Goal: Task Accomplishment & Management: Manage account settings

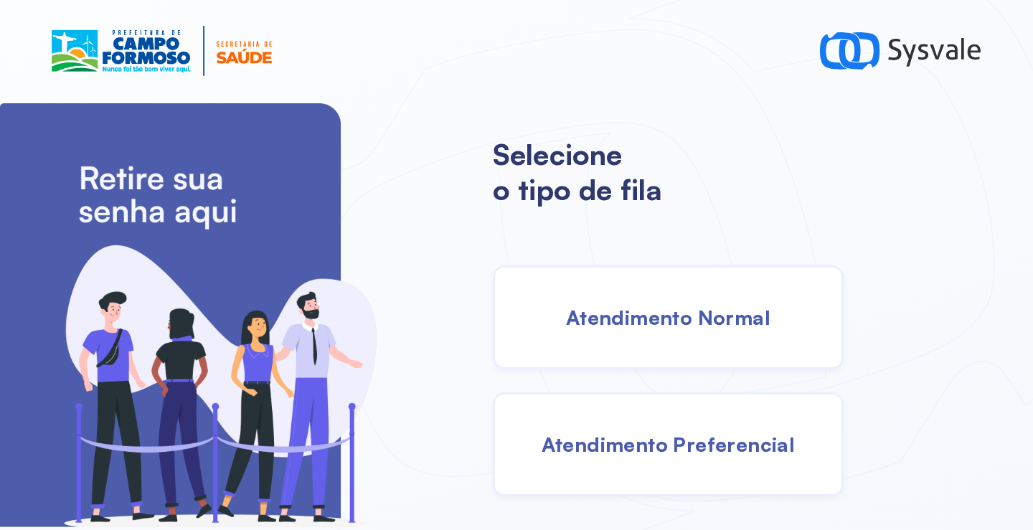
click at [595, 331] on div "Atendimento Normal" at bounding box center [668, 317] width 351 height 104
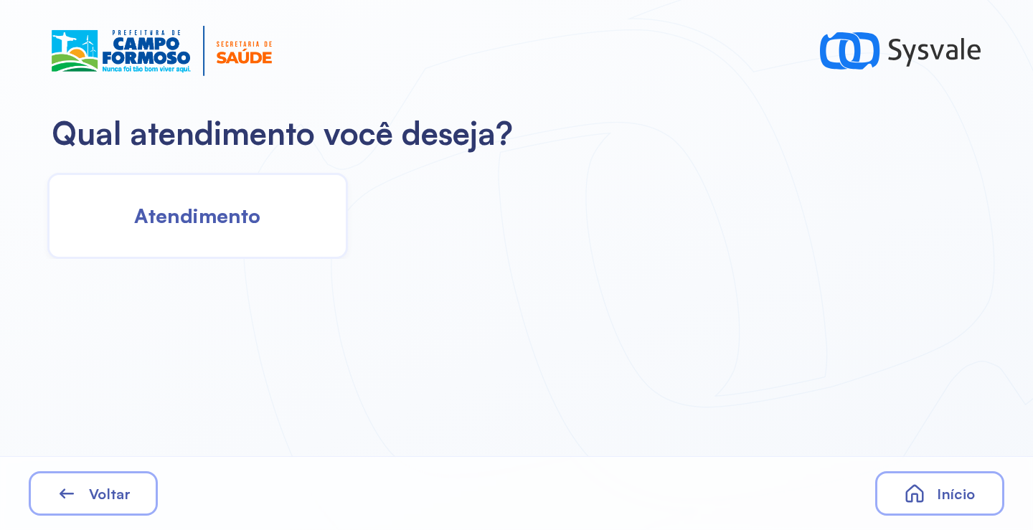
click at [242, 242] on div "Atendimento" at bounding box center [197, 216] width 301 height 86
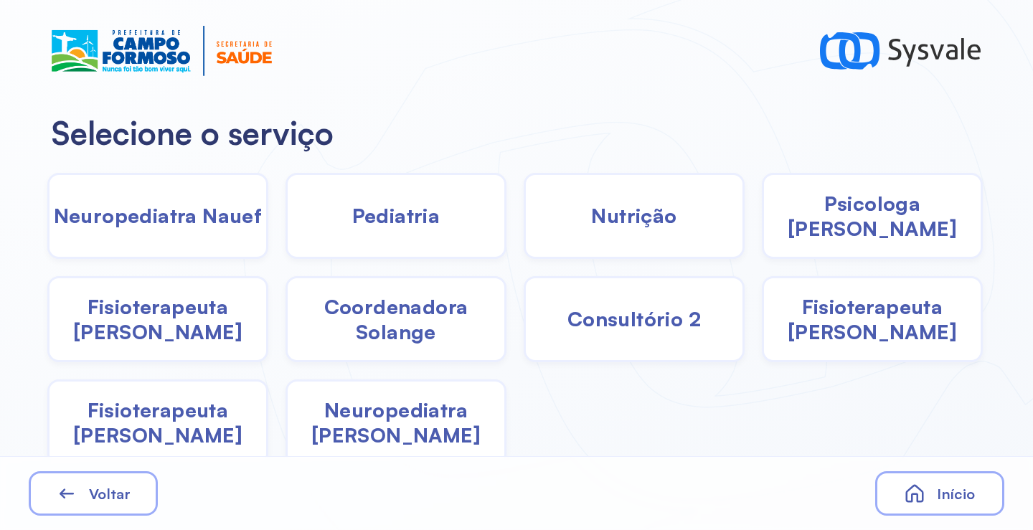
click at [174, 422] on span "Fisioterapeuta Morgana" at bounding box center [157, 422] width 217 height 50
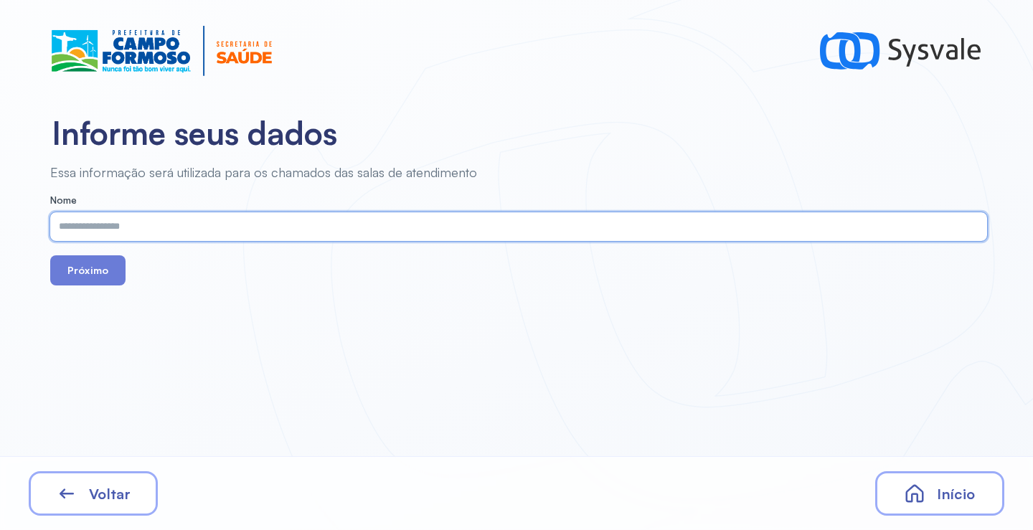
click at [203, 234] on input "text" at bounding box center [515, 226] width 931 height 29
paste input "**********"
type input "**********"
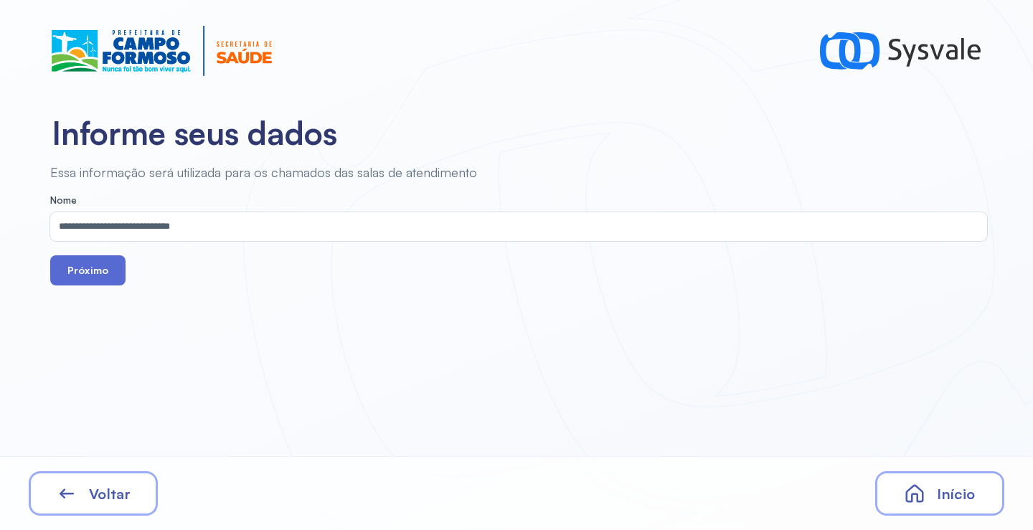
click at [100, 268] on button "Próximo" at bounding box center [87, 270] width 75 height 30
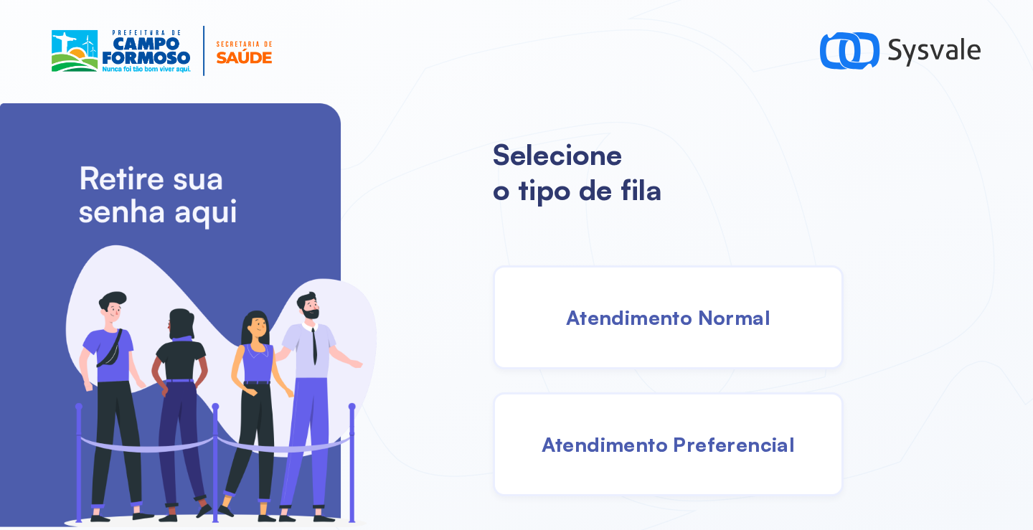
click at [616, 312] on span "Atendimento Normal" at bounding box center [668, 317] width 204 height 25
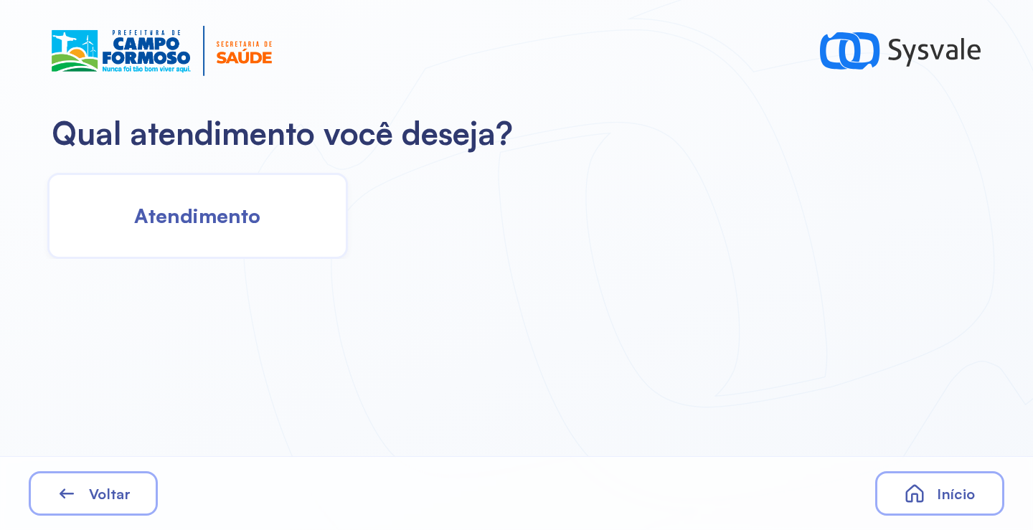
click at [199, 230] on div "Atendimento" at bounding box center [197, 216] width 301 height 86
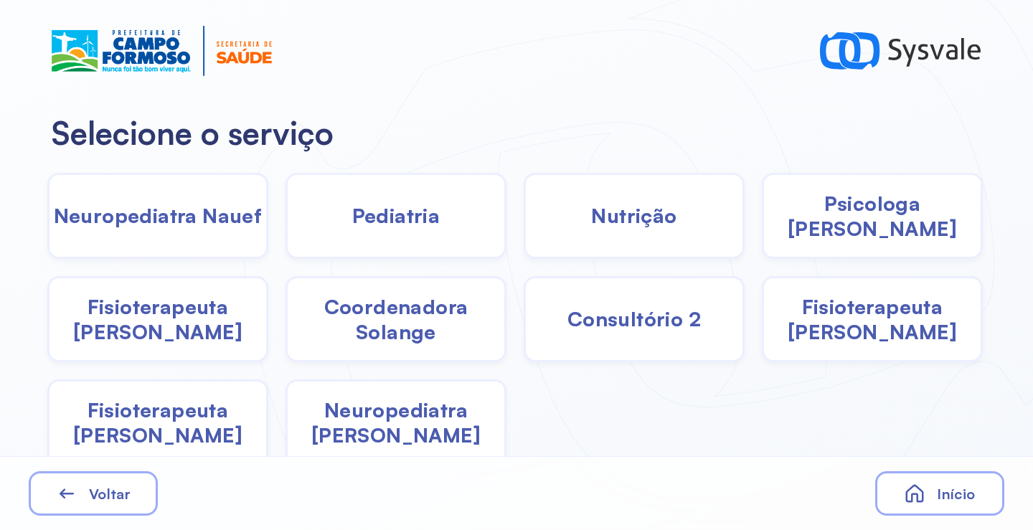
click at [524, 229] on div "Pediatria" at bounding box center [634, 216] width 221 height 86
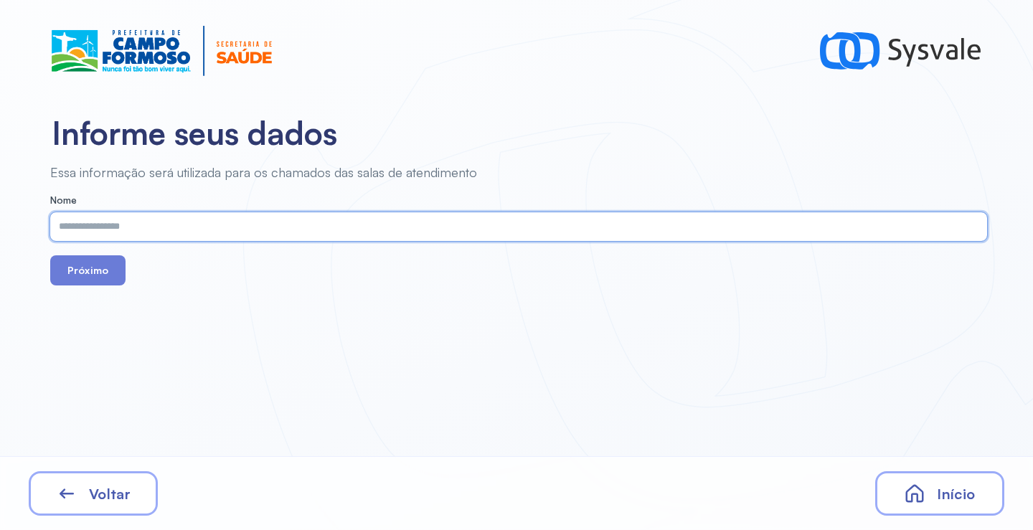
click at [168, 230] on input "text" at bounding box center [515, 226] width 931 height 29
paste input "**********"
type input "**********"
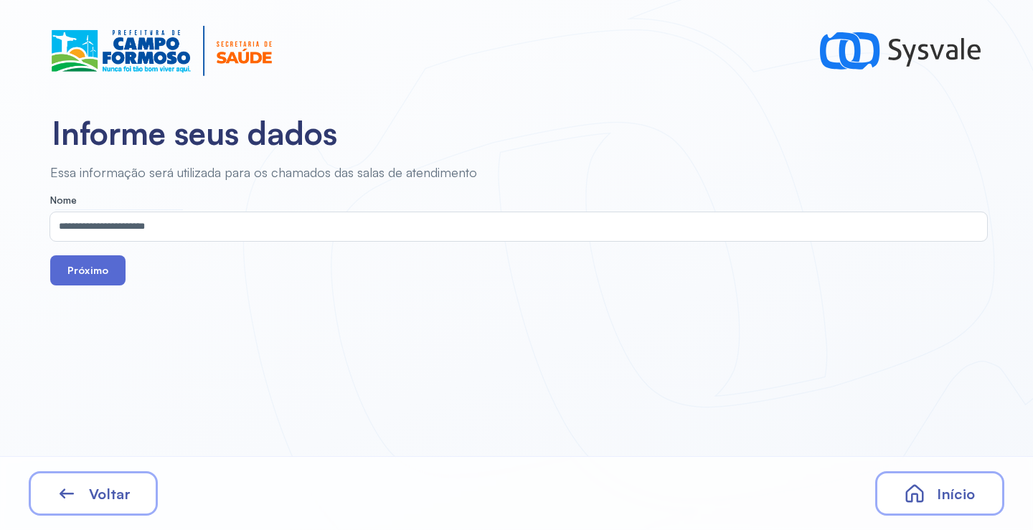
click at [87, 276] on button "Próximo" at bounding box center [87, 270] width 75 height 30
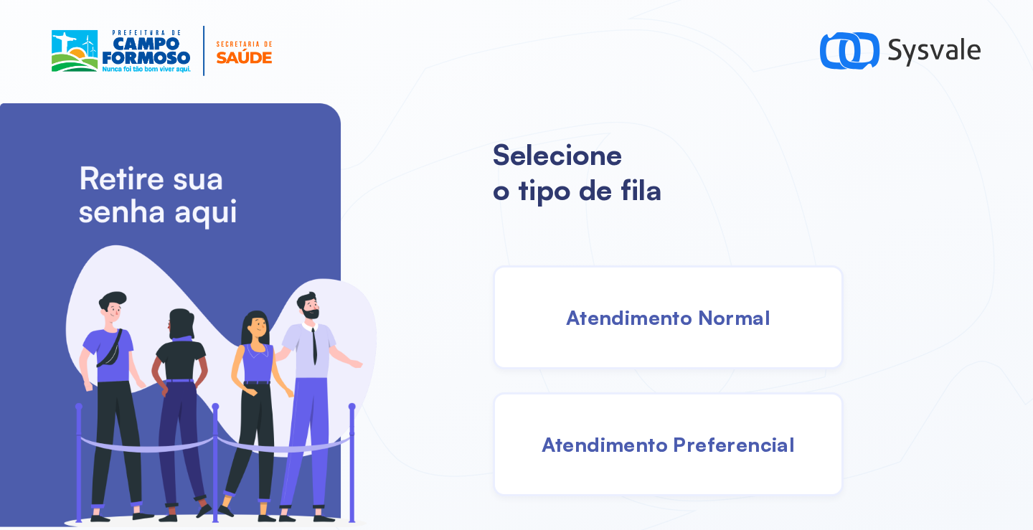
click at [650, 335] on div "Atendimento Normal" at bounding box center [668, 317] width 351 height 104
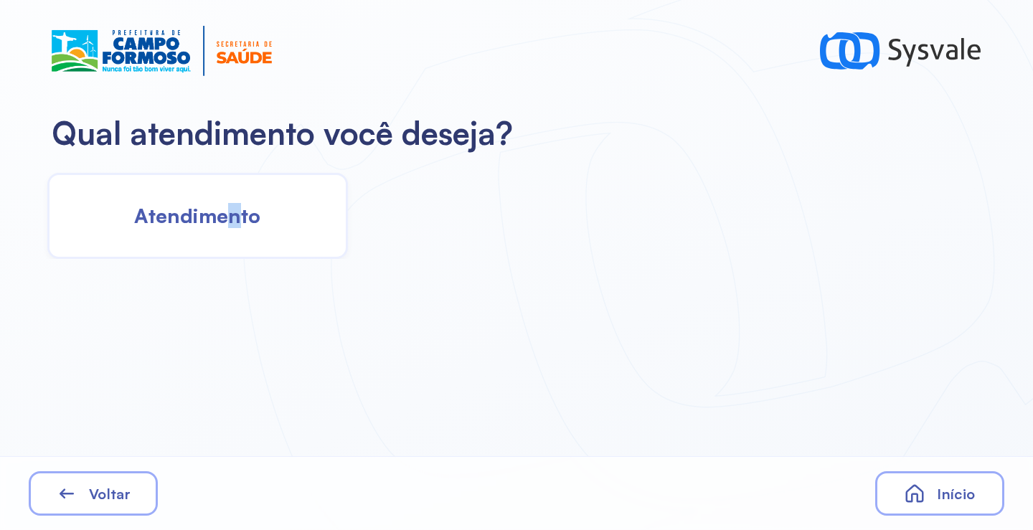
click at [233, 206] on span "Atendimento" at bounding box center [197, 215] width 126 height 25
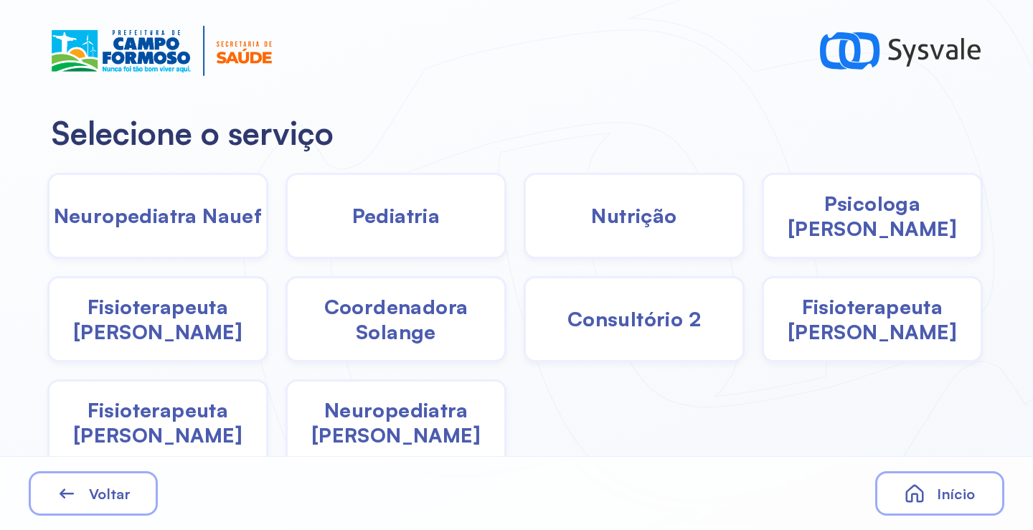
click at [411, 210] on span "Pediatria" at bounding box center [396, 215] width 88 height 25
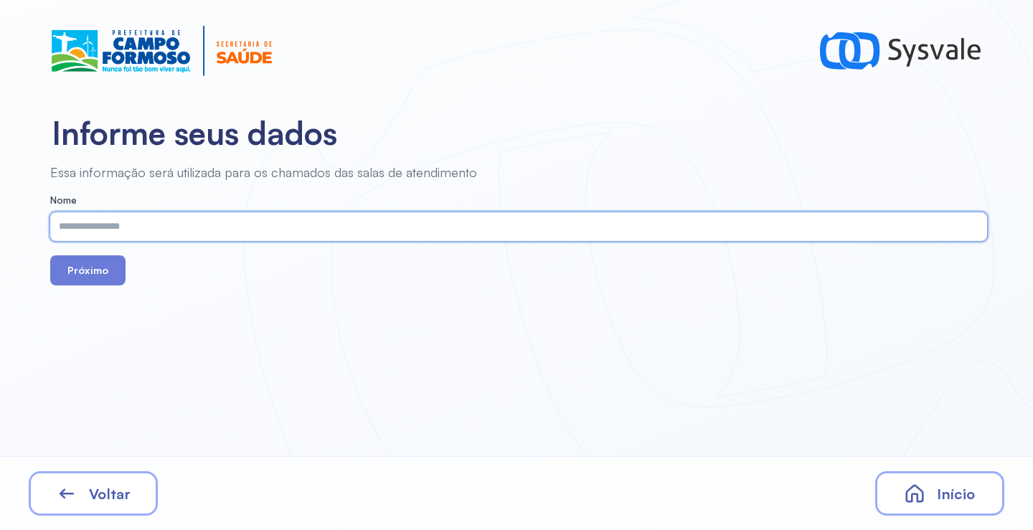
click at [193, 221] on input "text" at bounding box center [515, 226] width 931 height 29
paste input "**********"
type input "**********"
click at [96, 271] on button "Próximo" at bounding box center [87, 270] width 75 height 30
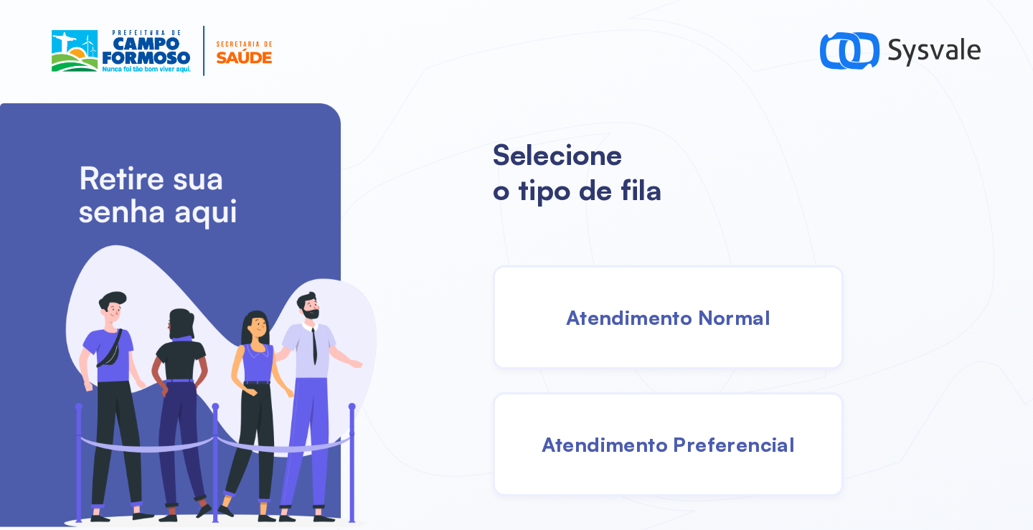
click at [640, 289] on div "Atendimento Normal" at bounding box center [668, 317] width 351 height 104
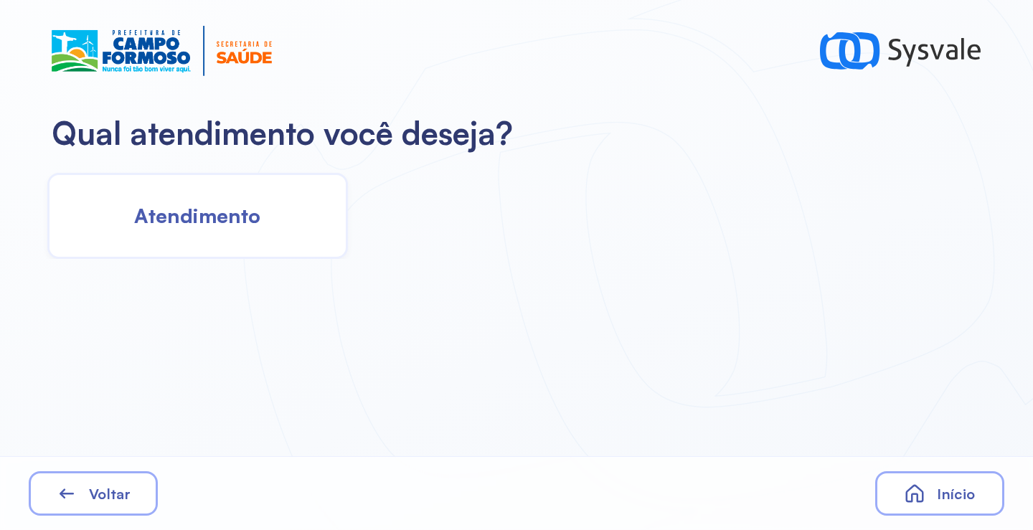
click at [205, 232] on div "Atendimento" at bounding box center [197, 216] width 301 height 86
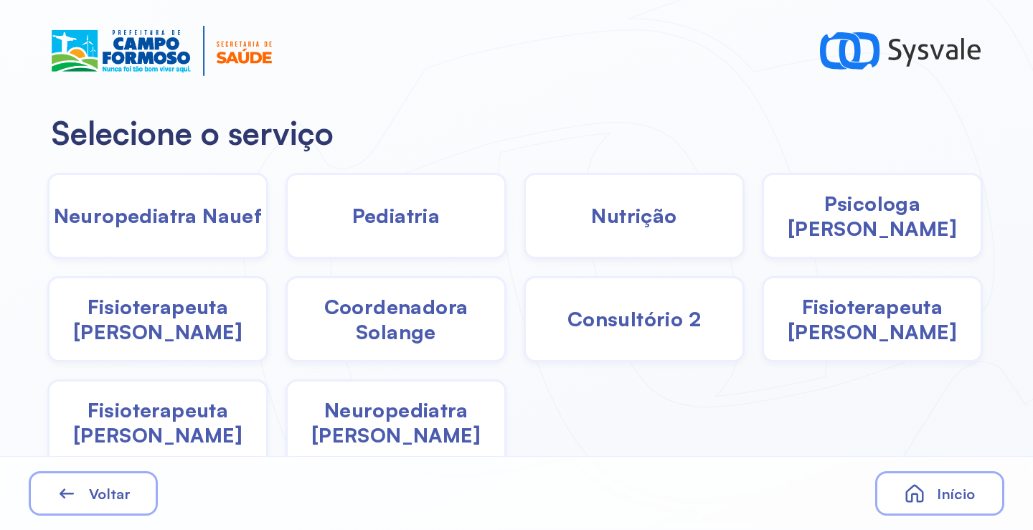
click at [387, 223] on span "Pediatria" at bounding box center [396, 215] width 88 height 25
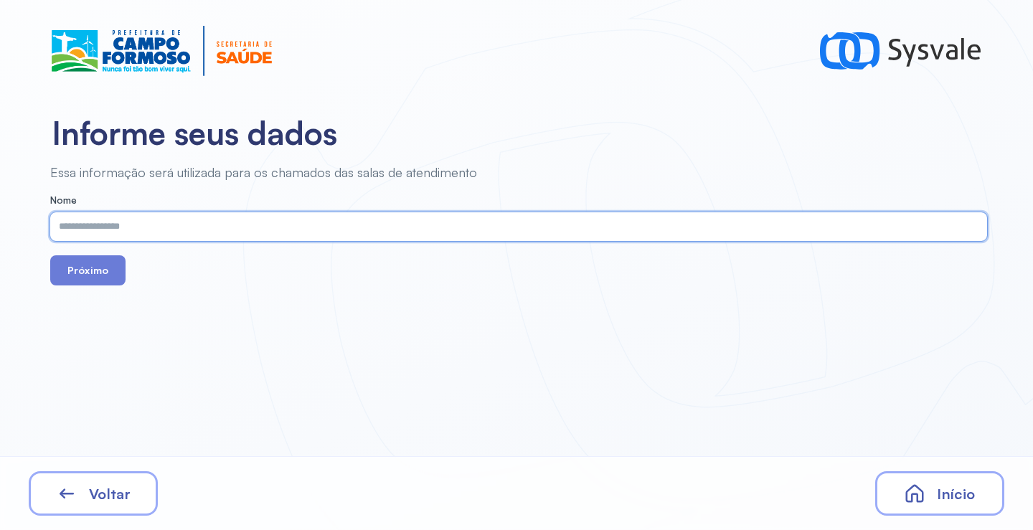
paste input "**********"
type input "*"
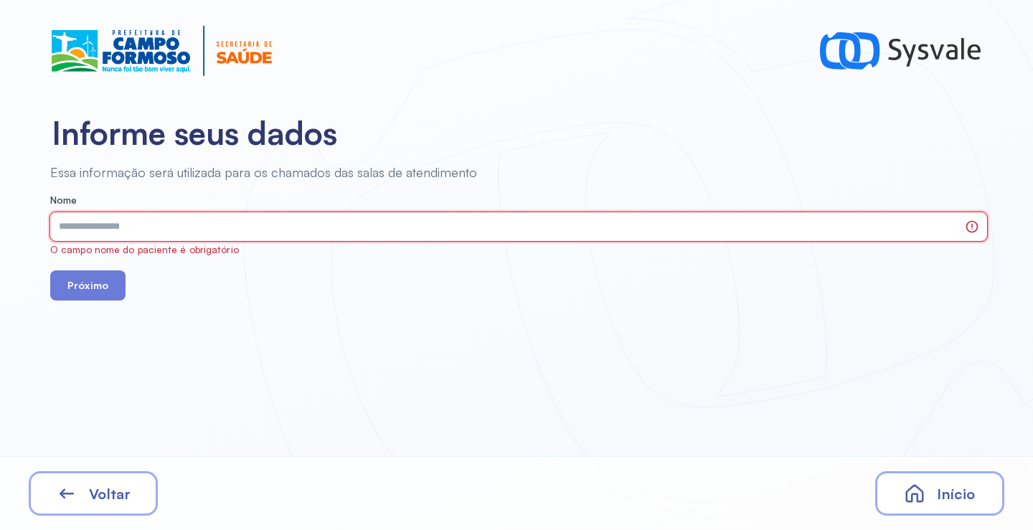
paste input "**********"
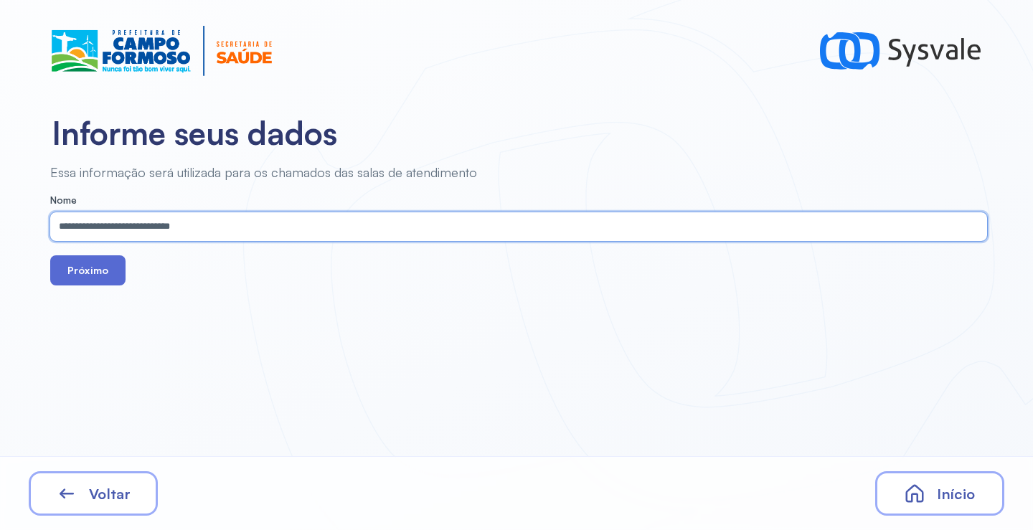
type input "**********"
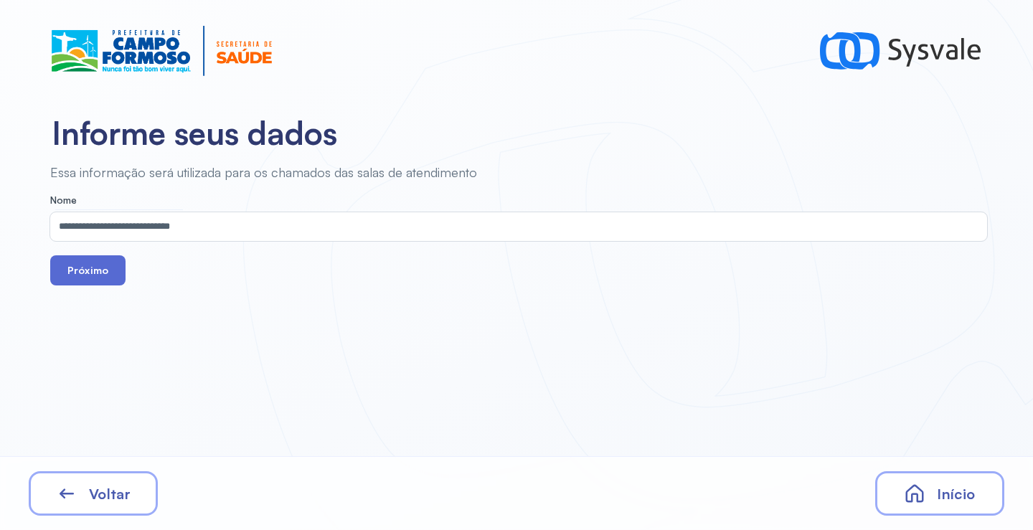
click at [99, 275] on button "Próximo" at bounding box center [87, 270] width 75 height 30
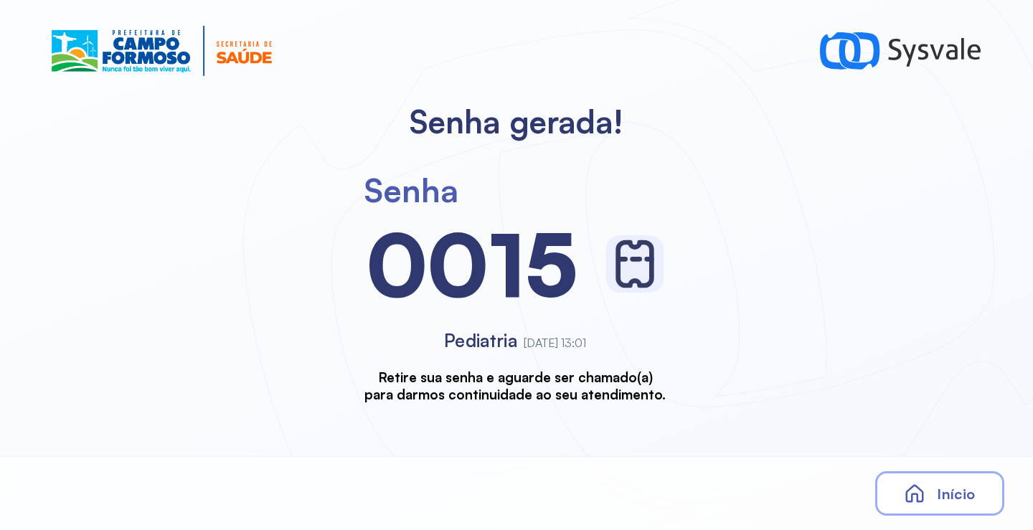
click at [933, 493] on div "Início" at bounding box center [939, 493] width 129 height 44
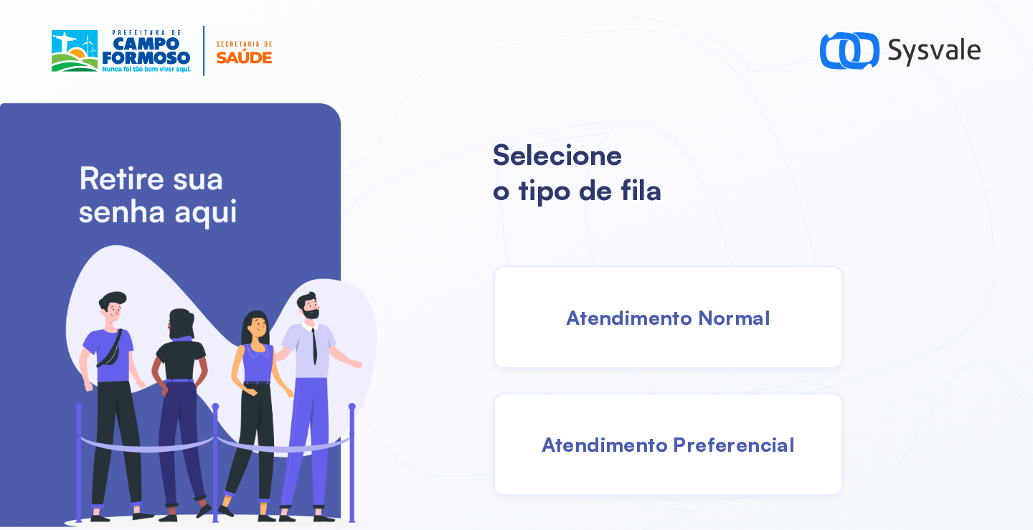
click at [588, 325] on span "Atendimento Normal" at bounding box center [668, 317] width 204 height 25
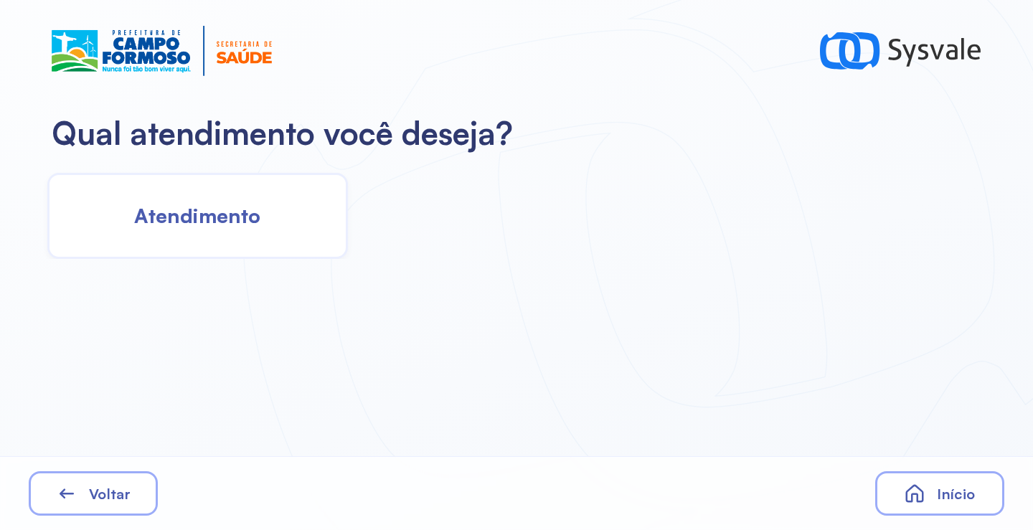
click at [278, 212] on div "Atendimento" at bounding box center [197, 216] width 301 height 86
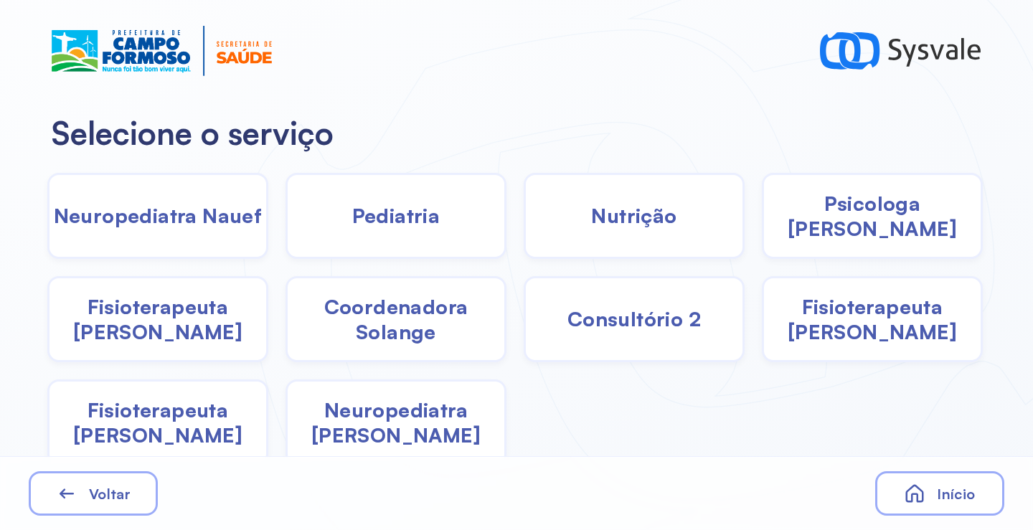
click at [524, 232] on div "Pediatria" at bounding box center [634, 216] width 221 height 86
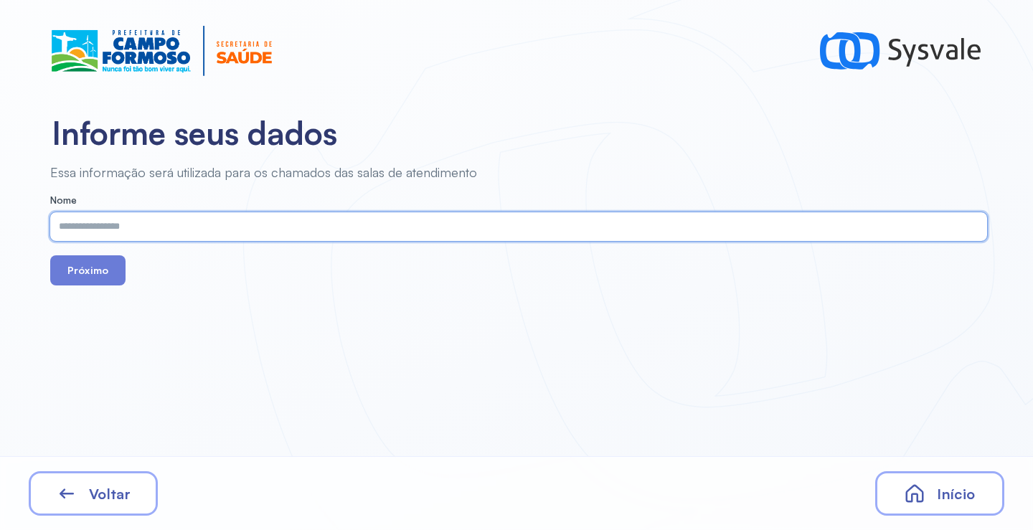
paste input "**********"
type input "**********"
click at [93, 270] on button "Próximo" at bounding box center [87, 270] width 75 height 30
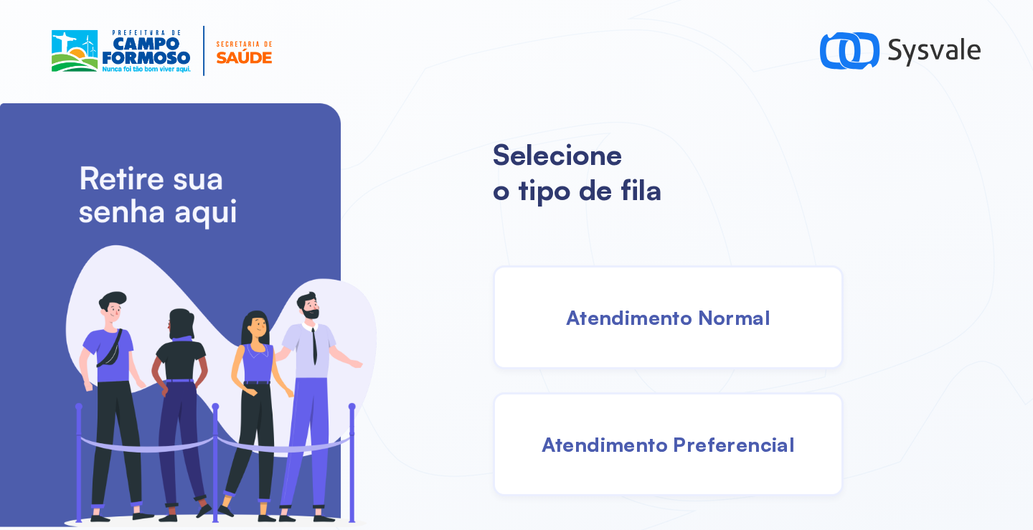
drag, startPoint x: 607, startPoint y: 353, endPoint x: 585, endPoint y: 338, distance: 26.3
click at [585, 338] on div "Atendimento Normal" at bounding box center [668, 317] width 351 height 104
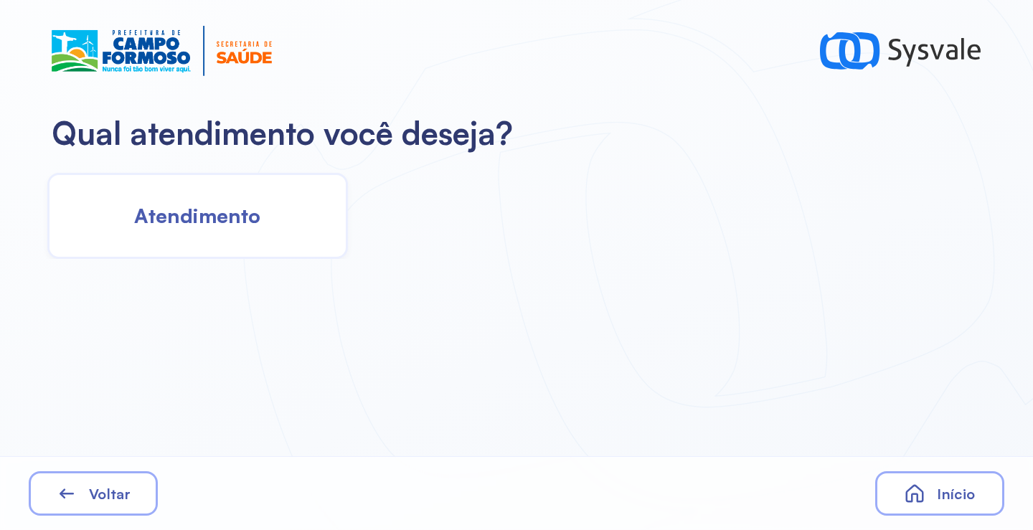
drag, startPoint x: 191, startPoint y: 281, endPoint x: 227, endPoint y: 223, distance: 68.6
click at [190, 279] on div "Qual atendimento você deseja? Atendimento Voltar Início" at bounding box center [516, 265] width 1033 height 530
click at [230, 222] on span "Atendimento" at bounding box center [197, 215] width 126 height 25
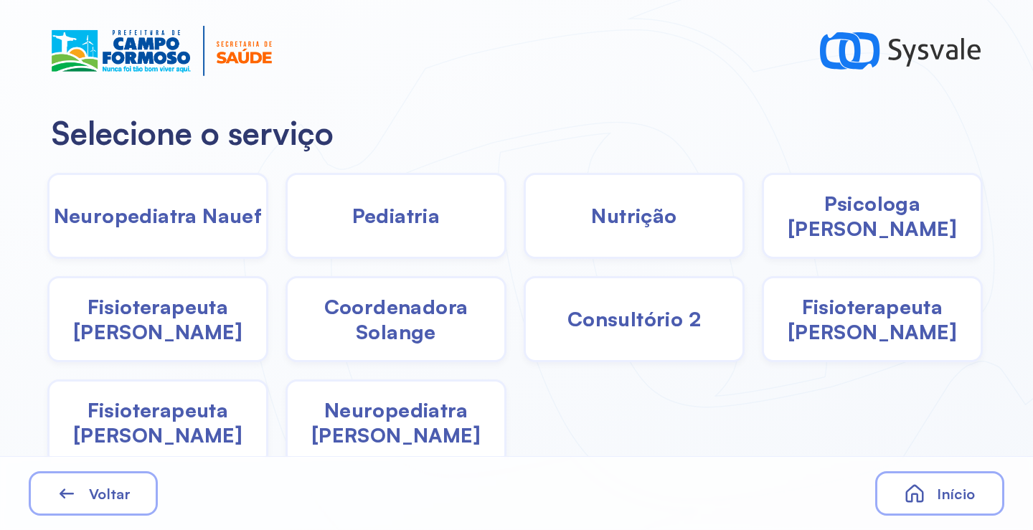
click at [428, 216] on span "Pediatria" at bounding box center [396, 215] width 88 height 25
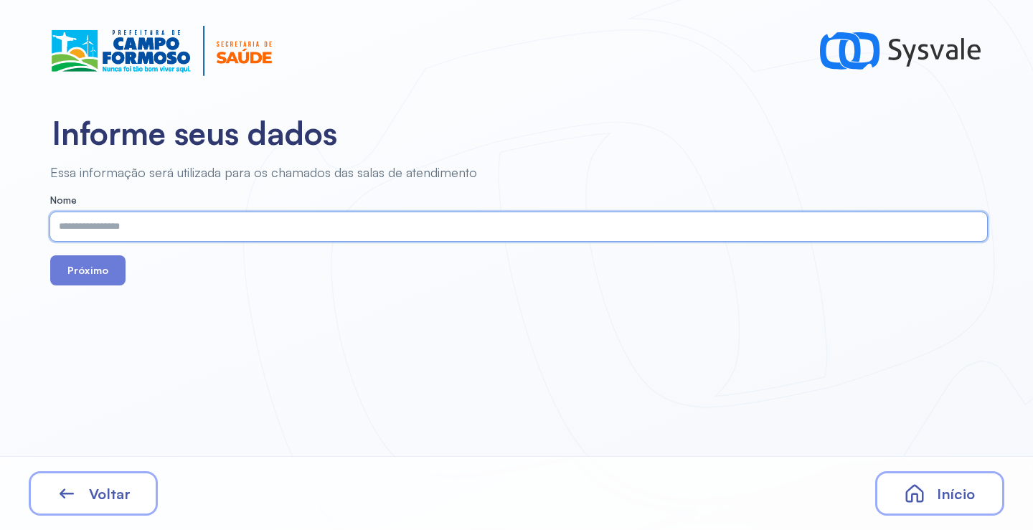
paste input "**********"
type input "**********"
drag, startPoint x: 95, startPoint y: 266, endPoint x: 113, endPoint y: 222, distance: 47.0
click at [95, 265] on button "Próximo" at bounding box center [87, 270] width 75 height 30
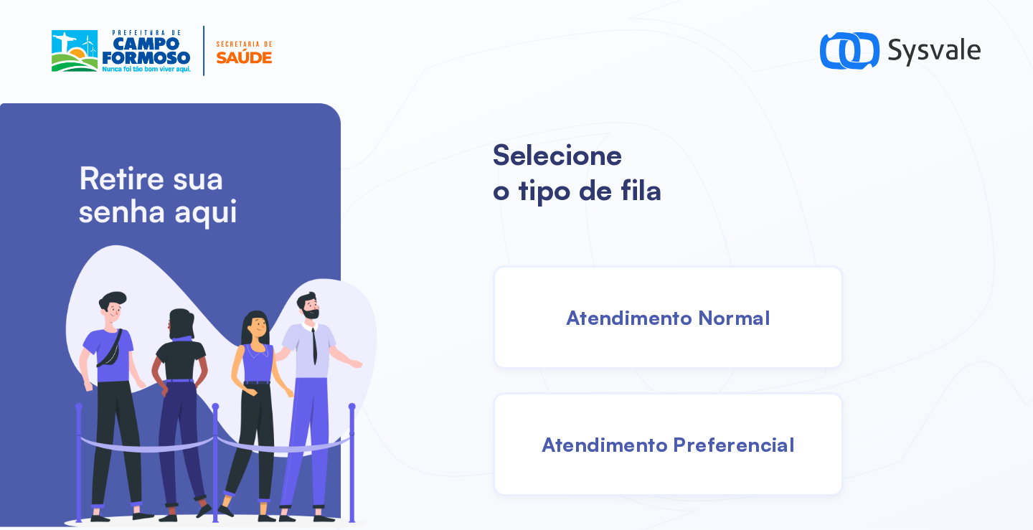
click at [653, 308] on span "Atendimento Normal" at bounding box center [668, 317] width 204 height 25
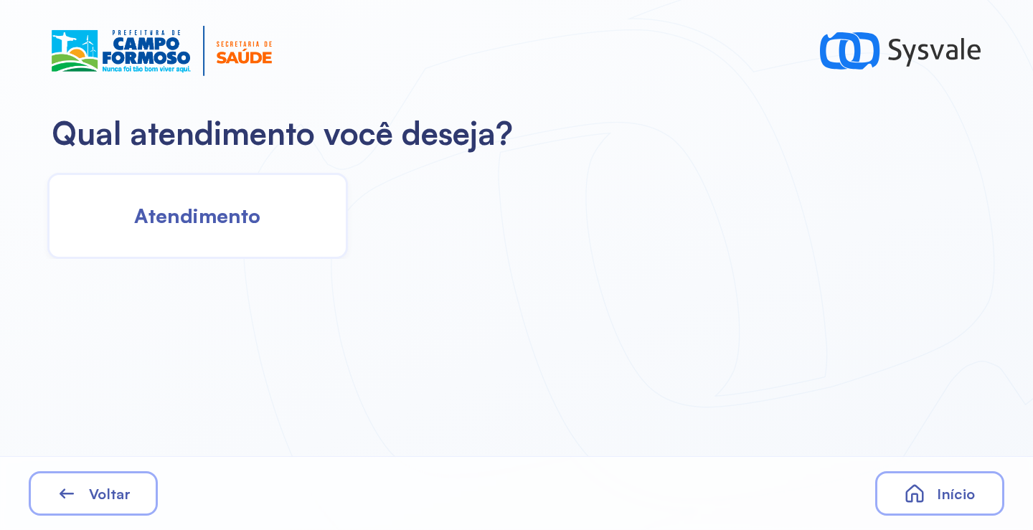
click at [176, 169] on div "Atendimento" at bounding box center [515, 211] width 1030 height 95
click at [201, 222] on span "Atendimento" at bounding box center [197, 215] width 126 height 25
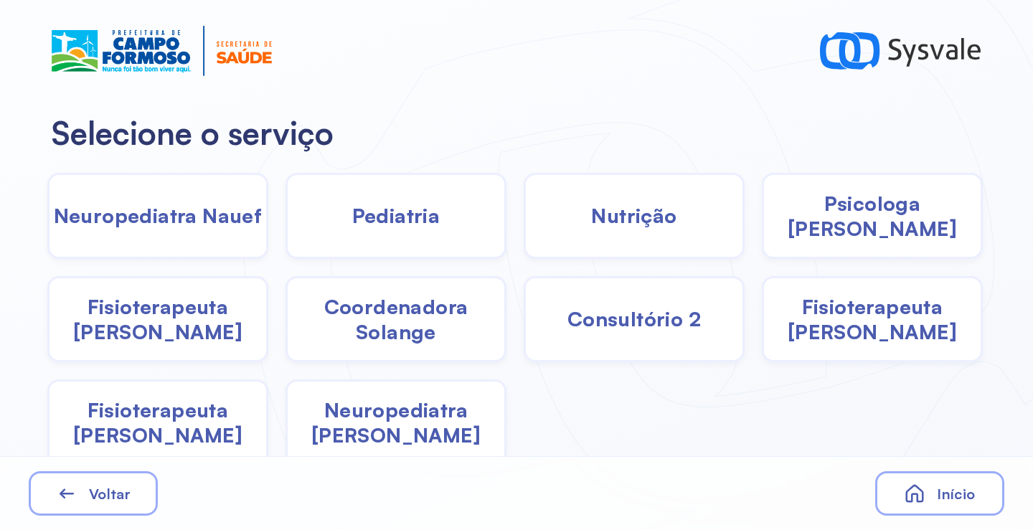
click at [524, 191] on div "Pediatria" at bounding box center [634, 216] width 221 height 86
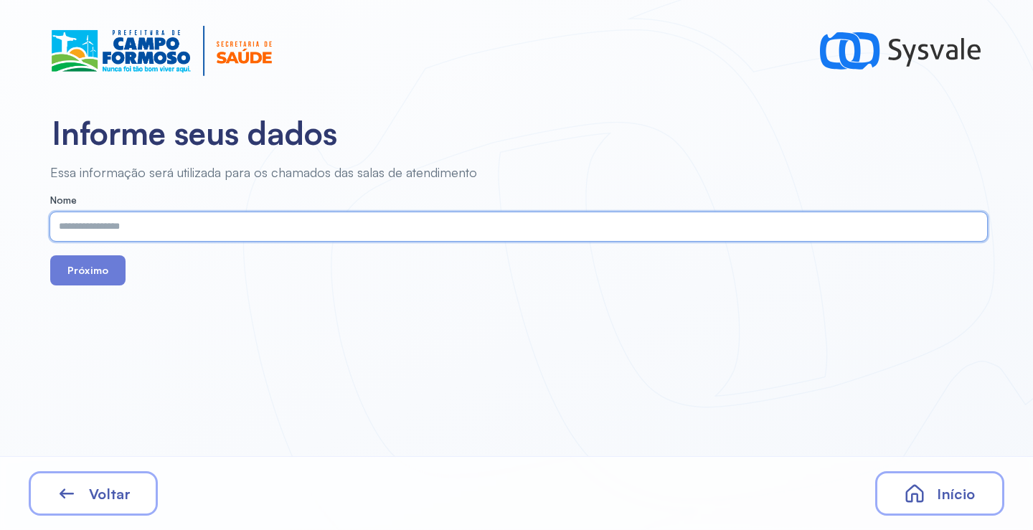
paste input "**********"
type input "**********"
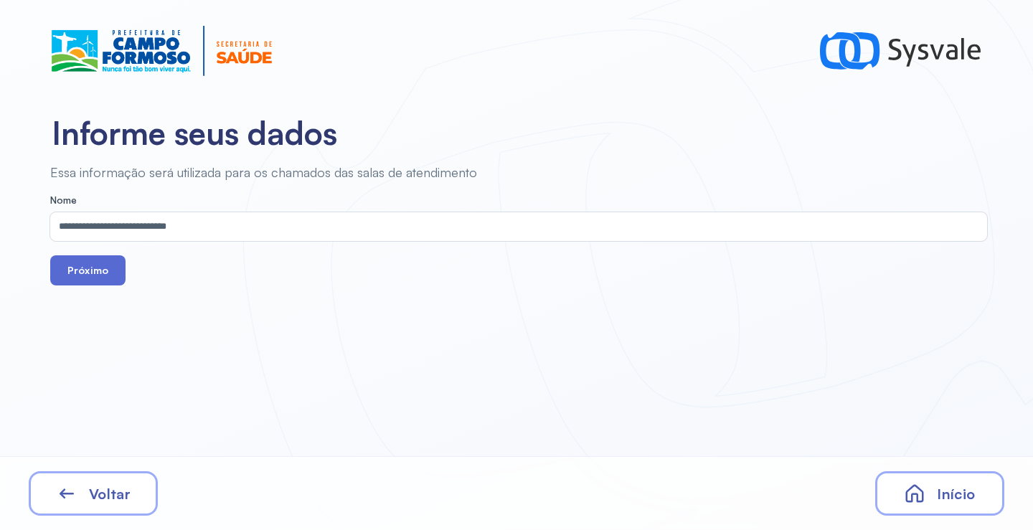
click at [93, 283] on button "Próximo" at bounding box center [87, 270] width 75 height 30
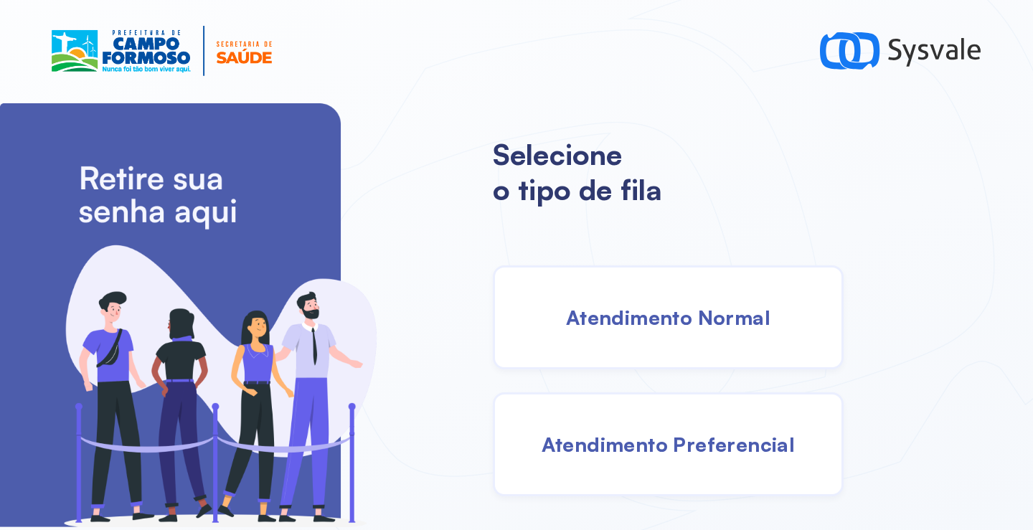
click at [624, 293] on div "Atendimento Normal" at bounding box center [668, 317] width 351 height 104
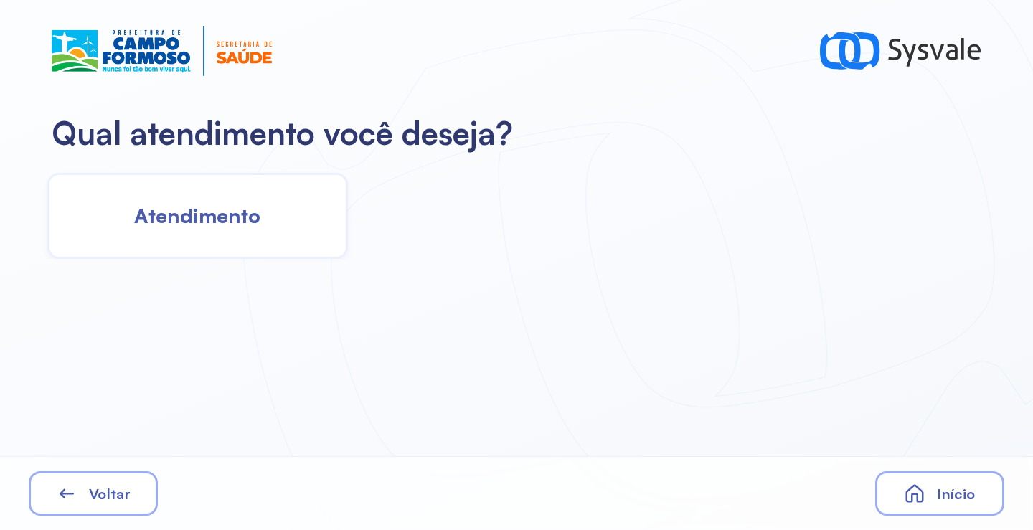
click at [226, 220] on span "Atendimento" at bounding box center [197, 215] width 126 height 25
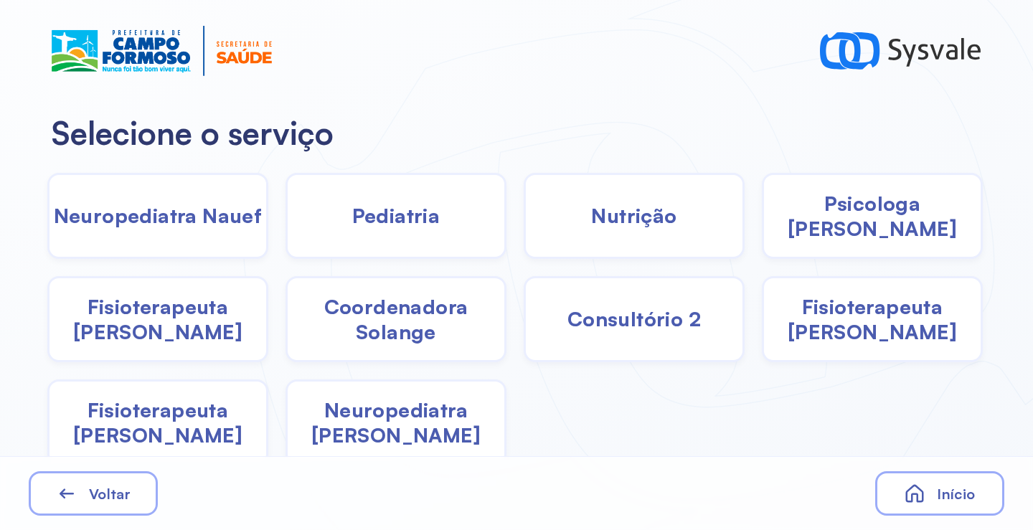
click at [415, 226] on span "Pediatria" at bounding box center [396, 215] width 88 height 25
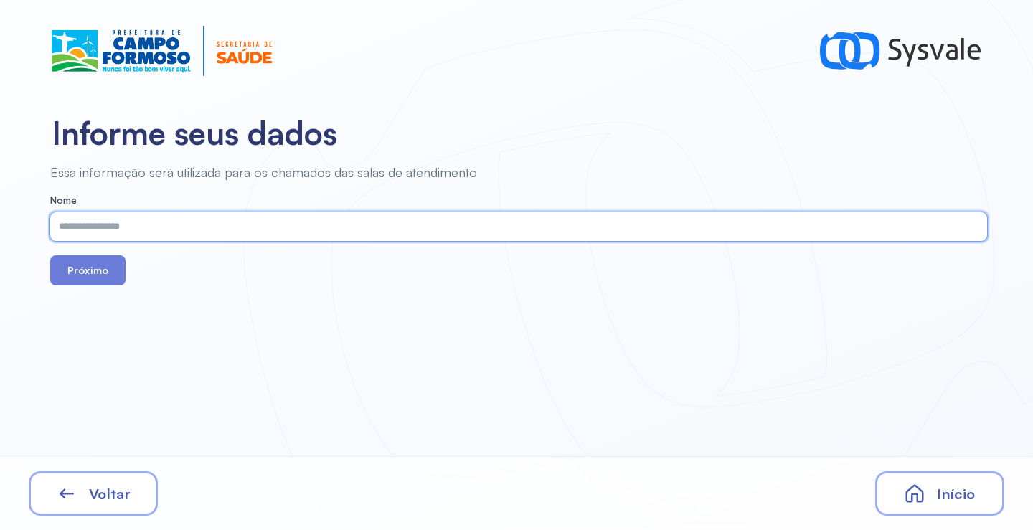
paste input "**********"
type input "**********"
click at [93, 280] on button "Próximo" at bounding box center [87, 270] width 75 height 30
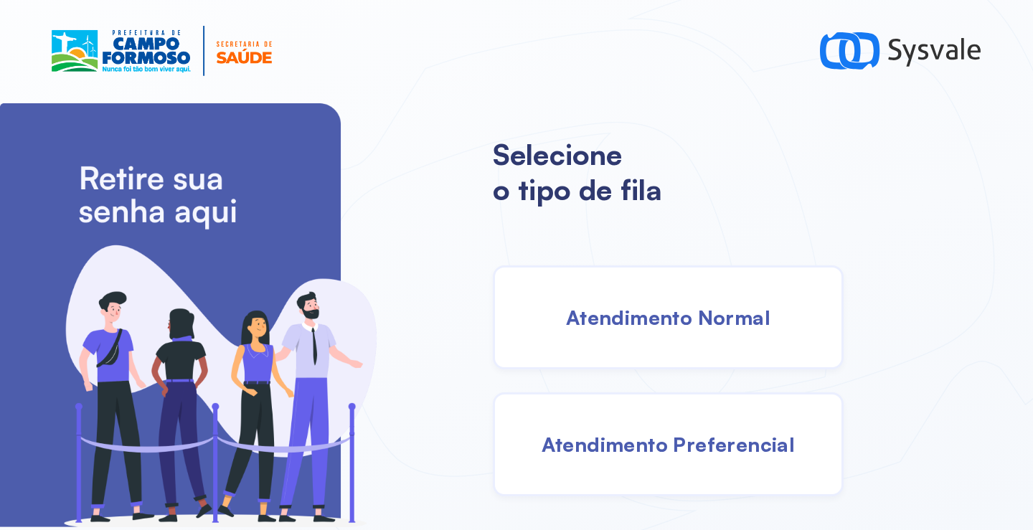
click at [718, 330] on div "Atendimento Normal" at bounding box center [668, 317] width 351 height 104
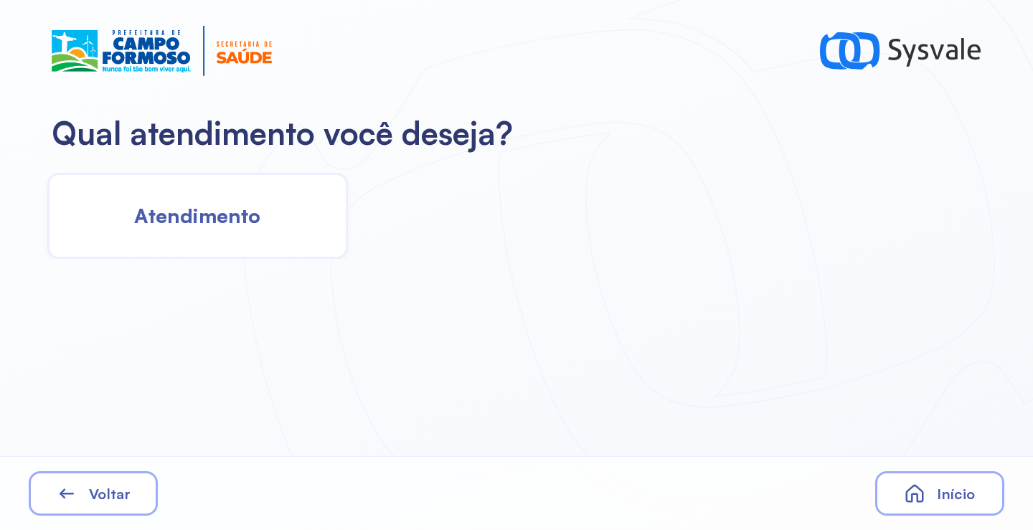
click at [162, 214] on span "Atendimento" at bounding box center [197, 215] width 126 height 25
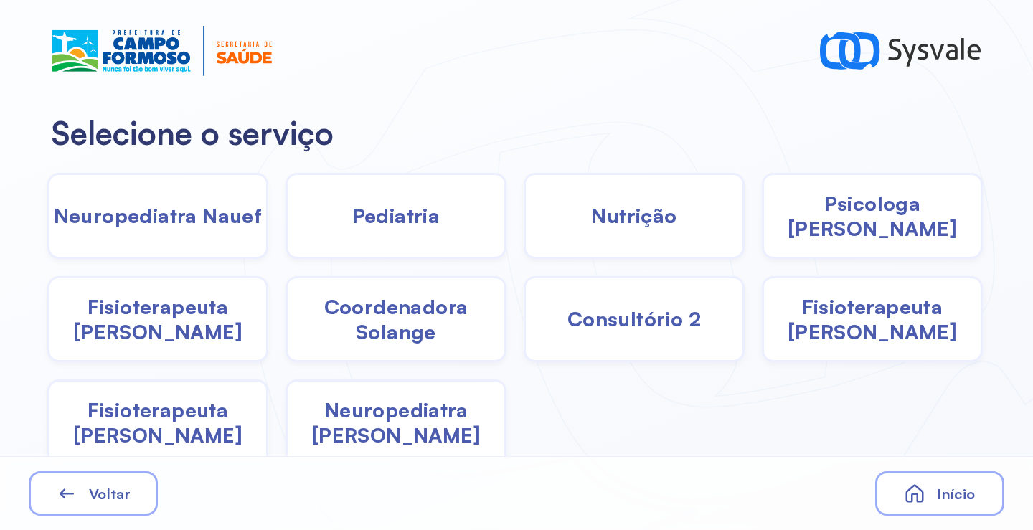
click at [524, 240] on div "Pediatria" at bounding box center [634, 216] width 221 height 86
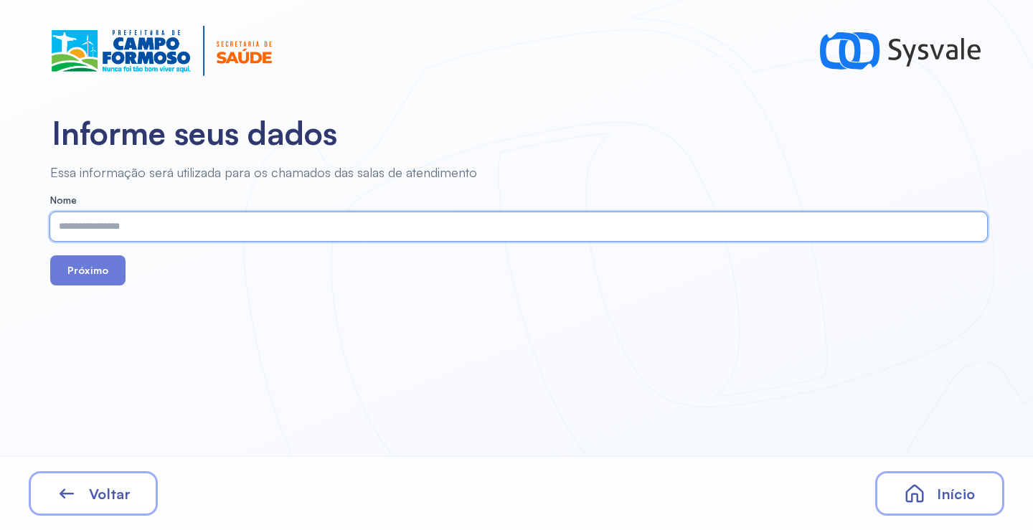
paste input "**********"
type input "**********"
click at [121, 284] on button "Próximo" at bounding box center [87, 270] width 75 height 30
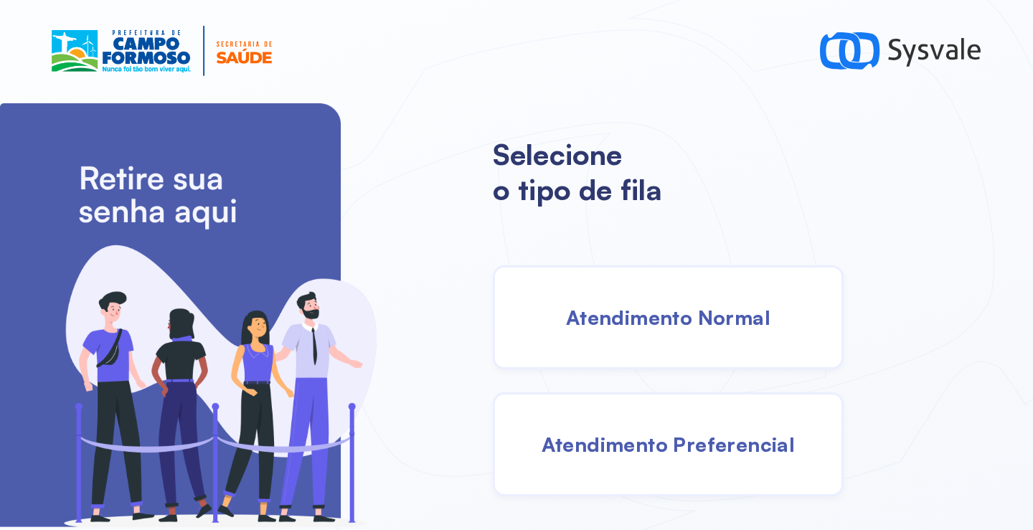
click at [685, 310] on span "Atendimento Normal" at bounding box center [668, 317] width 204 height 25
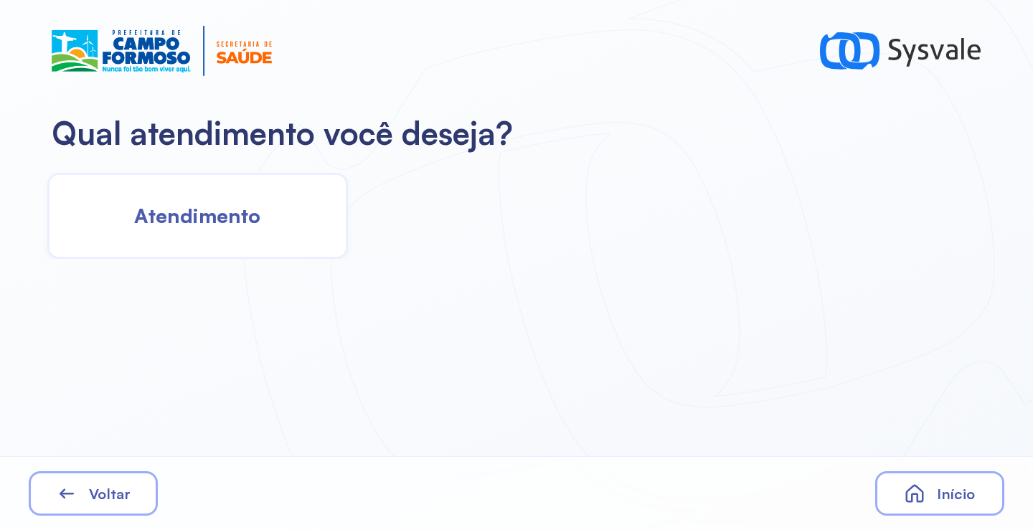
click at [255, 228] on span "Atendimento" at bounding box center [197, 215] width 126 height 25
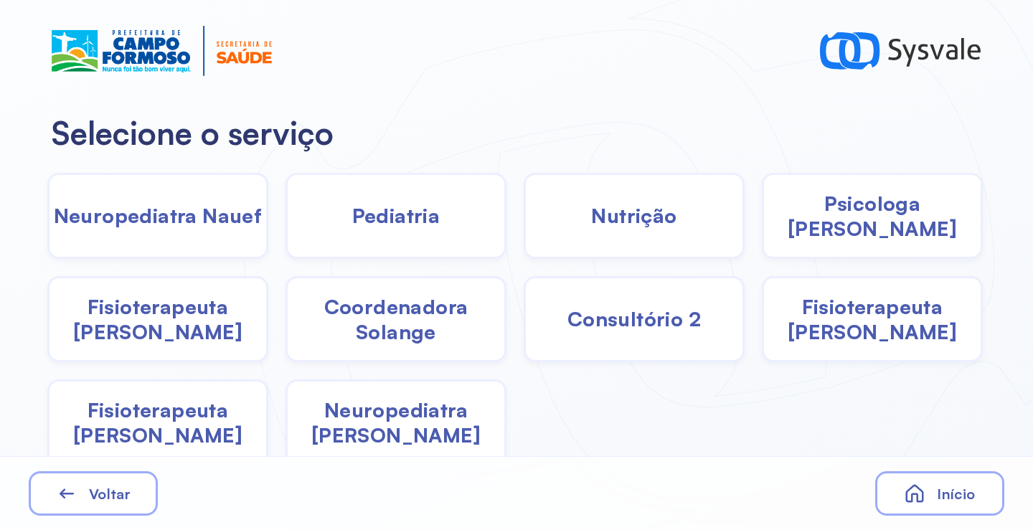
click at [402, 226] on span "Pediatria" at bounding box center [396, 215] width 88 height 25
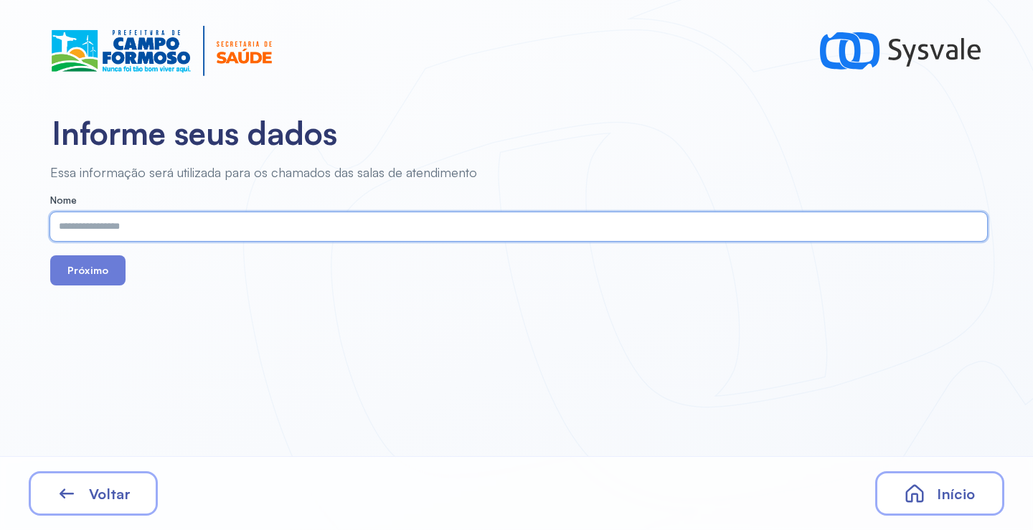
paste input "**********"
type input "**********"
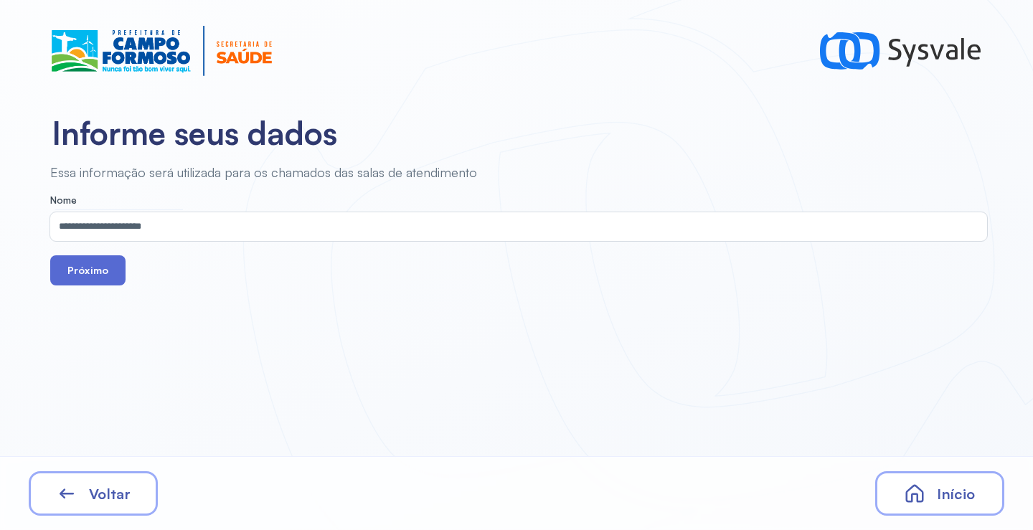
click at [103, 265] on button "Próximo" at bounding box center [87, 270] width 75 height 30
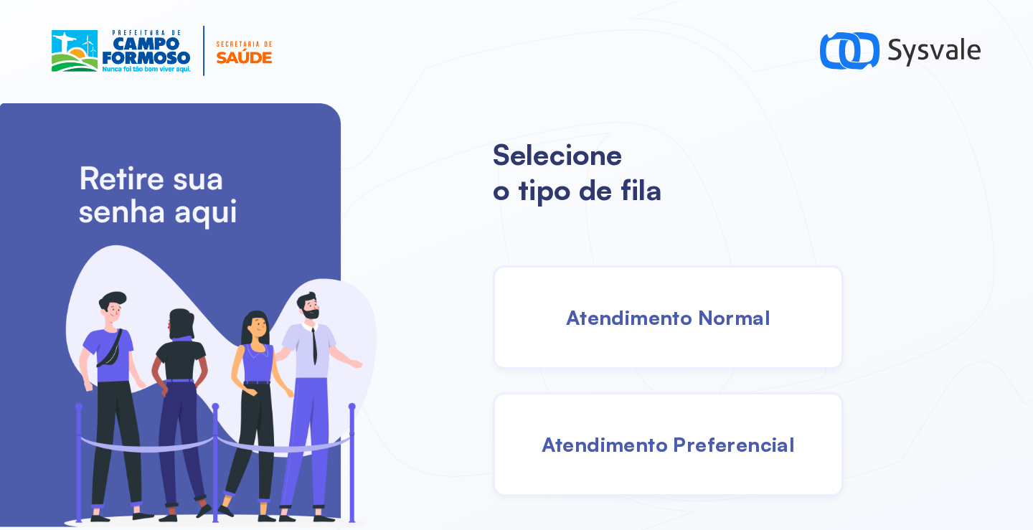
click at [712, 328] on span "Atendimento Normal" at bounding box center [668, 317] width 204 height 25
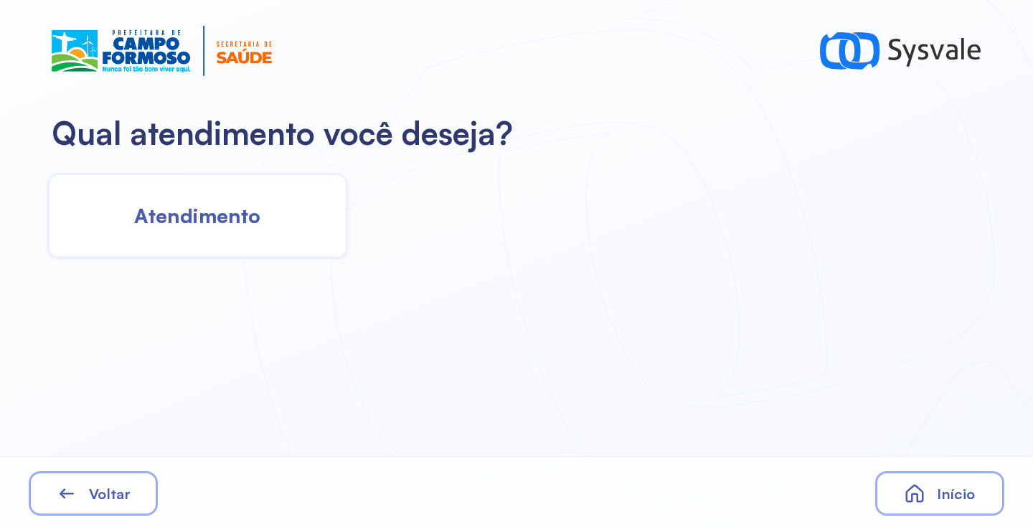
drag, startPoint x: 162, startPoint y: 171, endPoint x: 162, endPoint y: 182, distance: 10.8
click at [161, 172] on div "Atendimento" at bounding box center [515, 211] width 1030 height 95
click at [197, 191] on div "Atendimento" at bounding box center [197, 216] width 301 height 86
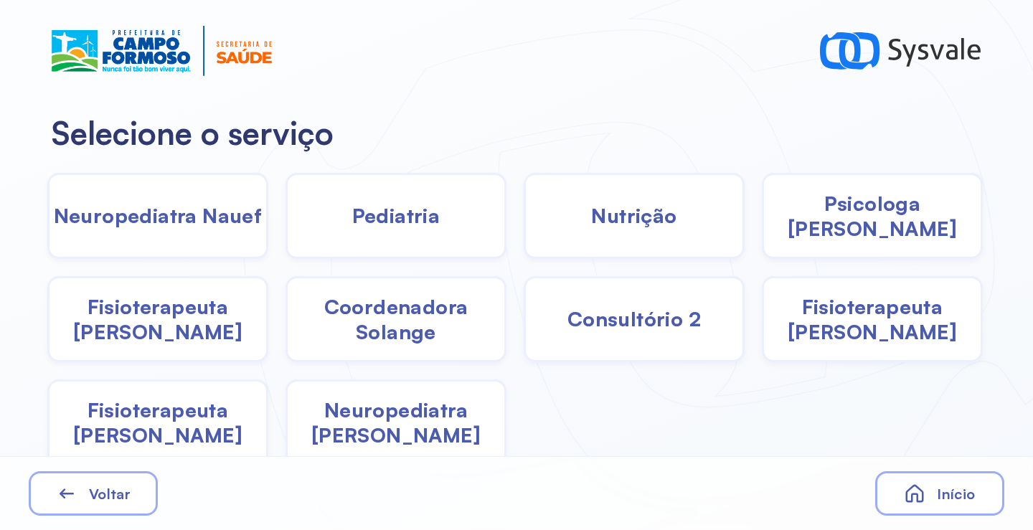
click at [886, 318] on span "Fisioterapeuta [PERSON_NAME]" at bounding box center [872, 319] width 217 height 50
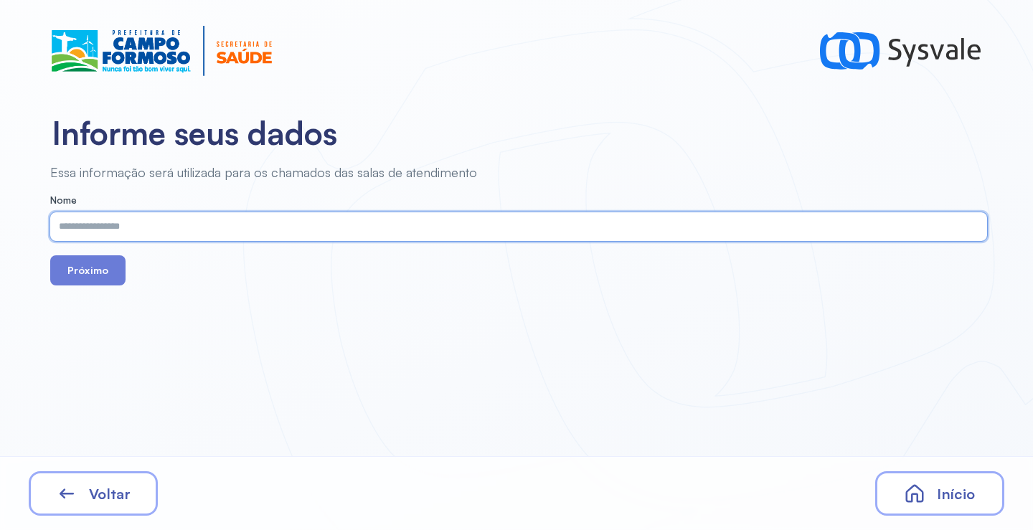
paste input "**********"
type input "**********"
click at [118, 279] on button "Próximo" at bounding box center [87, 270] width 75 height 30
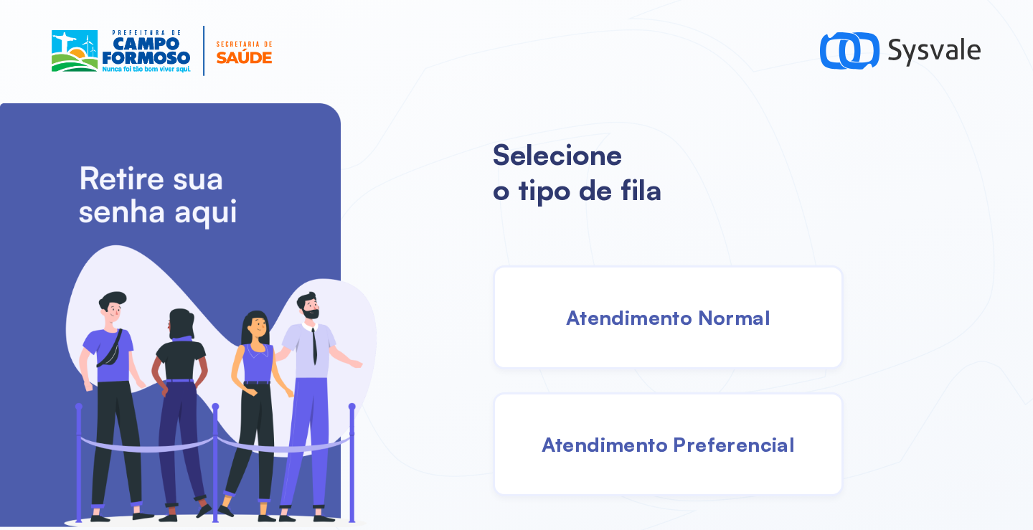
click at [667, 297] on div "Atendimento Normal" at bounding box center [668, 317] width 351 height 104
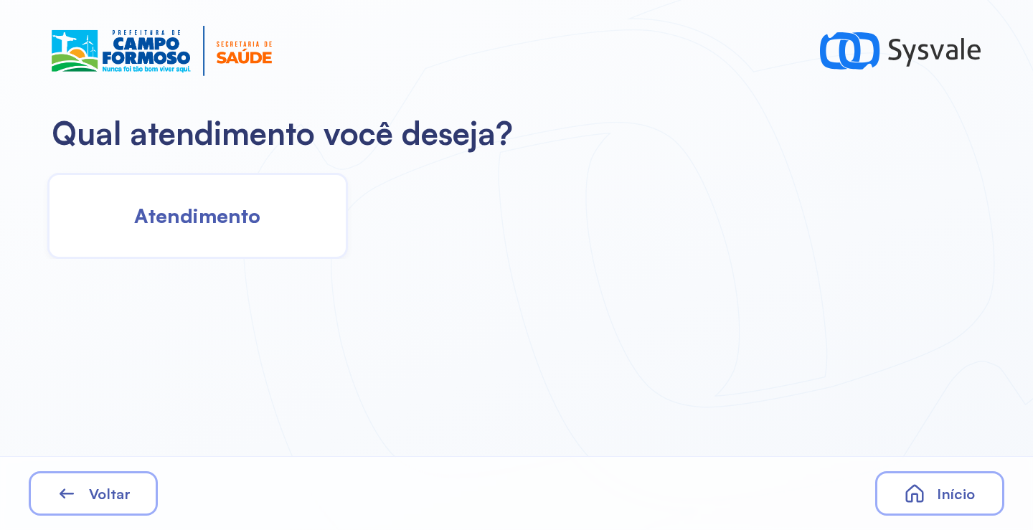
click at [264, 216] on div "Atendimento" at bounding box center [197, 216] width 301 height 86
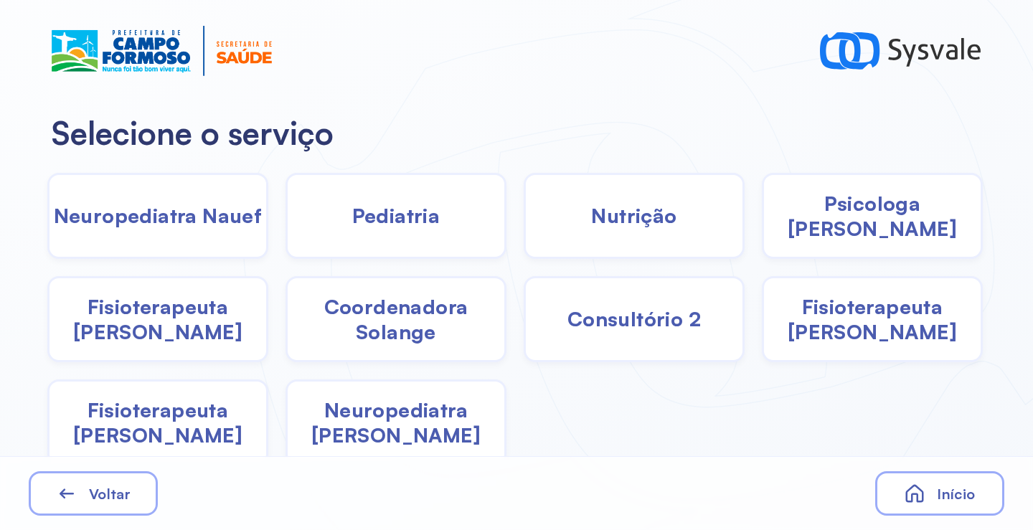
click at [524, 224] on div "Pediatria" at bounding box center [634, 216] width 221 height 86
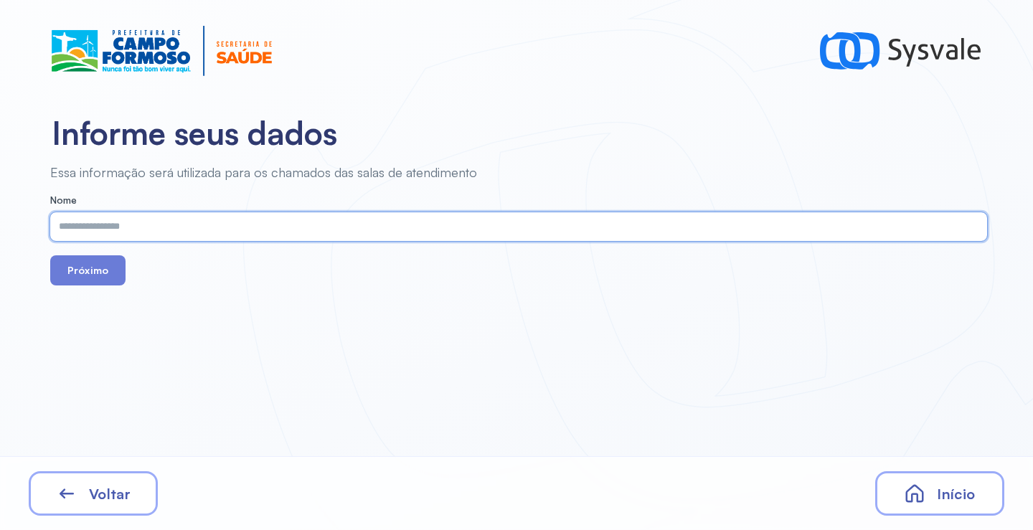
paste input "**********"
type input "**********"
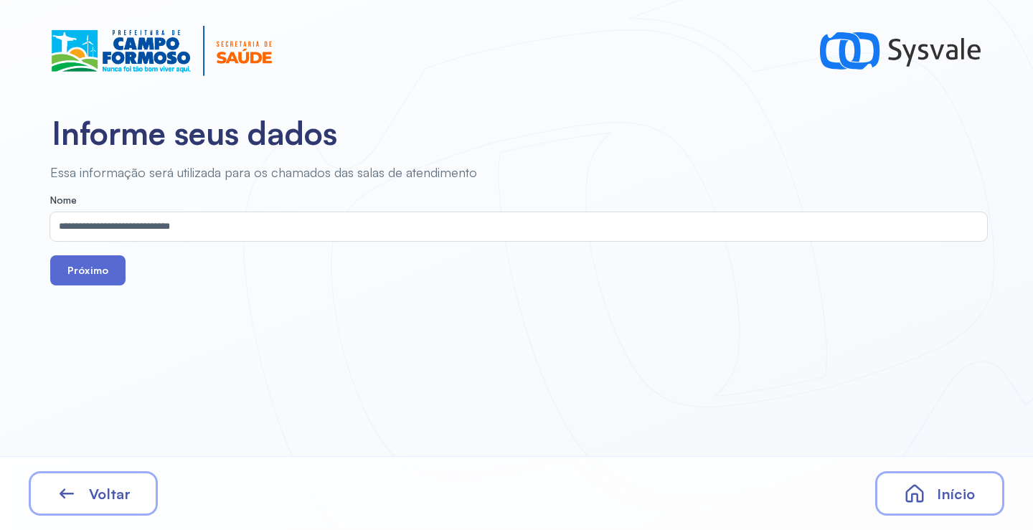
click at [99, 265] on button "Próximo" at bounding box center [87, 270] width 75 height 30
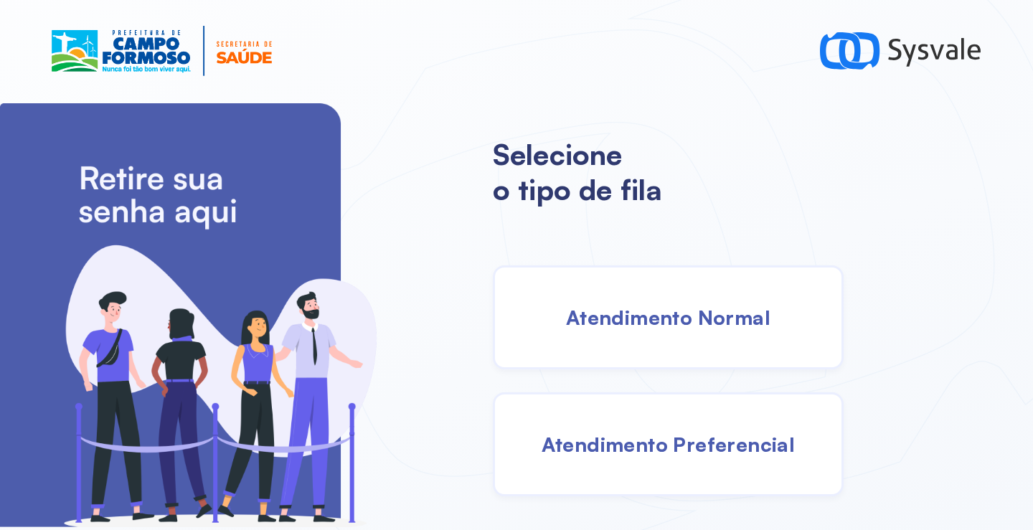
click at [665, 346] on div "Atendimento Normal" at bounding box center [668, 317] width 351 height 104
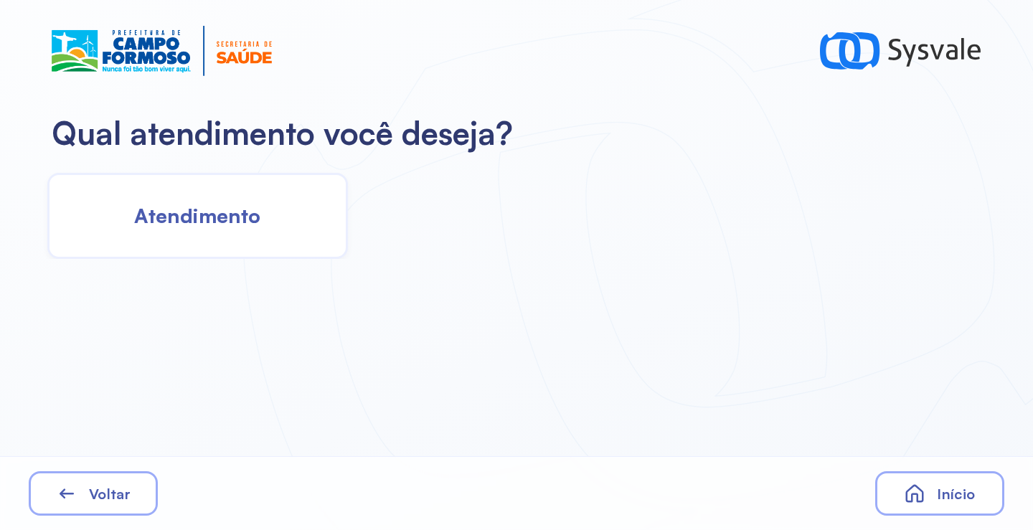
click at [265, 220] on div "Atendimento" at bounding box center [197, 216] width 301 height 86
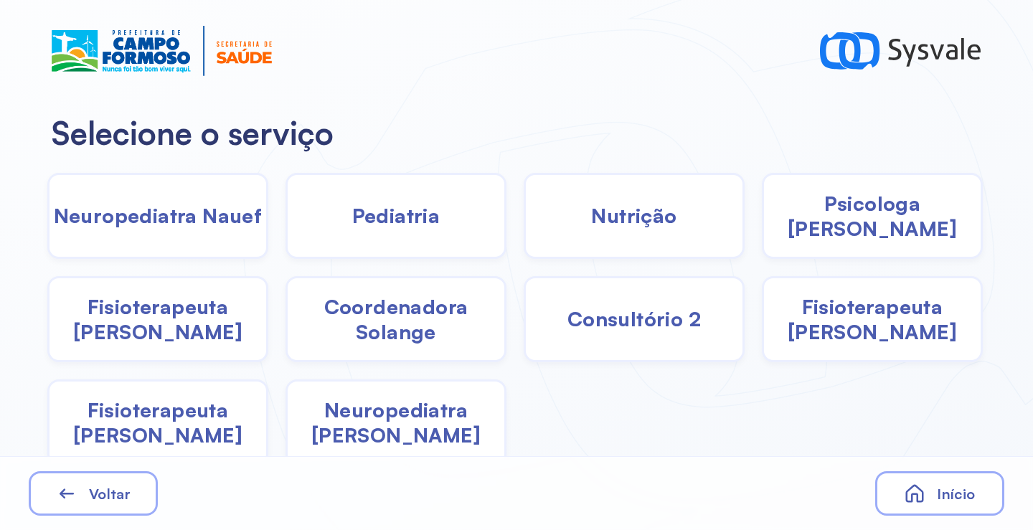
click at [430, 225] on span "Pediatria" at bounding box center [396, 215] width 88 height 25
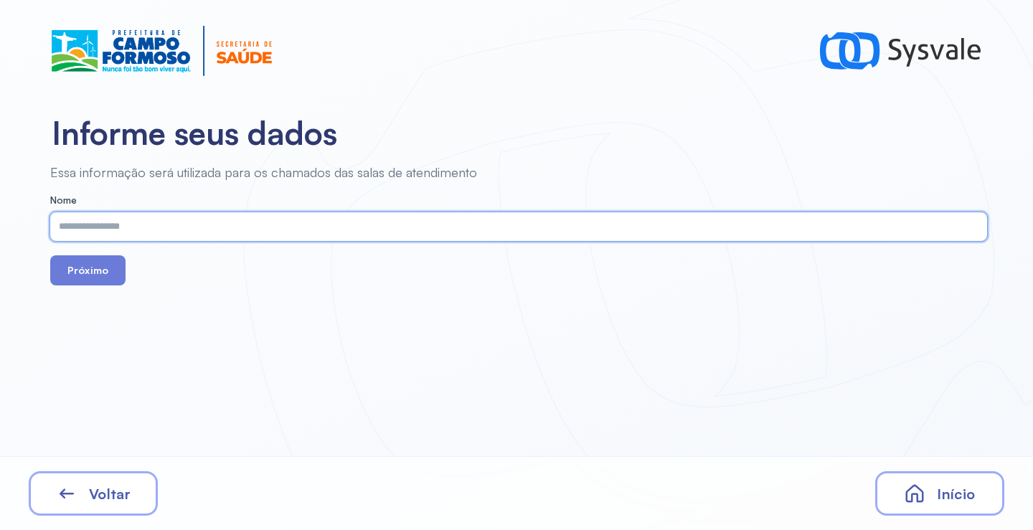
paste input "**********"
type input "**********"
click at [81, 279] on button "Próximo" at bounding box center [87, 270] width 75 height 30
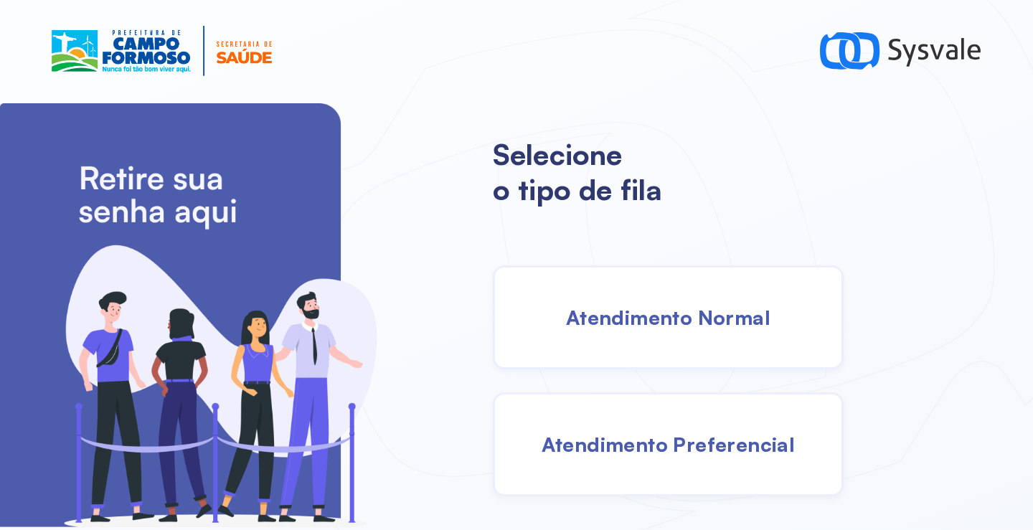
click at [651, 310] on span "Atendimento Normal" at bounding box center [668, 317] width 204 height 25
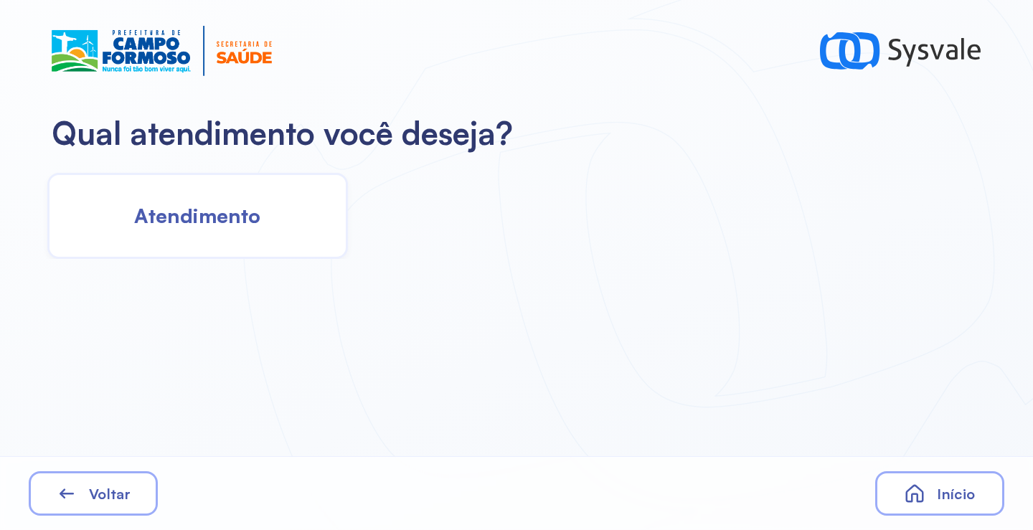
click at [224, 215] on span "Atendimento" at bounding box center [197, 215] width 126 height 25
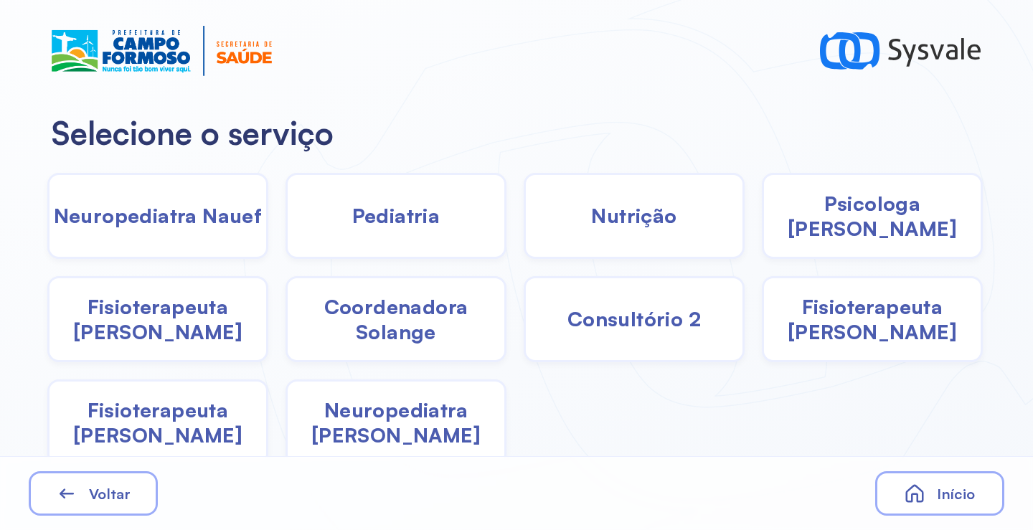
drag, startPoint x: 466, startPoint y: 228, endPoint x: 453, endPoint y: 233, distance: 13.9
click at [524, 233] on div "Pediatria" at bounding box center [634, 216] width 221 height 86
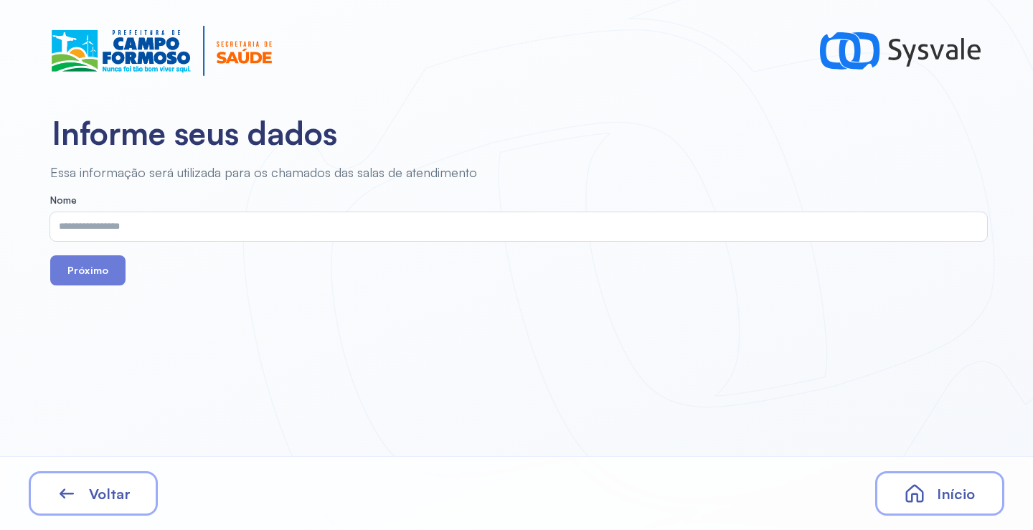
drag, startPoint x: 453, startPoint y: 233, endPoint x: 387, endPoint y: 203, distance: 73.2
drag, startPoint x: 387, startPoint y: 203, endPoint x: 334, endPoint y: 217, distance: 55.0
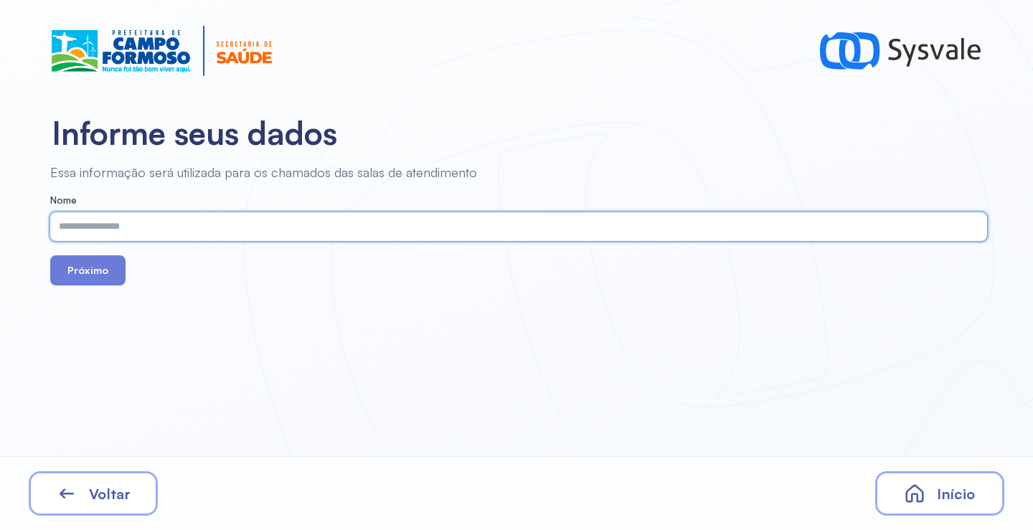
paste input "**********"
type input "**********"
click at [80, 267] on button "Próximo" at bounding box center [87, 270] width 75 height 30
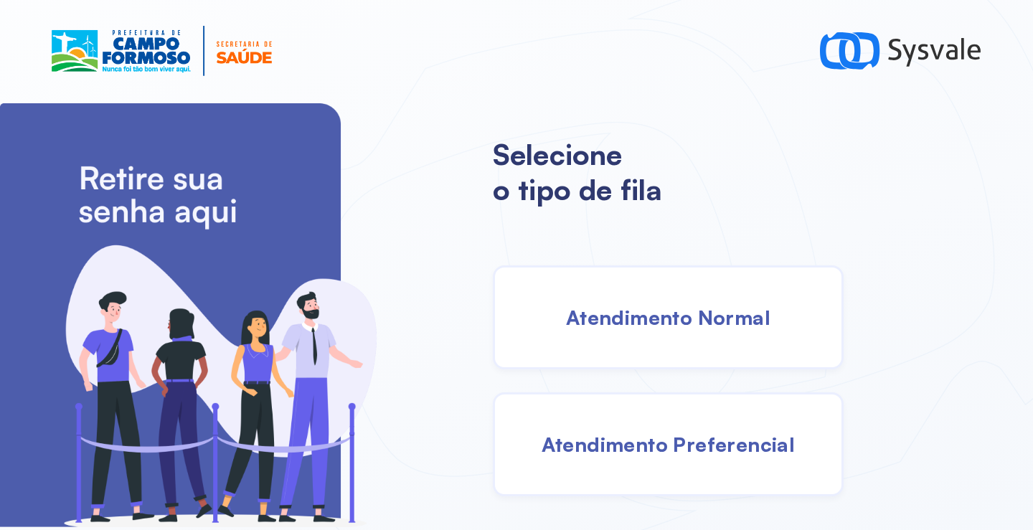
click at [666, 317] on span "Atendimento Normal" at bounding box center [668, 317] width 204 height 25
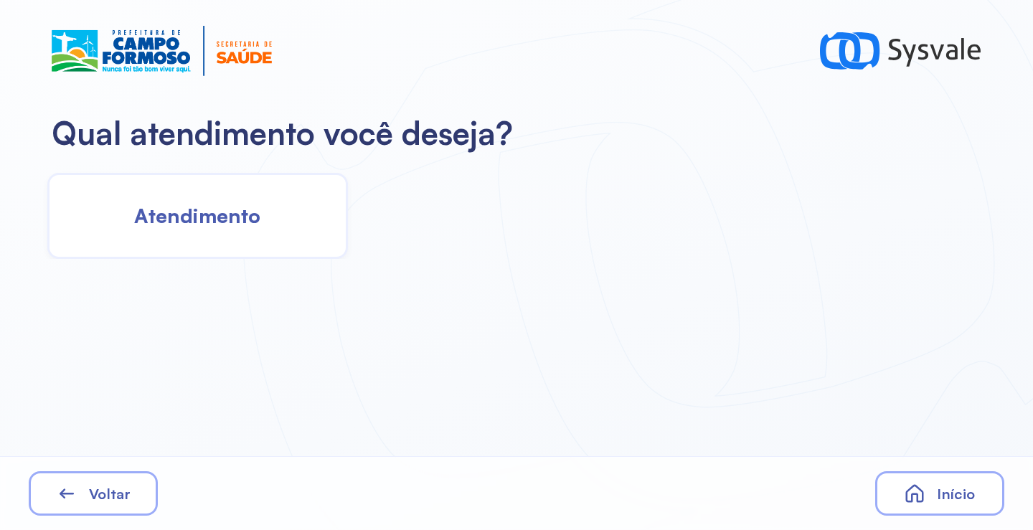
click at [312, 220] on div "Atendimento" at bounding box center [197, 216] width 301 height 86
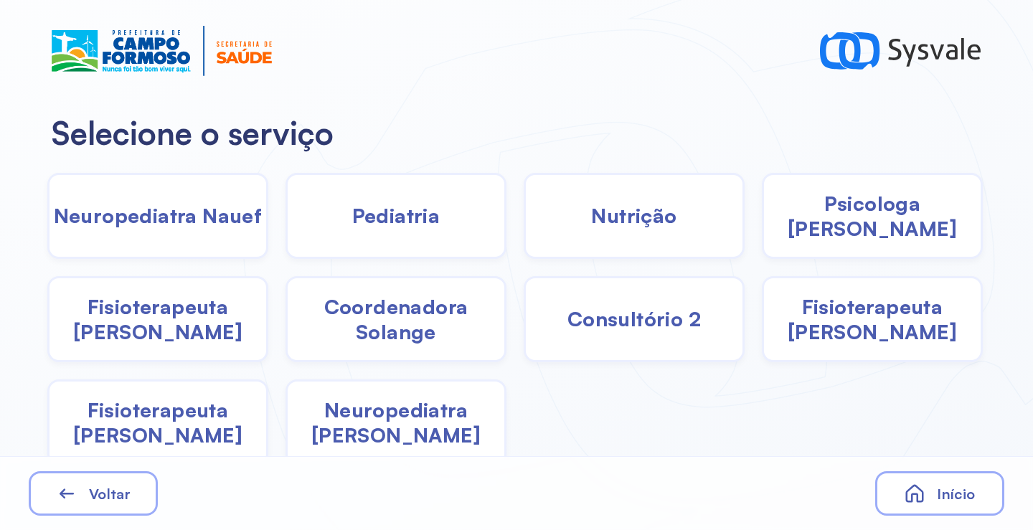
click at [524, 213] on div "Pediatria" at bounding box center [634, 216] width 221 height 86
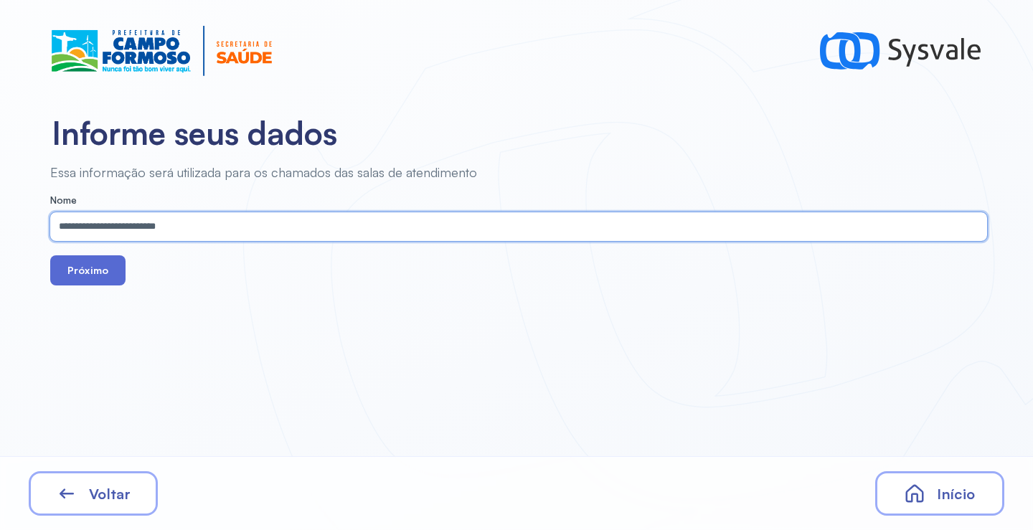
type input "**********"
click at [90, 271] on button "Próximo" at bounding box center [87, 270] width 75 height 30
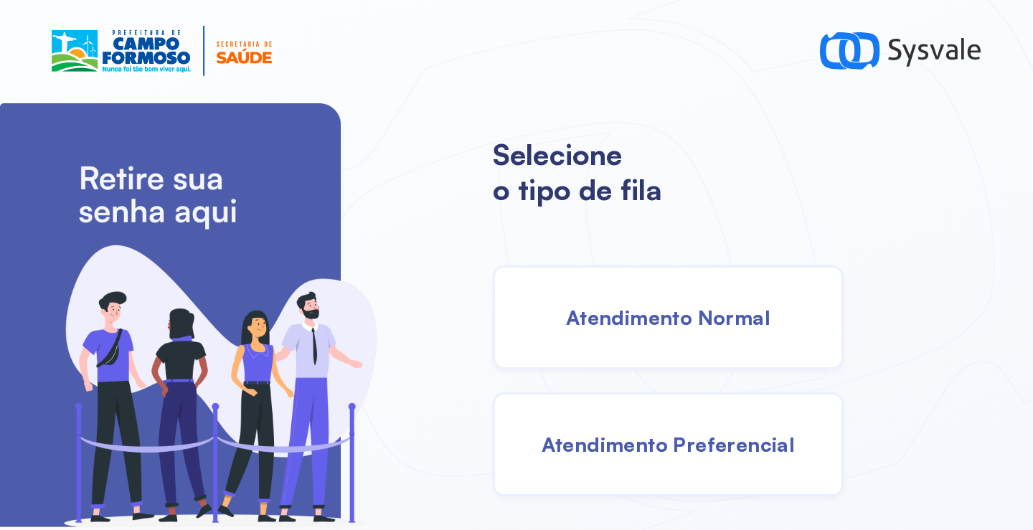
click at [711, 305] on span "Atendimento Normal" at bounding box center [668, 317] width 204 height 25
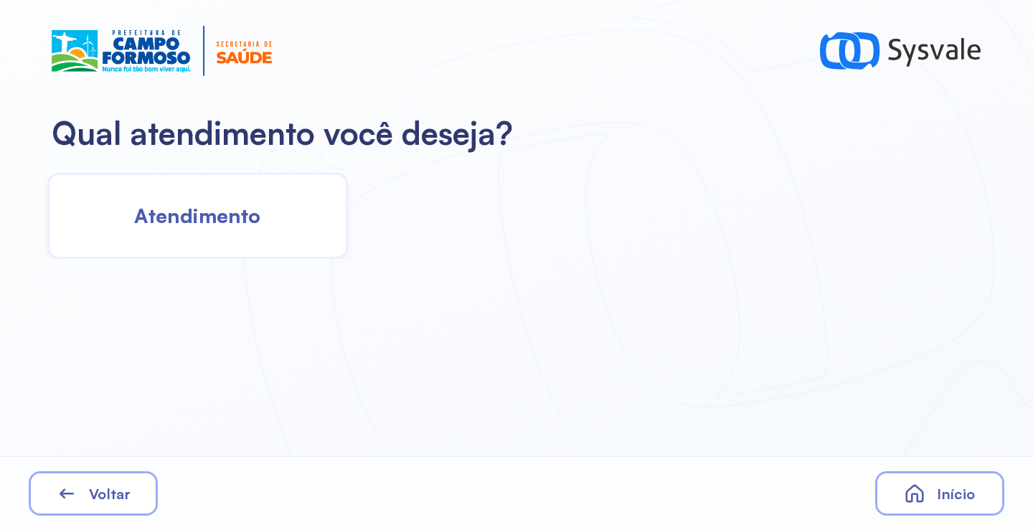
click at [240, 221] on span "Atendimento" at bounding box center [197, 215] width 126 height 25
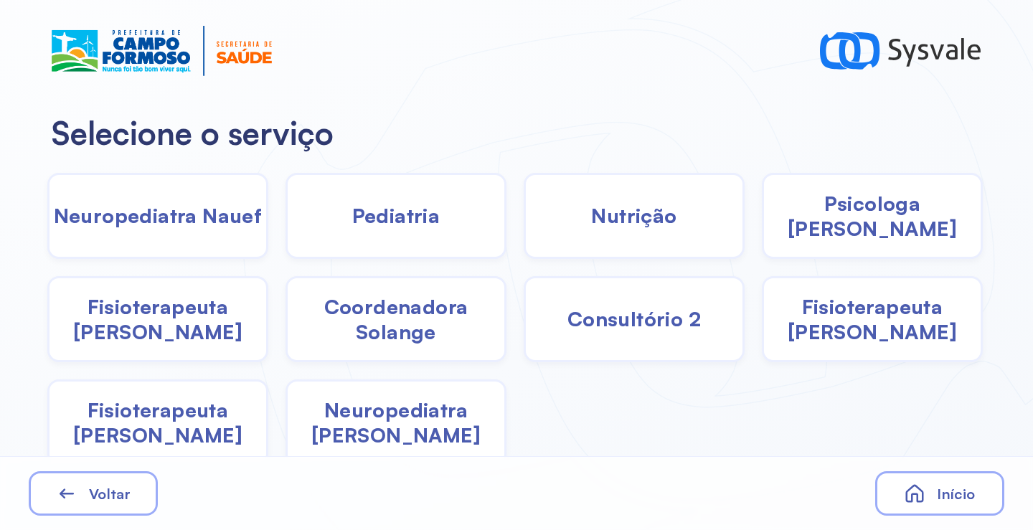
click at [167, 417] on span "Fisioterapeuta [PERSON_NAME]" at bounding box center [157, 422] width 217 height 50
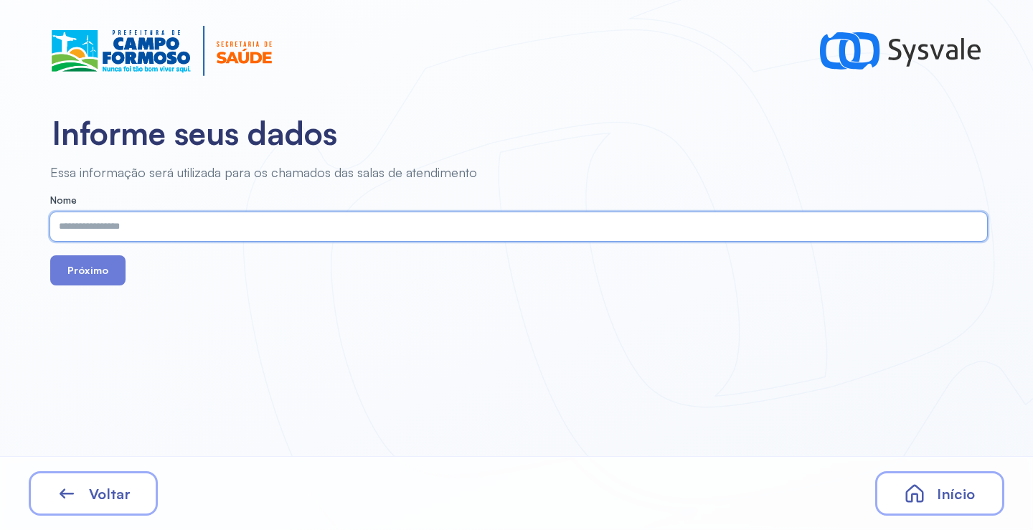
paste input "**********"
type input "**********"
click at [96, 280] on button "Próximo" at bounding box center [87, 270] width 75 height 30
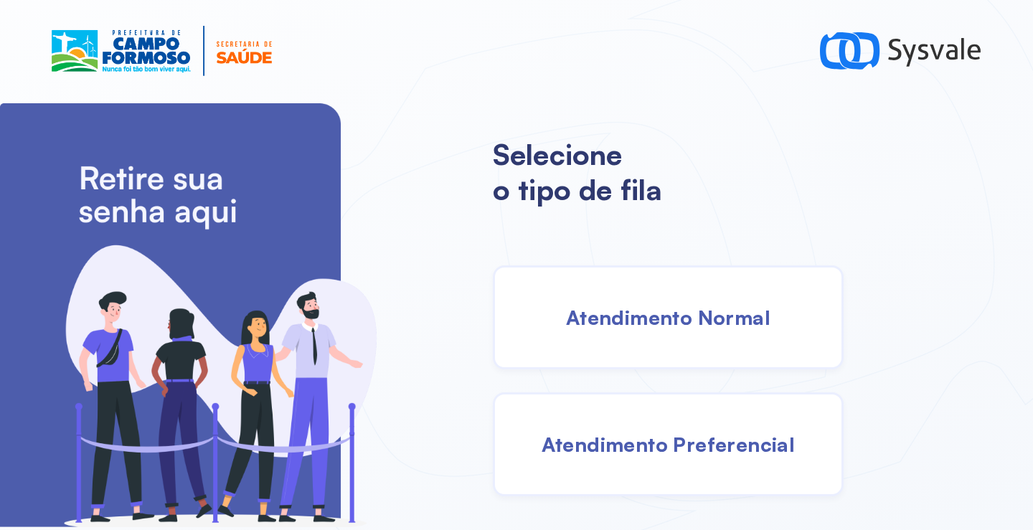
click at [695, 332] on div "Atendimento Normal" at bounding box center [668, 317] width 351 height 104
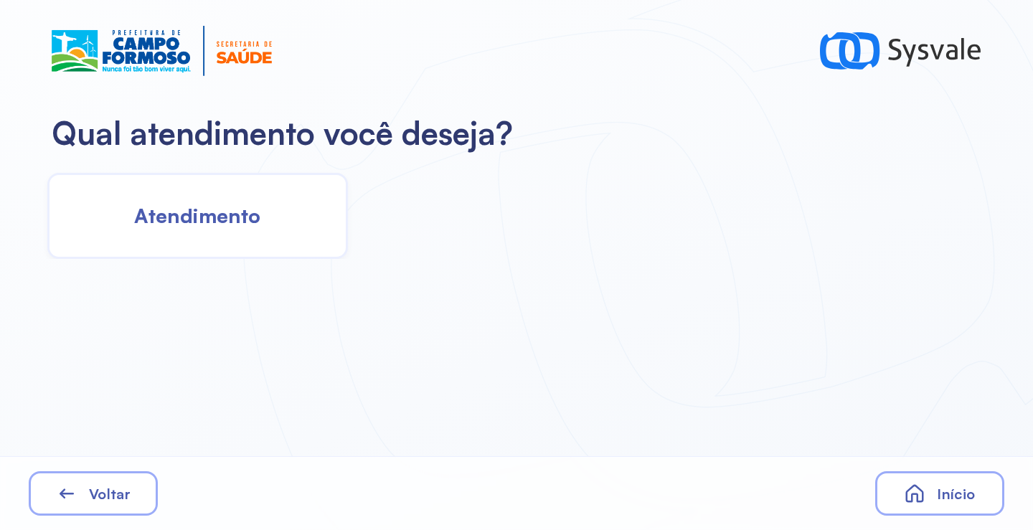
click at [217, 239] on div "Atendimento" at bounding box center [197, 216] width 301 height 86
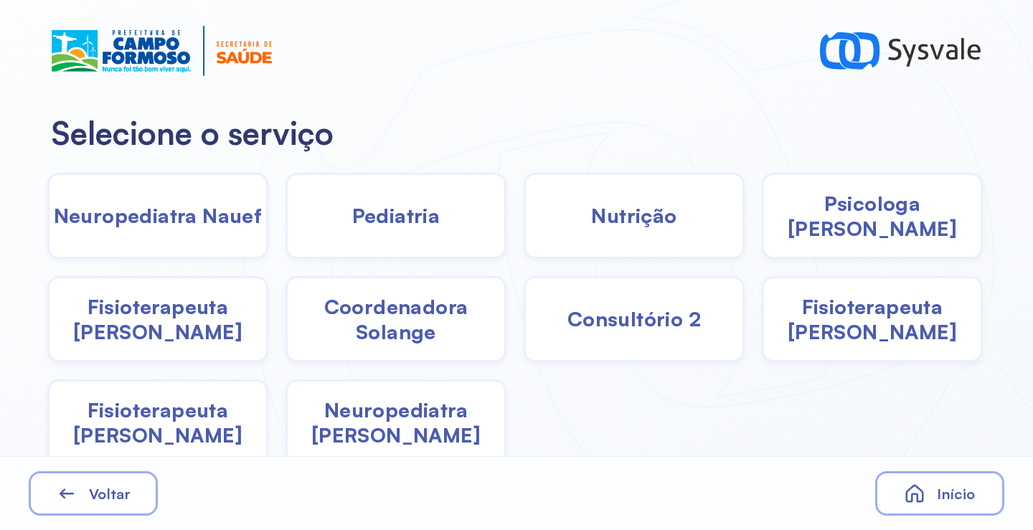
click at [524, 232] on div "Pediatria" at bounding box center [634, 216] width 221 height 86
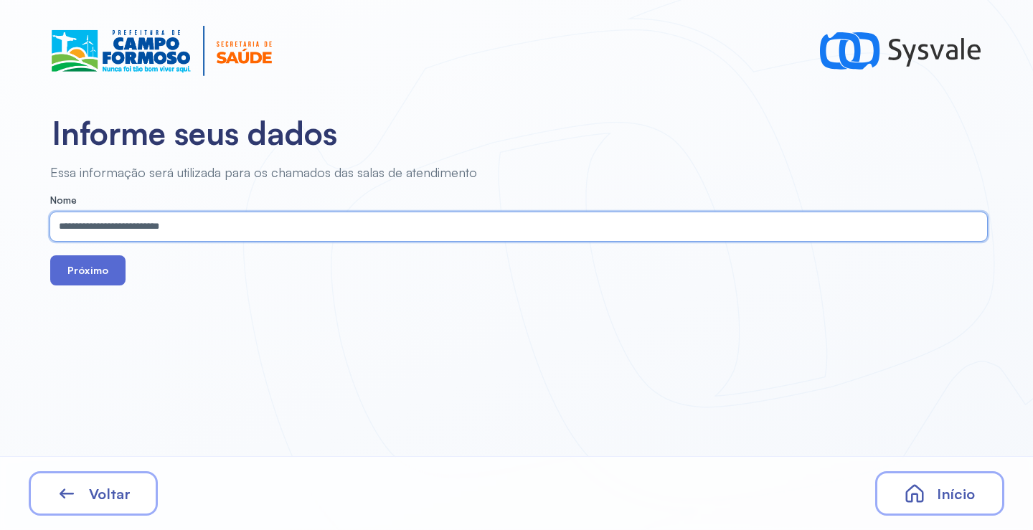
type input "**********"
click at [86, 257] on button "Próximo" at bounding box center [87, 270] width 75 height 30
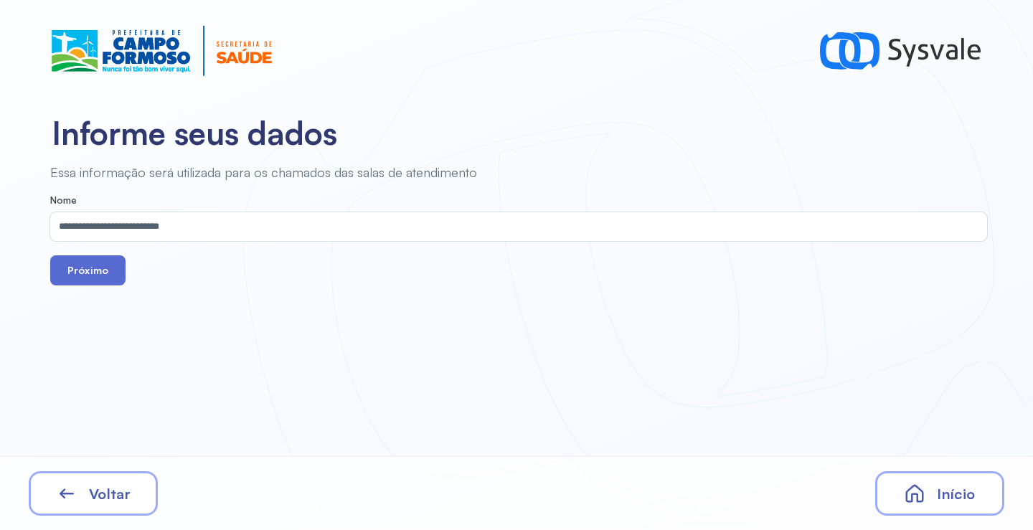
click at [90, 269] on button "Próximo" at bounding box center [87, 270] width 75 height 30
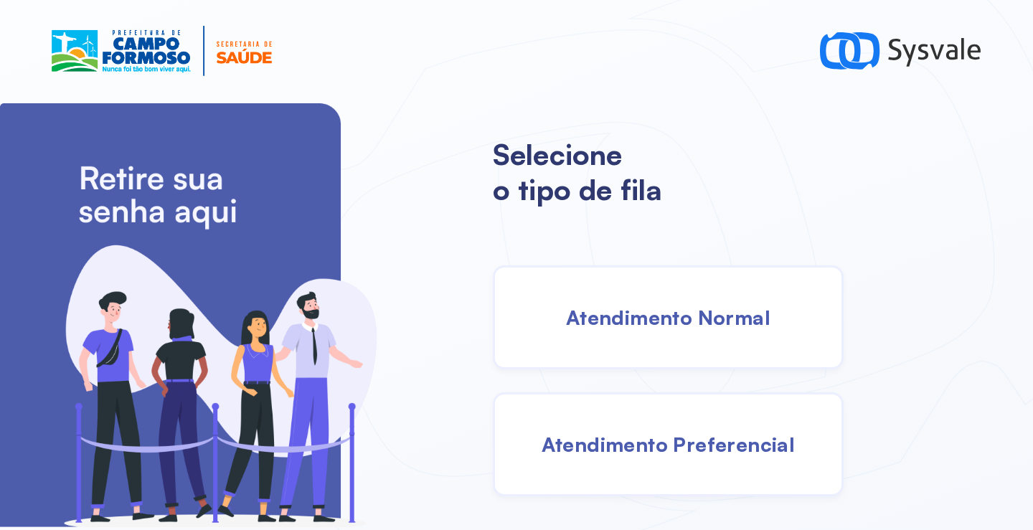
click at [663, 317] on span "Atendimento Normal" at bounding box center [668, 317] width 204 height 25
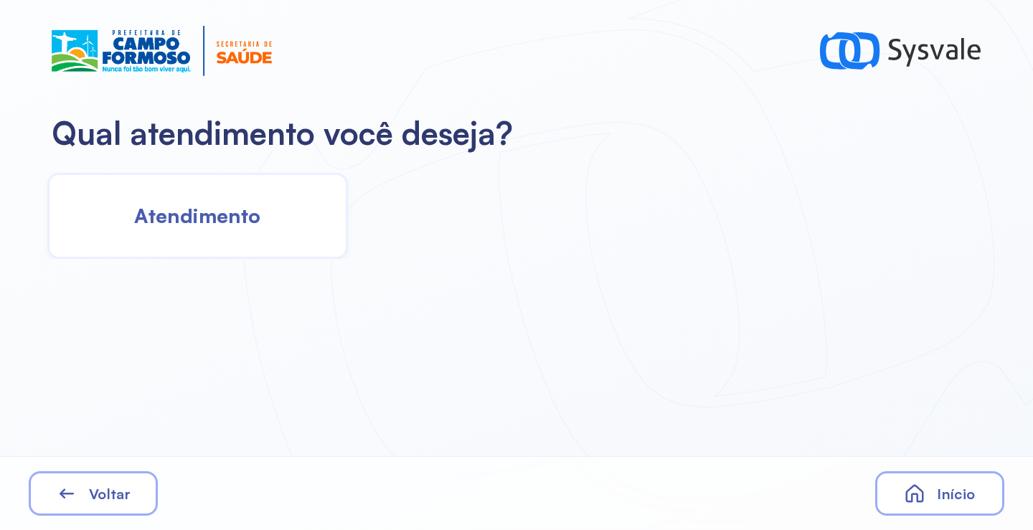
click at [184, 217] on span "Atendimento" at bounding box center [197, 215] width 126 height 25
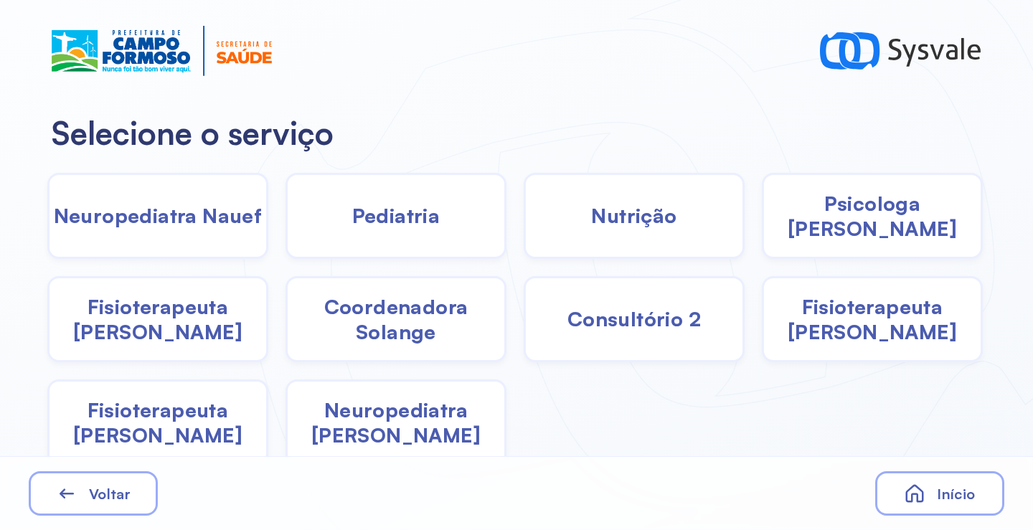
click at [524, 227] on div "Pediatria" at bounding box center [634, 216] width 221 height 86
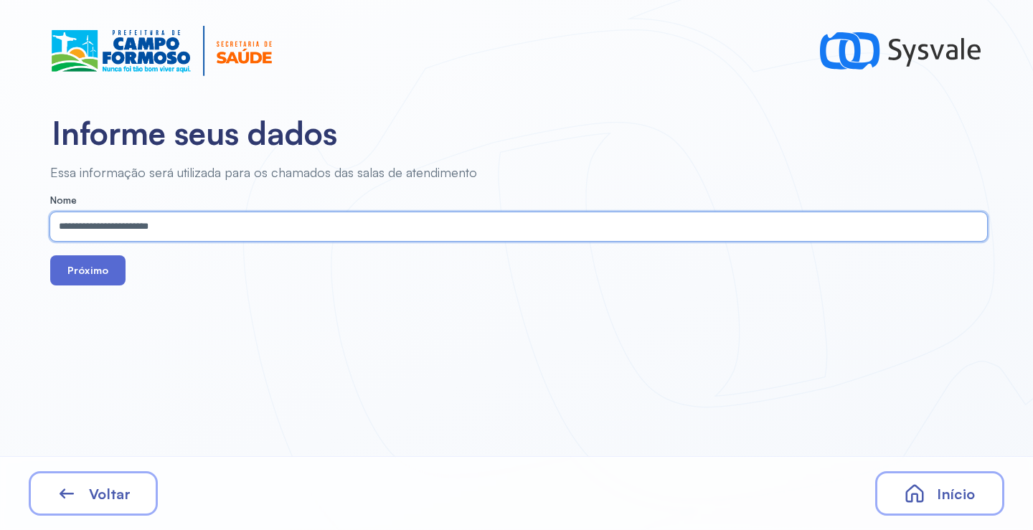
type input "**********"
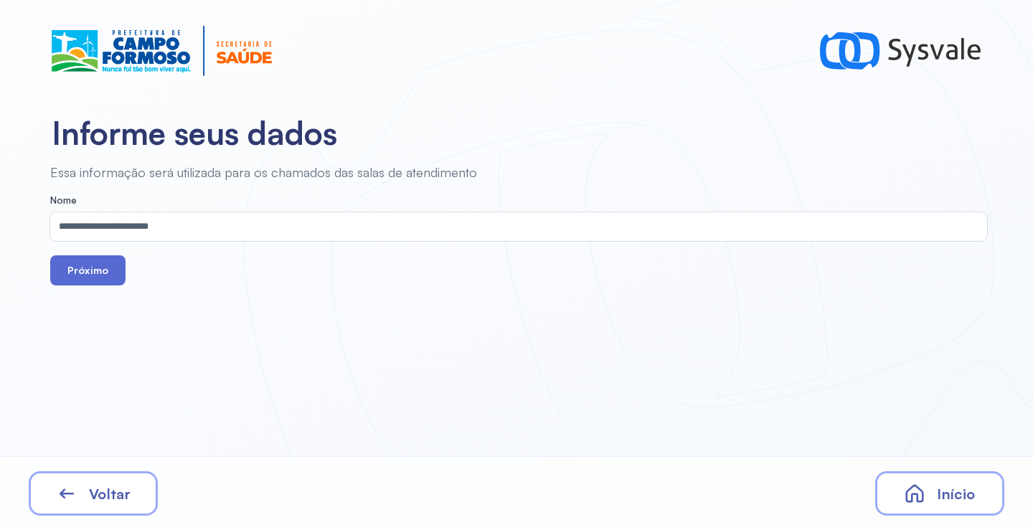
click at [113, 264] on button "Próximo" at bounding box center [87, 270] width 75 height 30
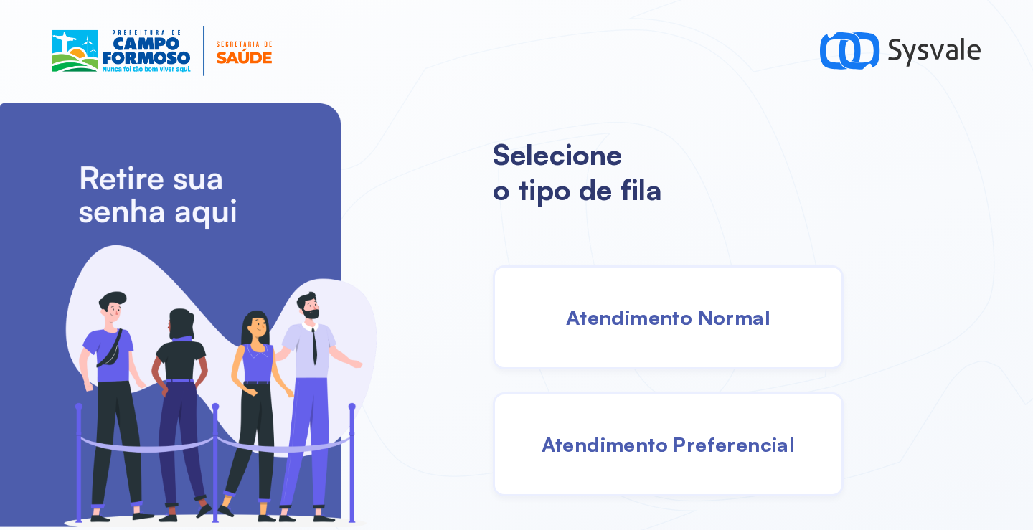
click at [684, 316] on span "Atendimento Normal" at bounding box center [668, 317] width 204 height 25
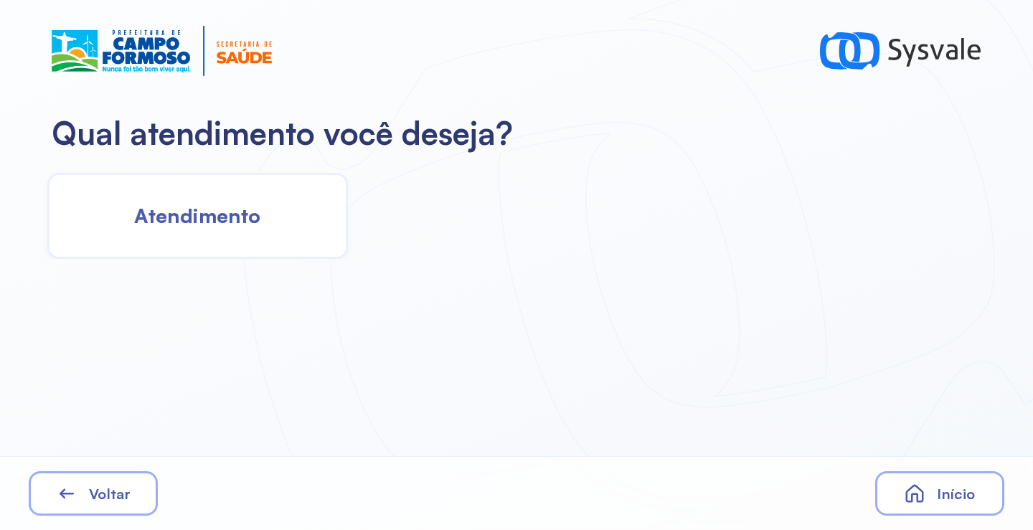
click at [203, 244] on div "Atendimento" at bounding box center [197, 216] width 301 height 86
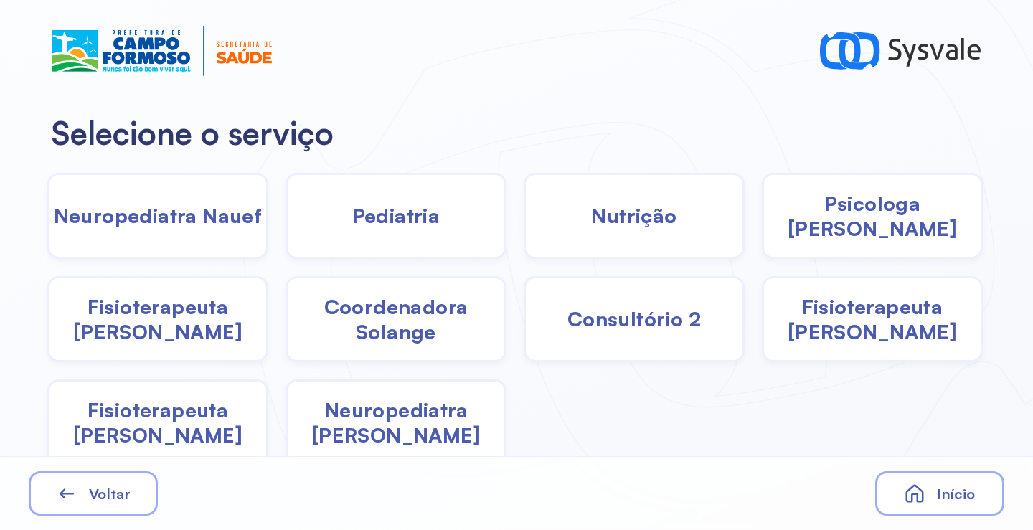
click at [383, 211] on span "Pediatria" at bounding box center [396, 215] width 88 height 25
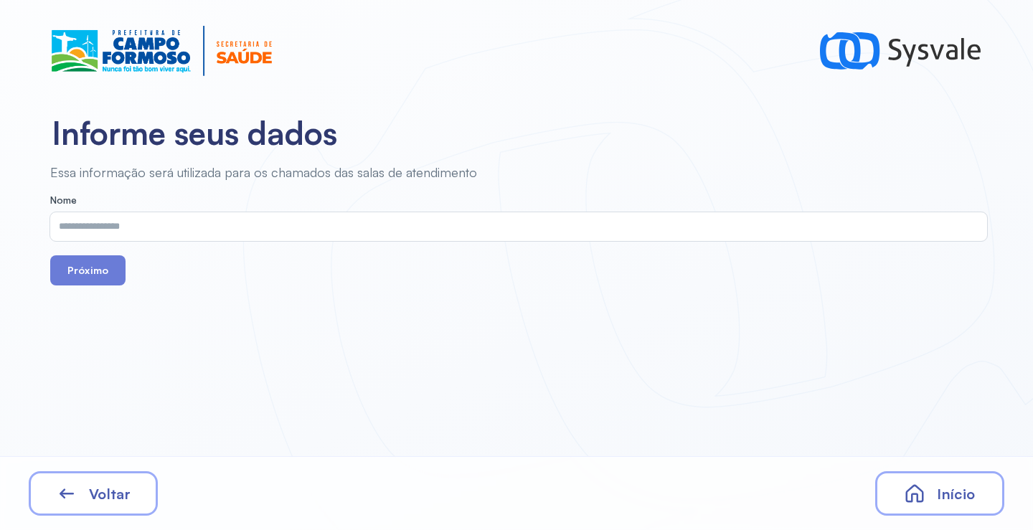
drag, startPoint x: 383, startPoint y: 211, endPoint x: 301, endPoint y: 230, distance: 84.0
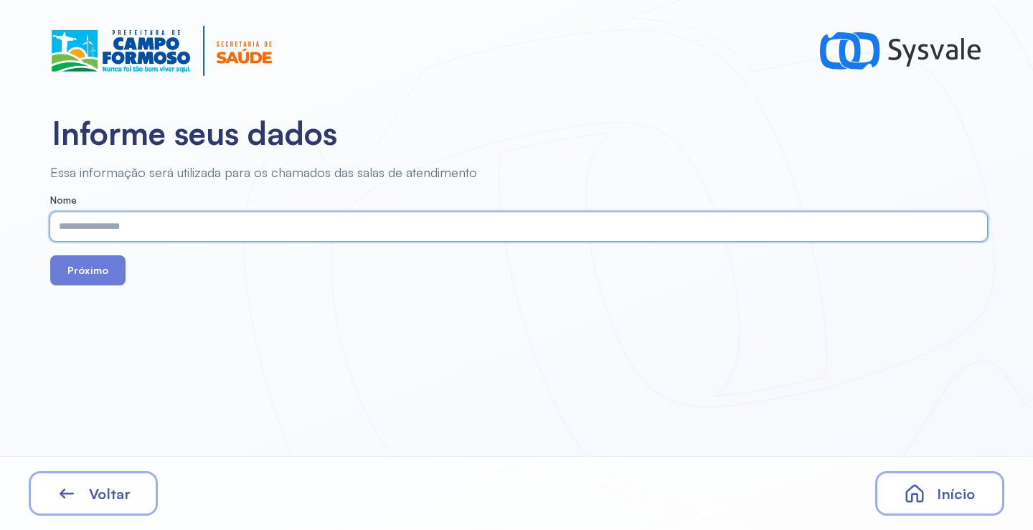
paste input "**********"
type input "**********"
click at [942, 503] on div "Início" at bounding box center [939, 493] width 129 height 44
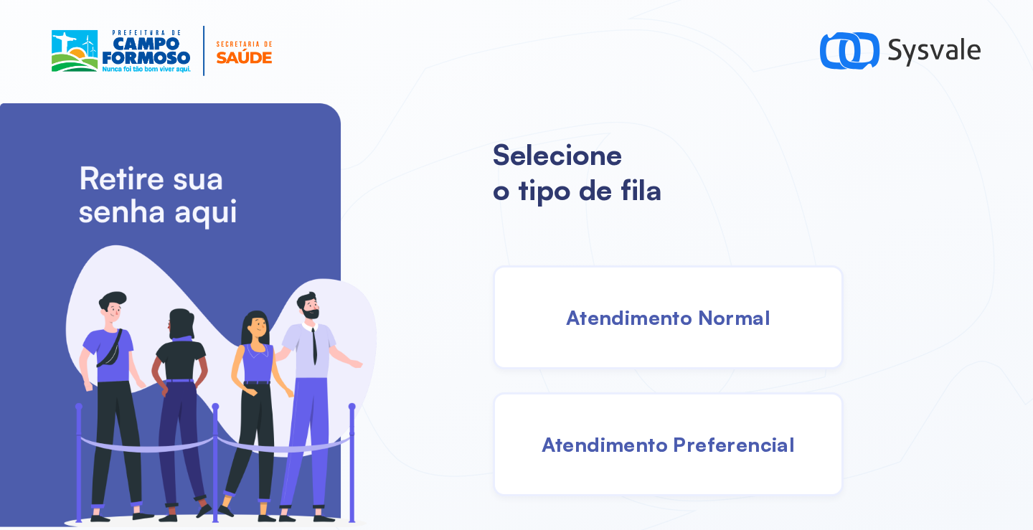
click at [683, 456] on span "Atendimento Preferencial" at bounding box center [668, 444] width 254 height 25
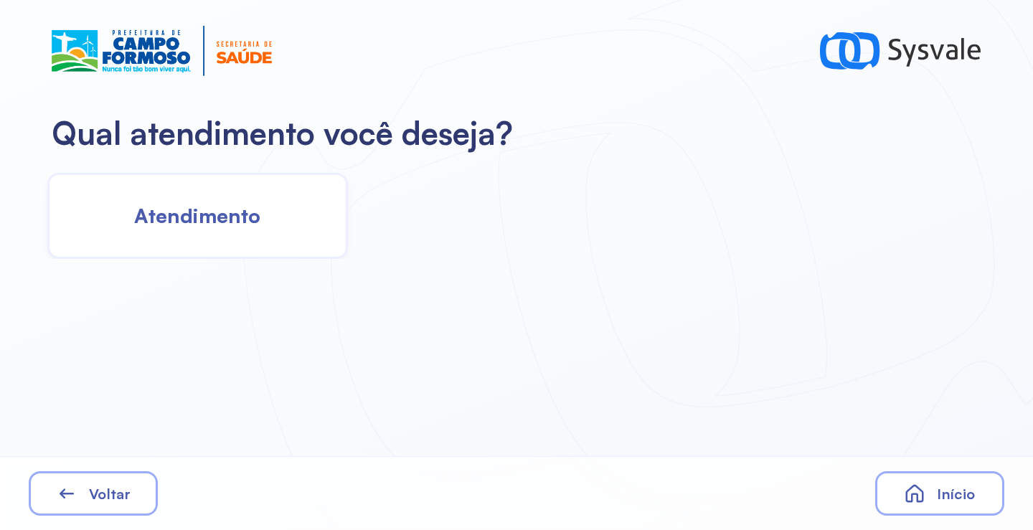
click at [244, 234] on div "Atendimento" at bounding box center [197, 216] width 301 height 86
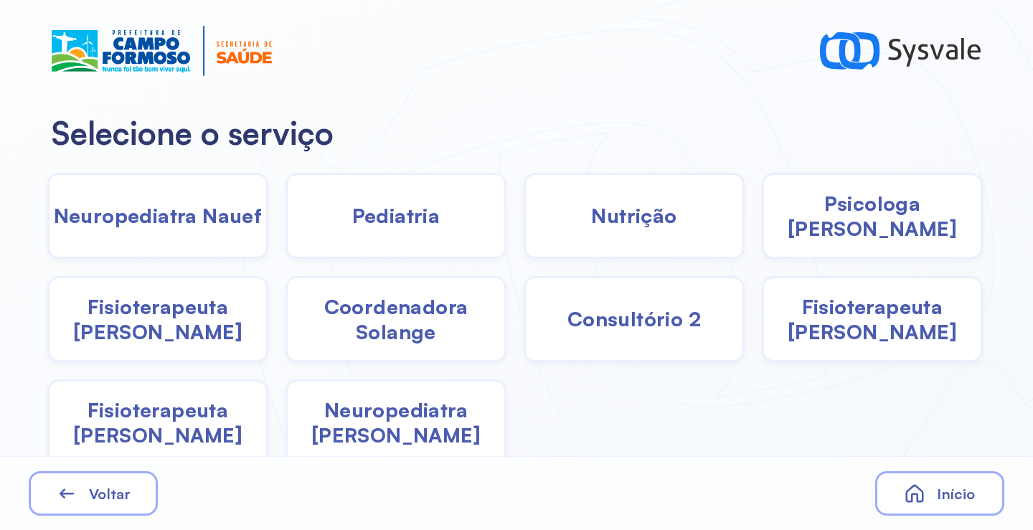
click at [524, 231] on div "Pediatria" at bounding box center [634, 216] width 221 height 86
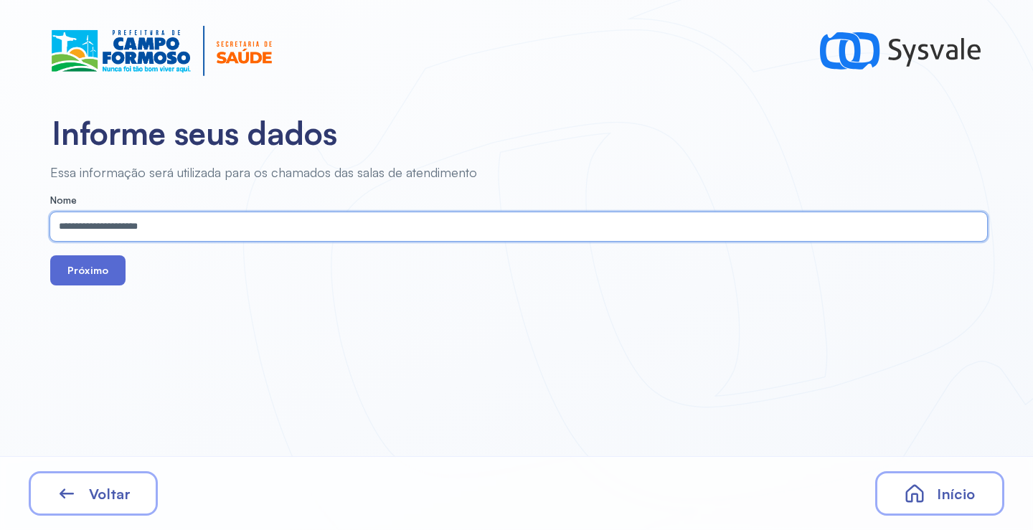
type input "**********"
click at [95, 265] on button "Próximo" at bounding box center [87, 270] width 75 height 30
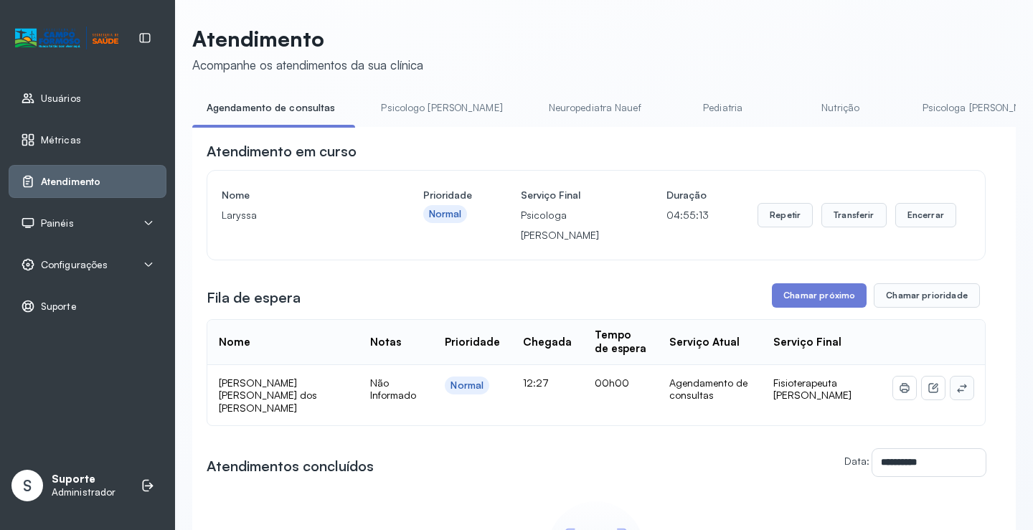
click at [950, 397] on button at bounding box center [961, 388] width 23 height 23
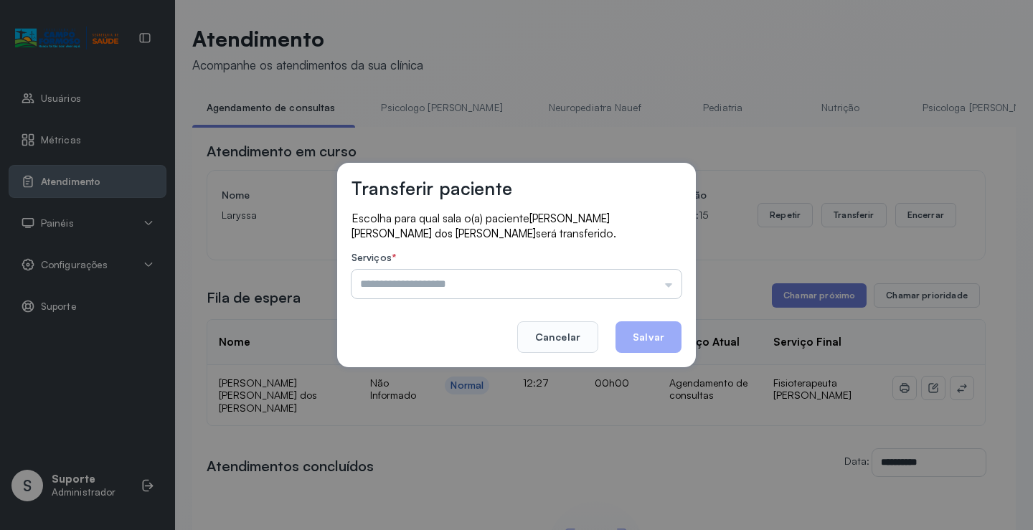
click at [439, 277] on input "text" at bounding box center [516, 284] width 330 height 29
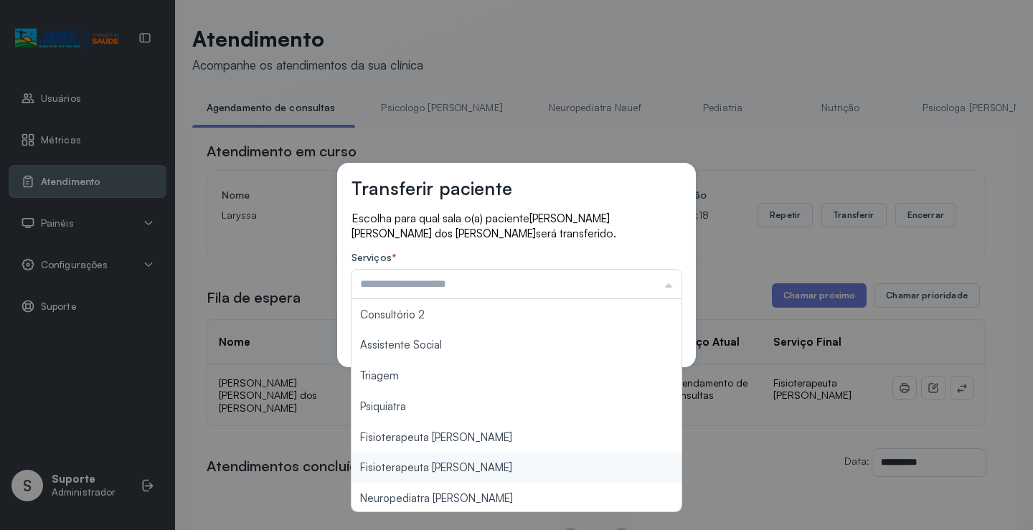
scroll to position [217, 0]
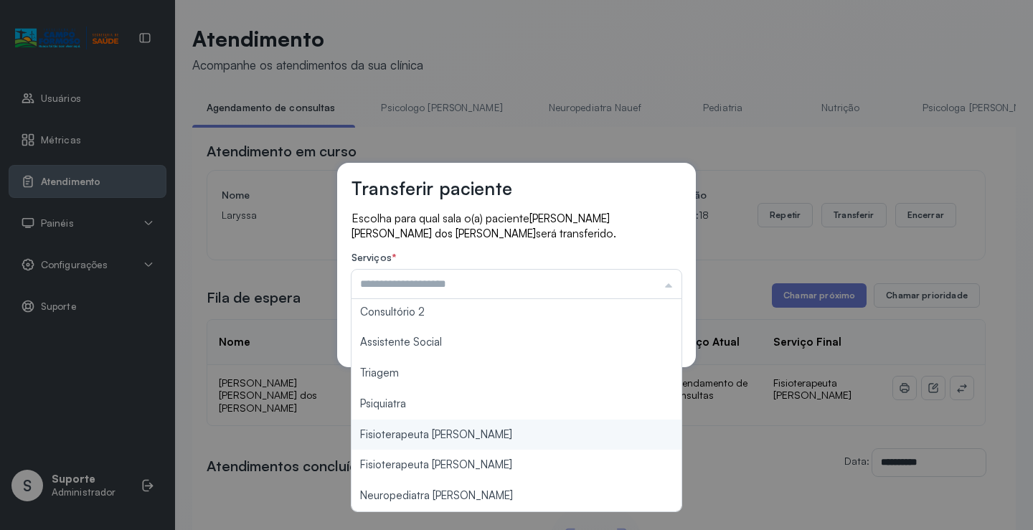
type input "**********"
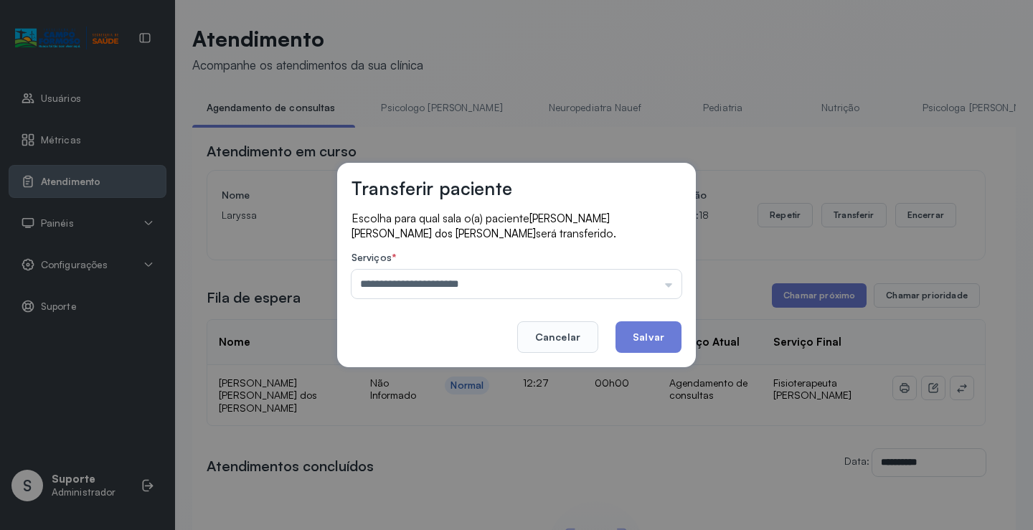
click at [444, 443] on div "**********" at bounding box center [516, 265] width 1033 height 530
click at [648, 339] on button "Salvar" at bounding box center [648, 337] width 66 height 32
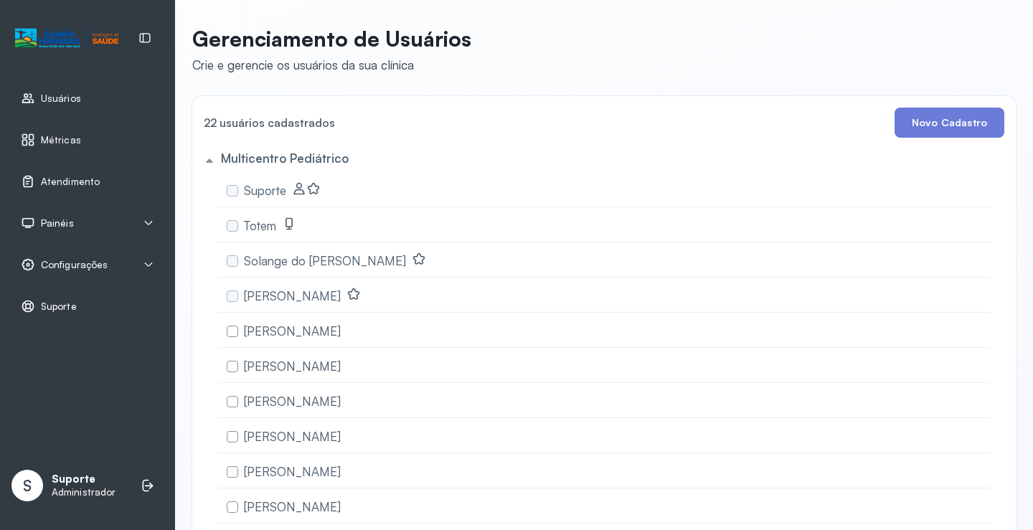
click at [68, 223] on span "Painéis" at bounding box center [57, 223] width 33 height 12
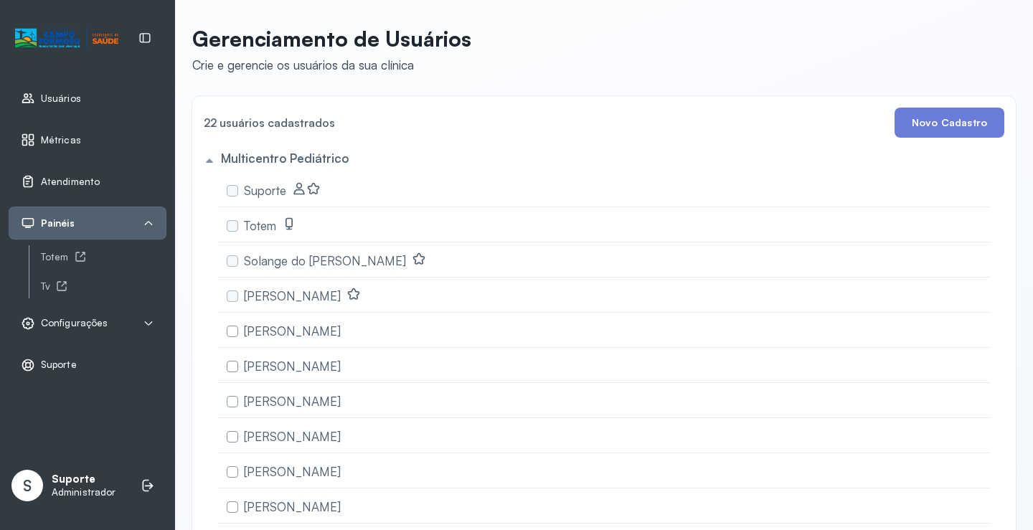
click at [79, 181] on span "Atendimento" at bounding box center [70, 182] width 59 height 12
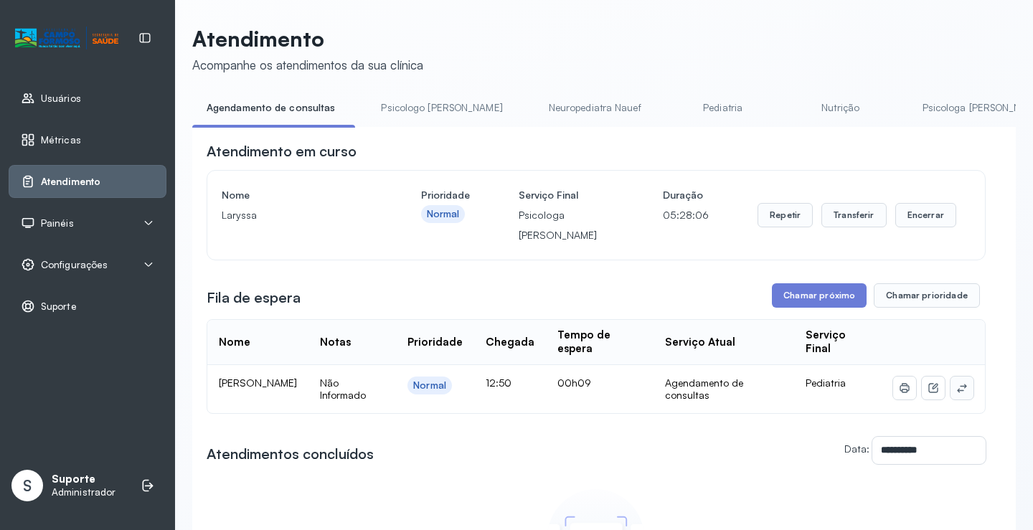
click at [956, 394] on icon at bounding box center [961, 387] width 11 height 11
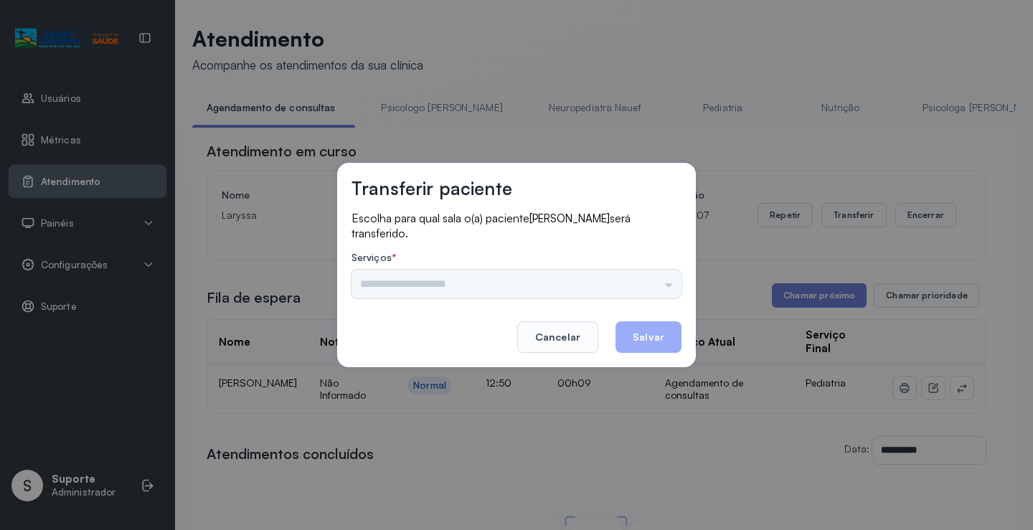
drag, startPoint x: 665, startPoint y: 299, endPoint x: 664, endPoint y: 281, distance: 17.9
click at [664, 297] on div "Escolha para qual sala o(a) paciente Miguel Vieira dos Santos será transferido.…" at bounding box center [516, 256] width 330 height 90
click at [664, 281] on input "text" at bounding box center [516, 284] width 330 height 29
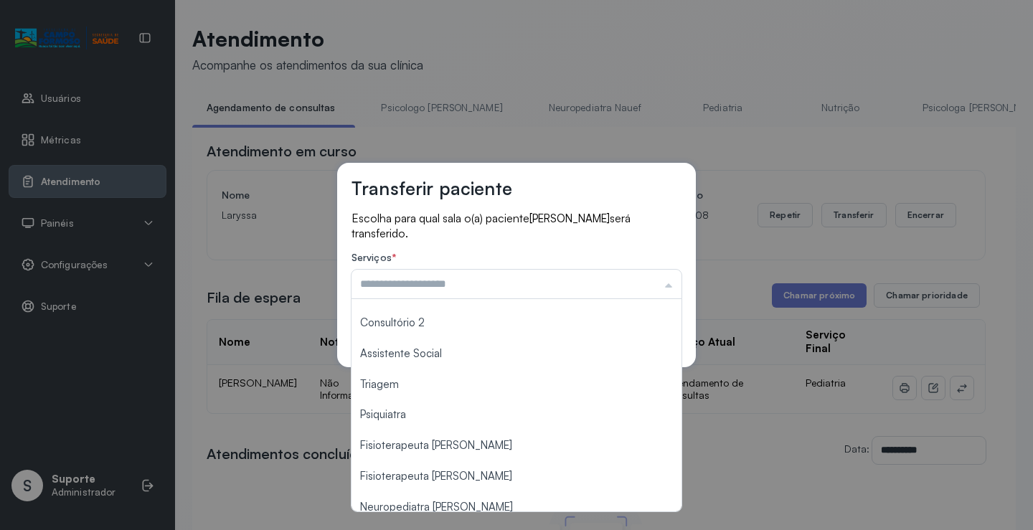
scroll to position [217, 0]
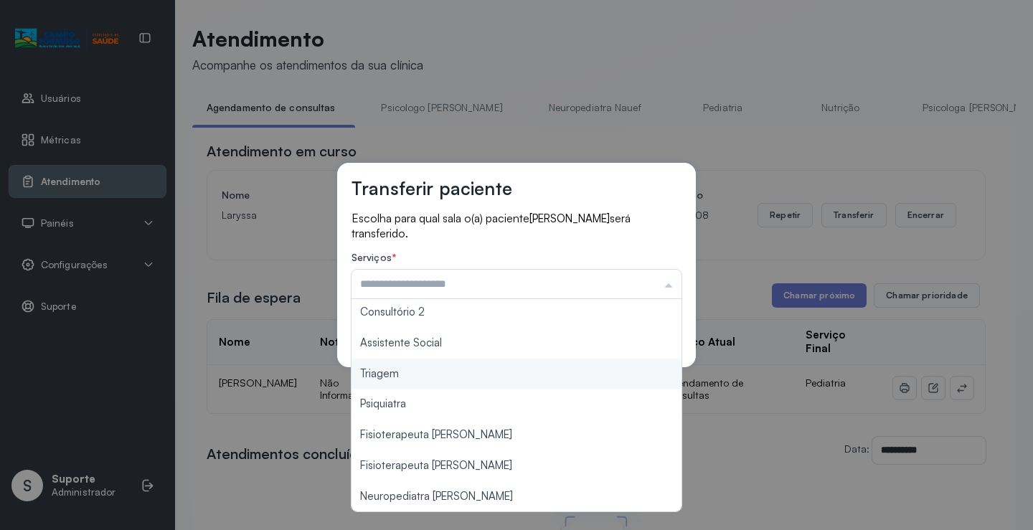
type input "*******"
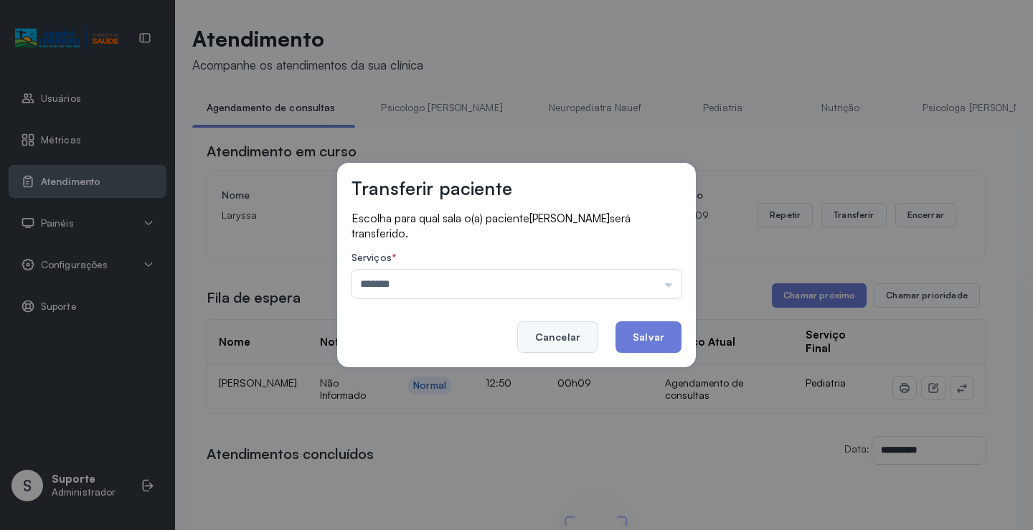
drag, startPoint x: 431, startPoint y: 381, endPoint x: 585, endPoint y: 341, distance: 159.2
click at [440, 373] on div "Transferir paciente Escolha para qual sala o(a) paciente Miguel Vieira dos Sant…" at bounding box center [516, 265] width 1033 height 530
click at [633, 329] on button "Salvar" at bounding box center [648, 337] width 66 height 32
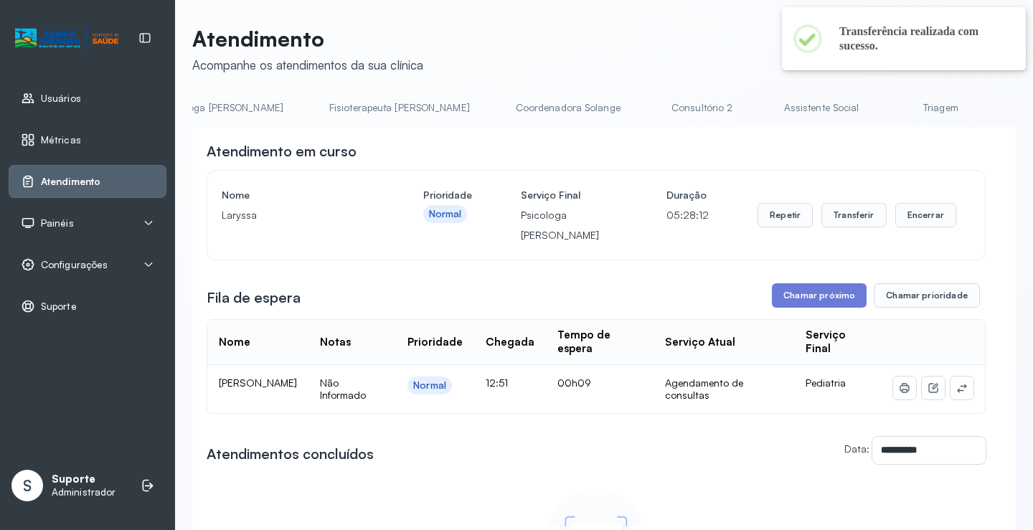
scroll to position [0, 762]
click at [889, 104] on link "Triagem" at bounding box center [939, 108] width 100 height 24
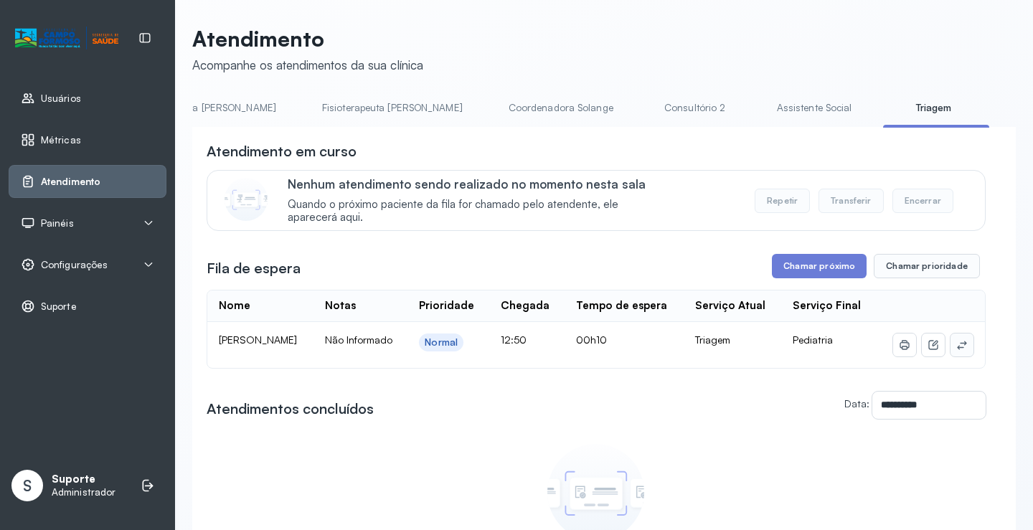
click at [957, 346] on icon at bounding box center [961, 345] width 9 height 9
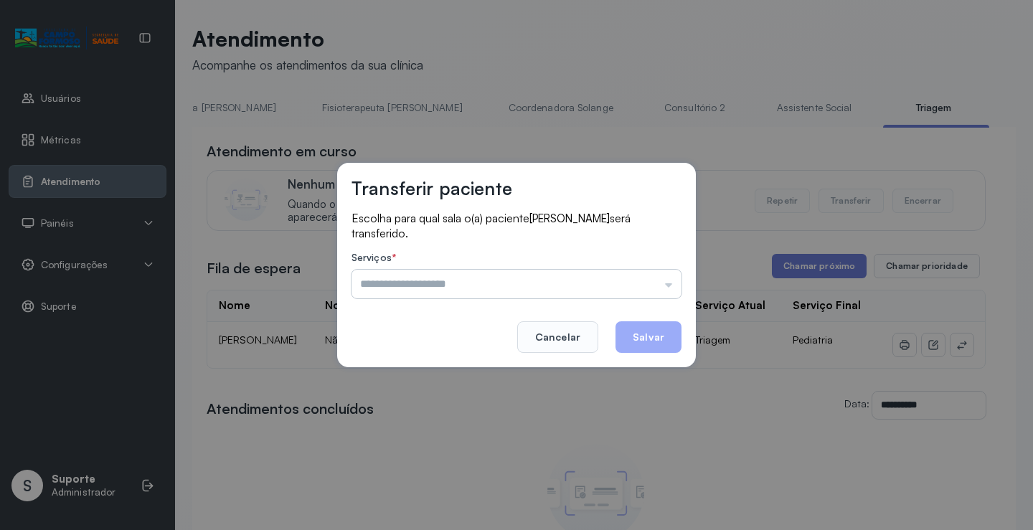
click at [664, 275] on input "text" at bounding box center [516, 284] width 330 height 29
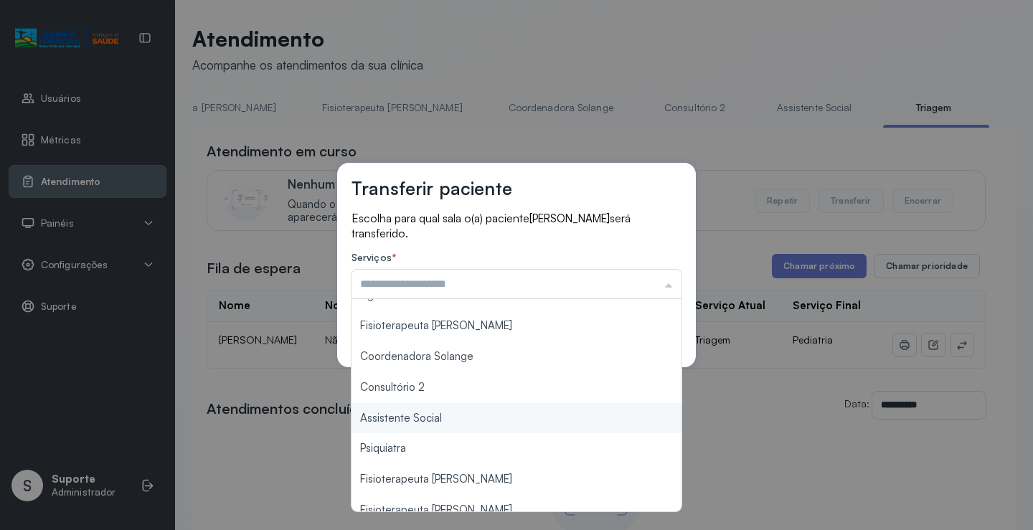
scroll to position [217, 0]
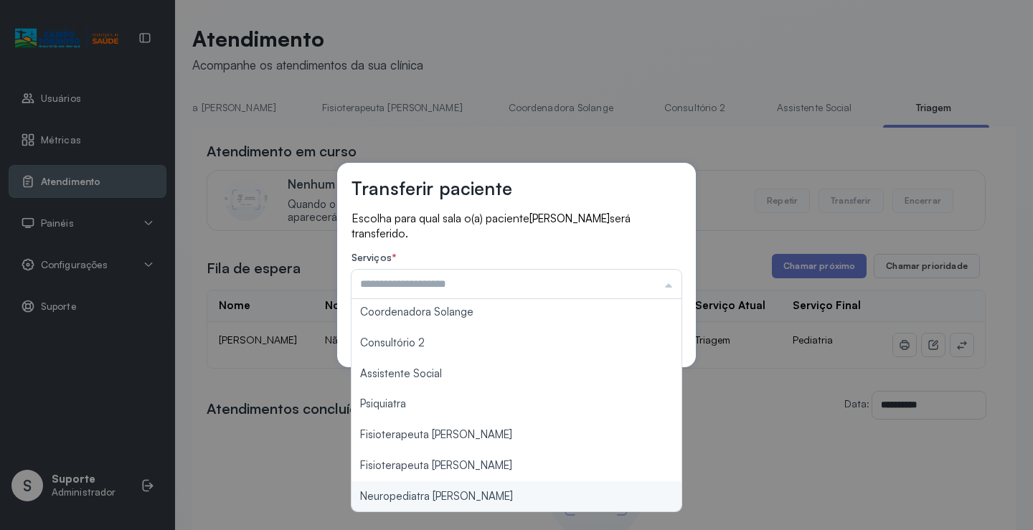
type input "**********"
click at [461, 492] on div "**********" at bounding box center [516, 265] width 1033 height 530
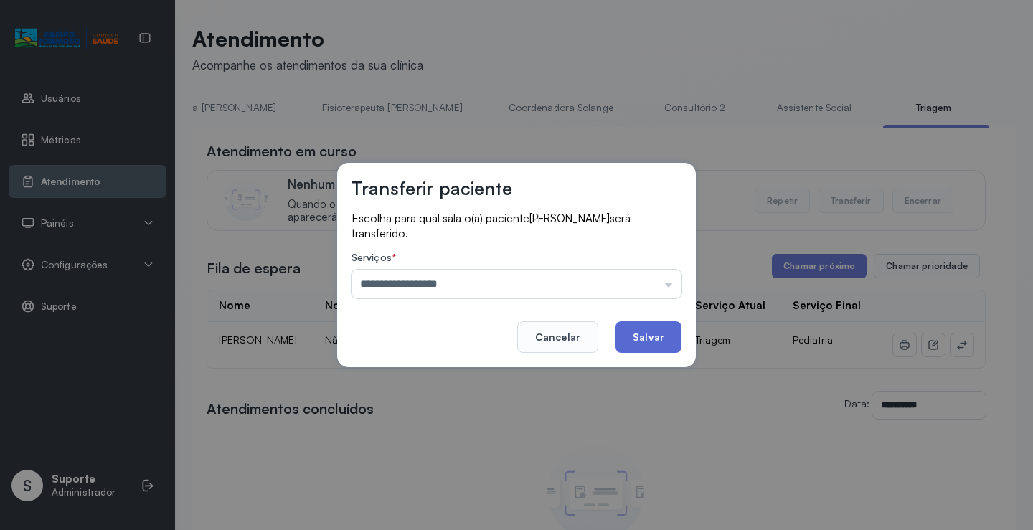
click at [648, 336] on button "Salvar" at bounding box center [648, 337] width 66 height 32
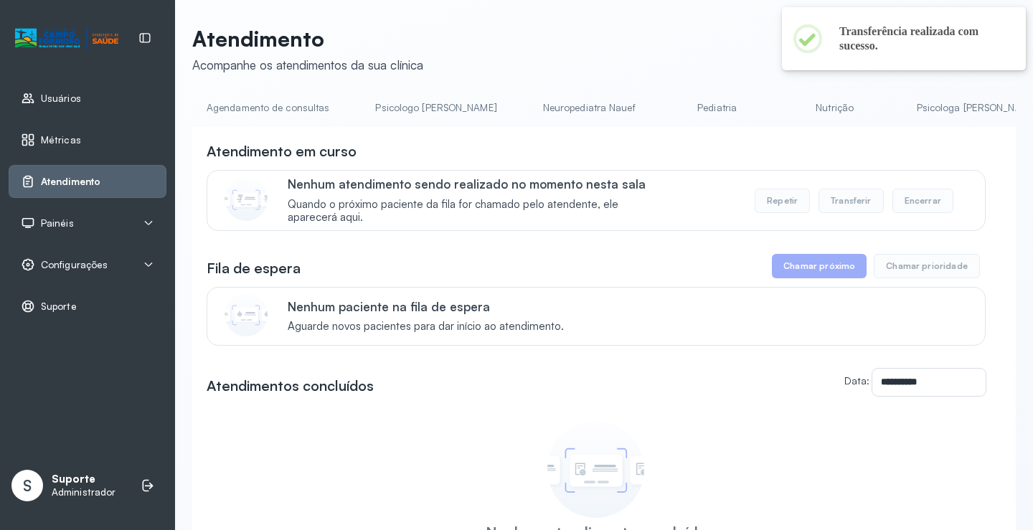
click at [266, 108] on link "Agendamento de consultas" at bounding box center [267, 108] width 151 height 24
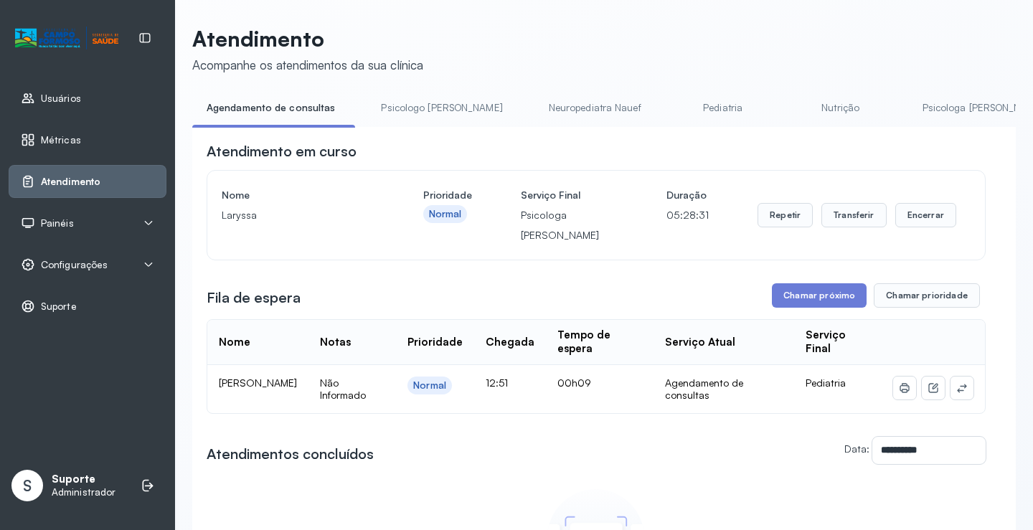
click at [683, 106] on link "Pediatria" at bounding box center [723, 108] width 100 height 24
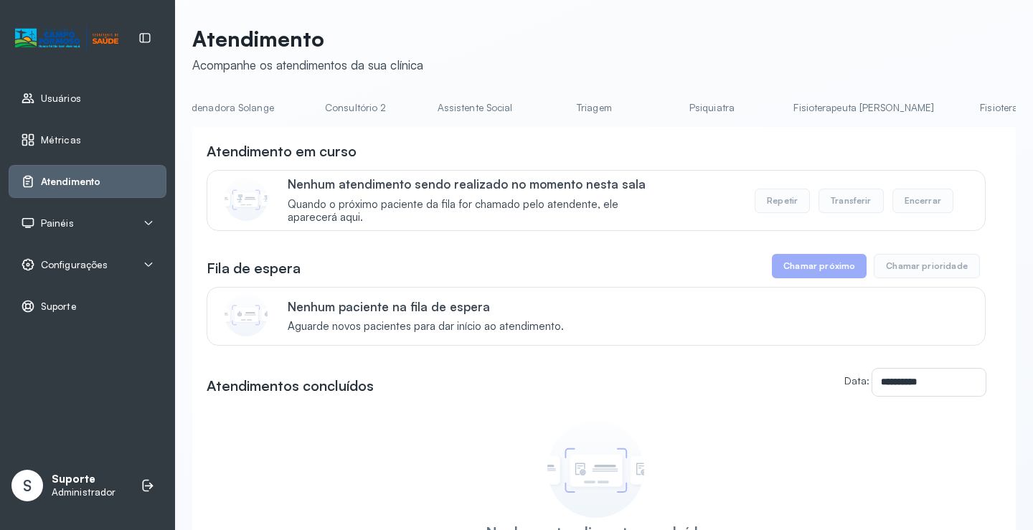
scroll to position [0, 1137]
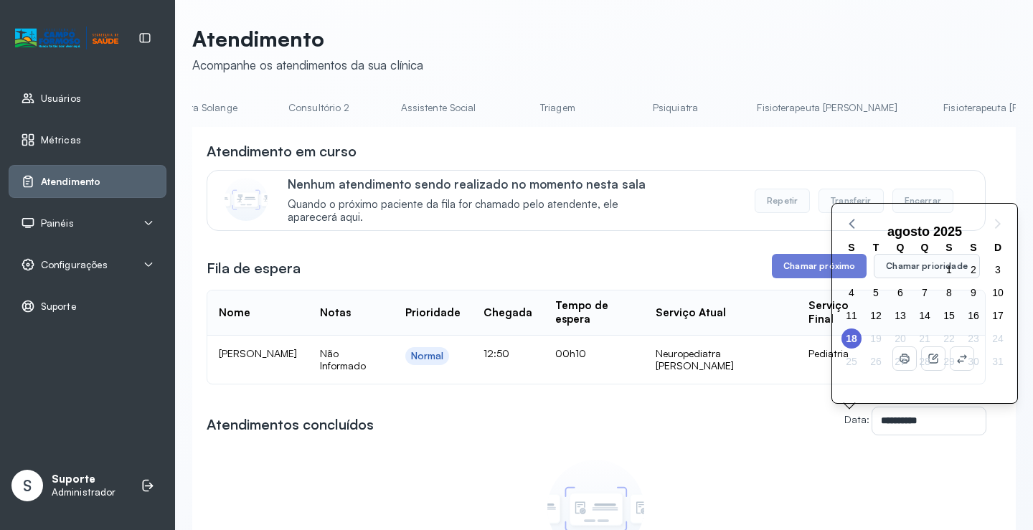
click at [955, 351] on div "29" at bounding box center [949, 361] width 24 height 23
drag, startPoint x: 742, startPoint y: 434, endPoint x: 810, endPoint y: 390, distance: 81.0
click at [742, 434] on div "**********" at bounding box center [596, 420] width 779 height 27
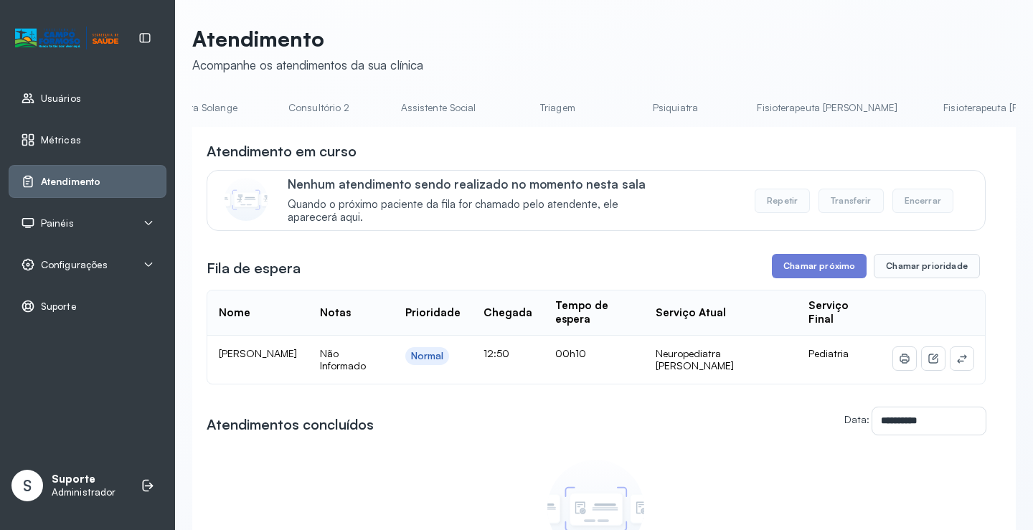
click at [771, 394] on div "**********" at bounding box center [596, 372] width 779 height 463
click at [259, 97] on link "Agendamento de consultas" at bounding box center [267, 108] width 151 height 24
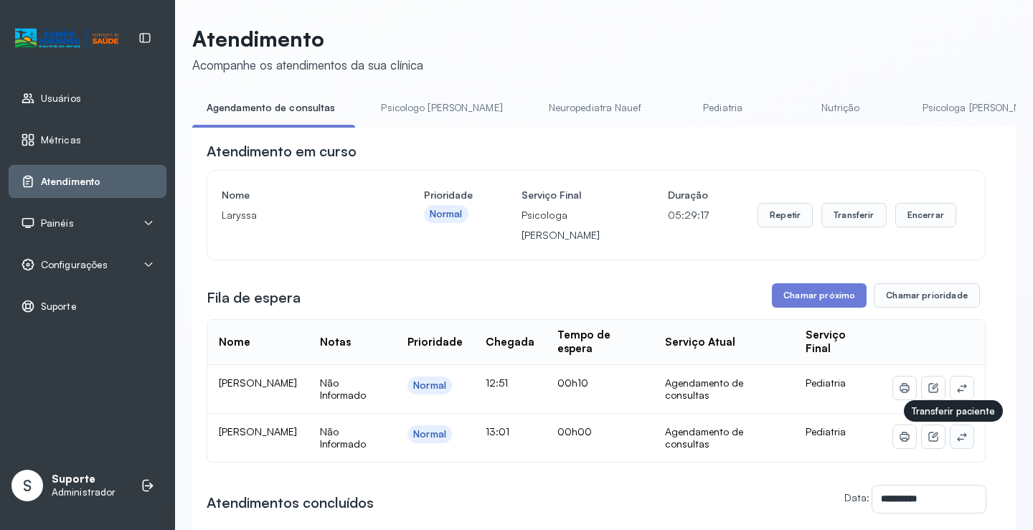
click at [956, 440] on icon at bounding box center [961, 436] width 11 height 11
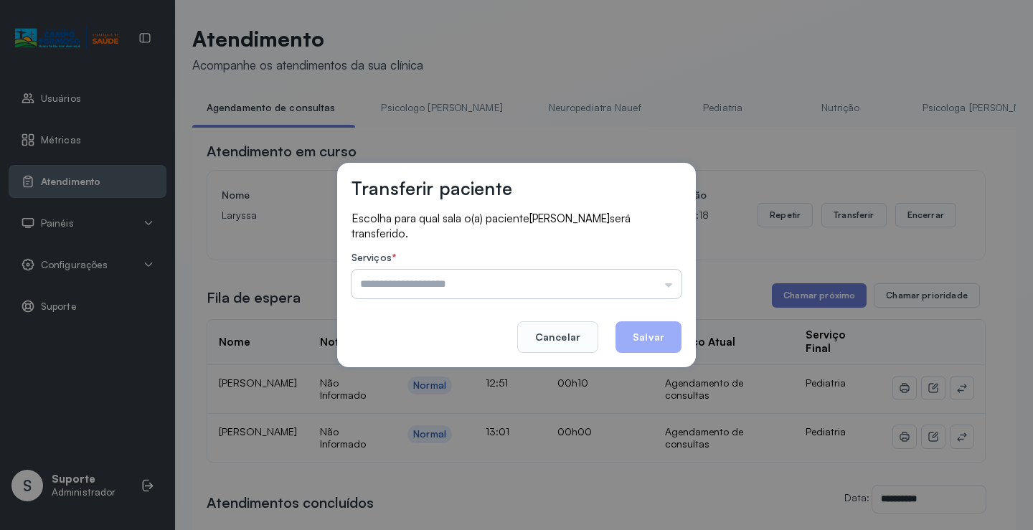
click at [659, 283] on input "text" at bounding box center [516, 284] width 330 height 29
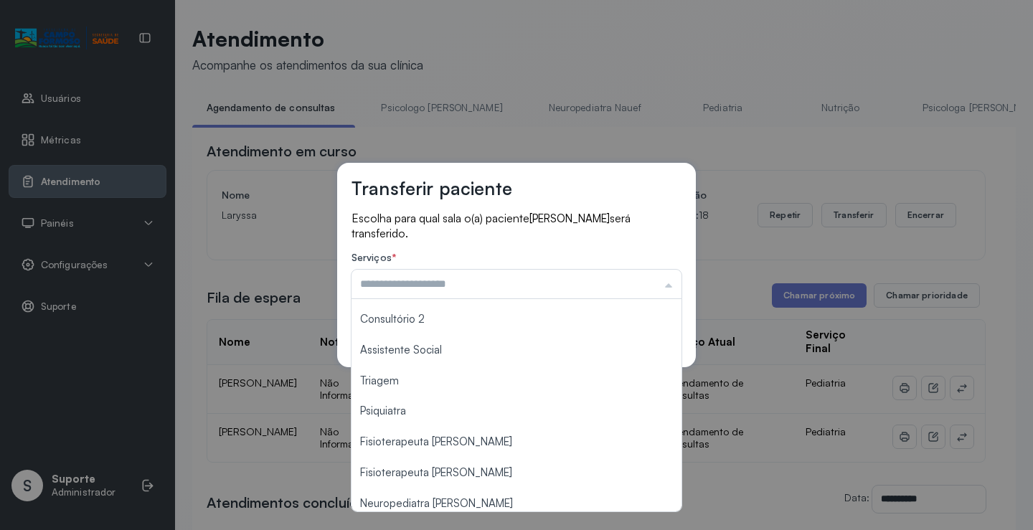
scroll to position [215, 0]
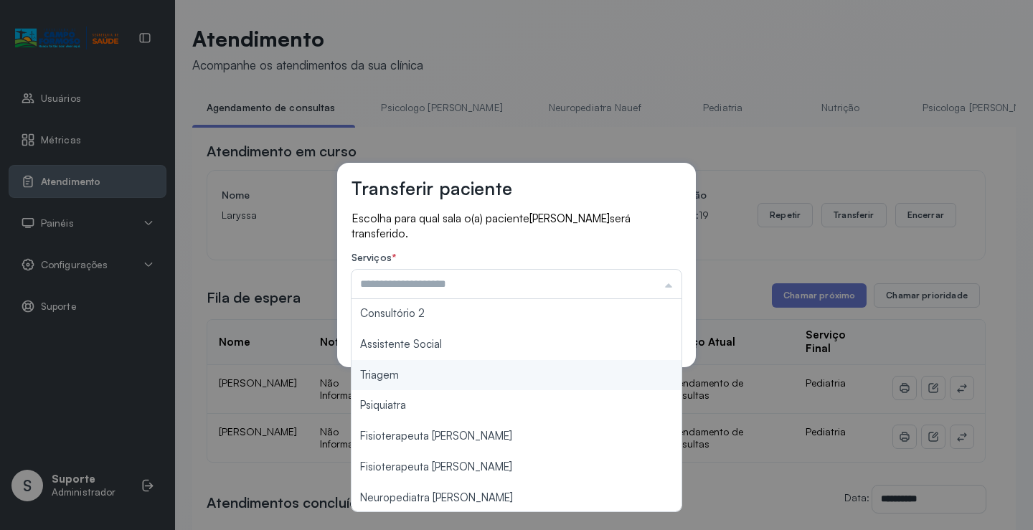
type input "*******"
drag, startPoint x: 496, startPoint y: 384, endPoint x: 641, endPoint y: 344, distance: 150.5
click at [509, 372] on div "Transferir paciente Escolha para qual sala o(a) paciente JOAO GUILHERME SOUZA D…" at bounding box center [516, 265] width 1033 height 530
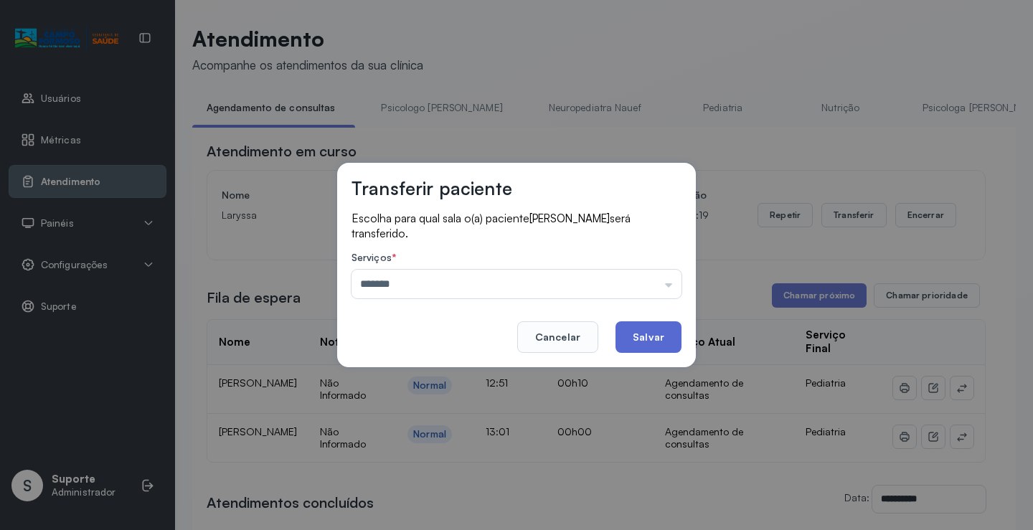
click at [661, 341] on button "Salvar" at bounding box center [648, 337] width 66 height 32
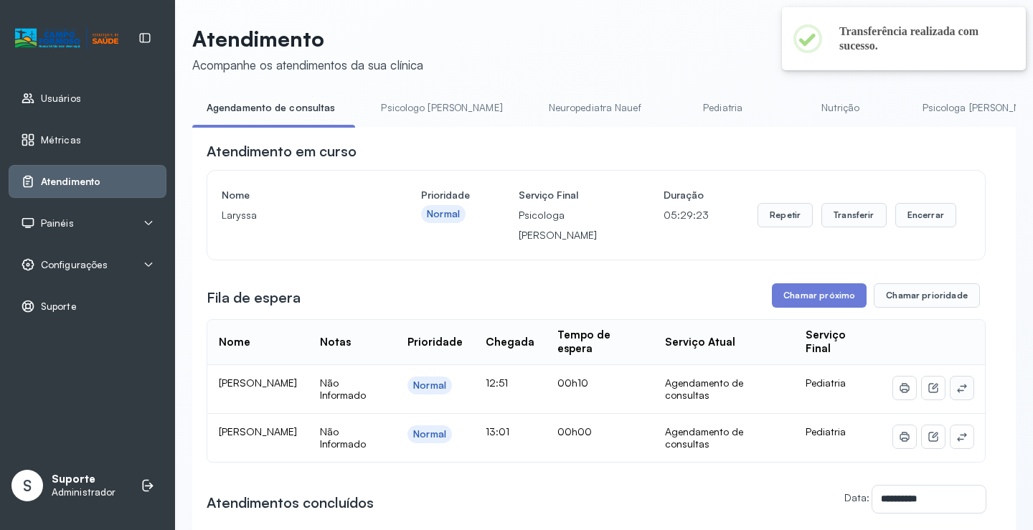
click at [950, 392] on button at bounding box center [961, 388] width 23 height 23
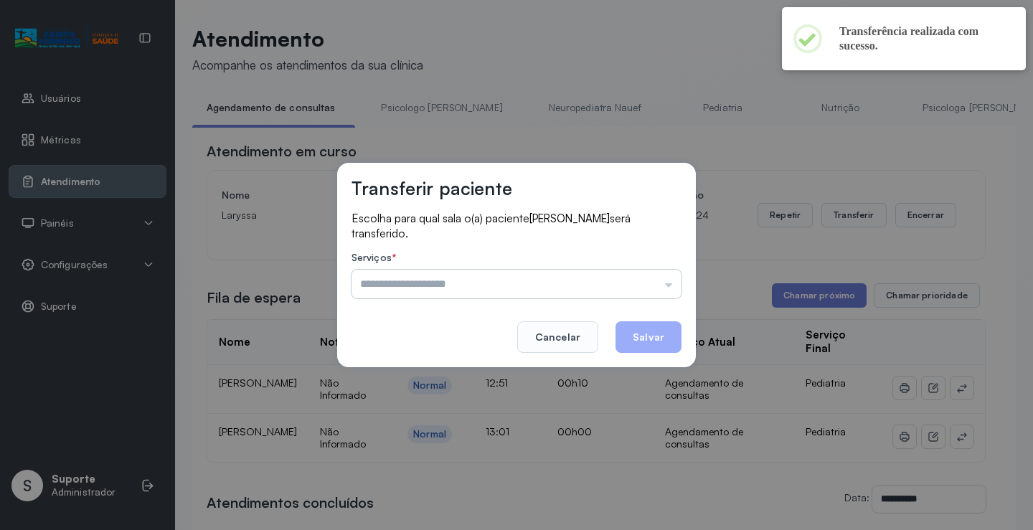
click at [652, 272] on input "text" at bounding box center [516, 284] width 330 height 29
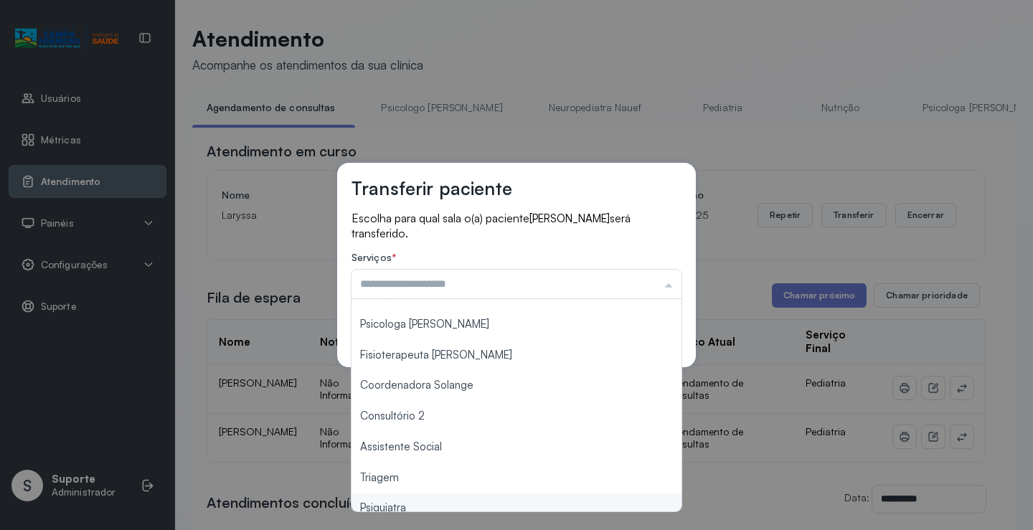
scroll to position [217, 0]
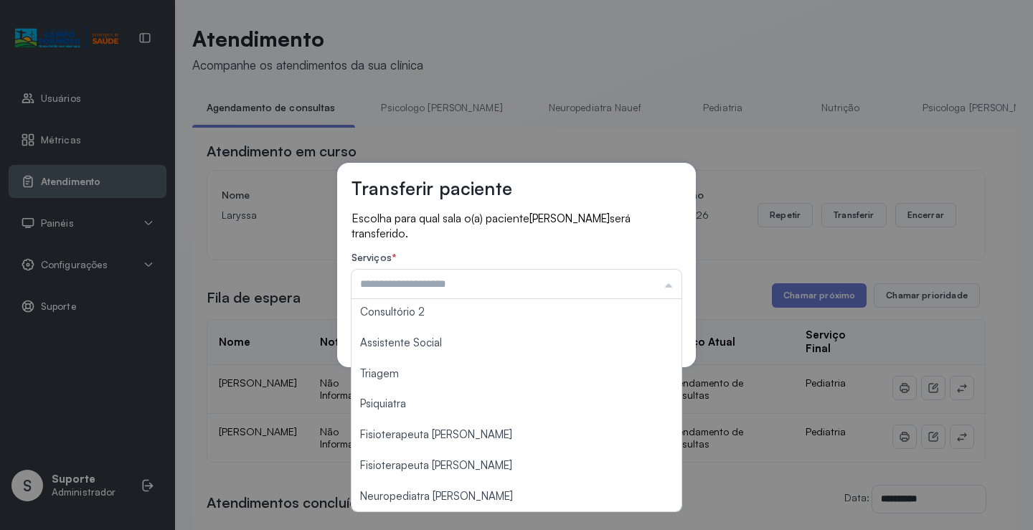
click at [445, 512] on div "Transferir paciente Escolha para qual sala o(a) paciente Ravi Vieira da Silva s…" at bounding box center [516, 265] width 1033 height 530
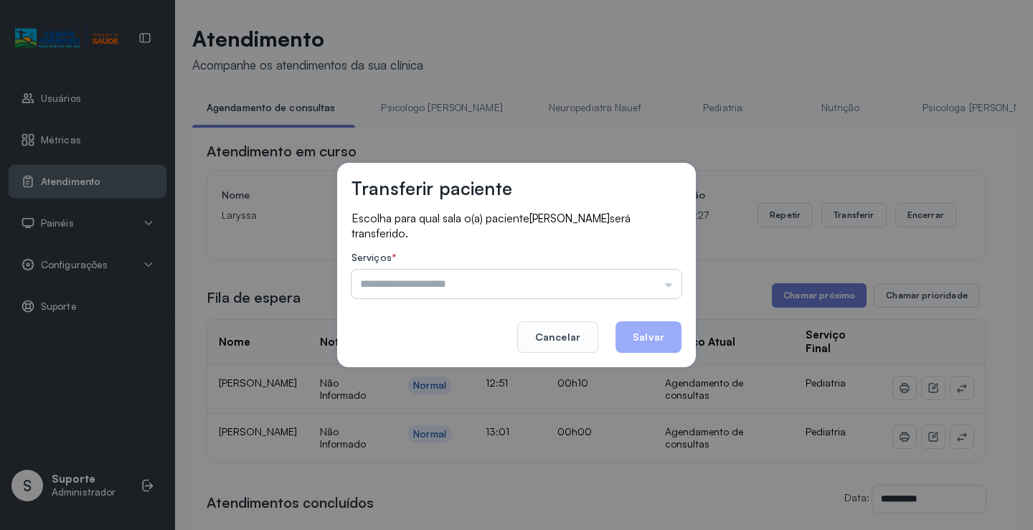
click at [562, 291] on input "text" at bounding box center [516, 284] width 330 height 29
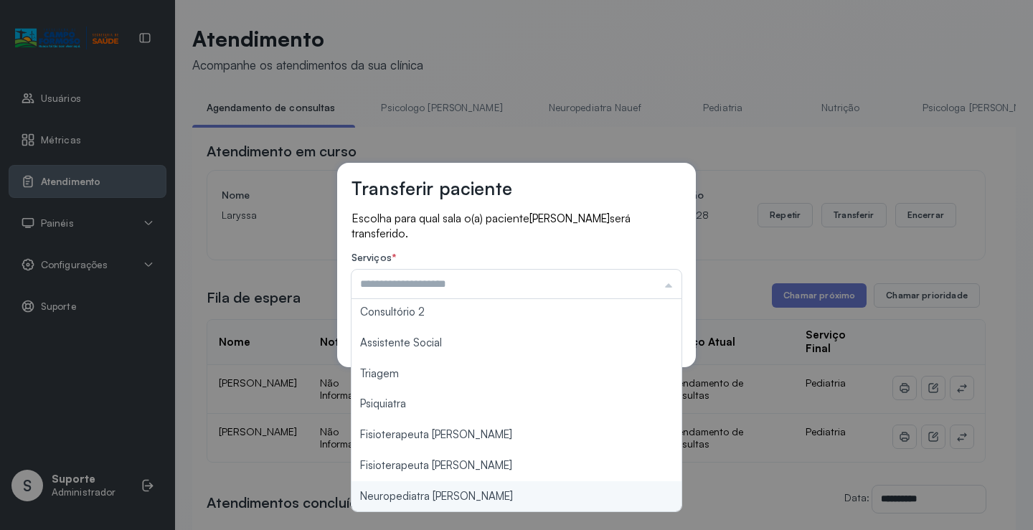
type input "**********"
click at [451, 492] on div "**********" at bounding box center [516, 265] width 1033 height 530
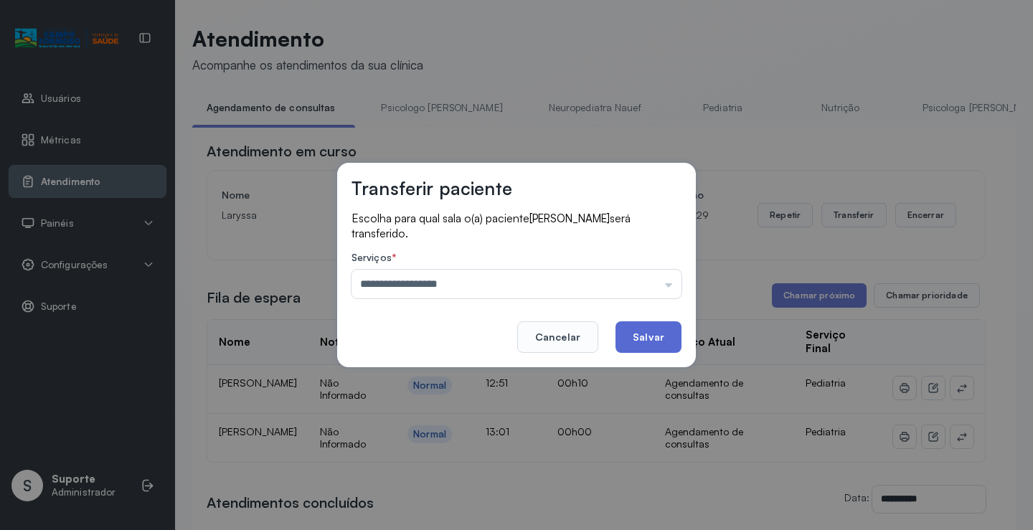
click at [640, 337] on button "Salvar" at bounding box center [648, 337] width 66 height 32
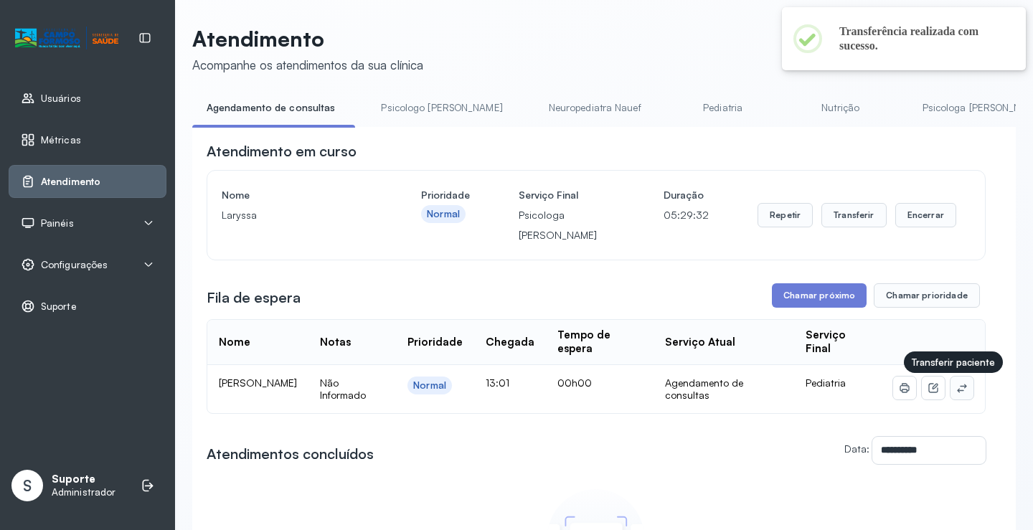
click at [956, 392] on icon at bounding box center [961, 387] width 11 height 11
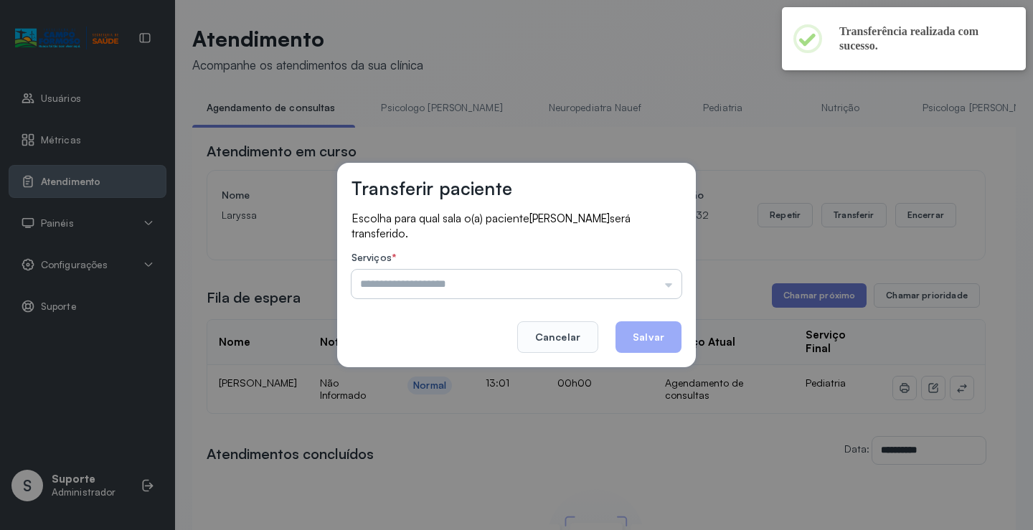
click at [660, 288] on input "text" at bounding box center [516, 284] width 330 height 29
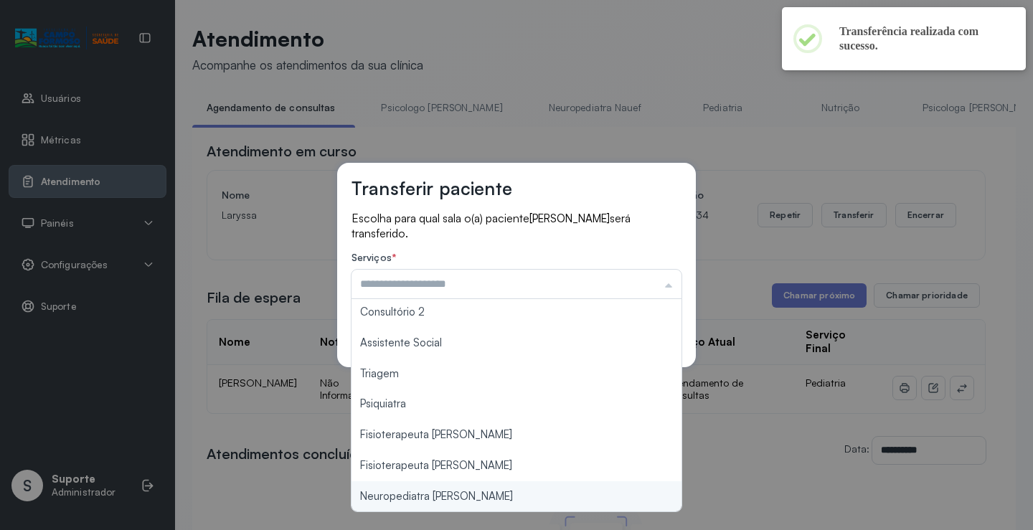
type input "**********"
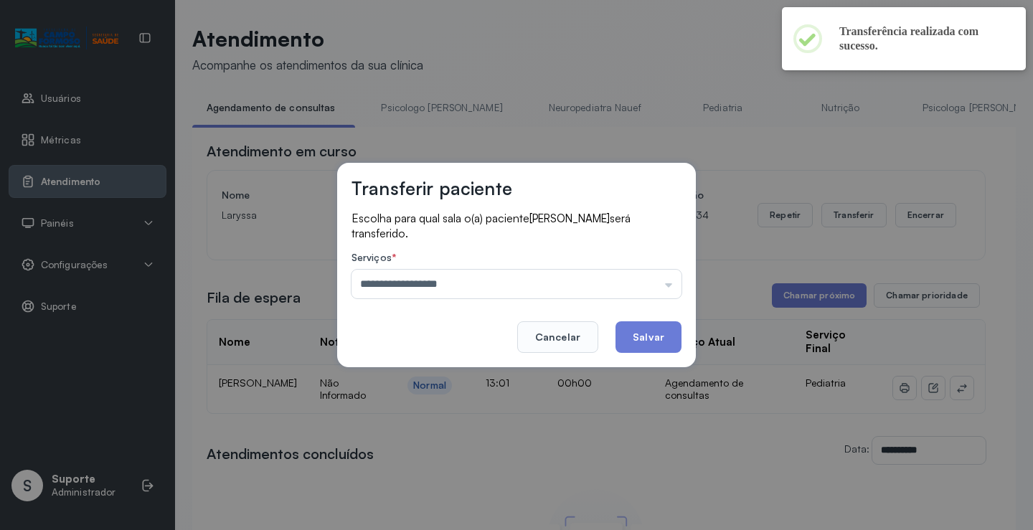
click at [443, 503] on div "**********" at bounding box center [516, 265] width 1033 height 530
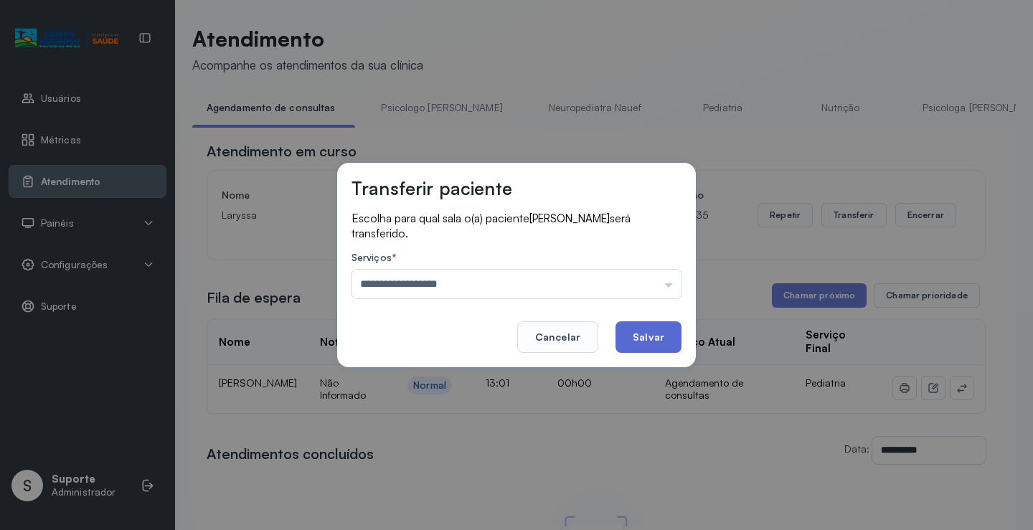
click at [655, 344] on button "Salvar" at bounding box center [648, 337] width 66 height 32
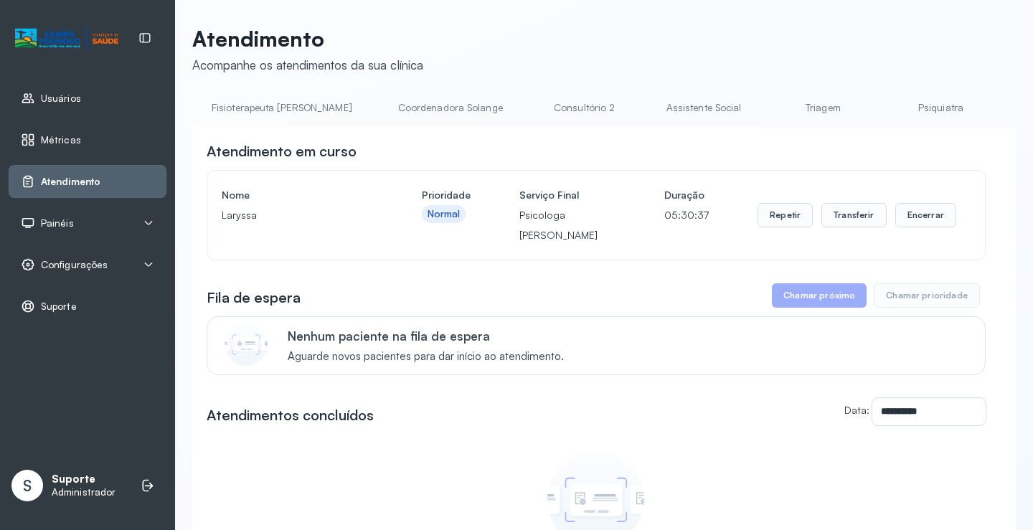
scroll to position [0, 1141]
click at [509, 113] on link "Triagem" at bounding box center [559, 108] width 100 height 24
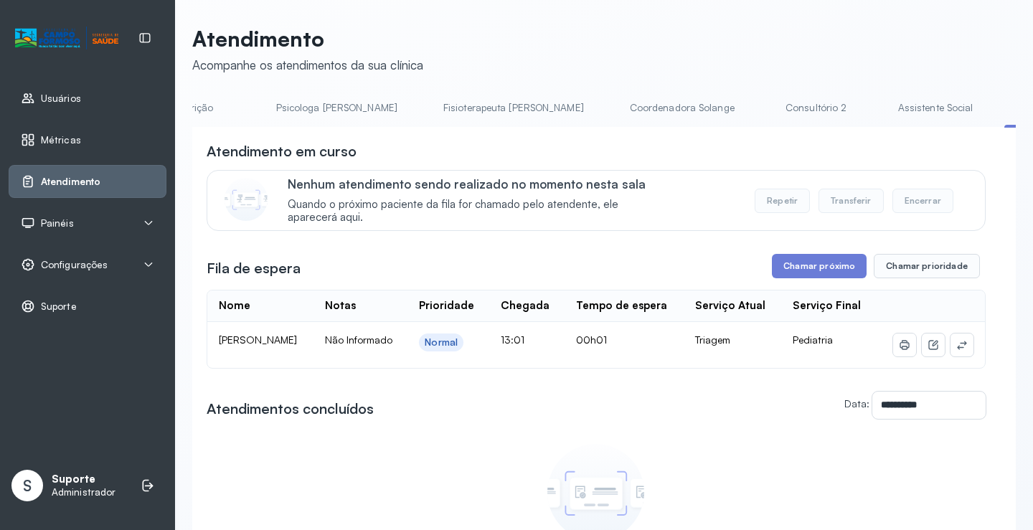
scroll to position [0, 0]
click at [222, 112] on link "Agendamento de consultas" at bounding box center [267, 108] width 151 height 24
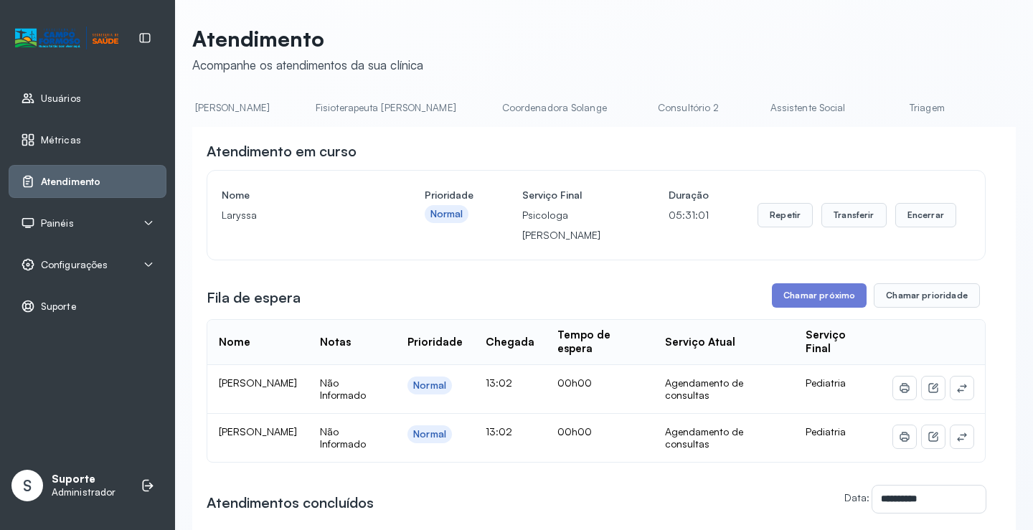
scroll to position [0, 783]
click at [867, 112] on link "Triagem" at bounding box center [917, 108] width 100 height 24
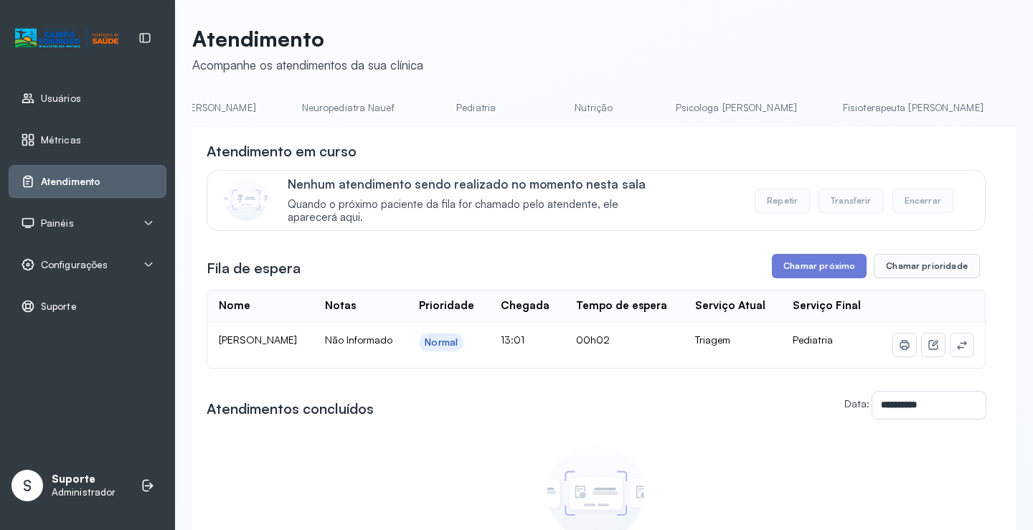
scroll to position [0, 0]
click at [667, 105] on link "Pediatria" at bounding box center [717, 108] width 100 height 24
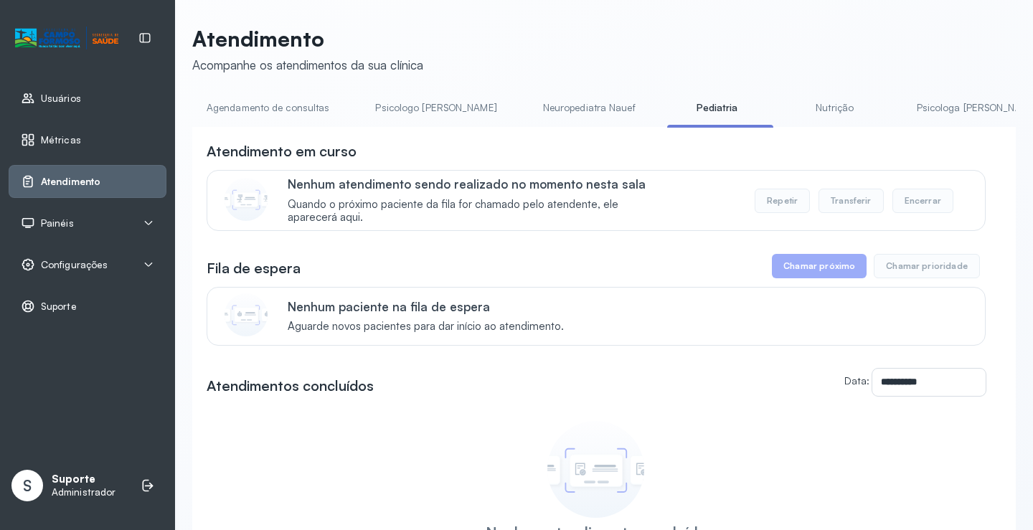
click at [430, 100] on link "Psicologo [PERSON_NAME]" at bounding box center [436, 108] width 150 height 24
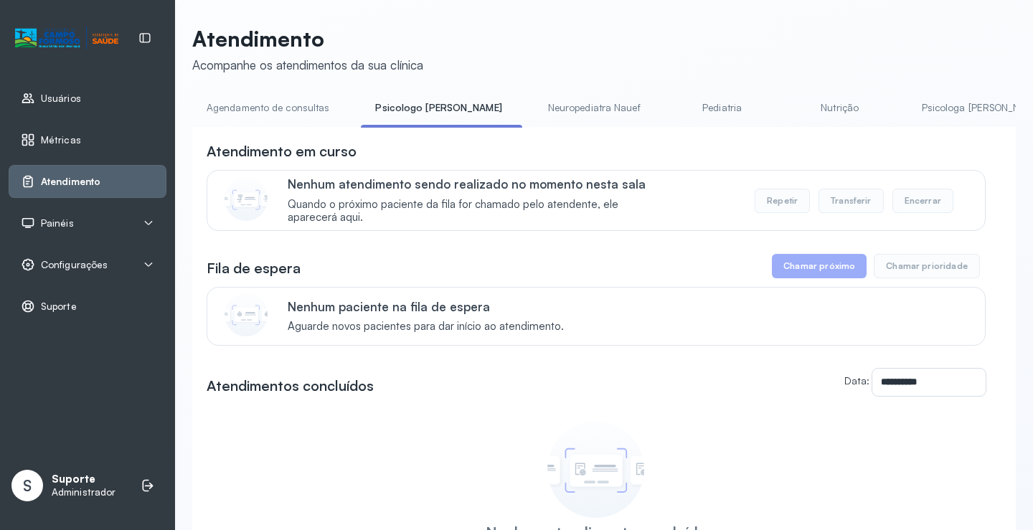
click at [534, 101] on link "Neuropediatra Nauef" at bounding box center [594, 108] width 121 height 24
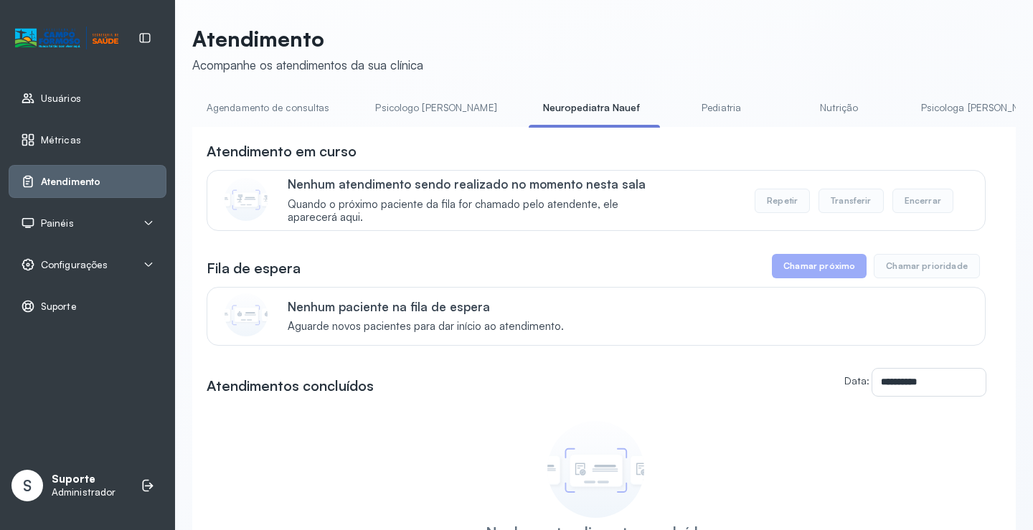
click at [681, 103] on link "Pediatria" at bounding box center [721, 108] width 100 height 24
click at [804, 101] on link "Nutrição" at bounding box center [835, 108] width 100 height 24
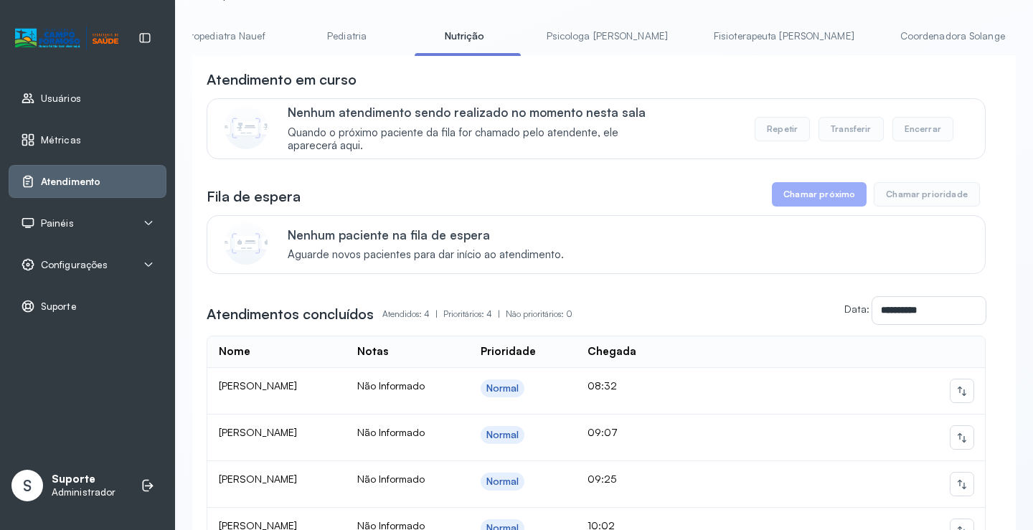
scroll to position [0, 482]
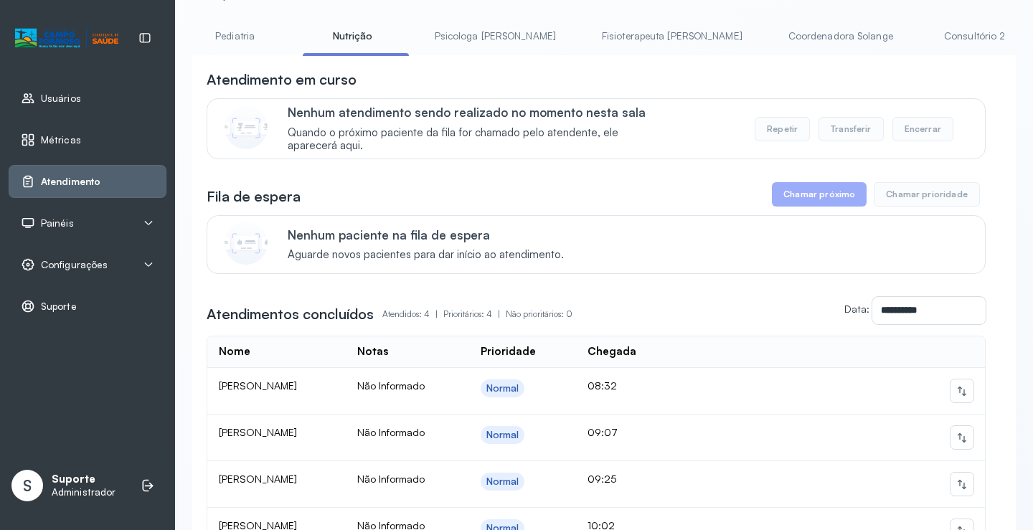
click at [420, 27] on link "Psicologa [PERSON_NAME]" at bounding box center [495, 36] width 150 height 24
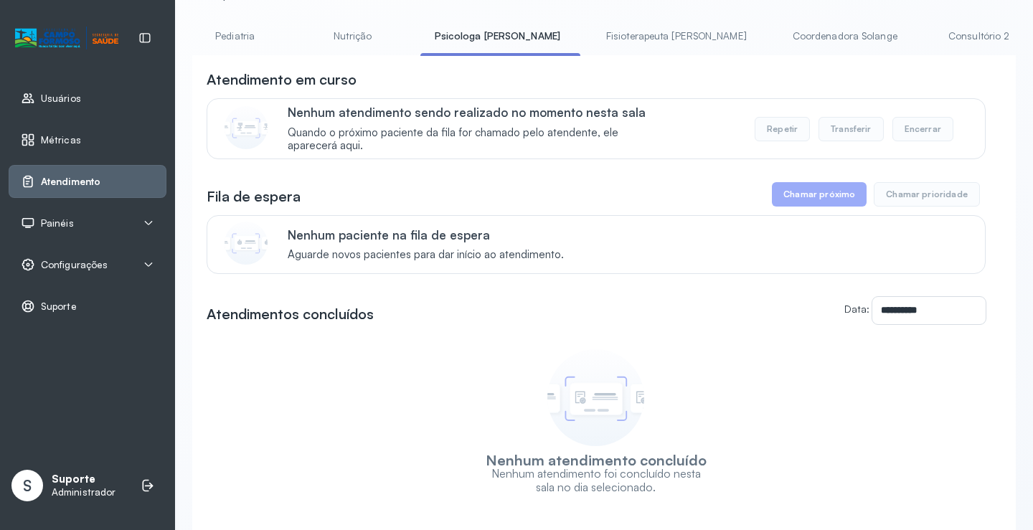
click at [592, 32] on link "Fisioterapeuta [PERSON_NAME]" at bounding box center [676, 36] width 169 height 24
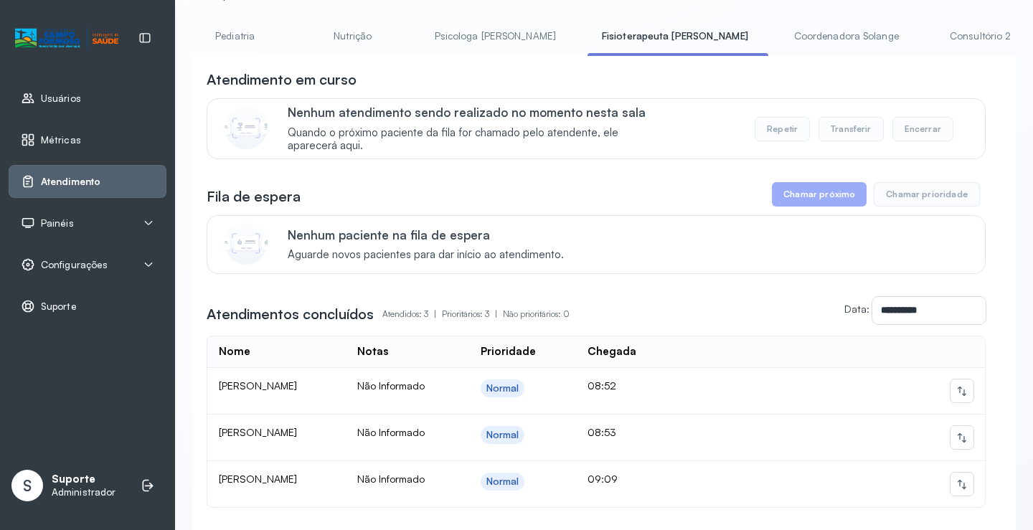
click at [780, 27] on link "Coordenadora Solange" at bounding box center [846, 36] width 133 height 24
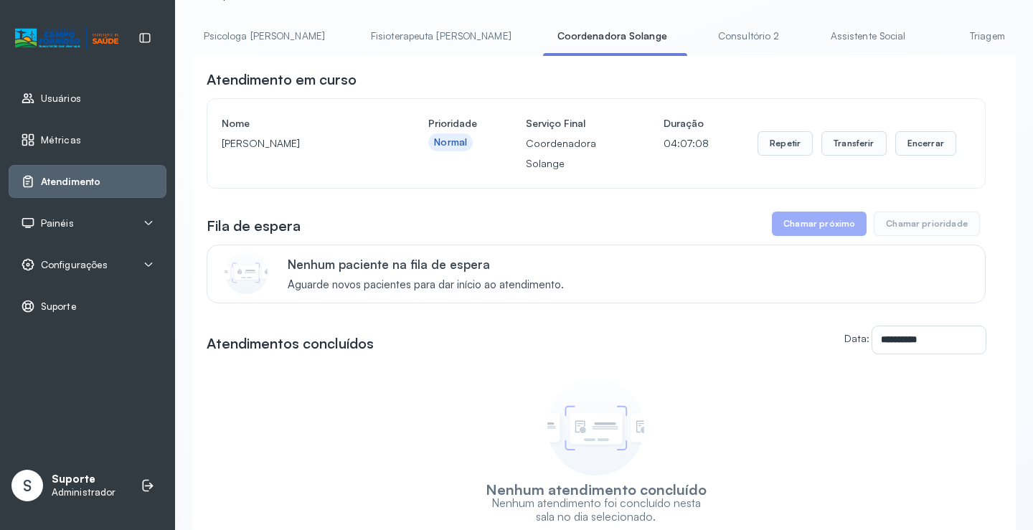
scroll to position [0, 729]
click at [683, 31] on link "Consultório 2" at bounding box center [733, 36] width 100 height 24
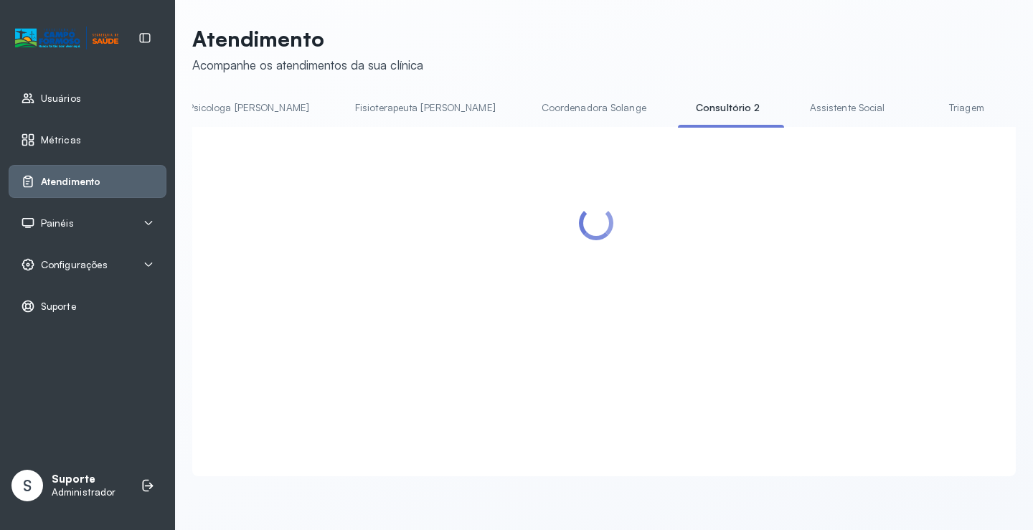
scroll to position [72, 0]
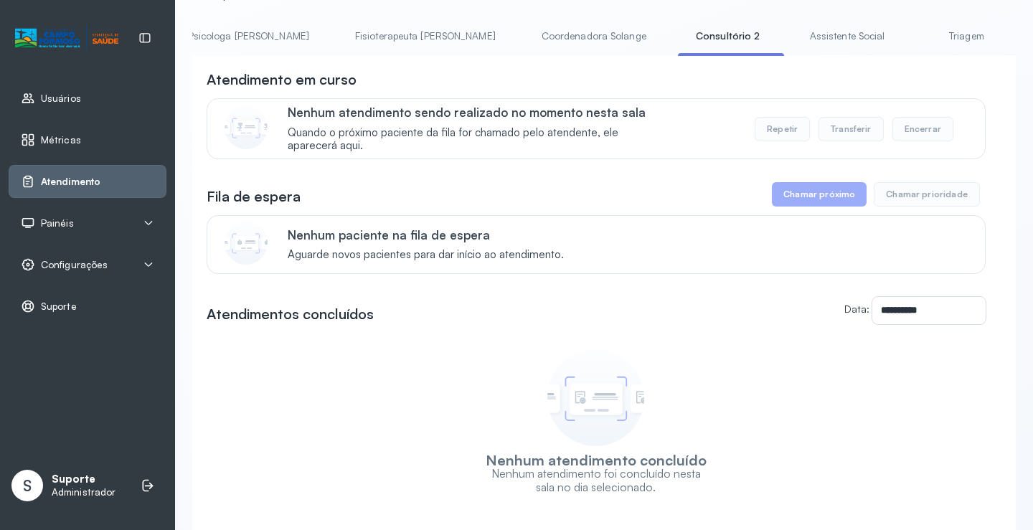
click at [795, 38] on link "Assistente Social" at bounding box center [847, 36] width 104 height 24
click at [921, 32] on link "Triagem" at bounding box center [971, 36] width 100 height 24
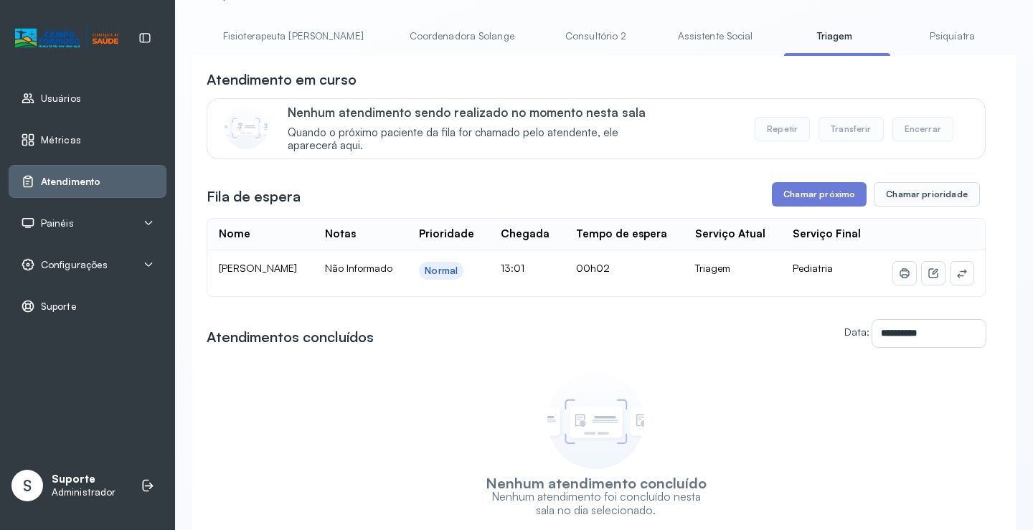
scroll to position [0, 862]
click at [900, 33] on link "Psiquiatra" at bounding box center [950, 36] width 100 height 24
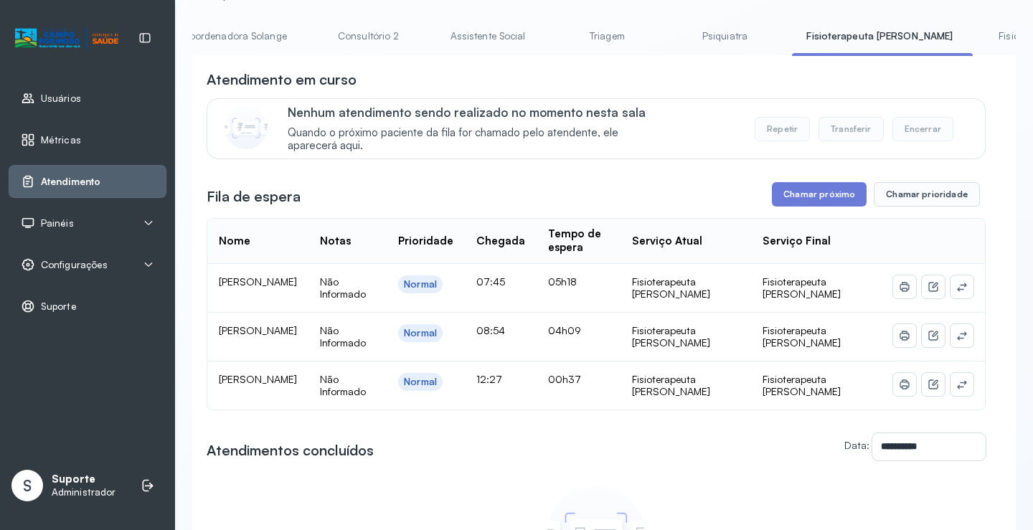
scroll to position [0, 1142]
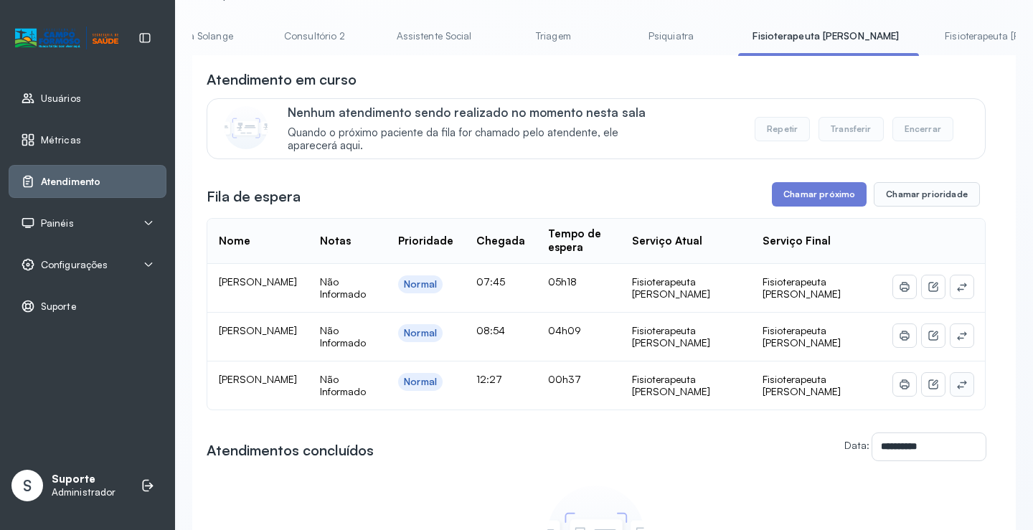
click at [956, 388] on icon at bounding box center [961, 384] width 11 height 11
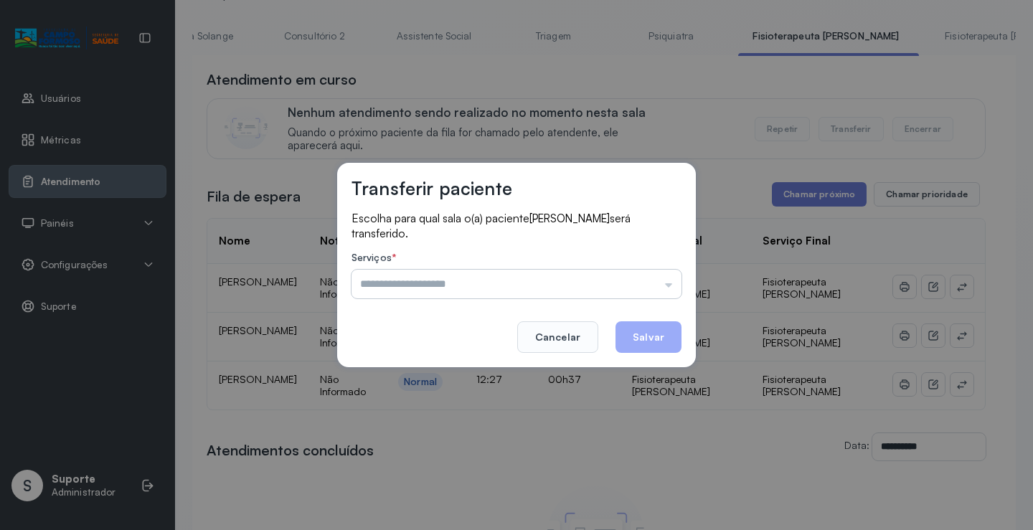
click at [622, 285] on input "text" at bounding box center [516, 284] width 330 height 29
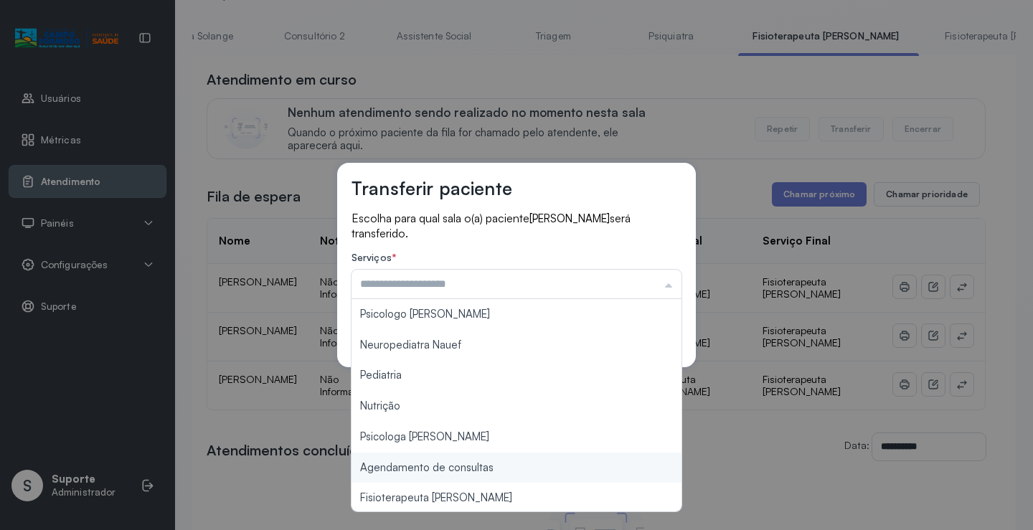
scroll to position [217, 0]
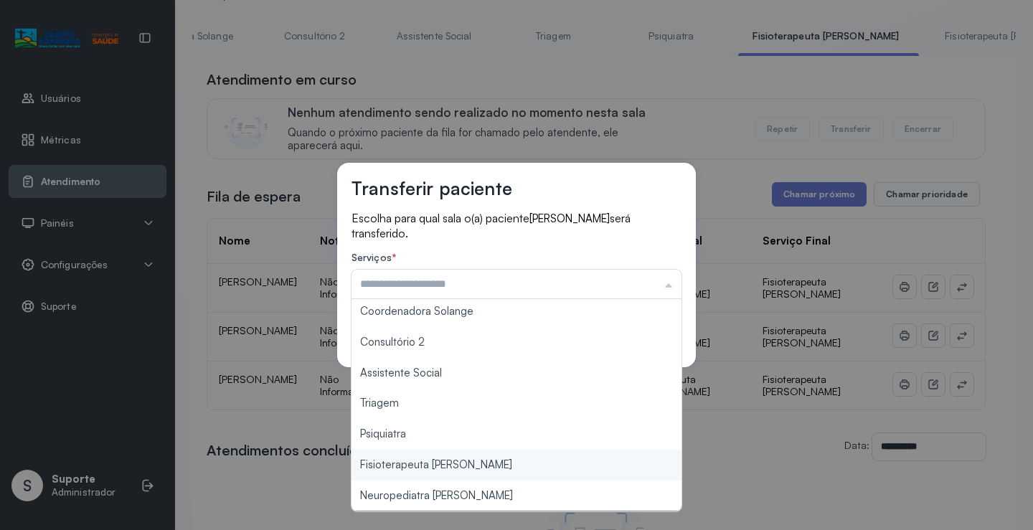
type input "**********"
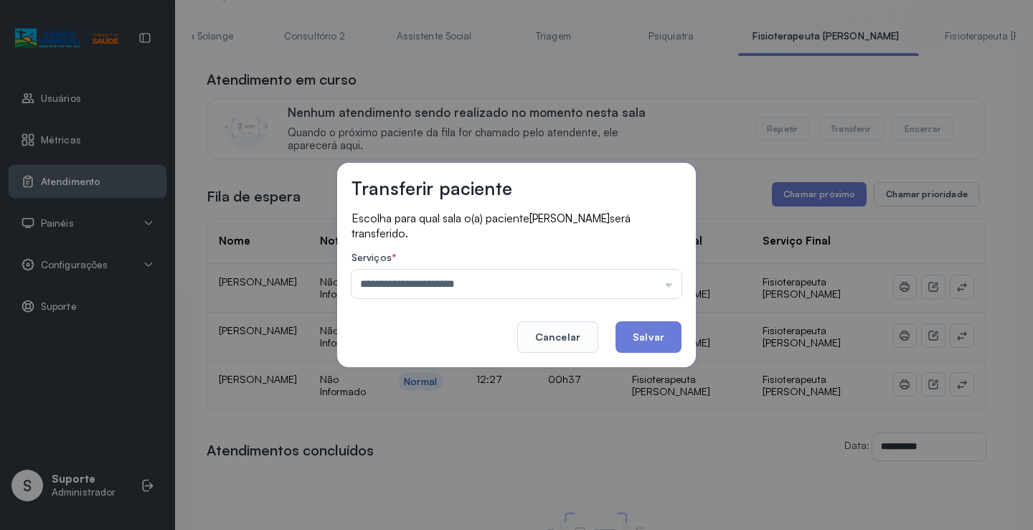
click at [495, 465] on div "**********" at bounding box center [516, 265] width 1033 height 530
click at [653, 344] on button "Salvar" at bounding box center [648, 337] width 66 height 32
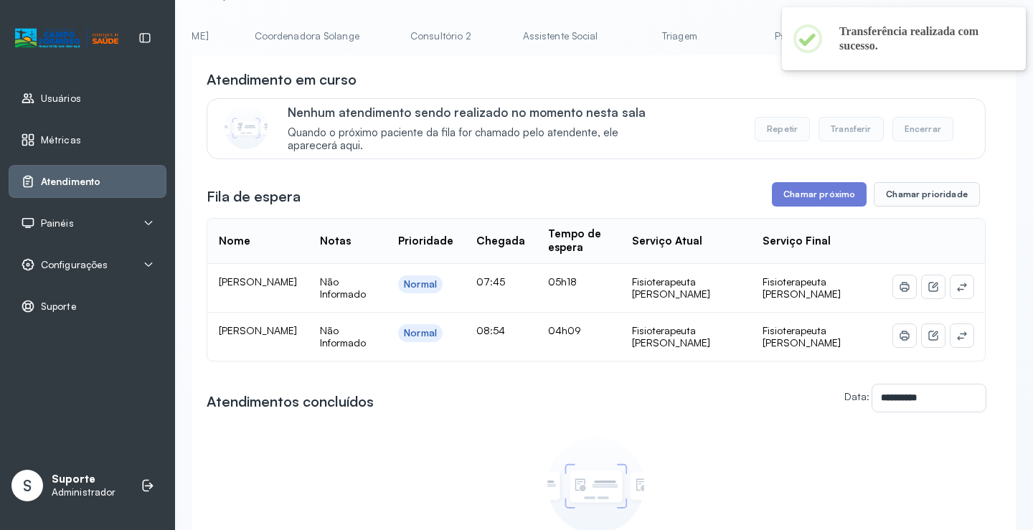
scroll to position [0, 1142]
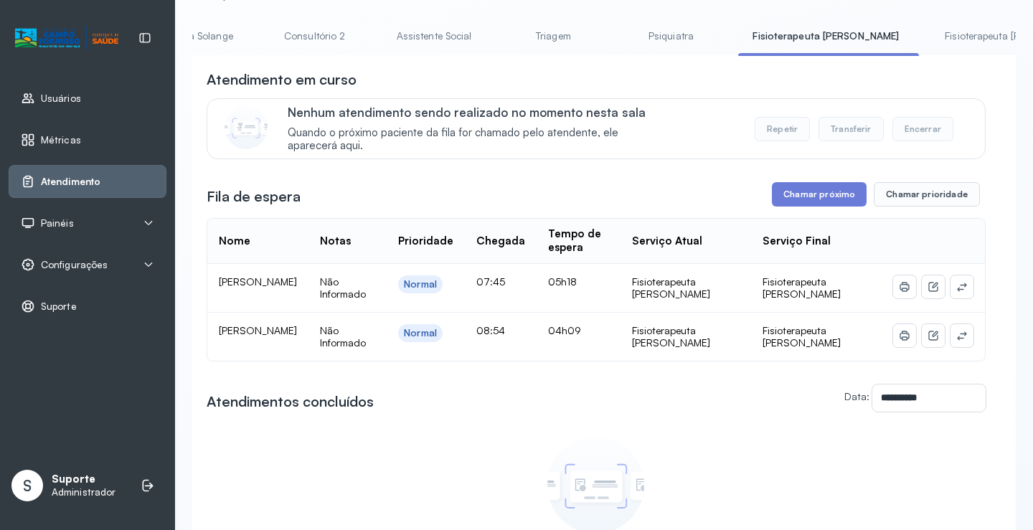
click at [930, 37] on link "Fisioterapeuta [PERSON_NAME]" at bounding box center [1014, 36] width 169 height 24
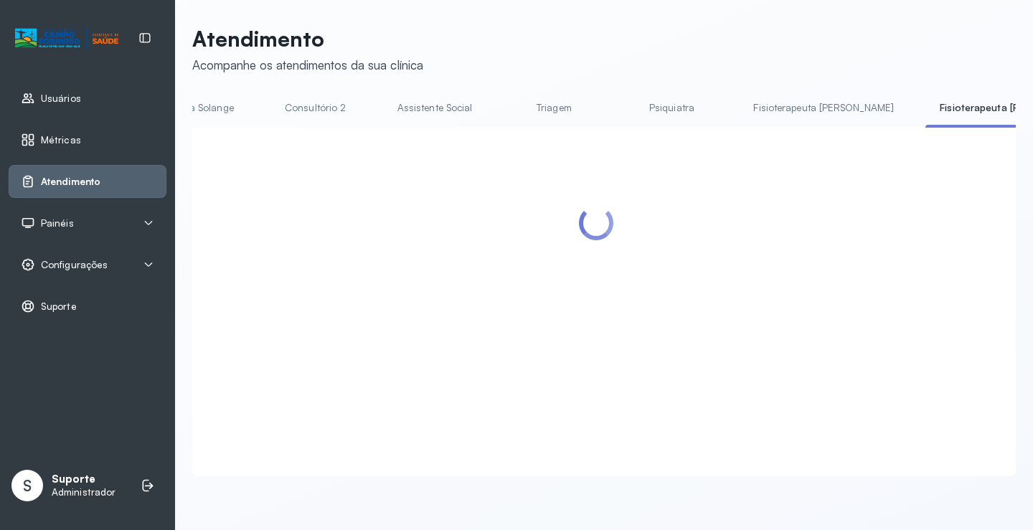
scroll to position [72, 0]
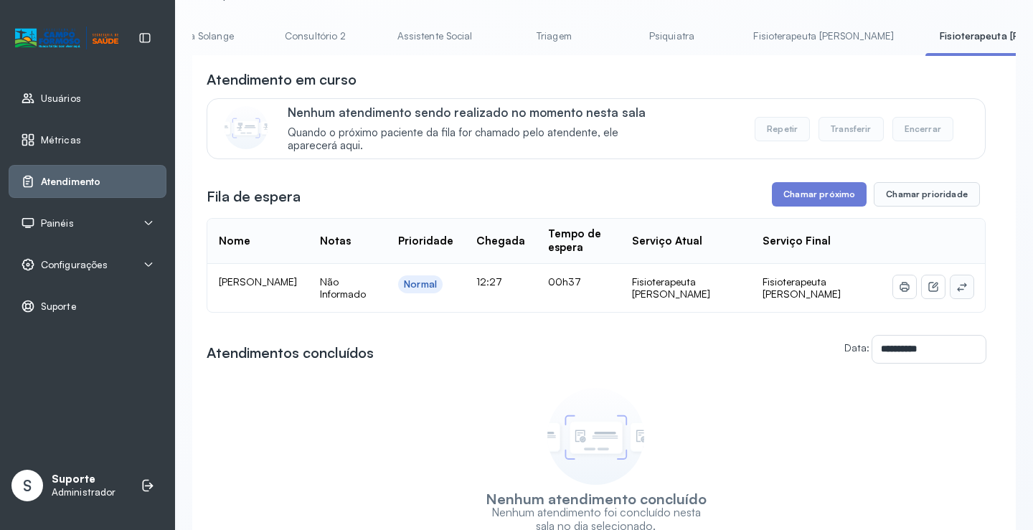
click at [956, 288] on icon at bounding box center [961, 286] width 11 height 11
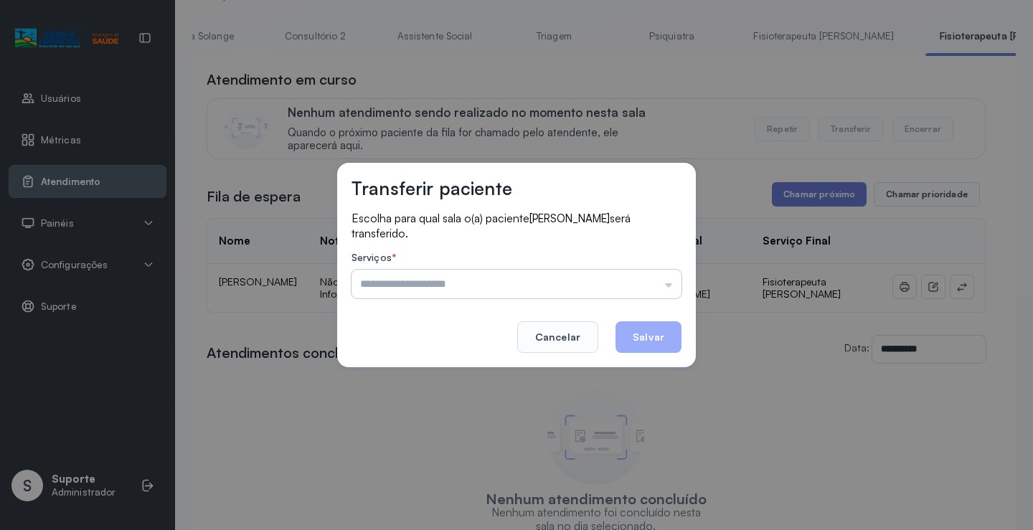
click at [659, 288] on input "text" at bounding box center [516, 284] width 330 height 29
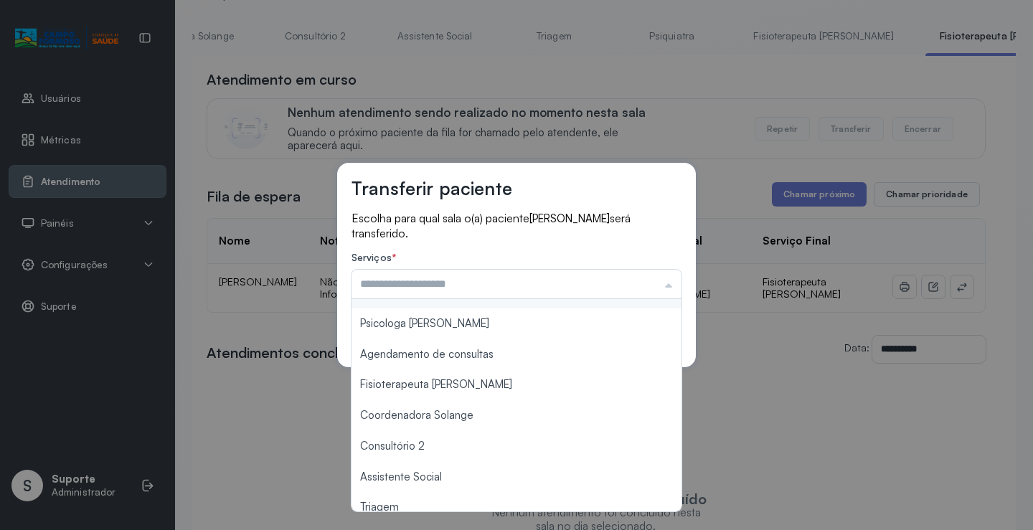
scroll to position [217, 0]
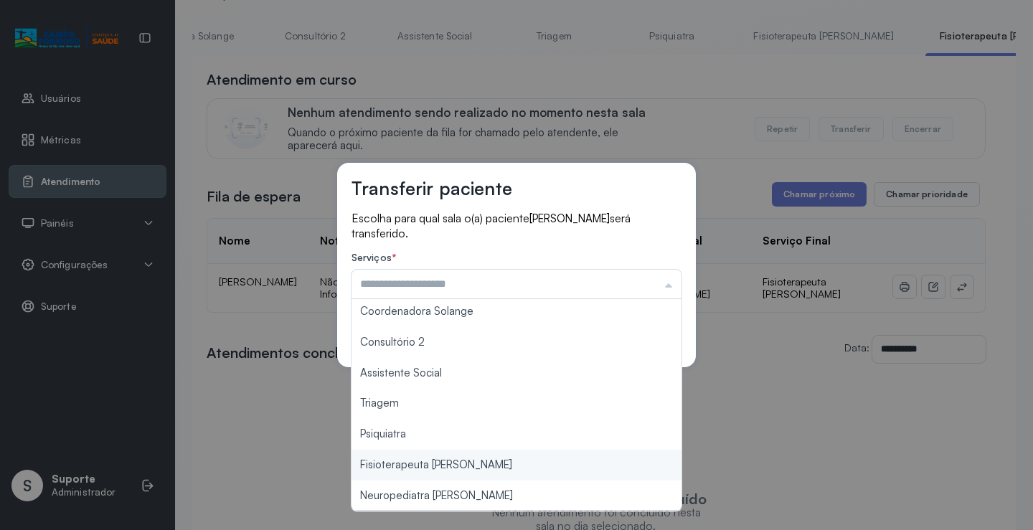
type input "**********"
drag, startPoint x: 488, startPoint y: 460, endPoint x: 564, endPoint y: 397, distance: 98.9
click at [498, 446] on div "**********" at bounding box center [516, 265] width 1033 height 530
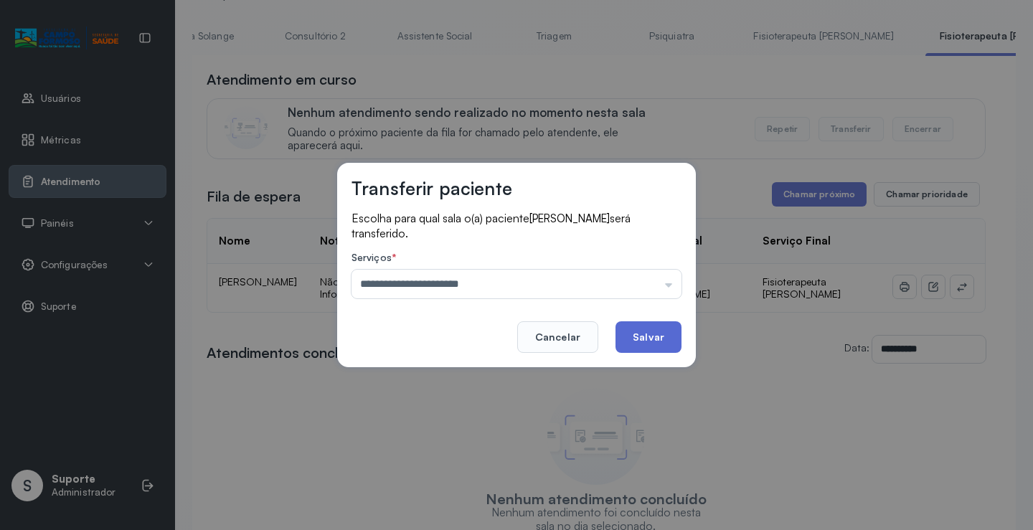
click at [654, 347] on button "Salvar" at bounding box center [648, 337] width 66 height 32
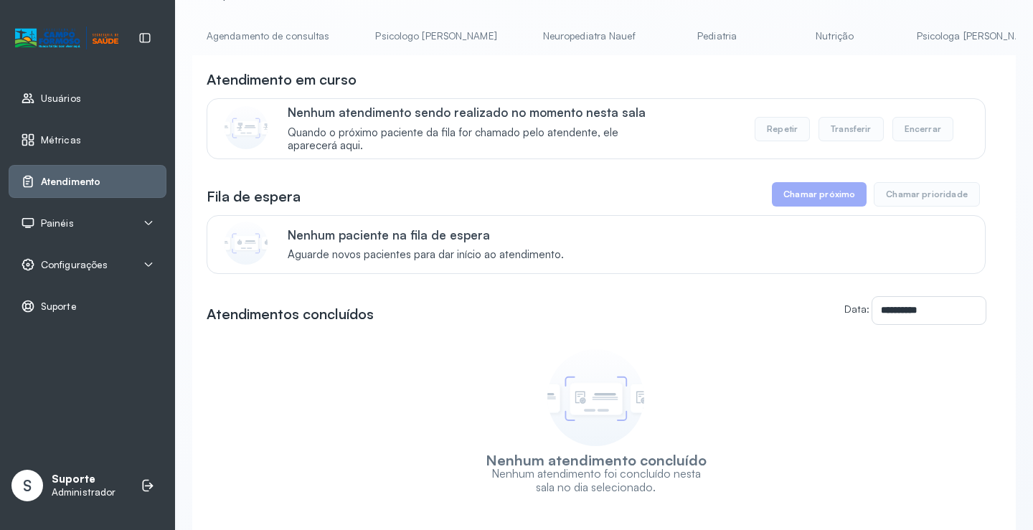
scroll to position [72, 0]
drag, startPoint x: 511, startPoint y: 60, endPoint x: 658, endPoint y: 64, distance: 146.4
click at [1032, 61] on html "**********" at bounding box center [516, 265] width 1033 height 530
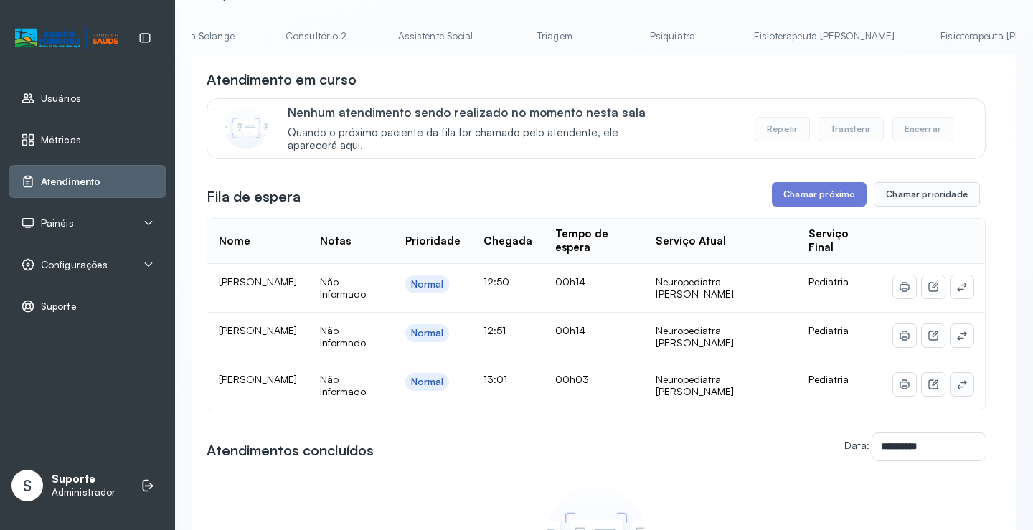
click at [957, 386] on icon at bounding box center [961, 384] width 11 height 11
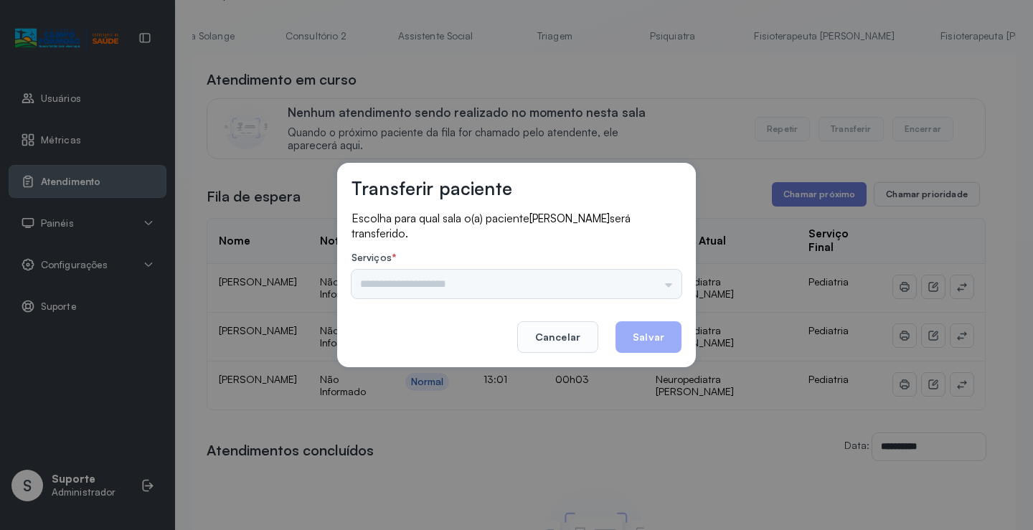
click at [649, 294] on div "Psicologo Pedro Neuropediatra Nauef Pediatria Nutrição Psicologa Alana Agendame…" at bounding box center [516, 284] width 330 height 29
click at [651, 288] on input "text" at bounding box center [516, 284] width 330 height 29
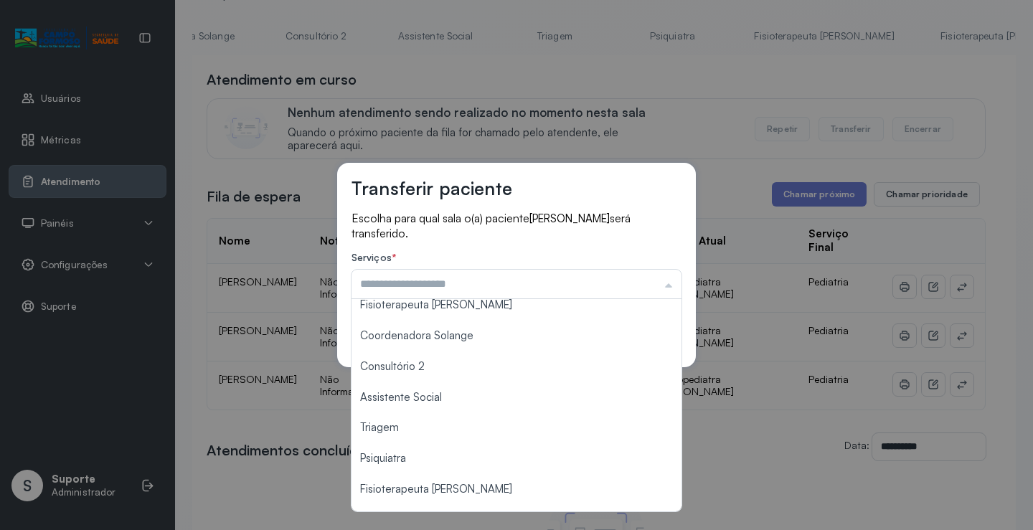
scroll to position [217, 0]
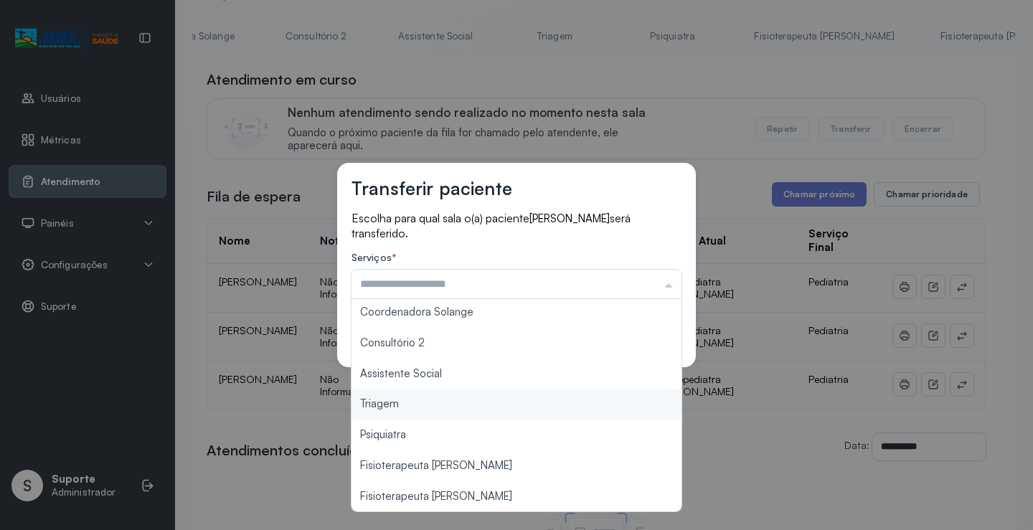
type input "*******"
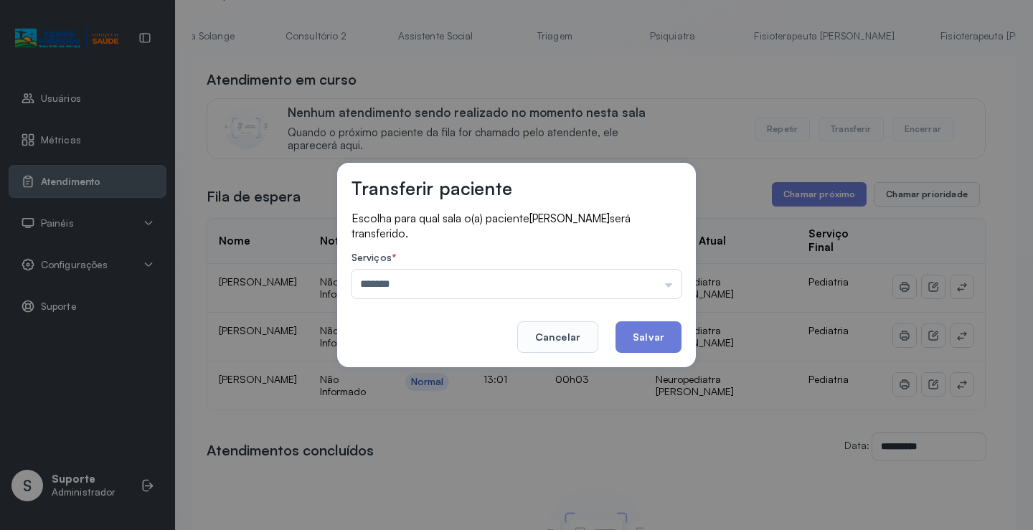
drag, startPoint x: 411, startPoint y: 400, endPoint x: 627, endPoint y: 331, distance: 226.8
click at [414, 400] on div "Transferir paciente Escolha para qual sala o(a) paciente MIGUEL VIEIRA DOS SANT…" at bounding box center [516, 265] width 1033 height 530
click at [638, 326] on button "Salvar" at bounding box center [648, 337] width 66 height 32
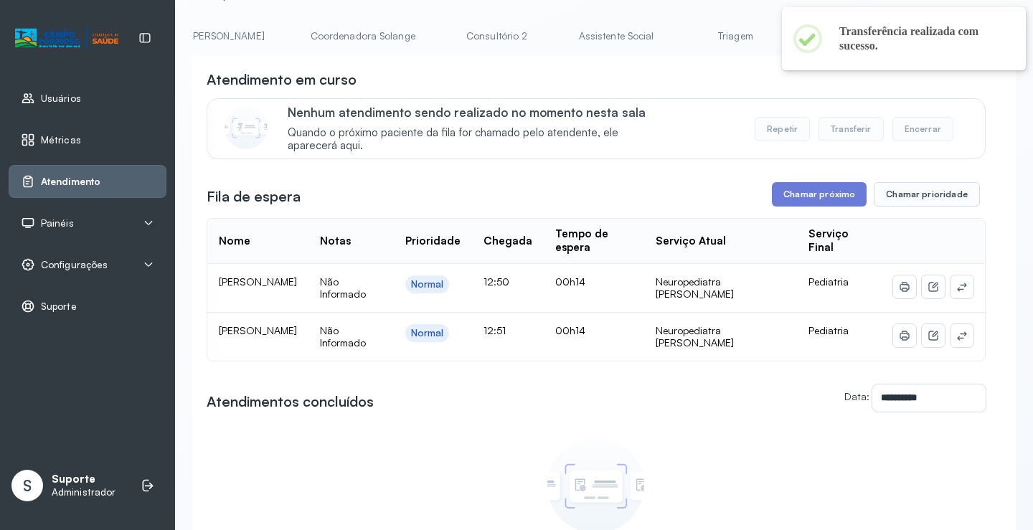
scroll to position [0, 963]
click at [681, 35] on link "Triagem" at bounding box center [731, 36] width 100 height 24
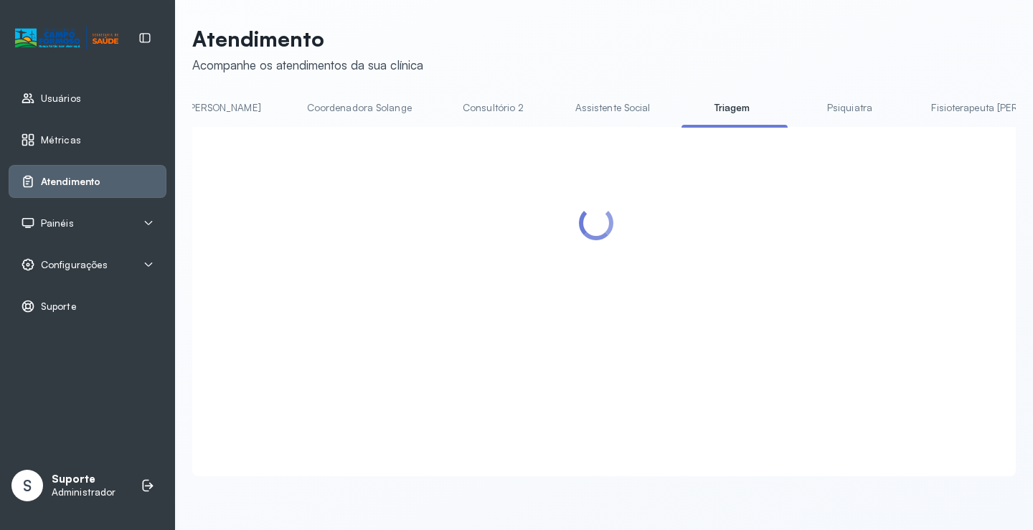
scroll to position [72, 0]
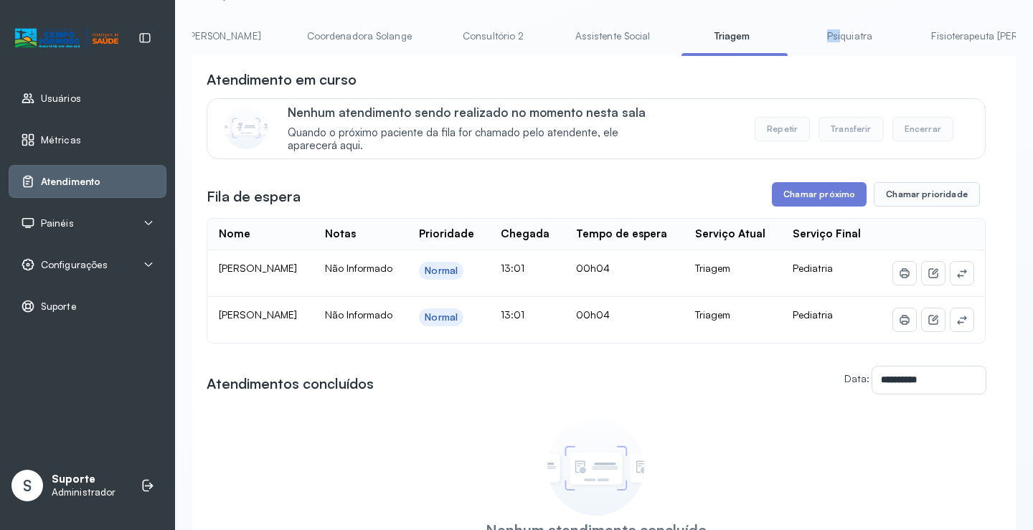
drag, startPoint x: 687, startPoint y: 55, endPoint x: 609, endPoint y: 77, distance: 81.3
click at [554, 57] on div "Agendamento de consultas Psicologo Pedro Neuropediatra Nauef Pediatria Nutrição…" at bounding box center [603, 40] width 823 height 32
drag, startPoint x: 609, startPoint y: 77, endPoint x: 723, endPoint y: 54, distance: 116.5
click at [641, 71] on div "**********" at bounding box center [603, 355] width 823 height 600
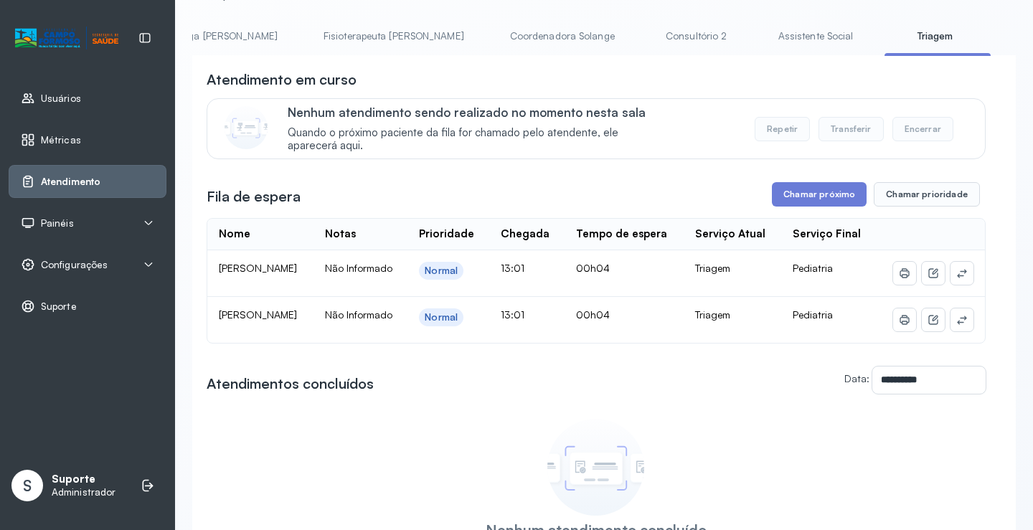
scroll to position [0, 432]
drag, startPoint x: 736, startPoint y: 55, endPoint x: 181, endPoint y: 68, distance: 555.3
click at [181, 68] on div "**********" at bounding box center [604, 311] width 858 height 767
click at [273, 34] on link "Agendamento de consultas" at bounding box center [267, 36] width 151 height 24
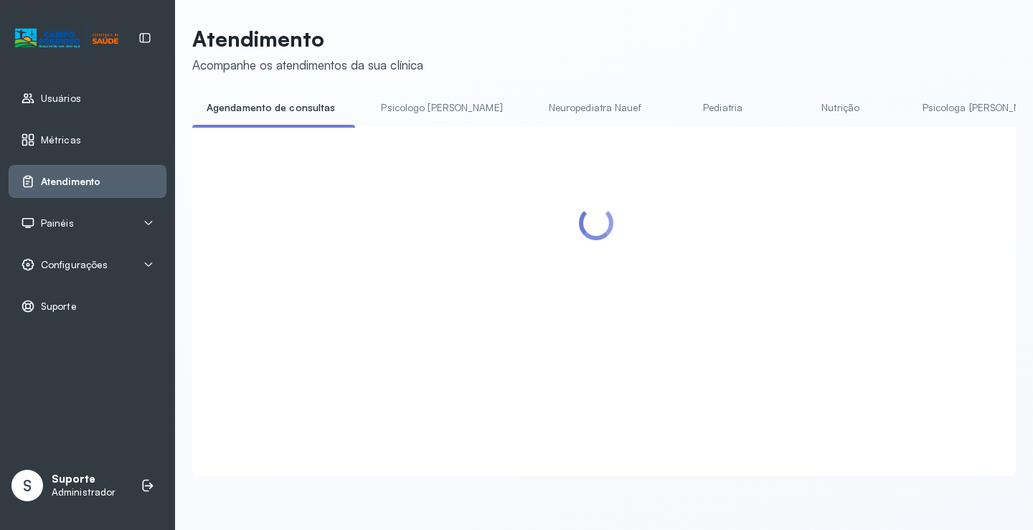
scroll to position [72, 0]
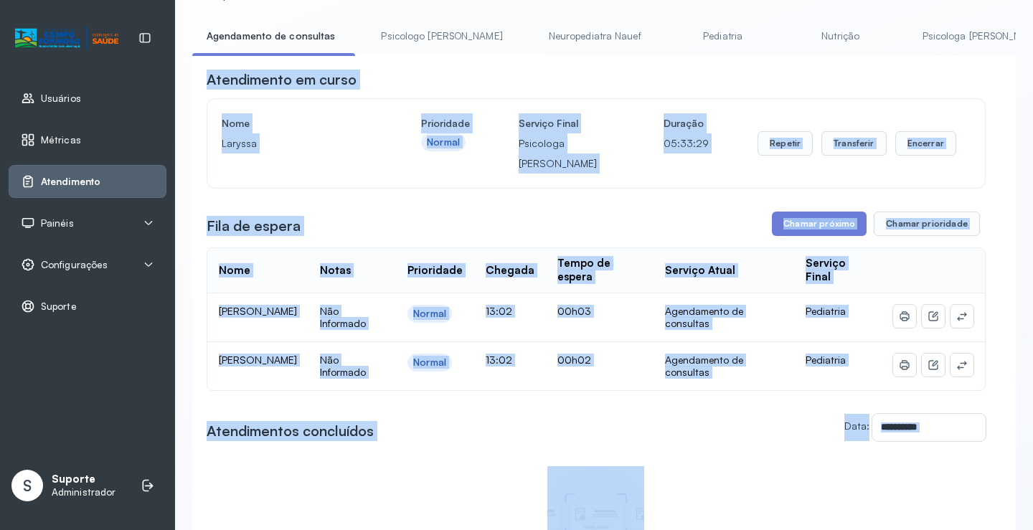
click at [498, 200] on div "**********" at bounding box center [596, 340] width 779 height 541
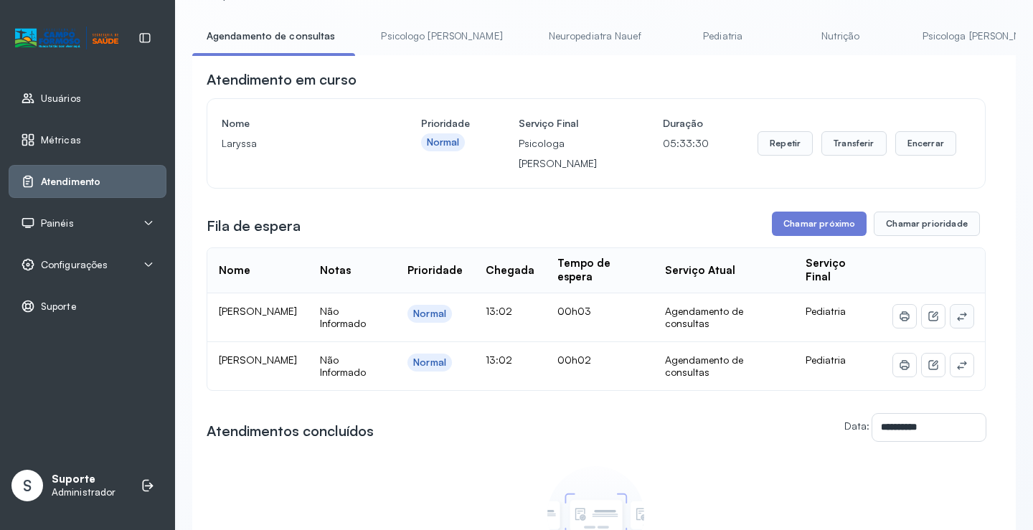
click at [956, 322] on icon at bounding box center [961, 316] width 11 height 11
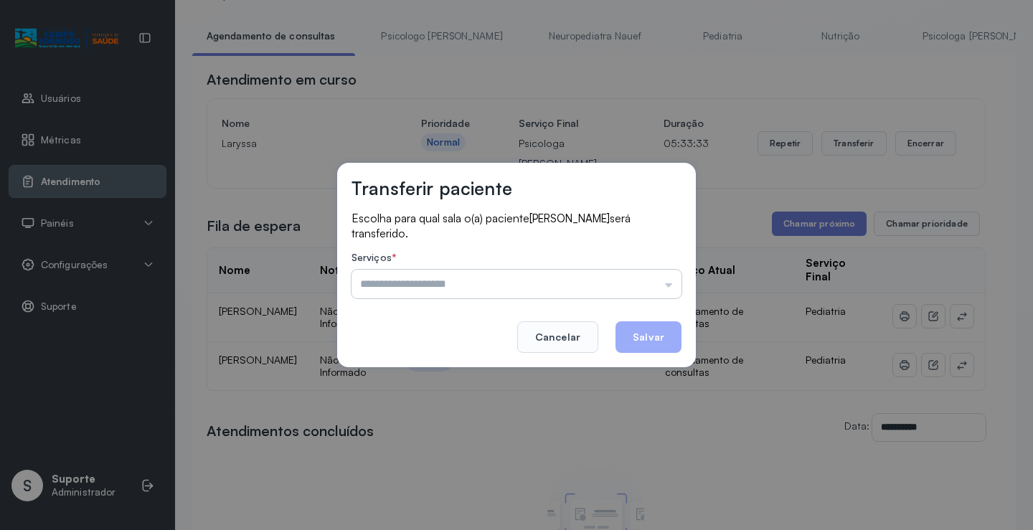
click at [640, 290] on input "text" at bounding box center [516, 284] width 330 height 29
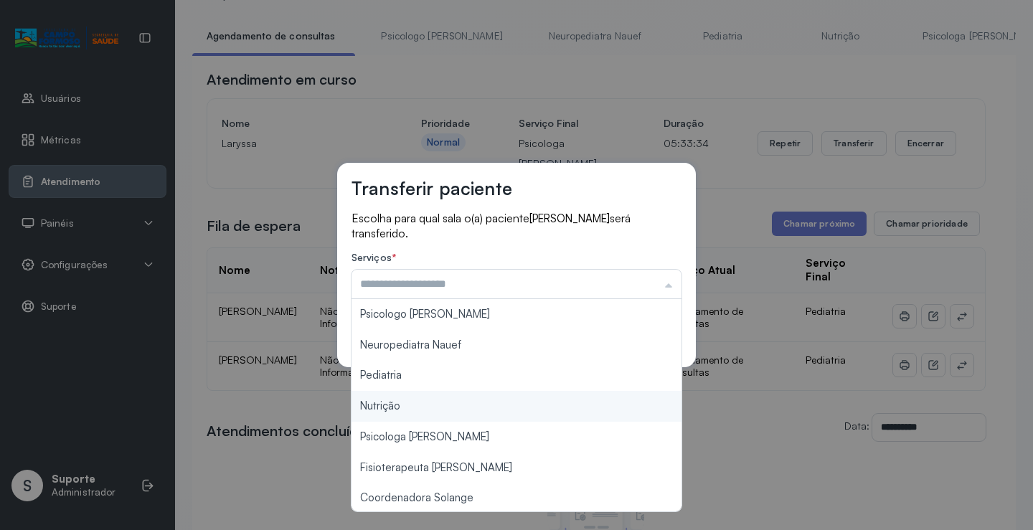
scroll to position [217, 0]
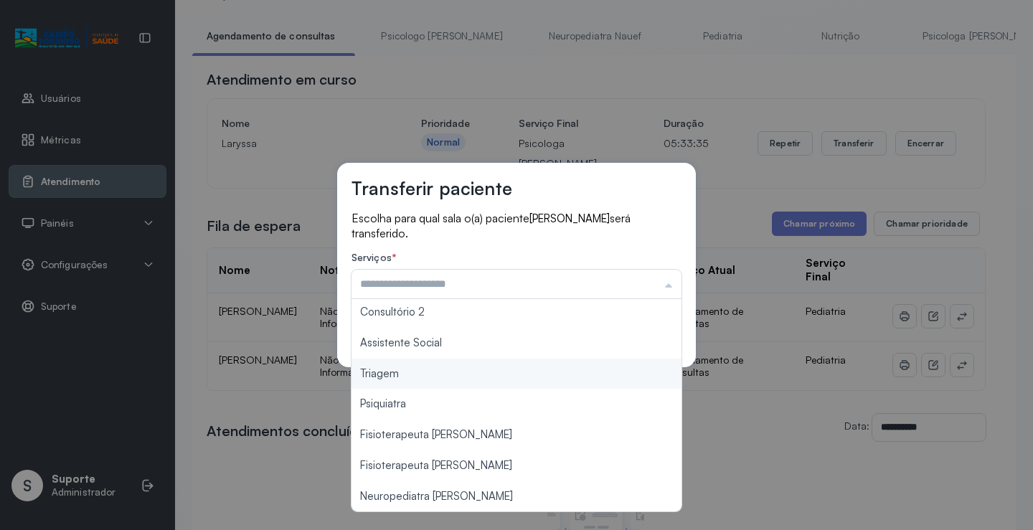
type input "*******"
drag, startPoint x: 429, startPoint y: 372, endPoint x: 571, endPoint y: 361, distance: 142.4
click at [429, 372] on div "Transferir paciente Escolha para qual sala o(a) paciente RAVI VIEIRA DA SILVA s…" at bounding box center [516, 265] width 1033 height 530
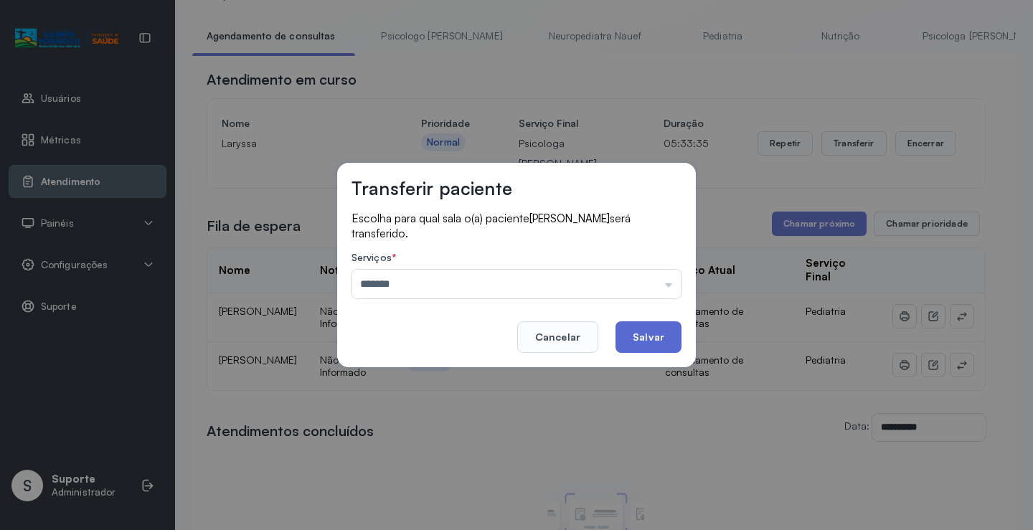
click at [678, 341] on button "Salvar" at bounding box center [648, 337] width 66 height 32
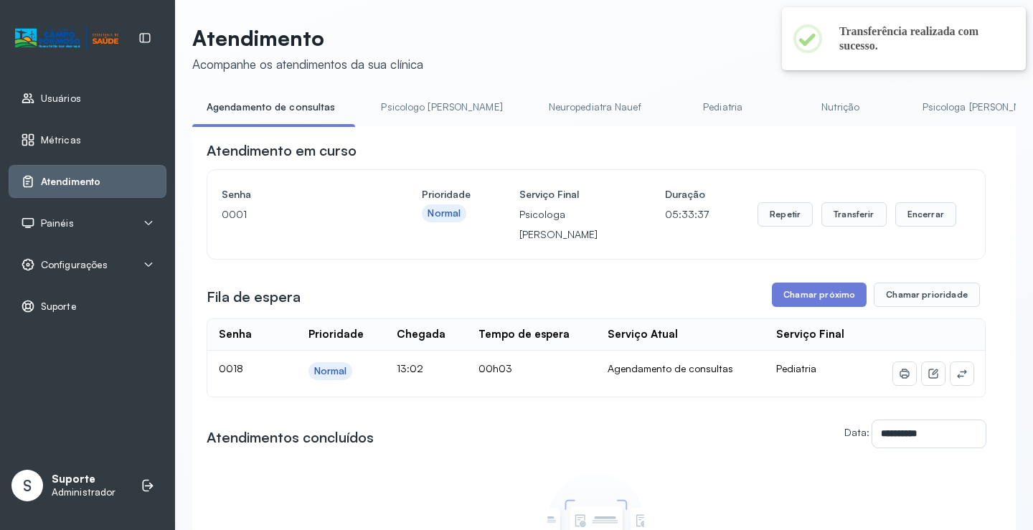
scroll to position [72, 0]
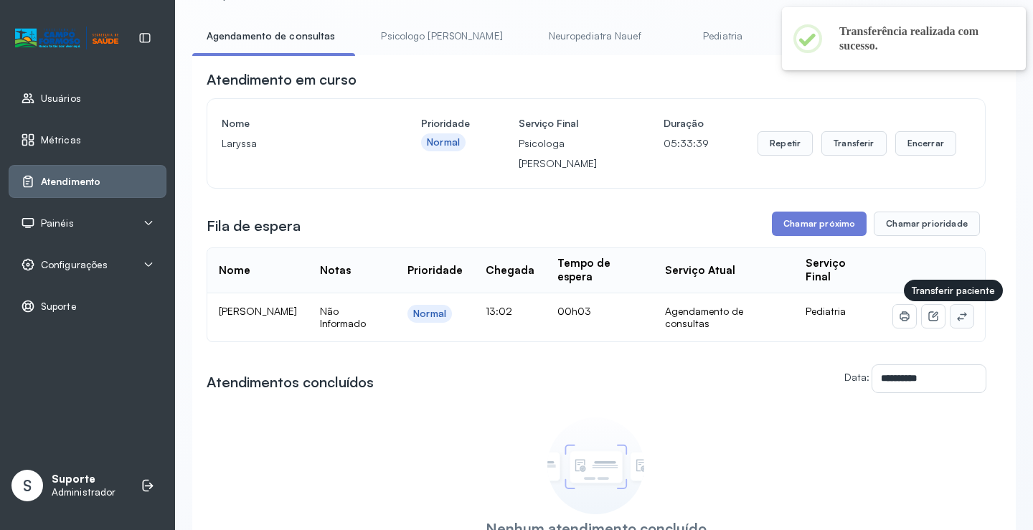
click at [955, 312] on button at bounding box center [961, 316] width 23 height 23
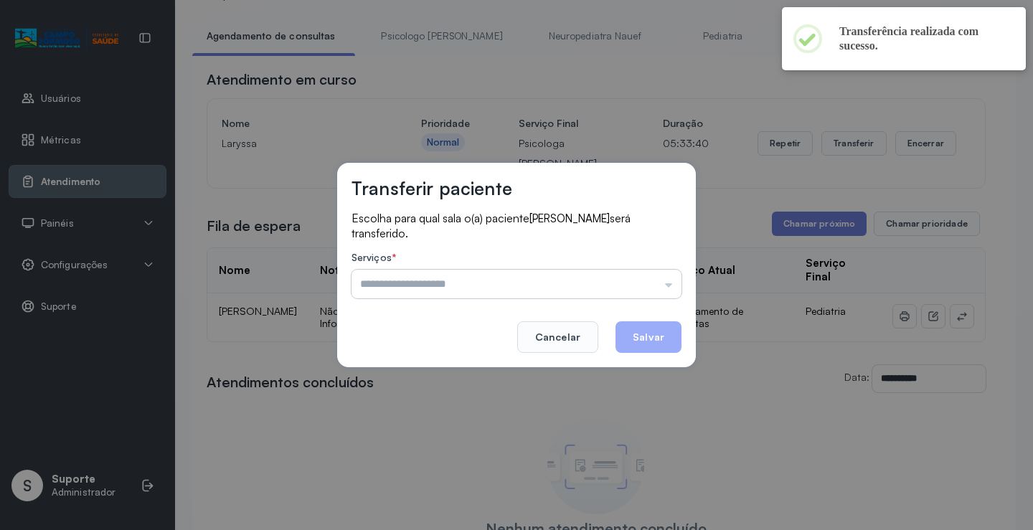
click at [646, 270] on input "text" at bounding box center [516, 284] width 330 height 29
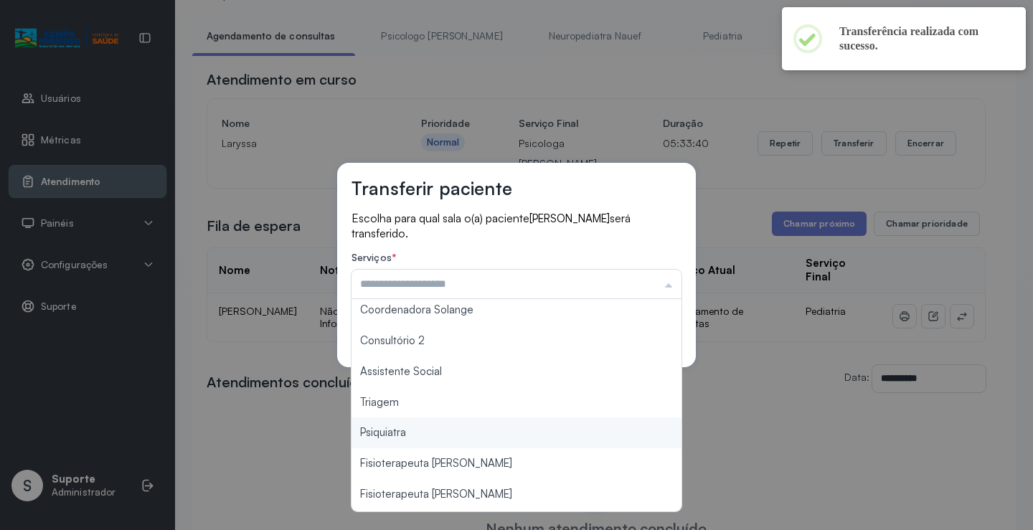
scroll to position [217, 0]
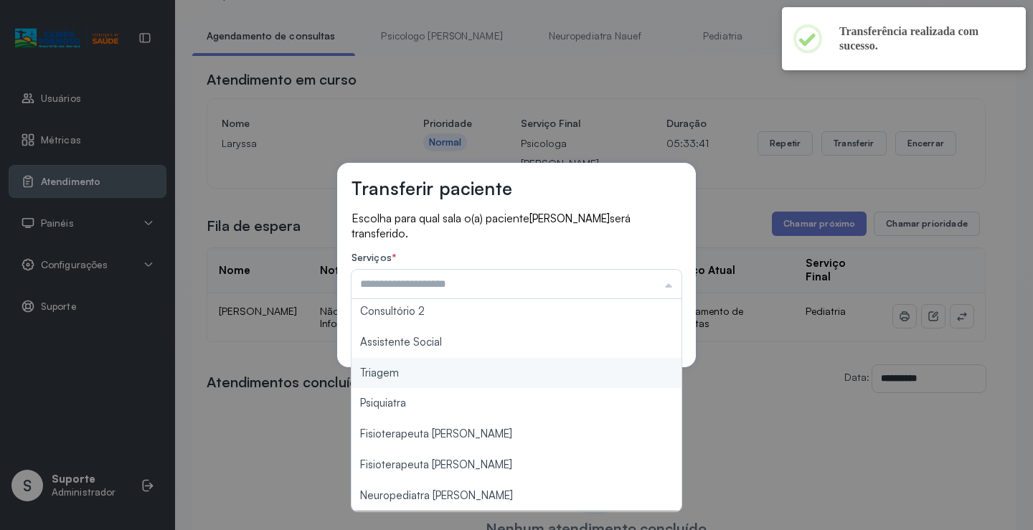
type input "*******"
click at [453, 379] on div "Transferir paciente Escolha para qual sala o(a) paciente ANGELO MIGUEL BARBOSA …" at bounding box center [516, 265] width 1033 height 530
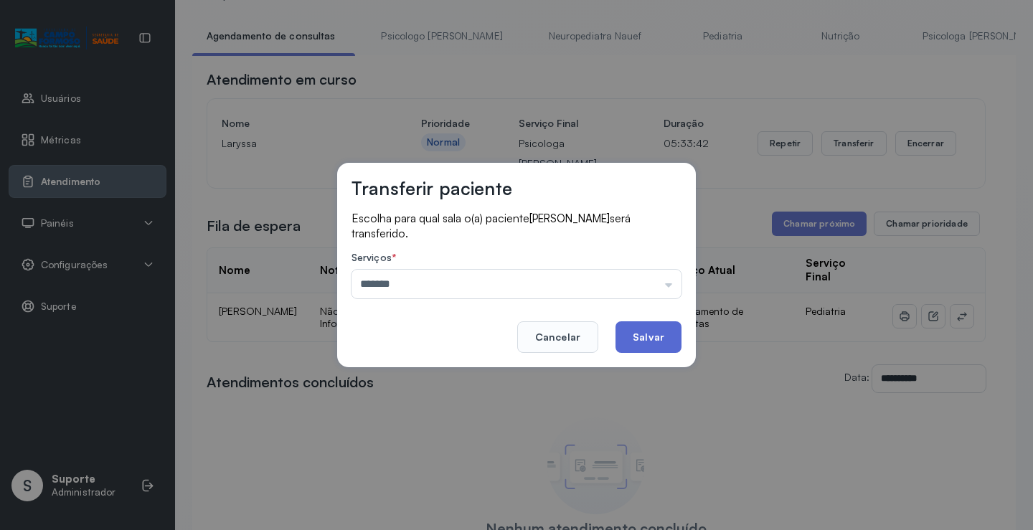
click at [655, 340] on button "Salvar" at bounding box center [648, 337] width 66 height 32
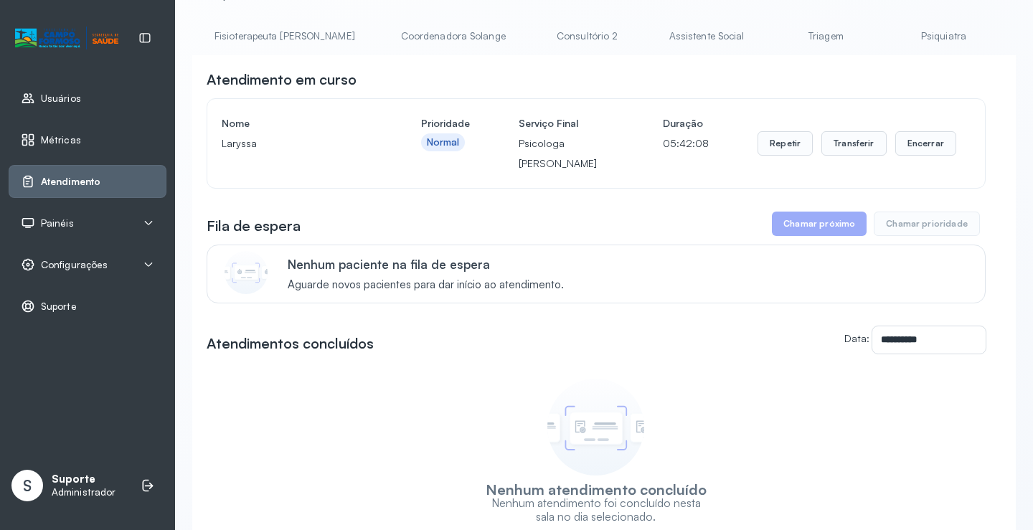
scroll to position [0, 889]
click at [761, 33] on link "Triagem" at bounding box center [811, 36] width 100 height 24
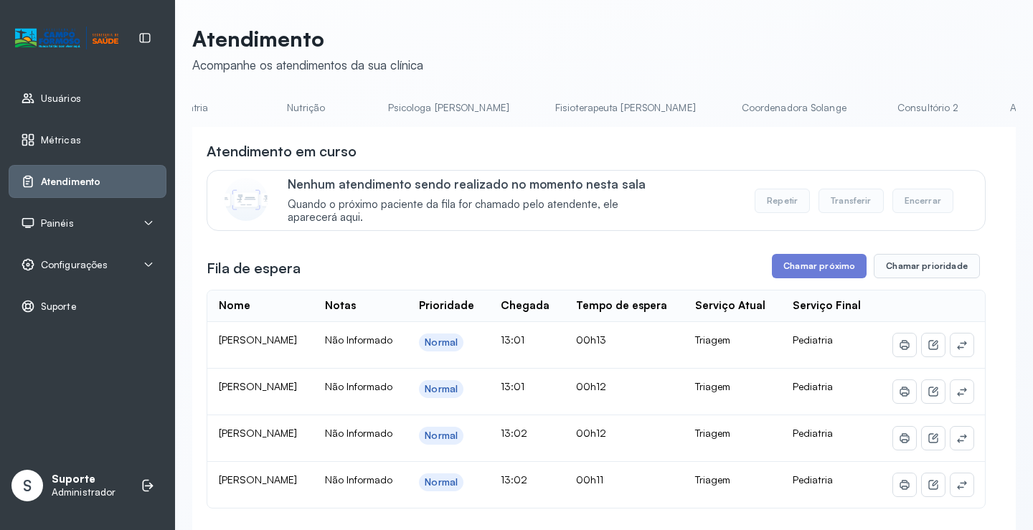
scroll to position [0, 0]
click at [264, 98] on link "Agendamento de consultas" at bounding box center [267, 108] width 151 height 24
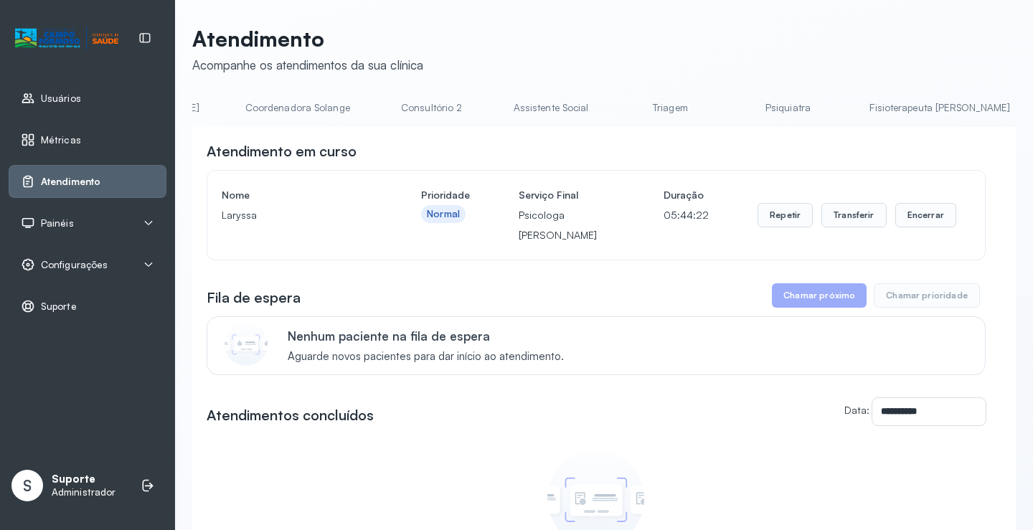
scroll to position [0, 1034]
click at [616, 113] on link "Triagem" at bounding box center [666, 108] width 100 height 24
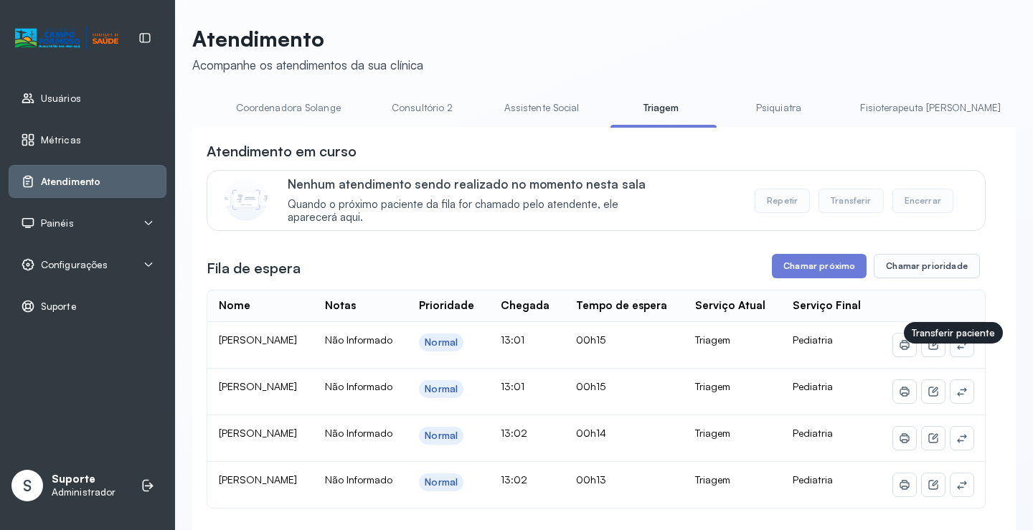
click at [957, 349] on icon at bounding box center [961, 345] width 9 height 9
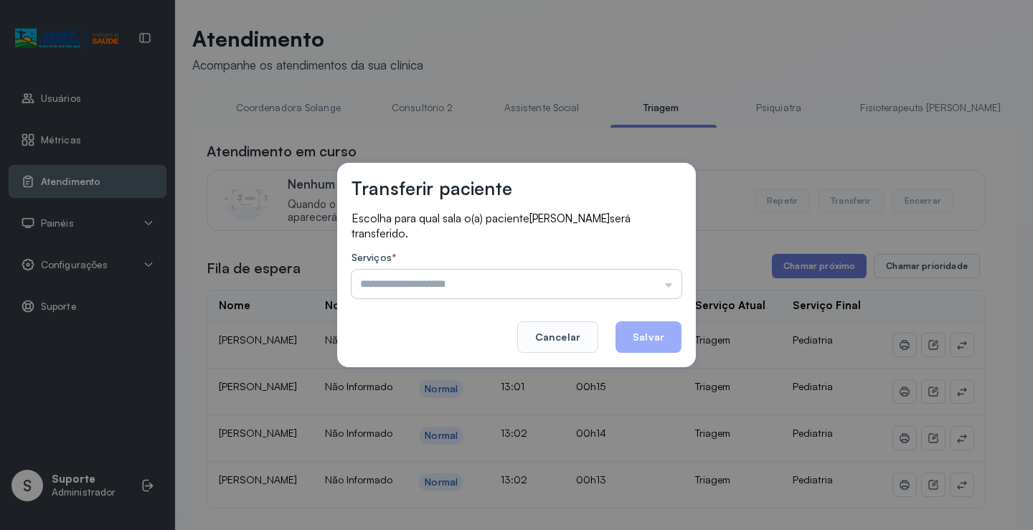
click at [643, 282] on input "text" at bounding box center [516, 284] width 330 height 29
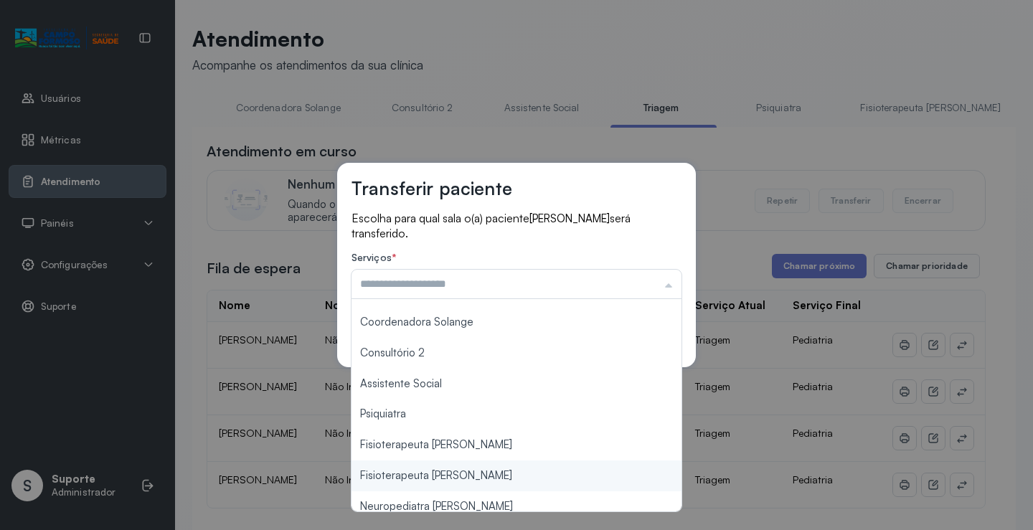
scroll to position [217, 0]
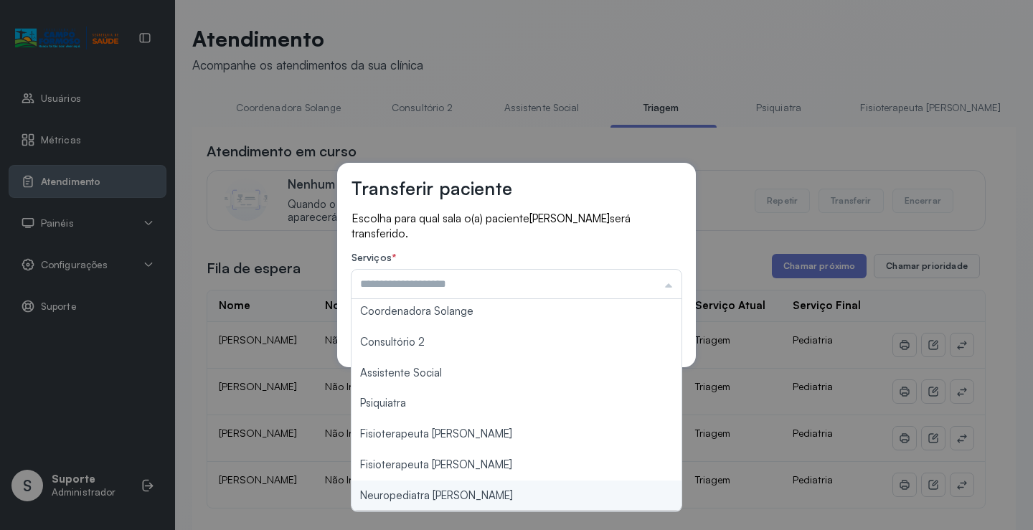
type input "**********"
click at [469, 492] on div "**********" at bounding box center [516, 265] width 1033 height 530
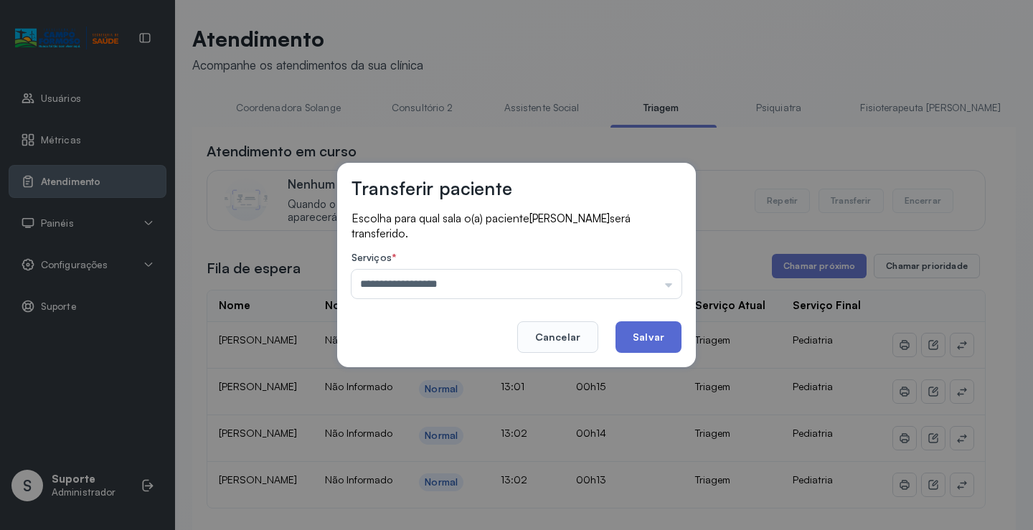
click at [637, 338] on button "Salvar" at bounding box center [648, 337] width 66 height 32
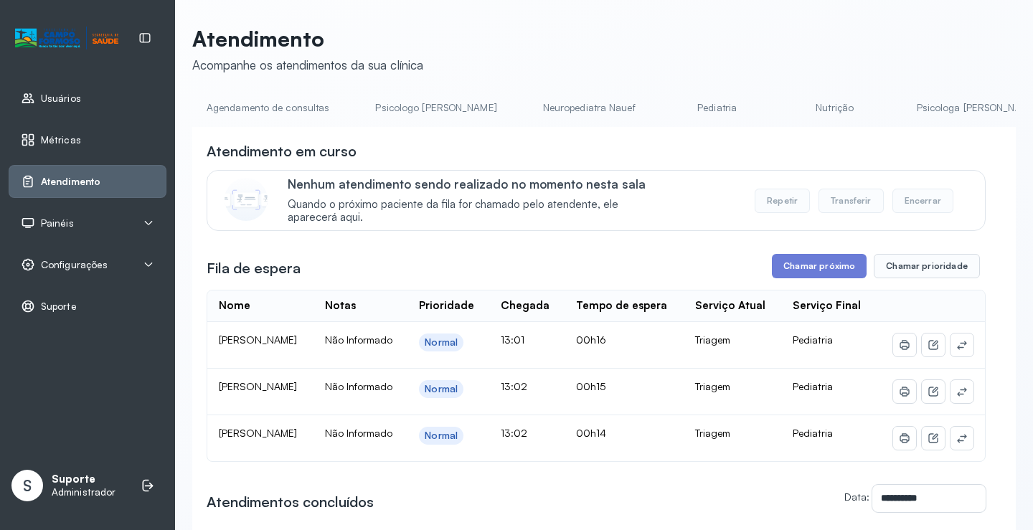
click at [279, 114] on link "Agendamento de consultas" at bounding box center [267, 108] width 151 height 24
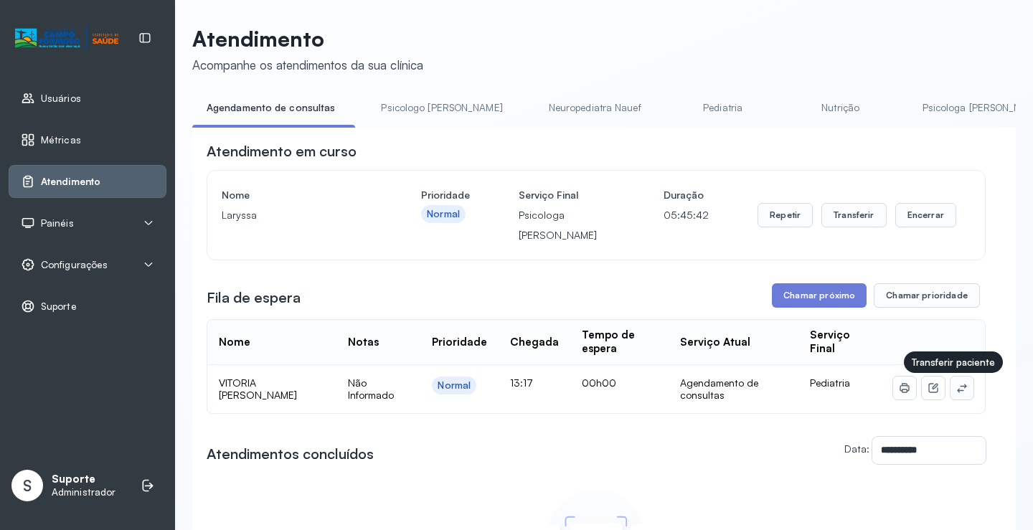
click at [956, 388] on icon at bounding box center [961, 387] width 11 height 11
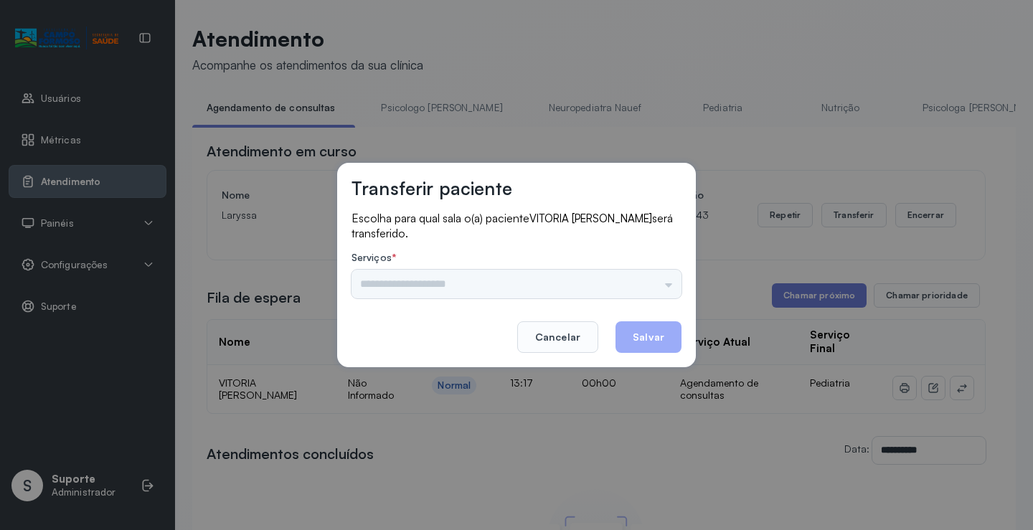
drag, startPoint x: 635, startPoint y: 283, endPoint x: 686, endPoint y: 292, distance: 50.9
click at [636, 283] on div "Psicologo Pedro Neuropediatra Nauef Pediatria Nutrição Psicologa Alana Agendame…" at bounding box center [516, 284] width 330 height 29
click at [686, 292] on div "Transferir paciente Escolha para qual sala o(a) paciente VITORIA ELIZABETH ARAU…" at bounding box center [516, 265] width 359 height 204
click at [667, 283] on input "text" at bounding box center [516, 284] width 330 height 29
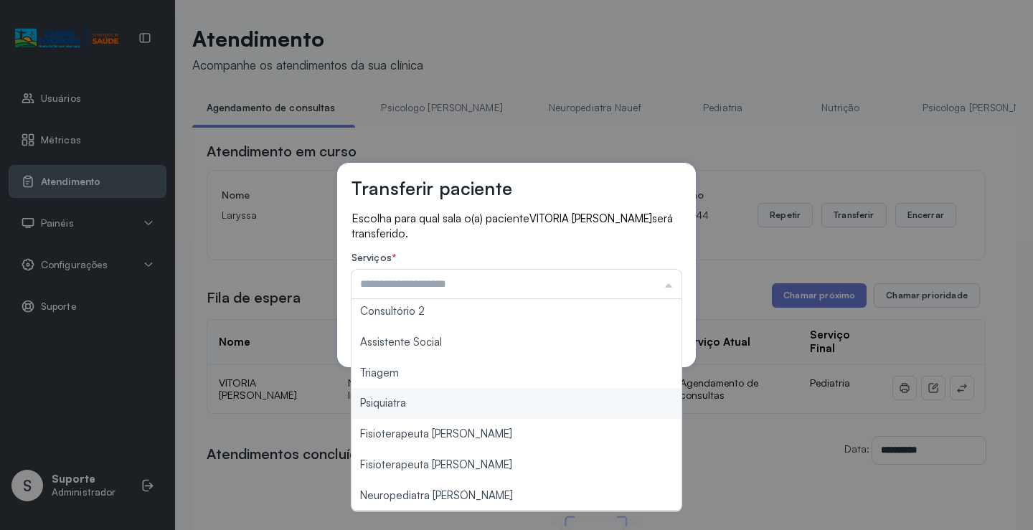
type input "*******"
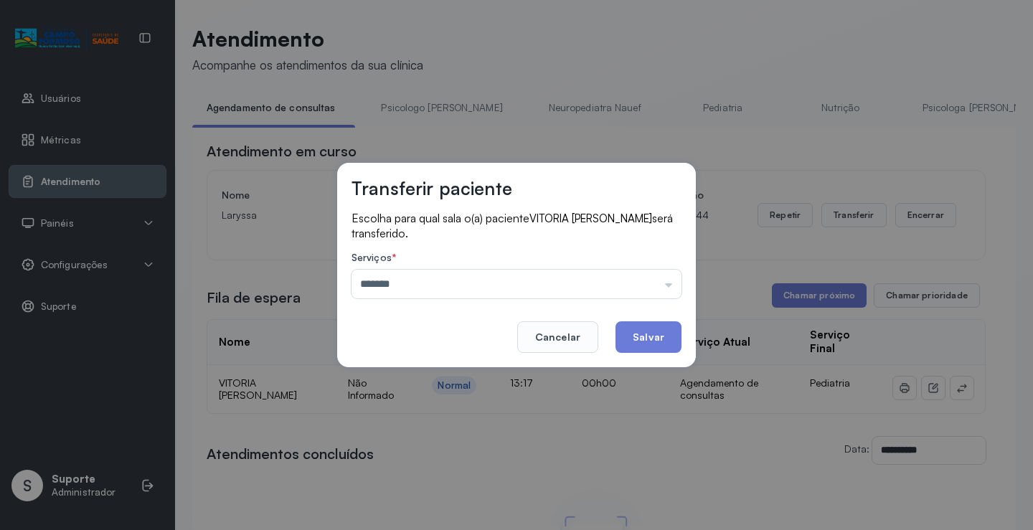
click at [426, 372] on div "Transferir paciente Escolha para qual sala o(a) paciente VITORIA ELIZABETH ARAU…" at bounding box center [516, 265] width 1033 height 530
click at [638, 336] on button "Salvar" at bounding box center [648, 337] width 66 height 32
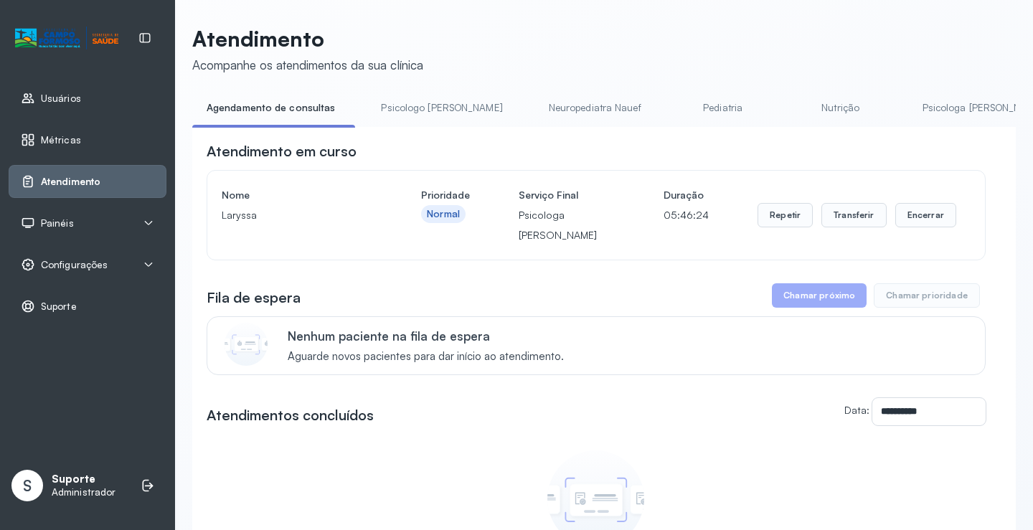
click at [398, 103] on link "Psicologo [PERSON_NAME]" at bounding box center [441, 108] width 150 height 24
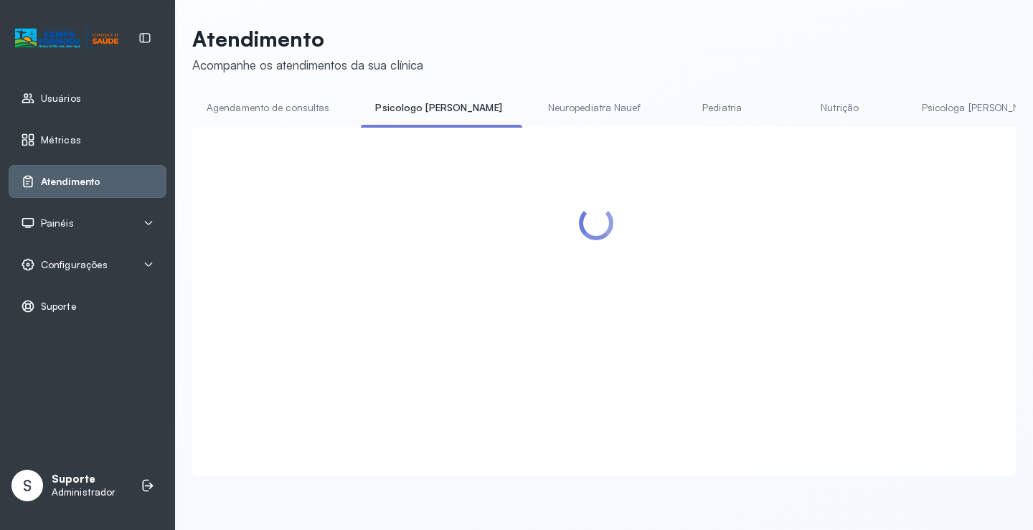
click at [305, 98] on link "Agendamento de consultas" at bounding box center [267, 108] width 151 height 24
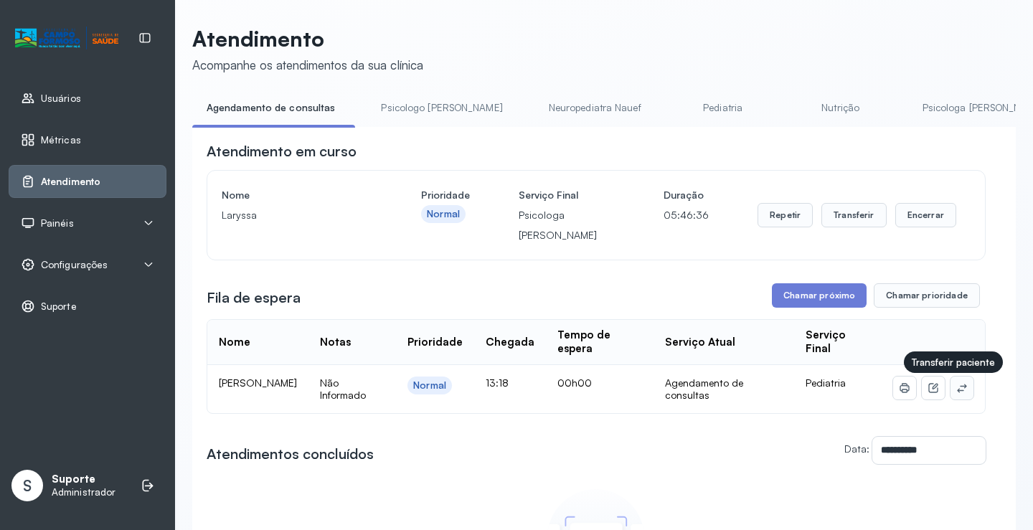
click at [956, 393] on icon at bounding box center [961, 387] width 11 height 11
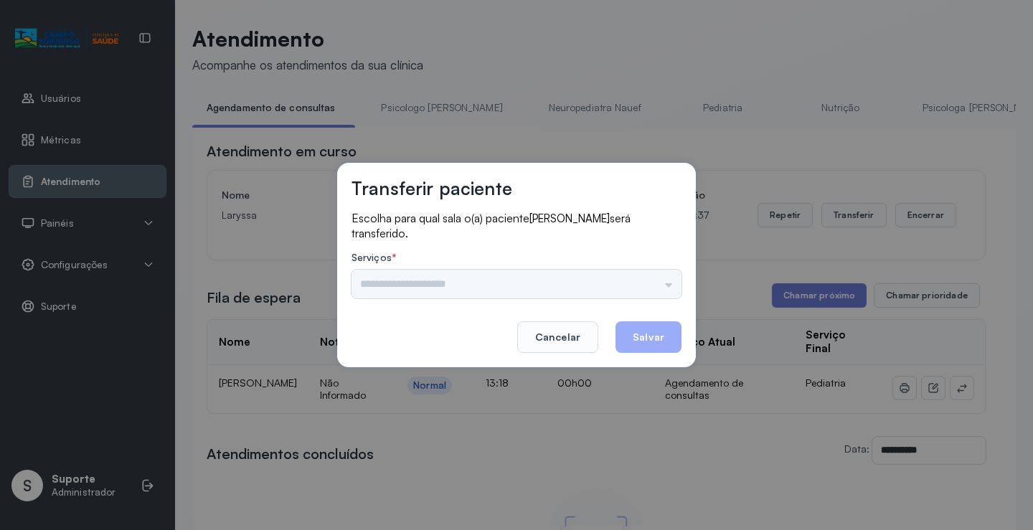
drag, startPoint x: 620, startPoint y: 295, endPoint x: 660, endPoint y: 275, distance: 43.9
click at [632, 290] on div "Psicologo Pedro Neuropediatra Nauef Pediatria Nutrição Psicologa Alana Fisioter…" at bounding box center [516, 284] width 330 height 29
click at [660, 275] on input "text" at bounding box center [516, 284] width 330 height 29
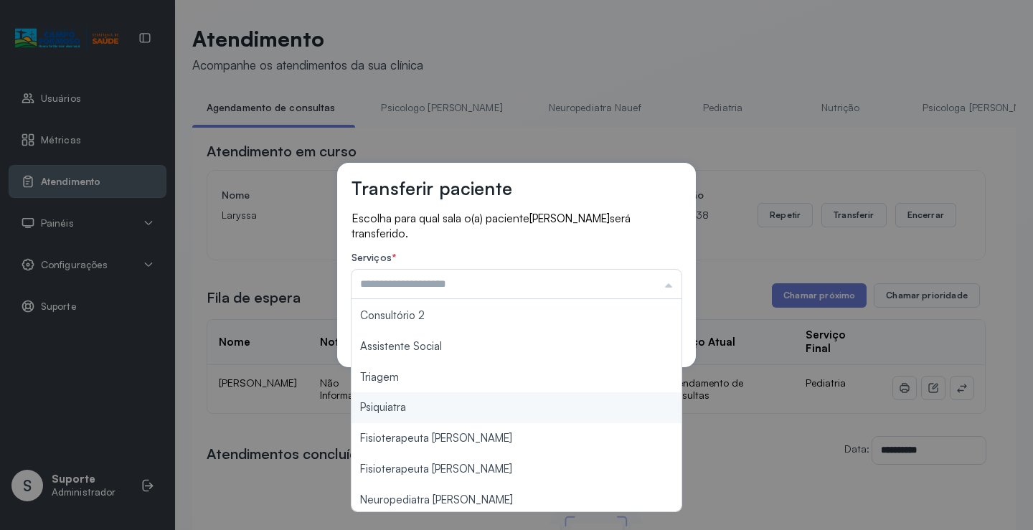
scroll to position [217, 0]
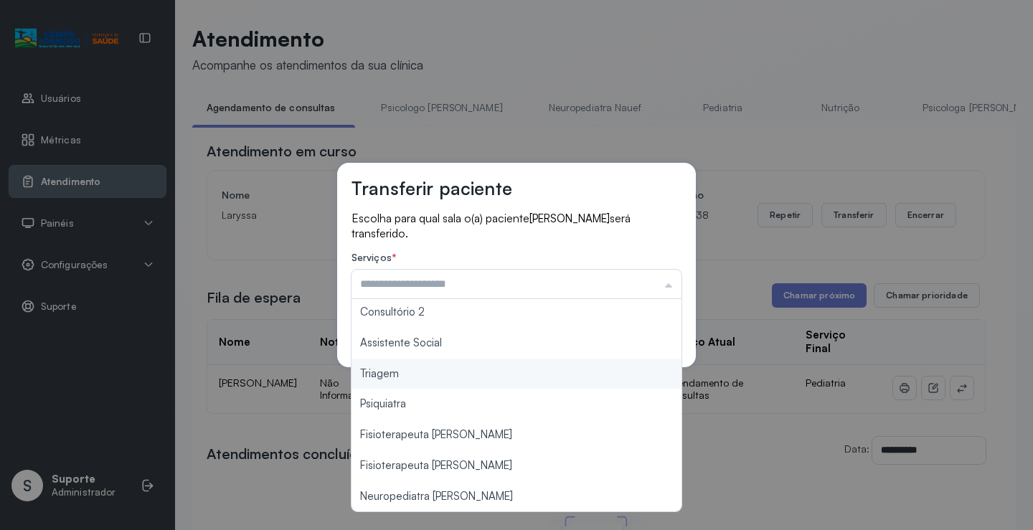
type input "*******"
drag, startPoint x: 419, startPoint y: 376, endPoint x: 559, endPoint y: 370, distance: 140.0
click at [420, 376] on div "Transferir paciente Escolha para qual sala o(a) paciente EZEQUIEL DE ARAUJO ser…" at bounding box center [516, 265] width 1033 height 530
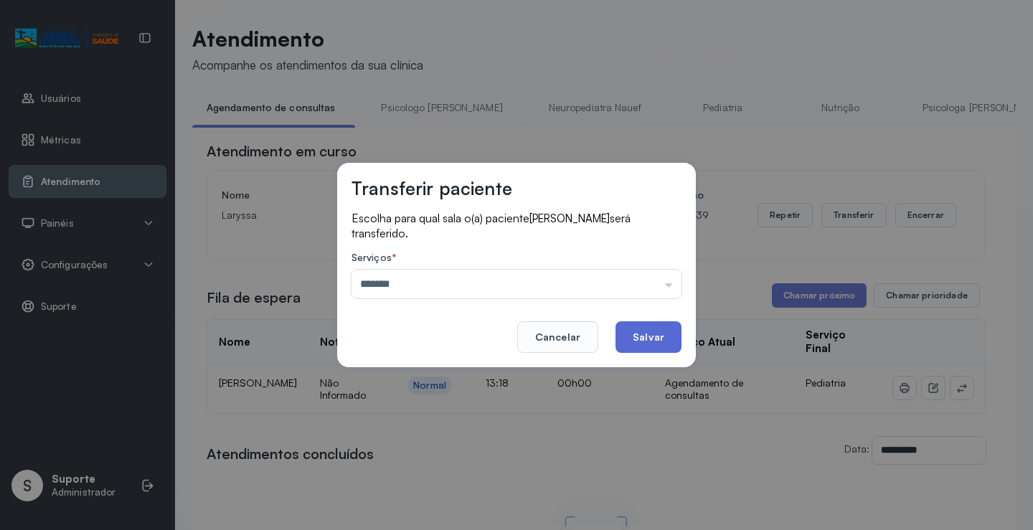
drag, startPoint x: 686, startPoint y: 338, endPoint x: 676, endPoint y: 341, distance: 9.8
click at [682, 340] on div "Transferir paciente Escolha para qual sala o(a) paciente EZEQUIEL DE ARAUJO ser…" at bounding box center [516, 265] width 359 height 204
click at [663, 341] on button "Salvar" at bounding box center [648, 337] width 66 height 32
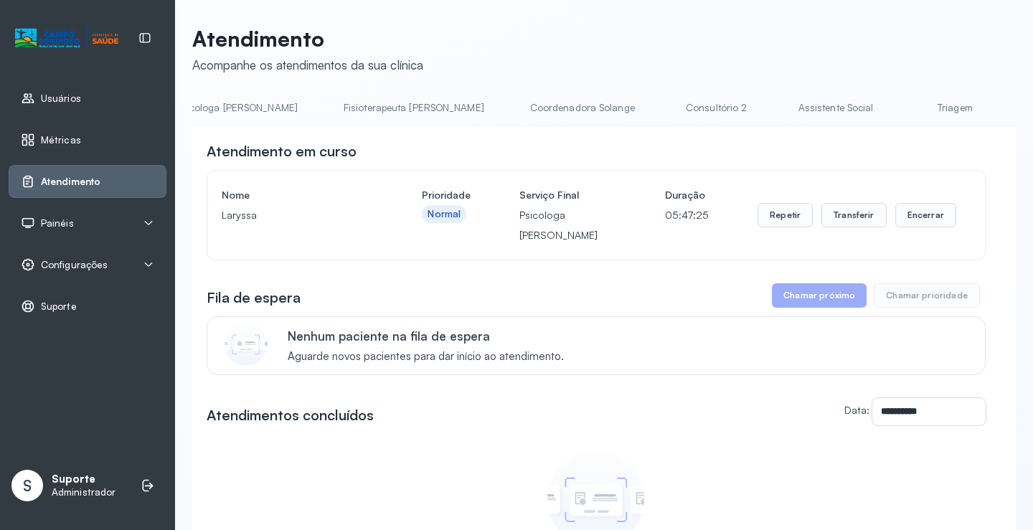
scroll to position [0, 757]
click at [894, 114] on link "Triagem" at bounding box center [944, 108] width 100 height 24
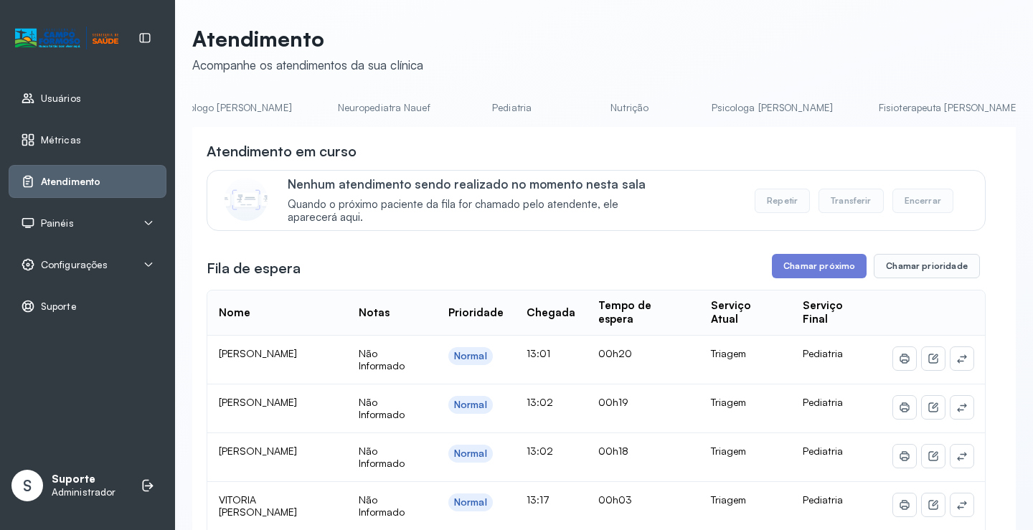
scroll to position [0, 0]
click at [280, 98] on link "Agendamento de consultas" at bounding box center [267, 108] width 151 height 24
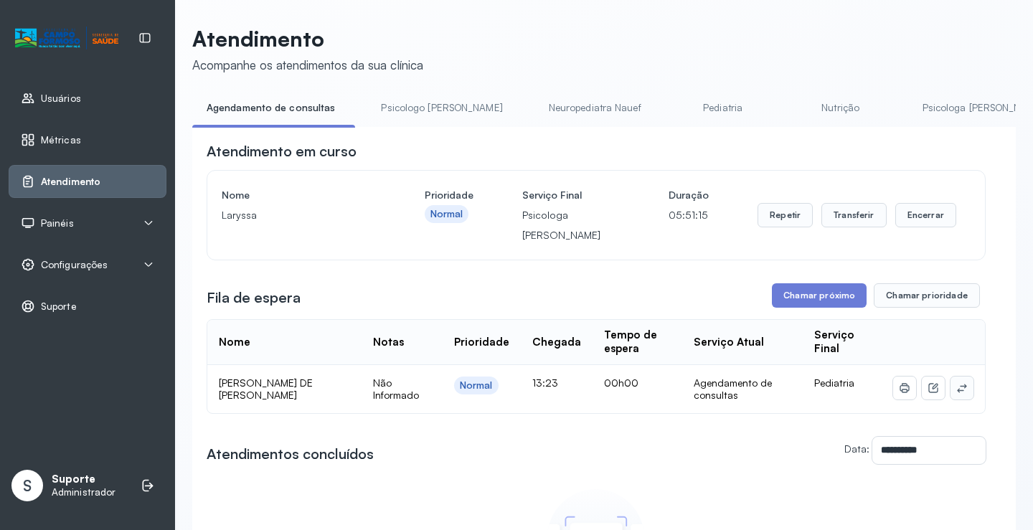
click at [960, 392] on button at bounding box center [961, 388] width 23 height 23
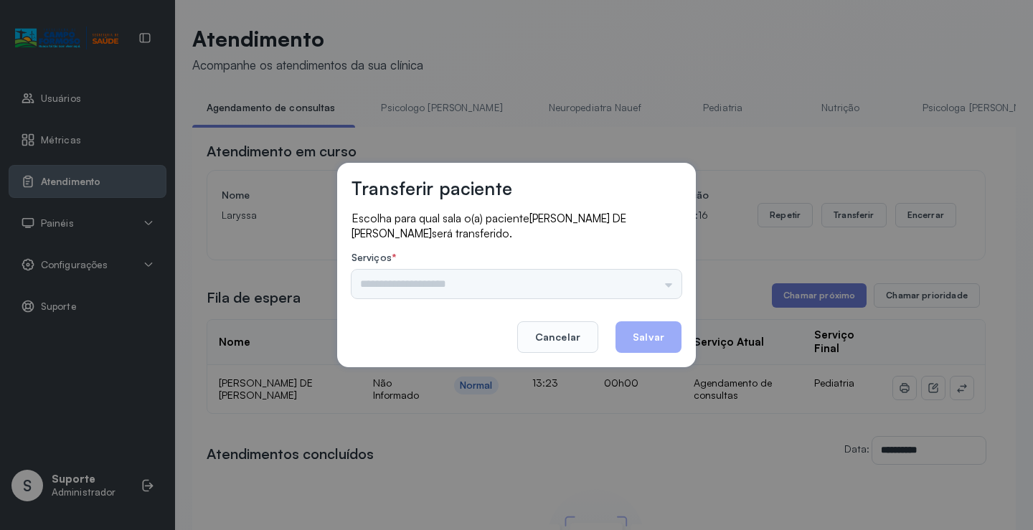
drag, startPoint x: 643, startPoint y: 300, endPoint x: 650, endPoint y: 290, distance: 12.3
click at [644, 297] on div "Escolha para qual sala o(a) paciente DAVY LUCA DE JESUS RIOS será transferido. …" at bounding box center [516, 256] width 330 height 90
click at [650, 288] on input "text" at bounding box center [516, 284] width 330 height 29
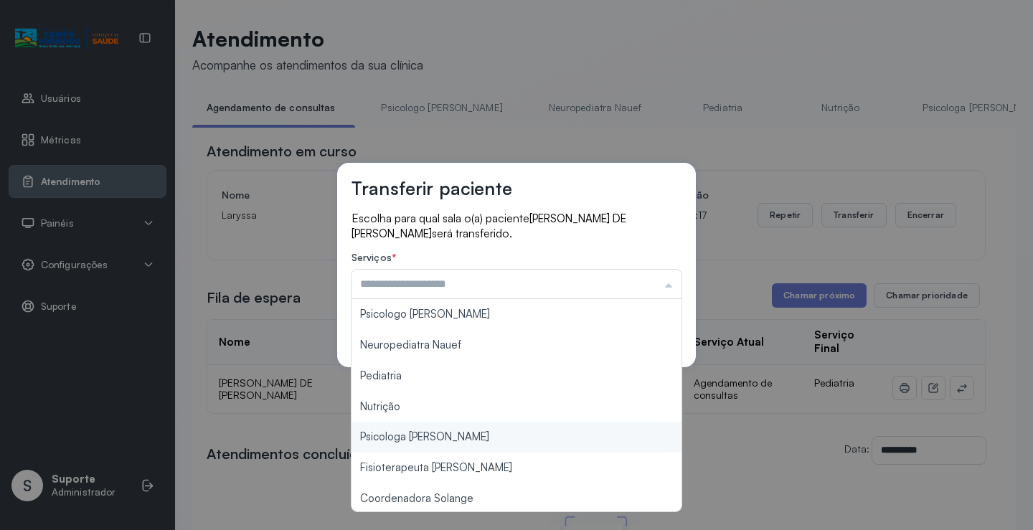
scroll to position [217, 0]
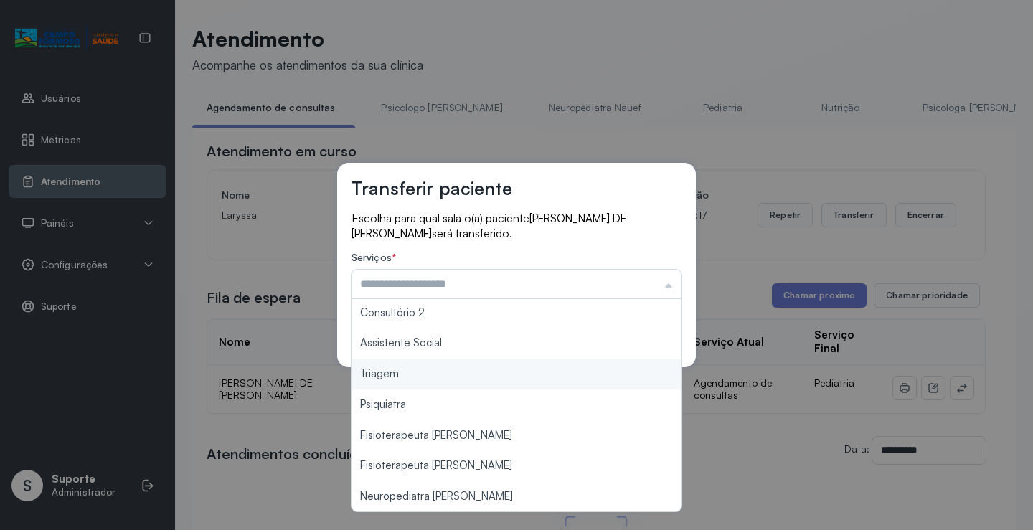
type input "*******"
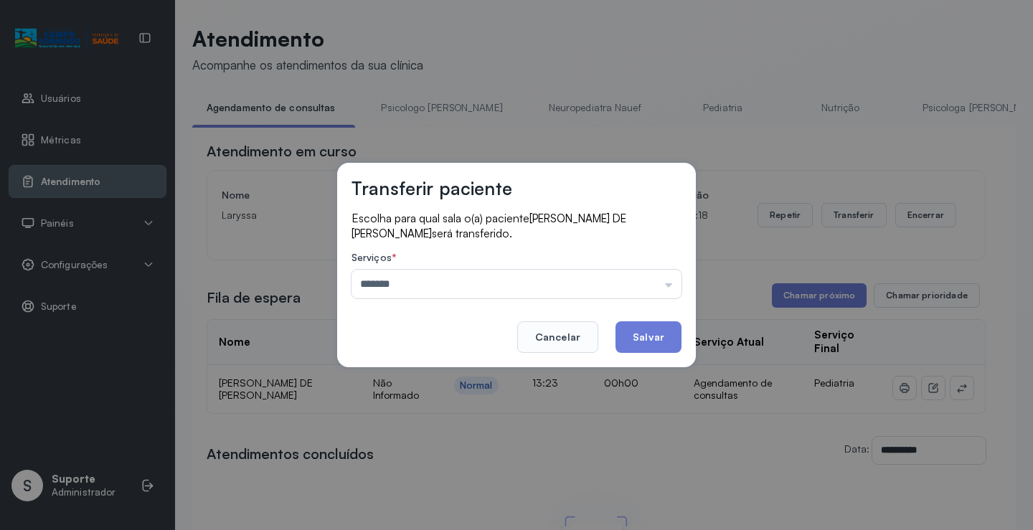
click at [454, 366] on div "Transferir paciente Escolha para qual sala o(a) paciente DAVY LUCA DE JESUS RIO…" at bounding box center [516, 265] width 359 height 205
click at [632, 345] on button "Salvar" at bounding box center [648, 337] width 66 height 32
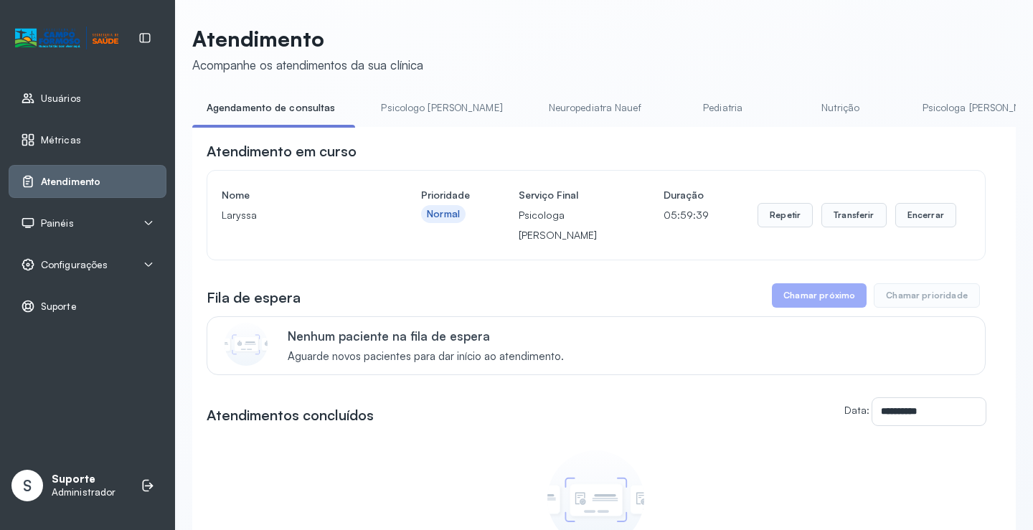
drag, startPoint x: 289, startPoint y: 113, endPoint x: 394, endPoint y: 98, distance: 106.5
click at [288, 113] on link "Agendamento de consultas" at bounding box center [270, 108] width 157 height 24
click at [414, 98] on link "Psicologo Pedro" at bounding box center [441, 108] width 150 height 24
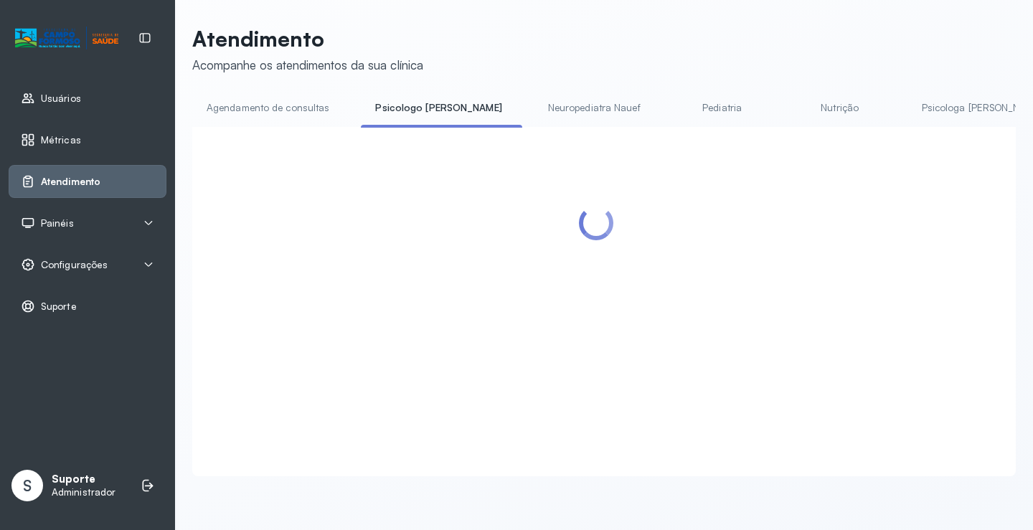
click at [282, 109] on link "Agendamento de consultas" at bounding box center [267, 108] width 151 height 24
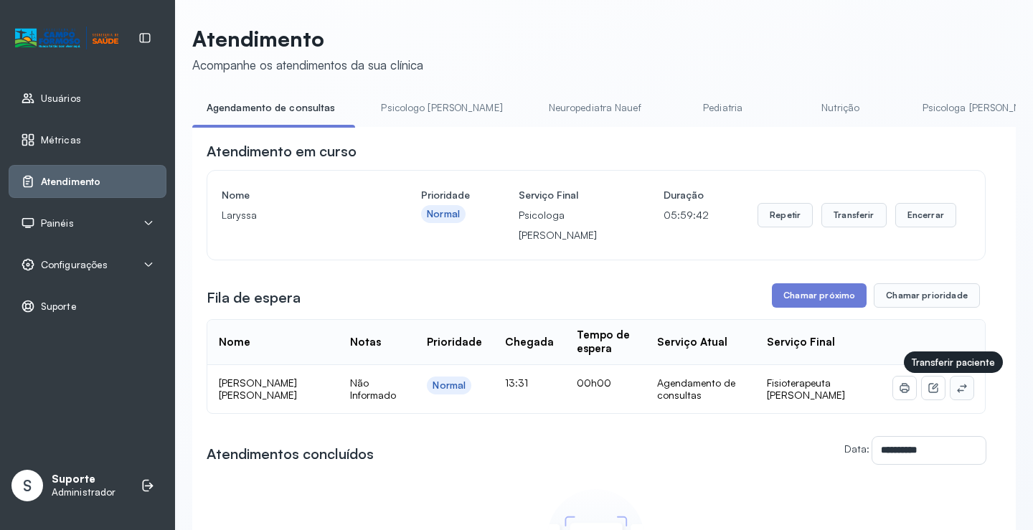
click at [956, 390] on icon at bounding box center [961, 387] width 11 height 11
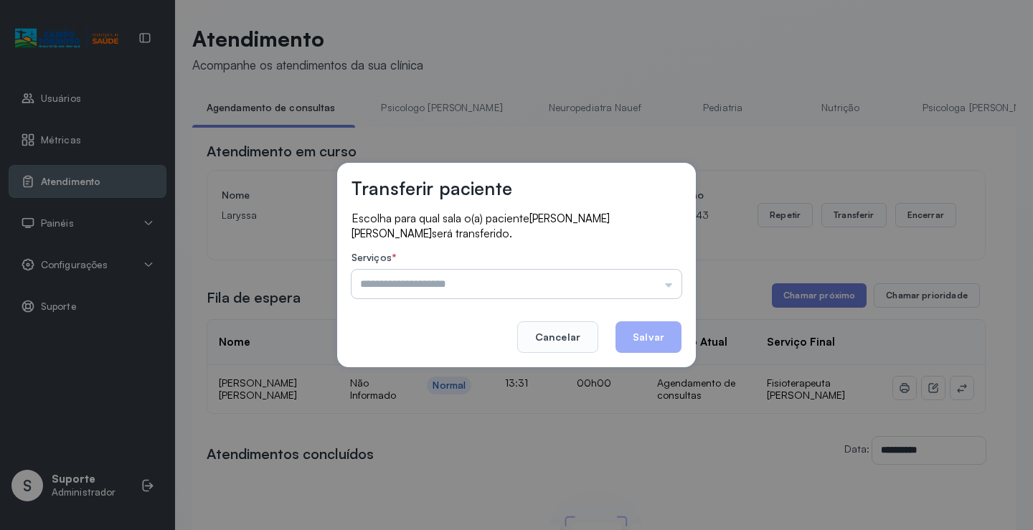
click at [665, 282] on input "text" at bounding box center [516, 284] width 330 height 29
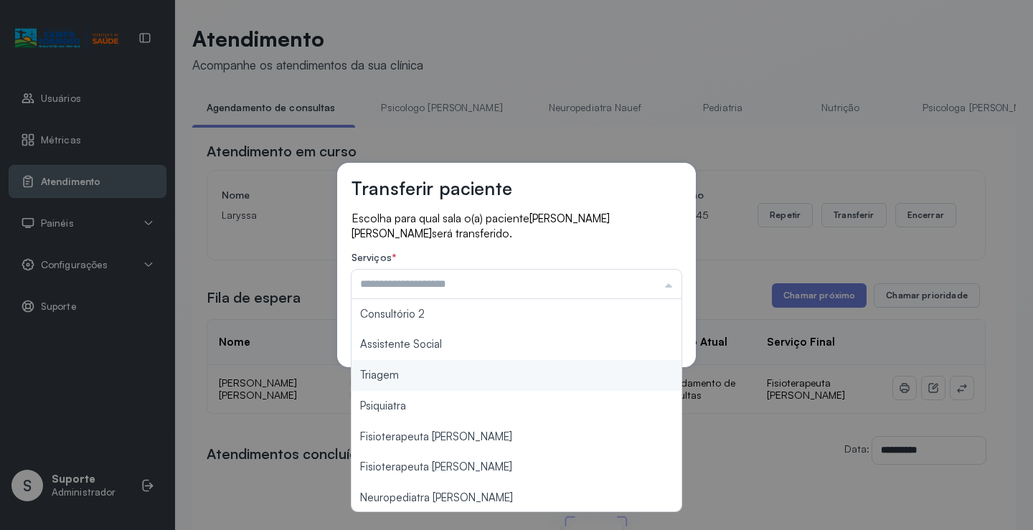
scroll to position [217, 0]
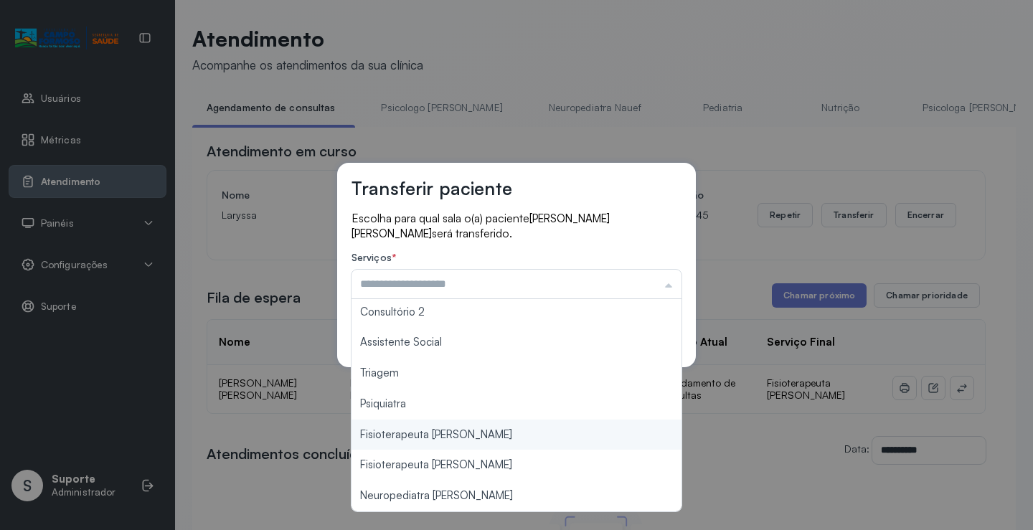
type input "**********"
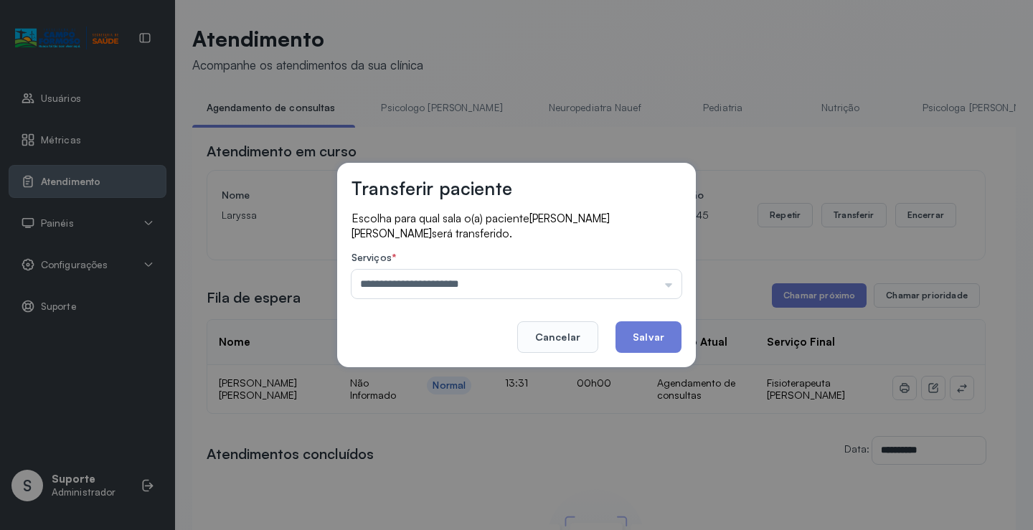
click at [500, 434] on div "**********" at bounding box center [516, 265] width 1033 height 530
click at [643, 346] on button "Salvar" at bounding box center [648, 337] width 66 height 32
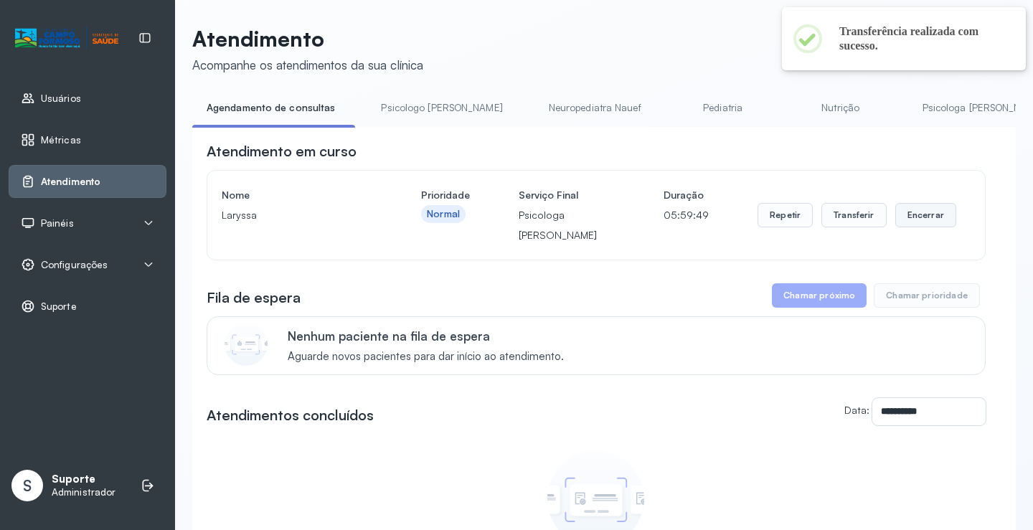
click at [914, 217] on button "Encerrar" at bounding box center [925, 215] width 61 height 24
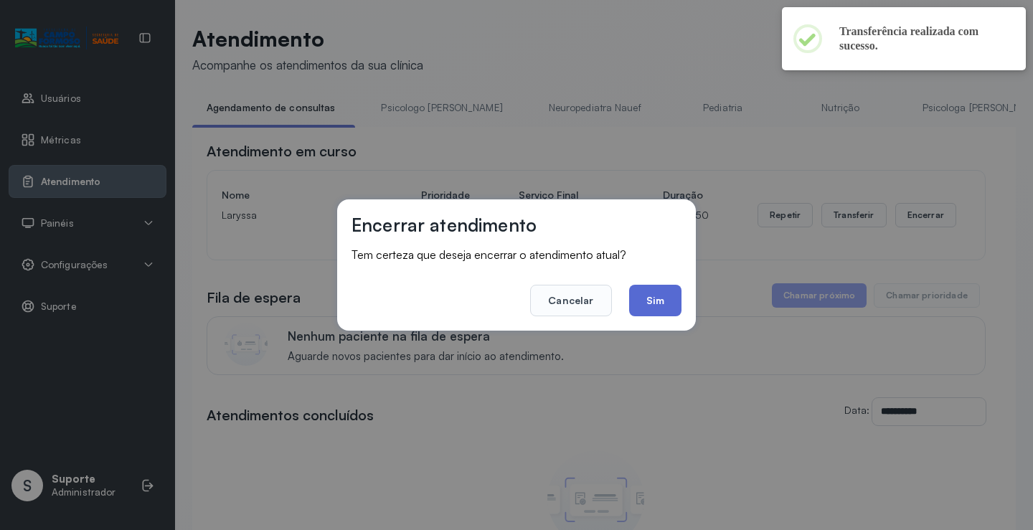
click at [666, 301] on button "Sim" at bounding box center [655, 301] width 52 height 32
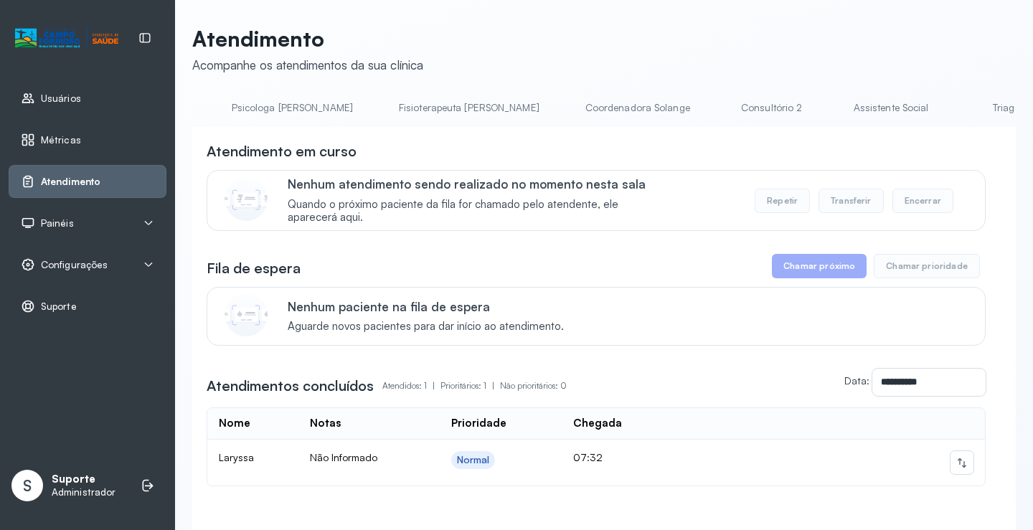
scroll to position [0, 727]
click at [923, 111] on link "Triagem" at bounding box center [973, 108] width 100 height 24
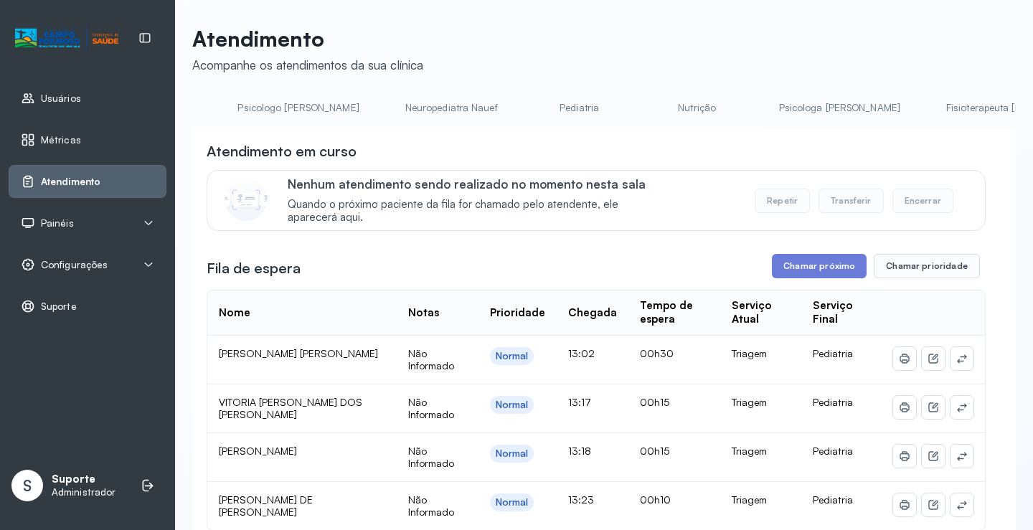
scroll to position [0, 0]
click at [248, 107] on link "Agendamento de consultas" at bounding box center [267, 108] width 151 height 24
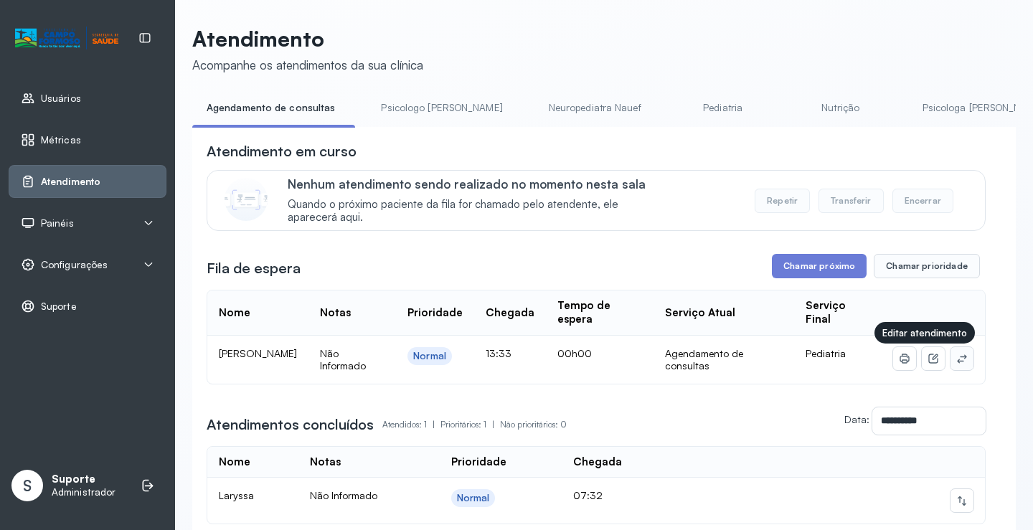
click at [956, 361] on icon at bounding box center [961, 358] width 11 height 11
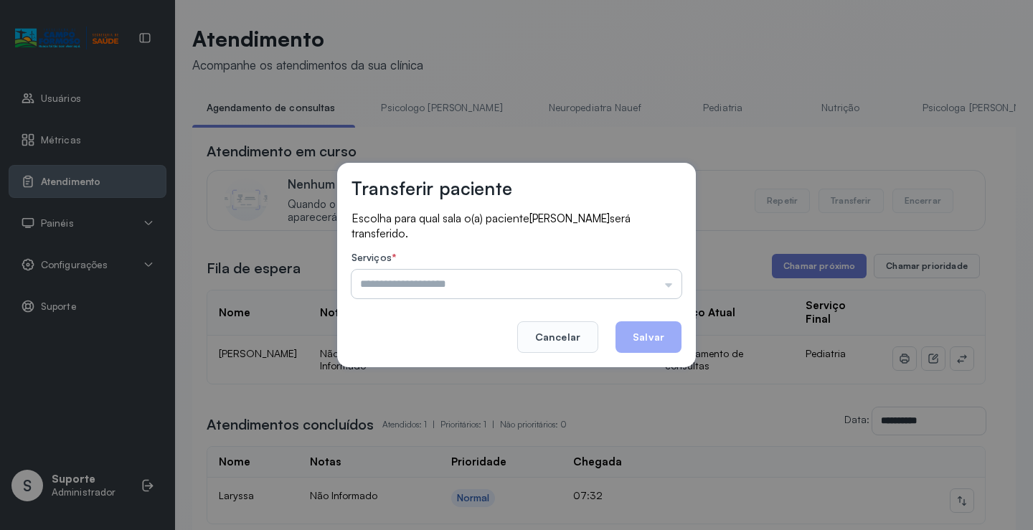
click at [639, 273] on input "text" at bounding box center [516, 284] width 330 height 29
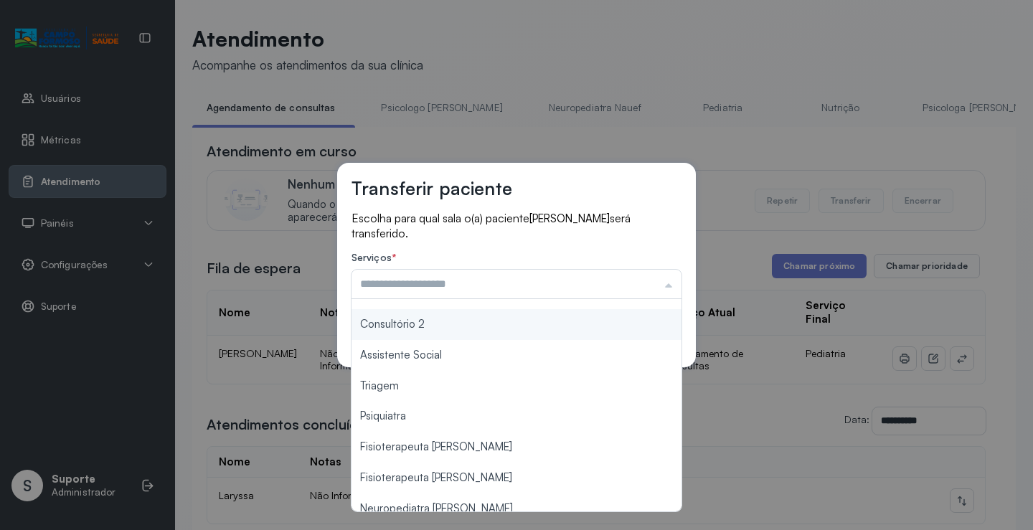
scroll to position [217, 0]
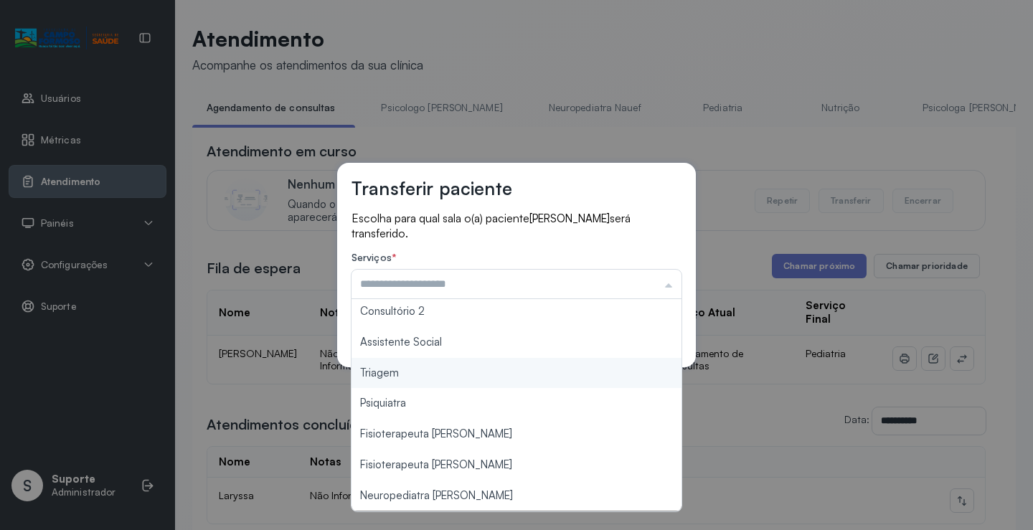
type input "*******"
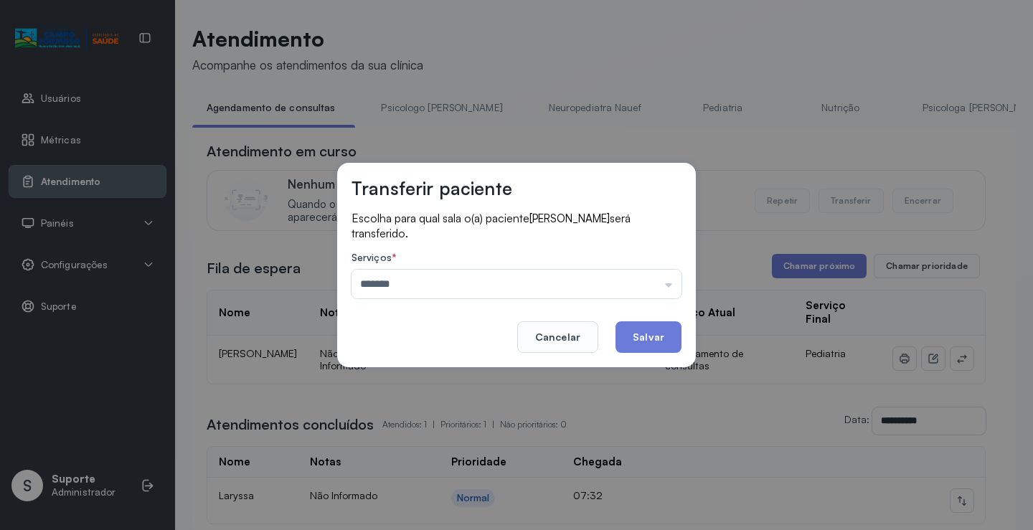
drag, startPoint x: 411, startPoint y: 379, endPoint x: 611, endPoint y: 350, distance: 202.1
click at [412, 379] on div "Transferir paciente Escolha para qual sala o(a) paciente AYLLA MELISSA GOMES DE…" at bounding box center [516, 265] width 1033 height 530
click at [639, 331] on button "Salvar" at bounding box center [648, 337] width 66 height 32
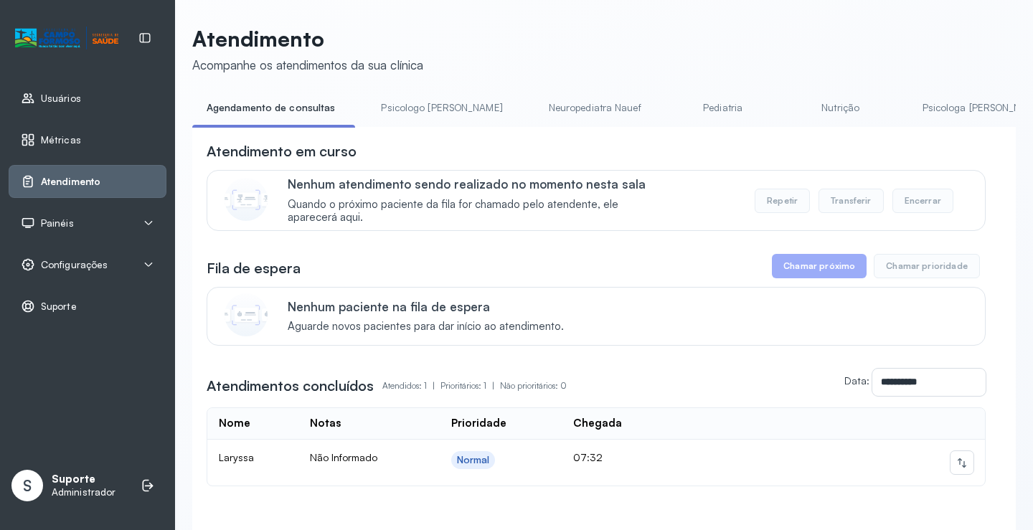
click at [275, 105] on link "Agendamento de consultas" at bounding box center [270, 108] width 157 height 24
click at [400, 100] on link "Psicologo [PERSON_NAME]" at bounding box center [441, 108] width 150 height 24
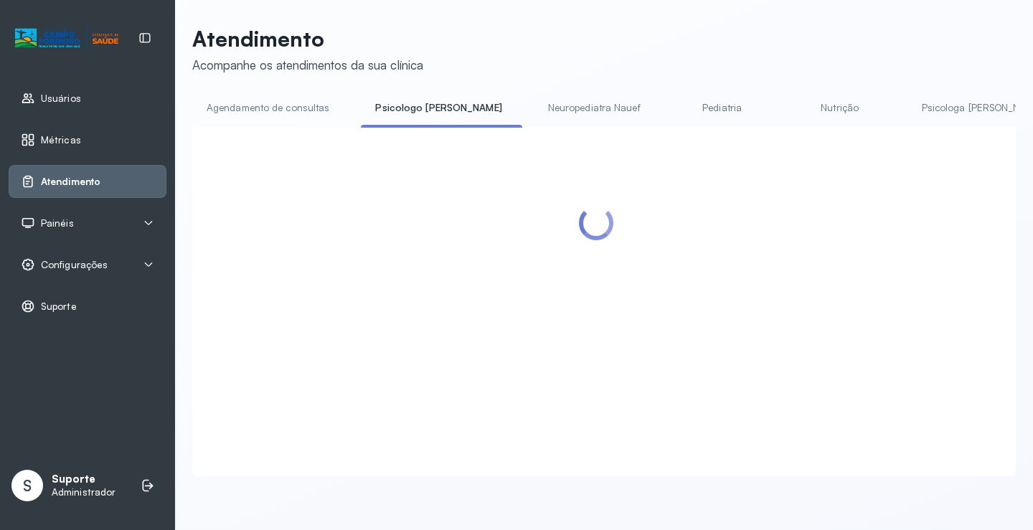
click at [308, 108] on link "Agendamento de consultas" at bounding box center [267, 108] width 151 height 24
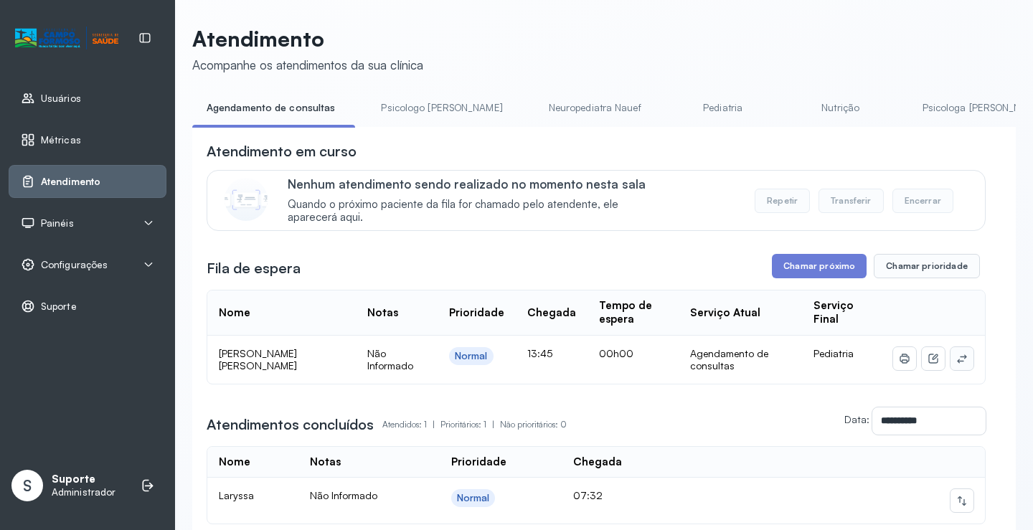
click at [956, 360] on icon at bounding box center [961, 358] width 11 height 11
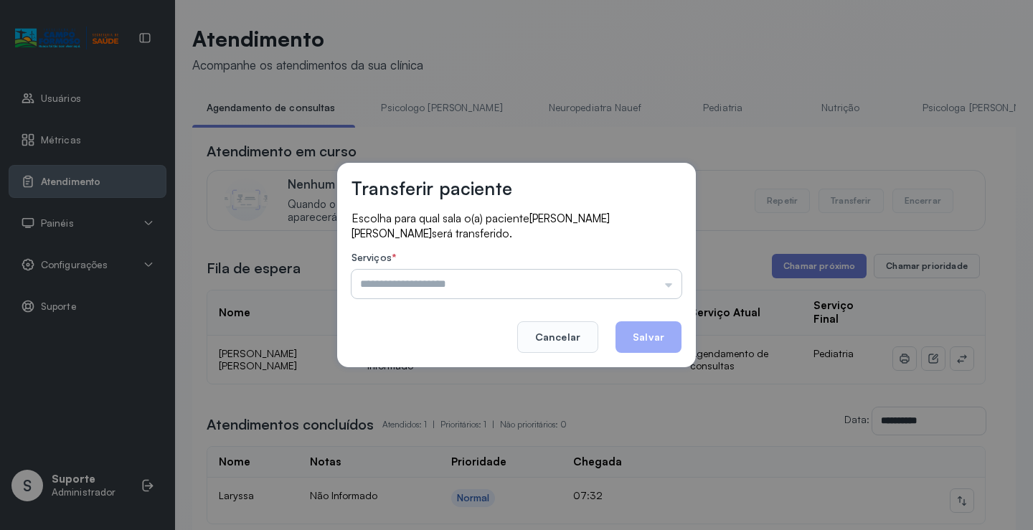
click at [673, 280] on input "text" at bounding box center [516, 284] width 330 height 29
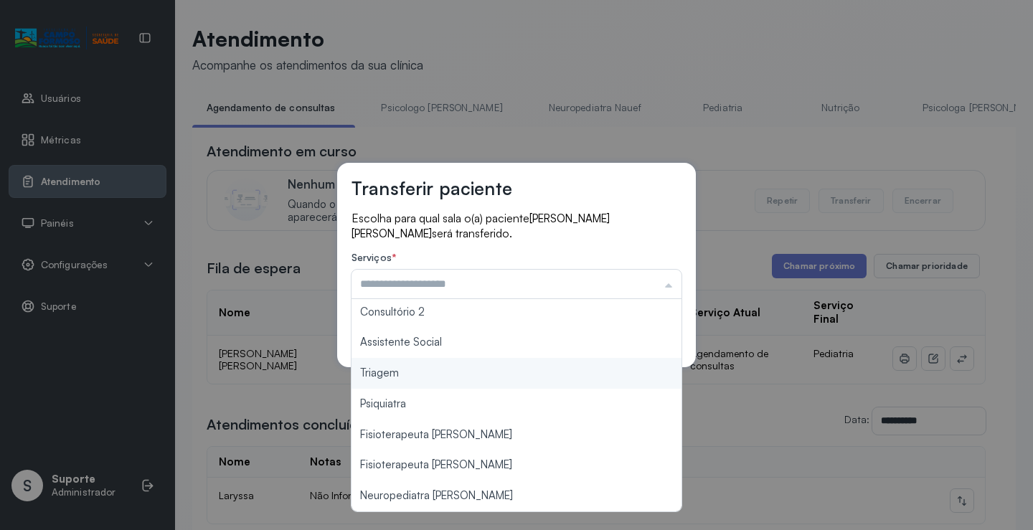
type input "*******"
drag, startPoint x: 431, startPoint y: 378, endPoint x: 623, endPoint y: 331, distance: 198.0
click at [458, 377] on div "Transferir paciente Escolha para qual sala o(a) paciente THÉO HENRIQUE SILVA SA…" at bounding box center [516, 265] width 1033 height 530
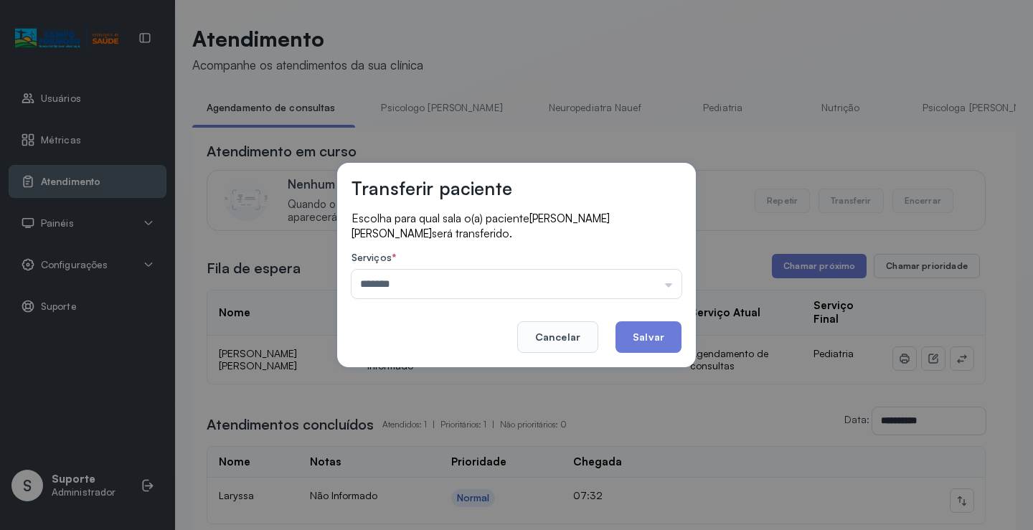
drag, startPoint x: 675, startPoint y: 319, endPoint x: 661, endPoint y: 329, distance: 16.9
click at [675, 320] on footer "Cancelar Salvar" at bounding box center [516, 327] width 330 height 52
click at [661, 329] on button "Salvar" at bounding box center [648, 337] width 66 height 32
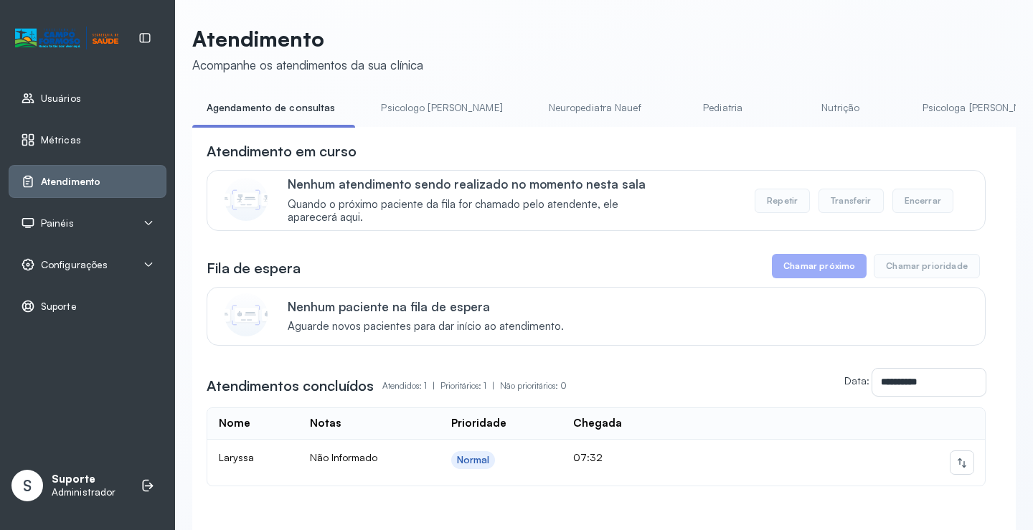
click at [534, 104] on link "Neuropediatra Nauef" at bounding box center [594, 108] width 121 height 24
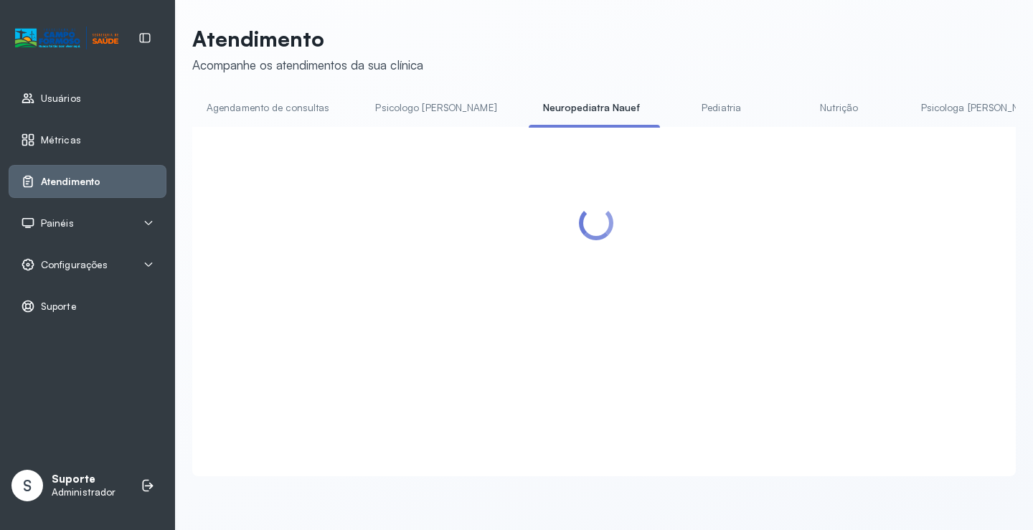
click at [268, 107] on link "Agendamento de consultas" at bounding box center [267, 108] width 151 height 24
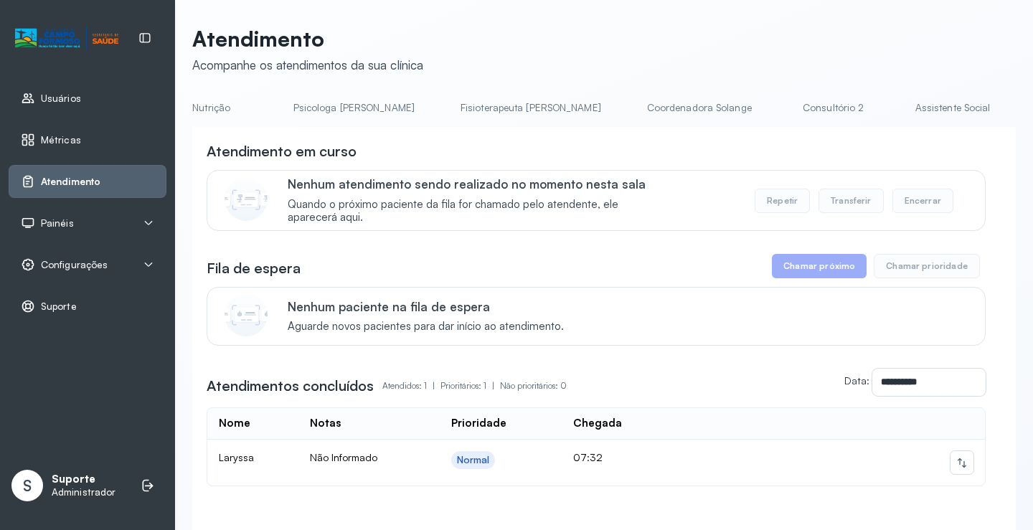
scroll to position [0, 722]
click at [928, 108] on link "Triagem" at bounding box center [978, 108] width 100 height 24
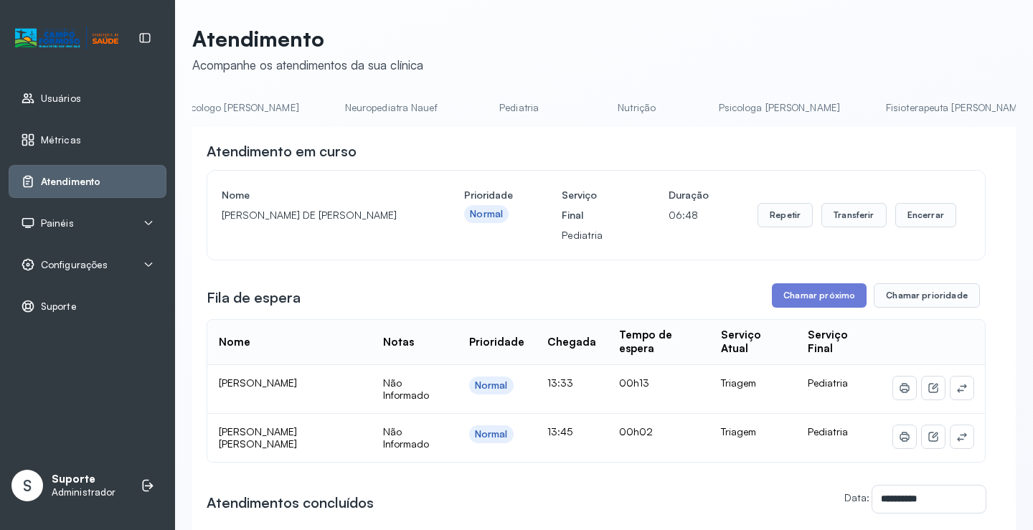
scroll to position [0, 0]
click at [231, 110] on link "Agendamento de consultas" at bounding box center [267, 108] width 151 height 24
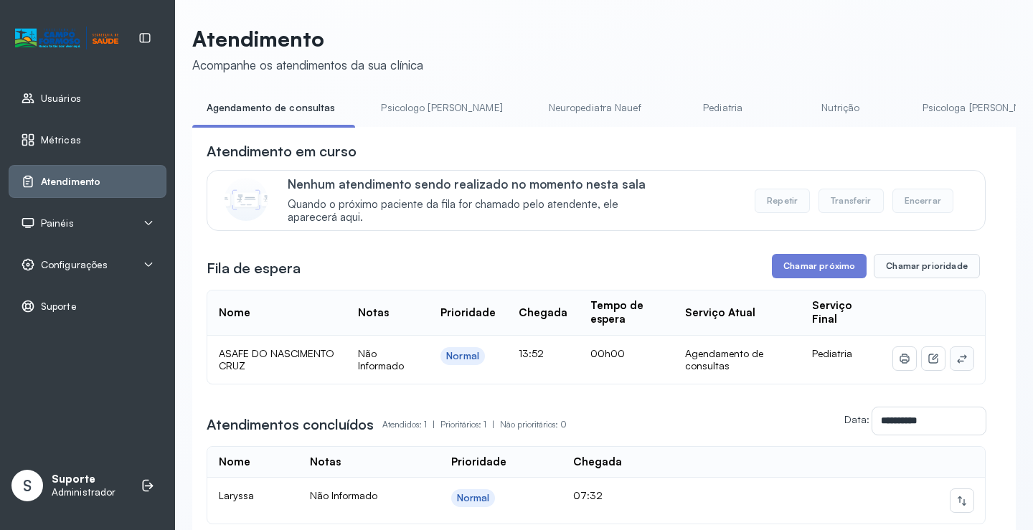
click at [960, 361] on button at bounding box center [961, 358] width 23 height 23
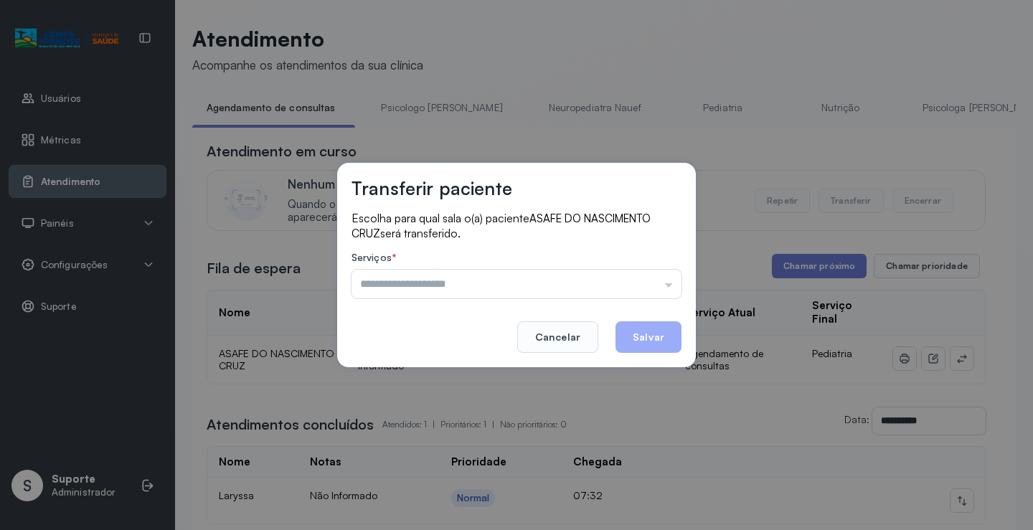
click at [655, 293] on div "Psicologo [PERSON_NAME] Nauef Pediatria Nutrição Psicologa [PERSON_NAME] Janusi…" at bounding box center [516, 284] width 330 height 29
click at [659, 283] on input "text" at bounding box center [516, 284] width 330 height 29
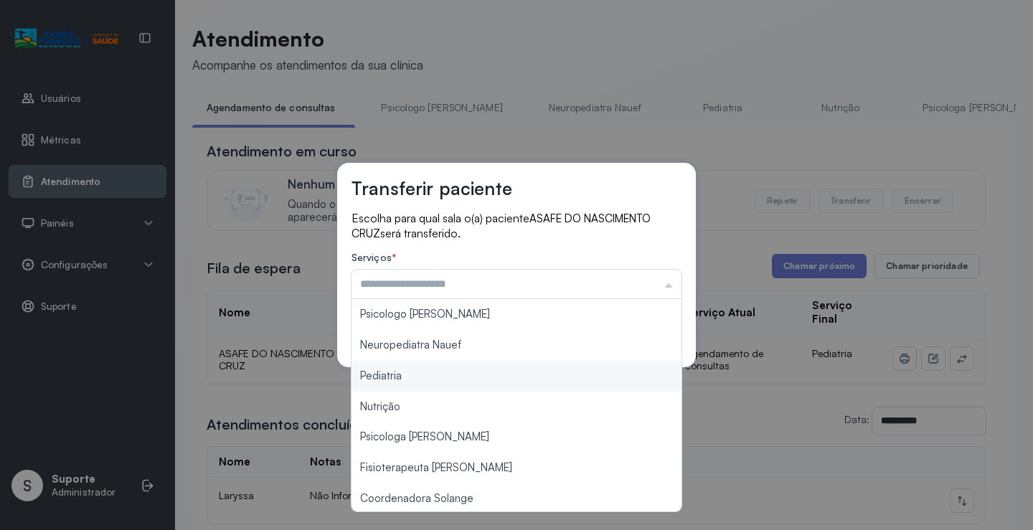
scroll to position [217, 0]
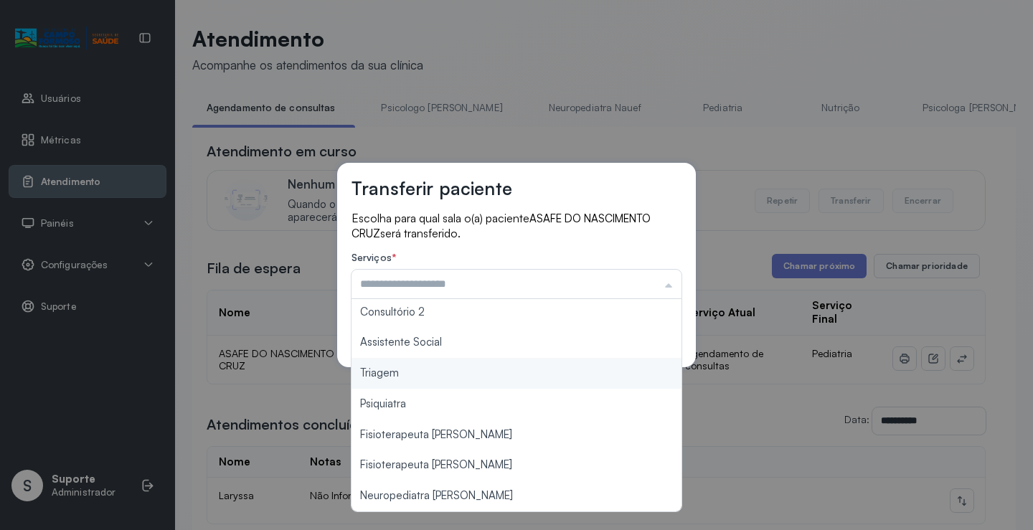
type input "*******"
drag, startPoint x: 434, startPoint y: 378, endPoint x: 587, endPoint y: 340, distance: 157.4
click at [435, 377] on div "Transferir paciente Escolha para qual sala o(a) paciente ASAFE DO NASCIMENTO CR…" at bounding box center [516, 265] width 1033 height 530
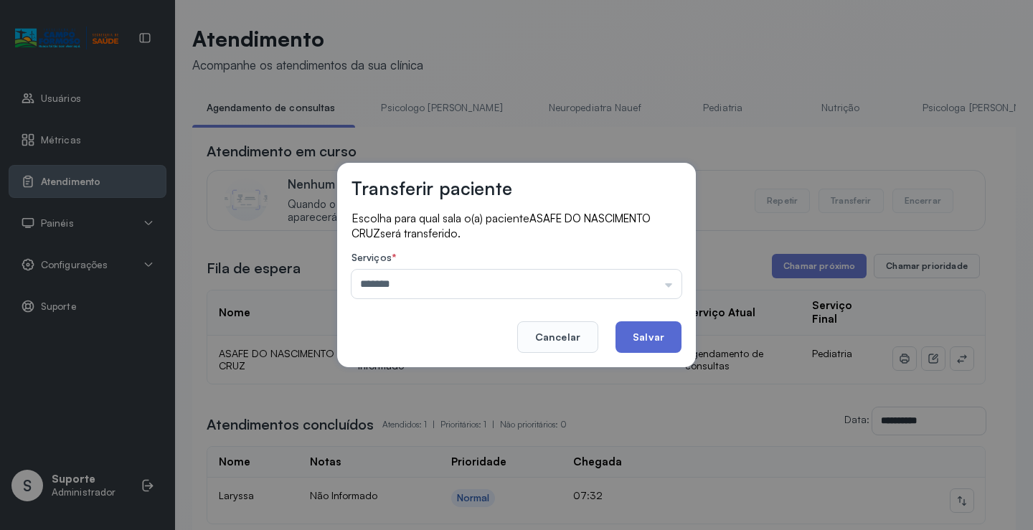
click at [635, 339] on button "Salvar" at bounding box center [648, 337] width 66 height 32
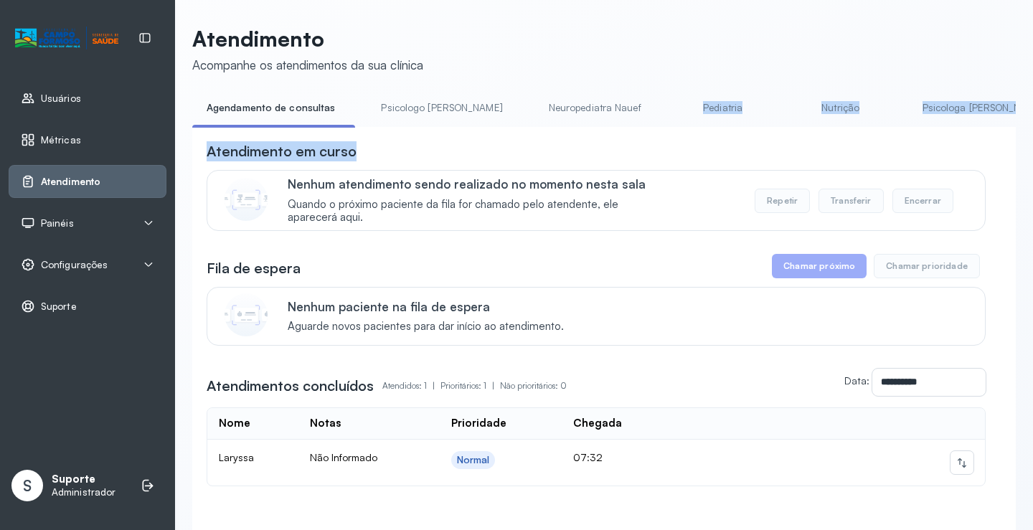
drag, startPoint x: 508, startPoint y: 131, endPoint x: 630, endPoint y: 121, distance: 123.1
click at [630, 121] on div "**********" at bounding box center [603, 337] width 823 height 482
click at [634, 133] on div "**********" at bounding box center [603, 352] width 823 height 451
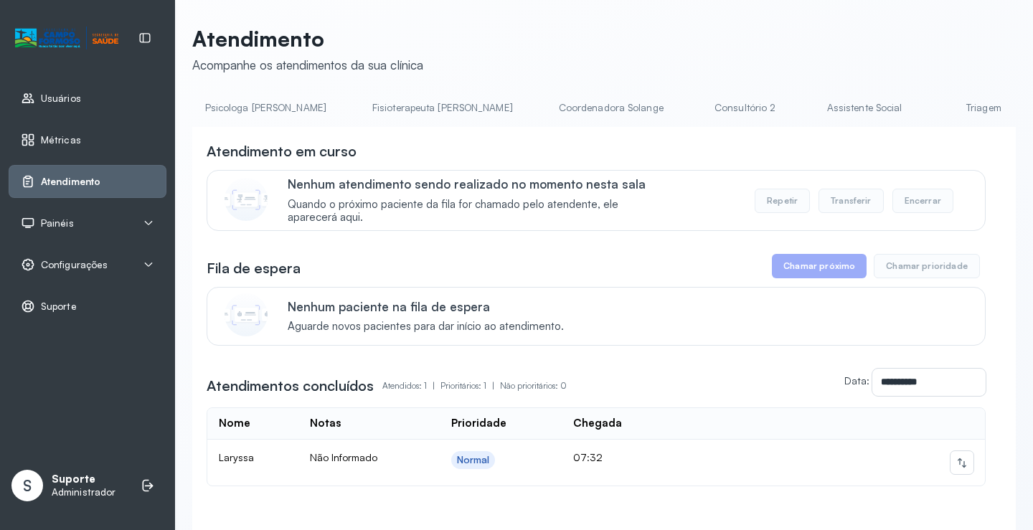
scroll to position [0, 719]
click at [932, 110] on link "Triagem" at bounding box center [982, 108] width 100 height 24
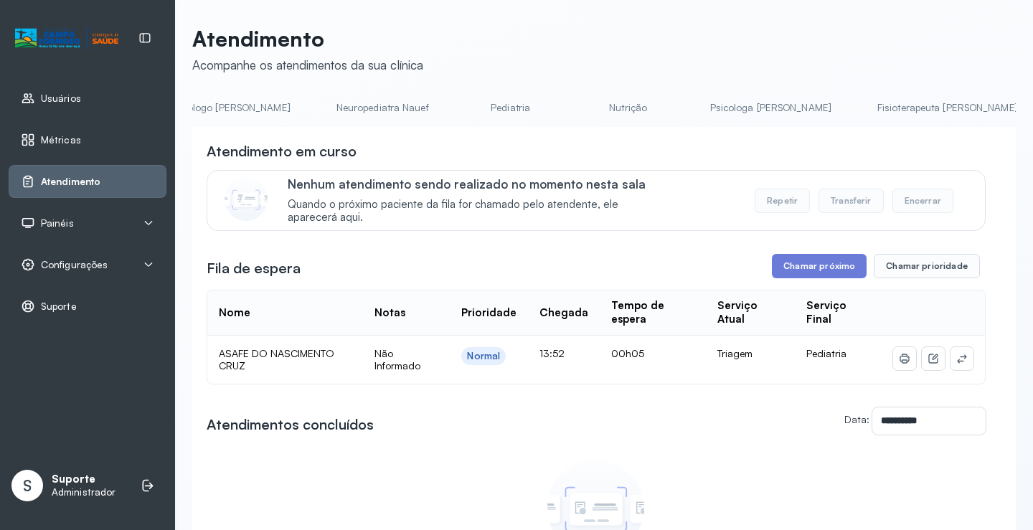
scroll to position [0, 115]
click at [552, 105] on link "Pediatria" at bounding box center [602, 108] width 100 height 24
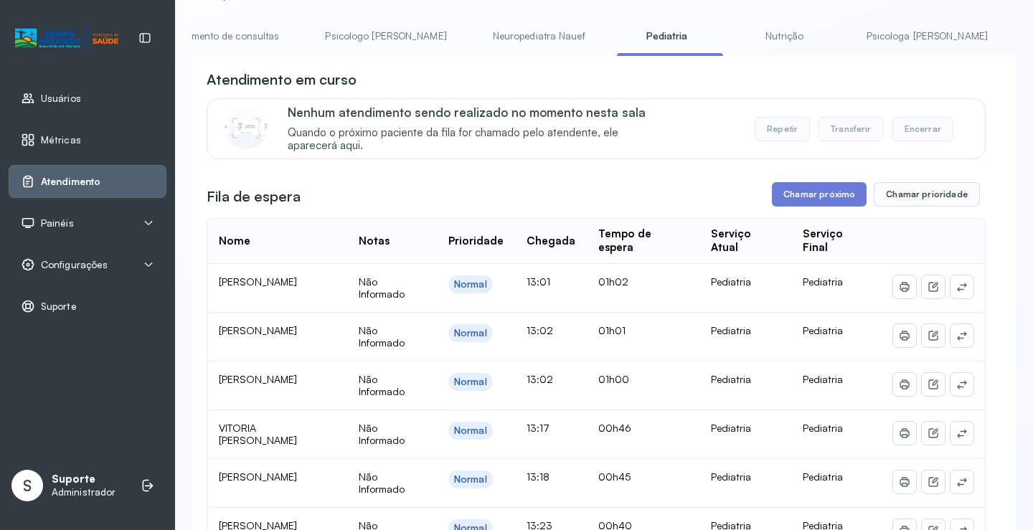
scroll to position [0, 0]
click at [220, 34] on link "Agendamento de consultas" at bounding box center [267, 36] width 151 height 24
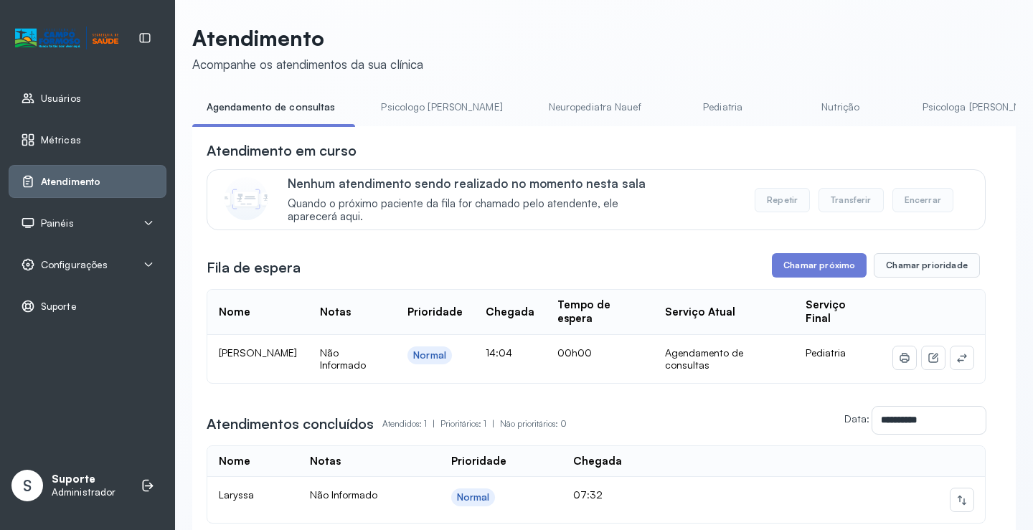
scroll to position [72, 0]
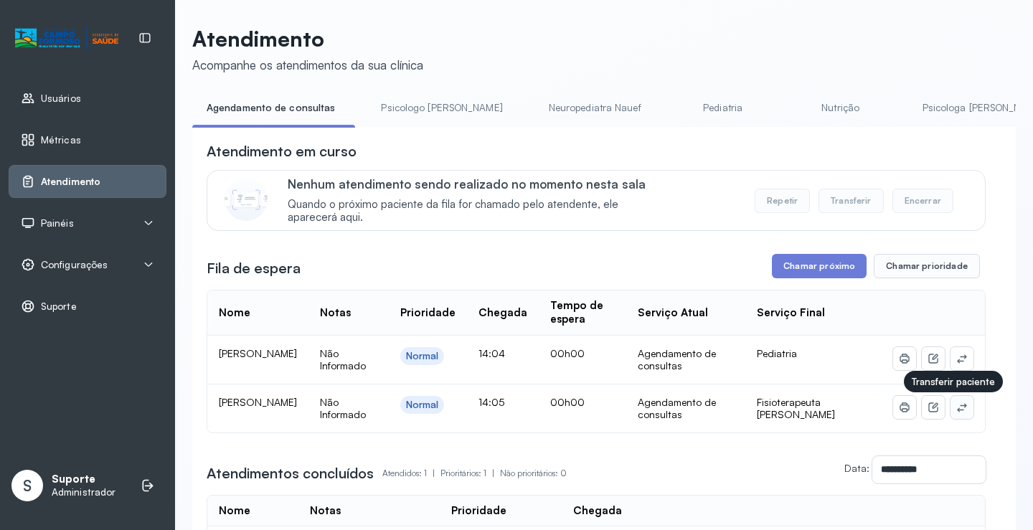
click at [956, 408] on icon at bounding box center [961, 407] width 11 height 11
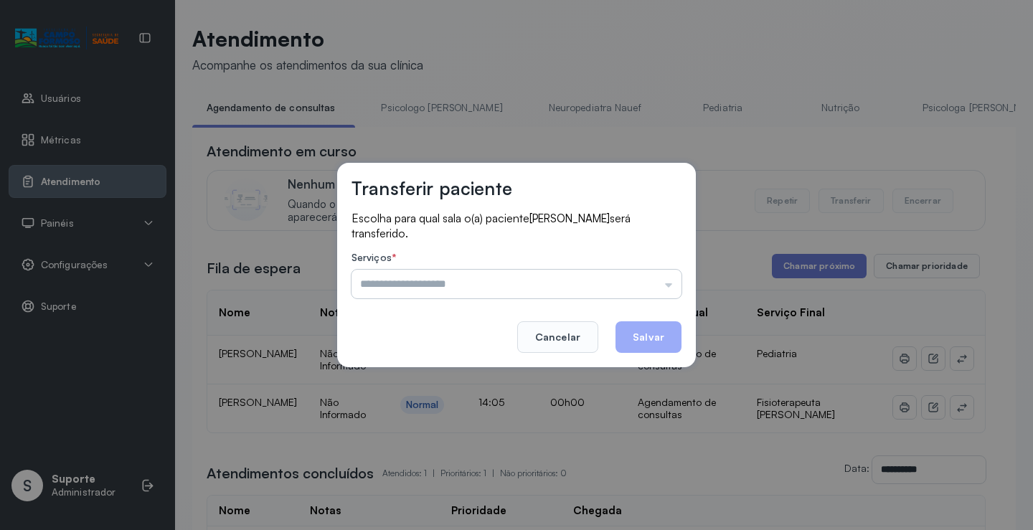
click at [663, 276] on input "text" at bounding box center [516, 284] width 330 height 29
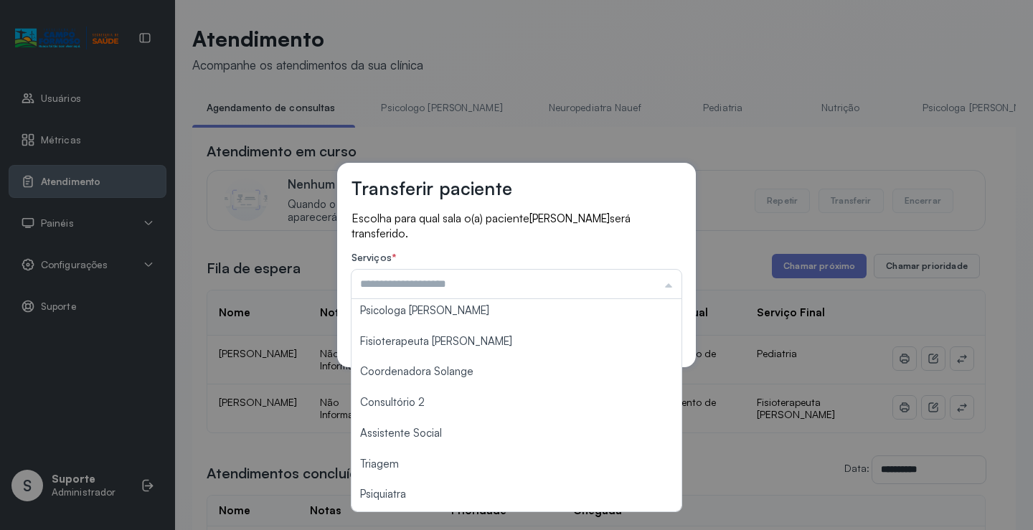
scroll to position [217, 0]
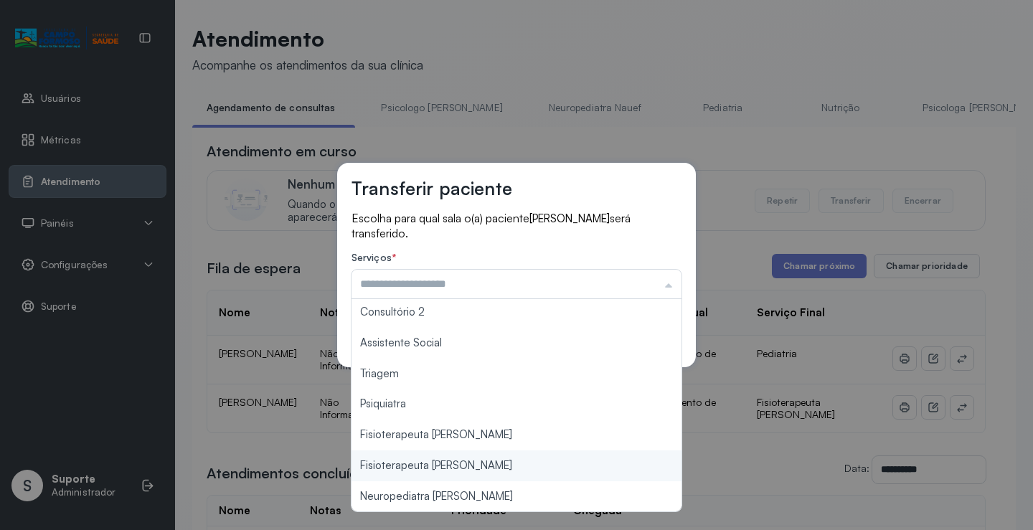
type input "**********"
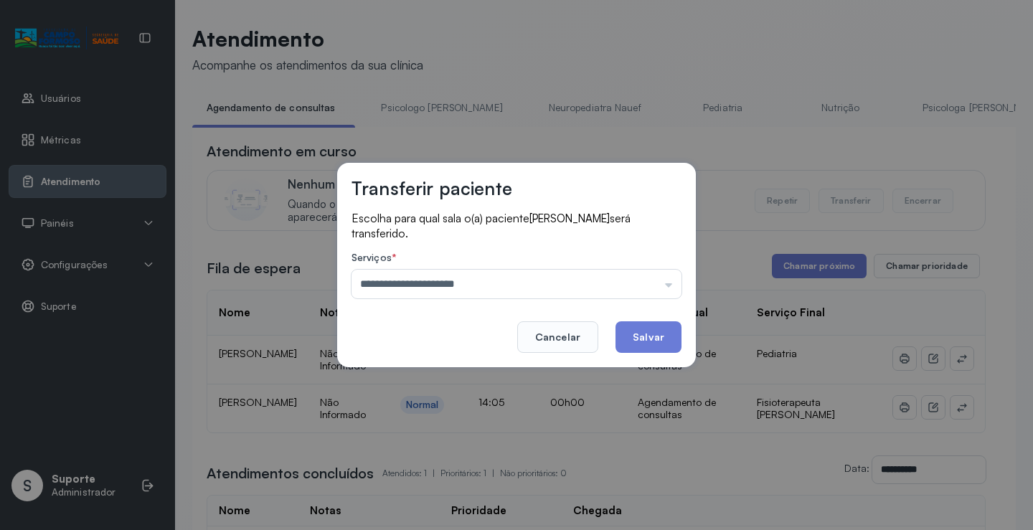
click at [481, 462] on div "**********" at bounding box center [516, 265] width 1033 height 530
click at [634, 349] on button "Salvar" at bounding box center [648, 337] width 66 height 32
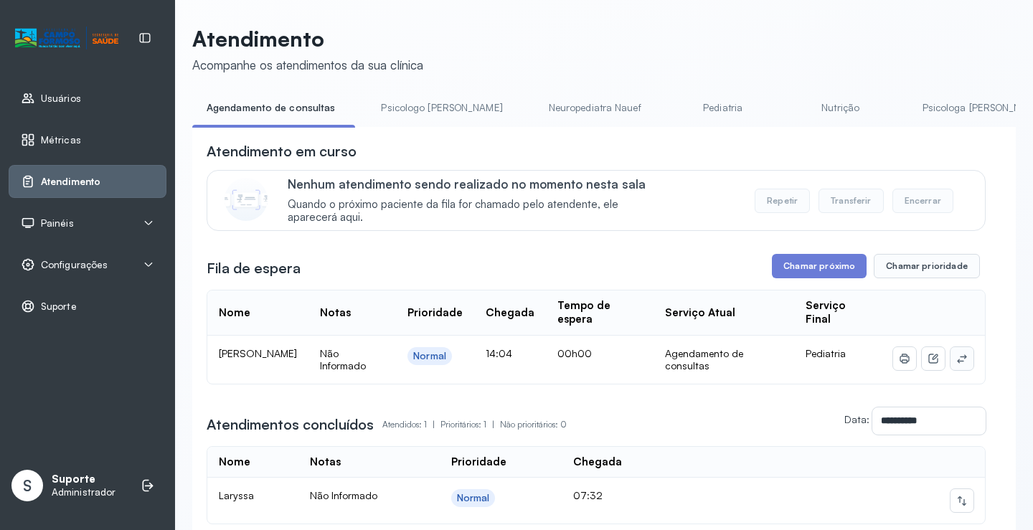
click at [950, 359] on button at bounding box center [961, 358] width 23 height 23
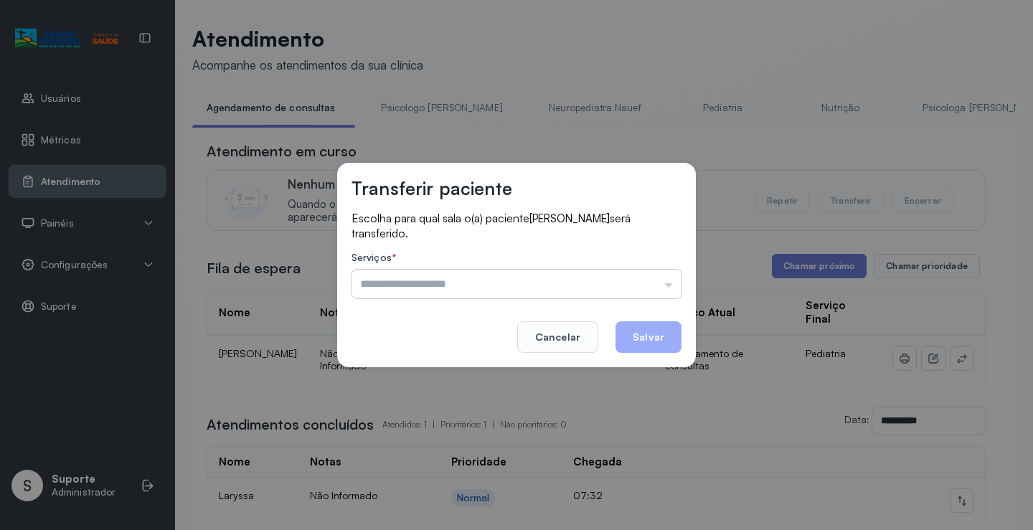
click at [657, 298] on input "text" at bounding box center [516, 284] width 330 height 29
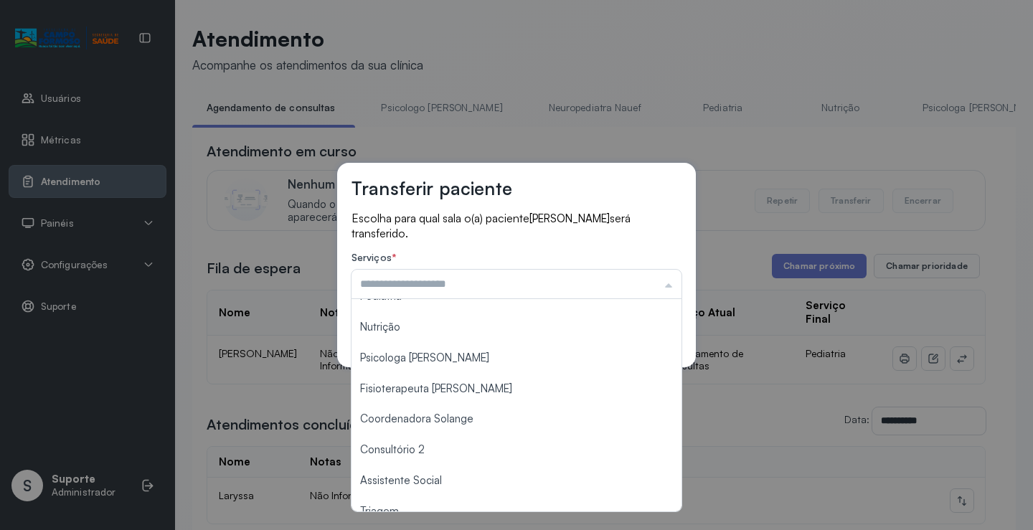
scroll to position [217, 0]
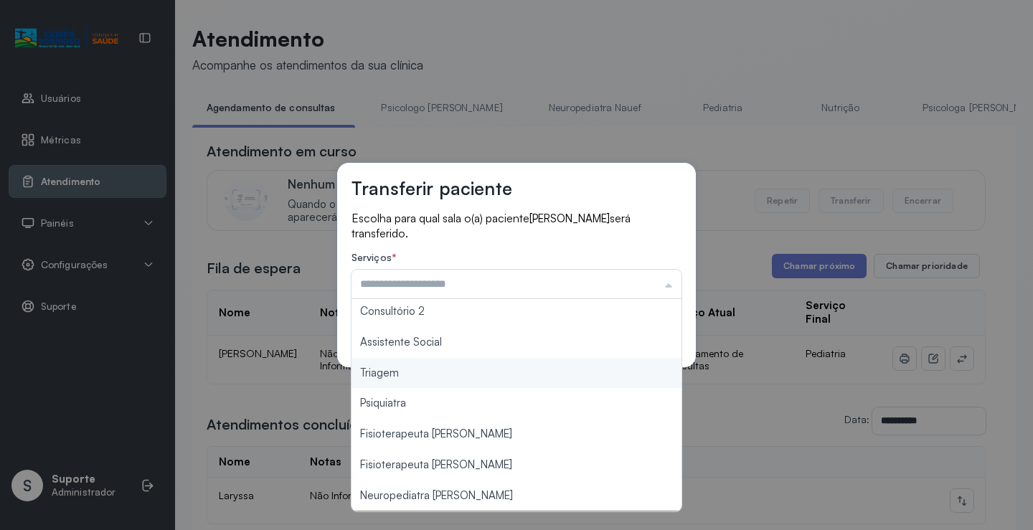
type input "*******"
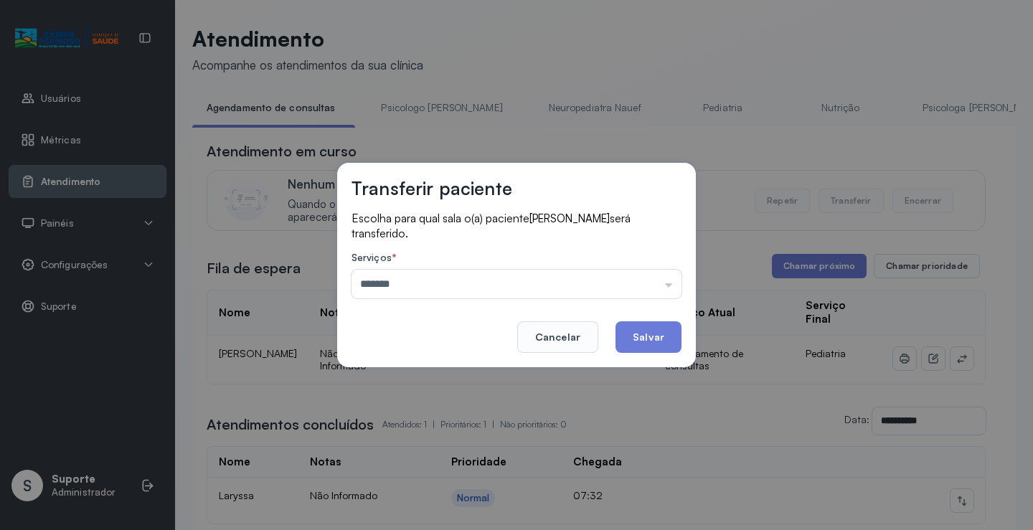
click at [468, 366] on div "Transferir paciente Escolha para qual sala o(a) paciente [PERSON_NAME] será tra…" at bounding box center [516, 265] width 359 height 204
click at [640, 346] on button "Salvar" at bounding box center [648, 337] width 66 height 32
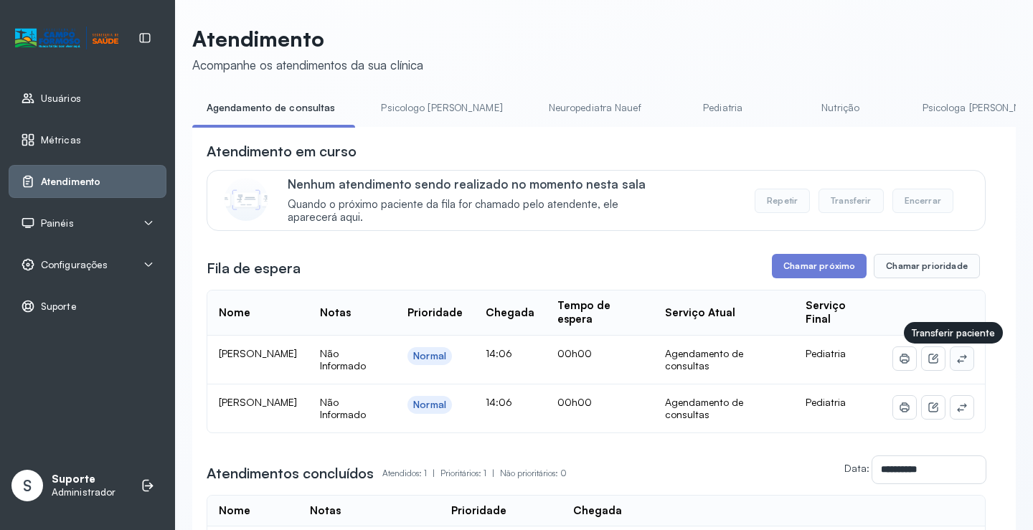
click at [958, 361] on button at bounding box center [961, 358] width 23 height 23
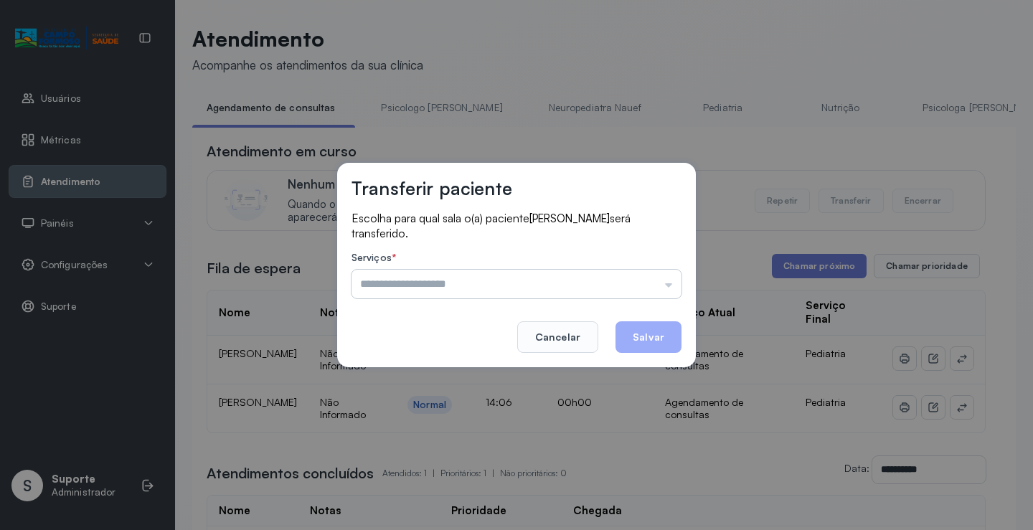
click at [663, 279] on input "text" at bounding box center [516, 284] width 330 height 29
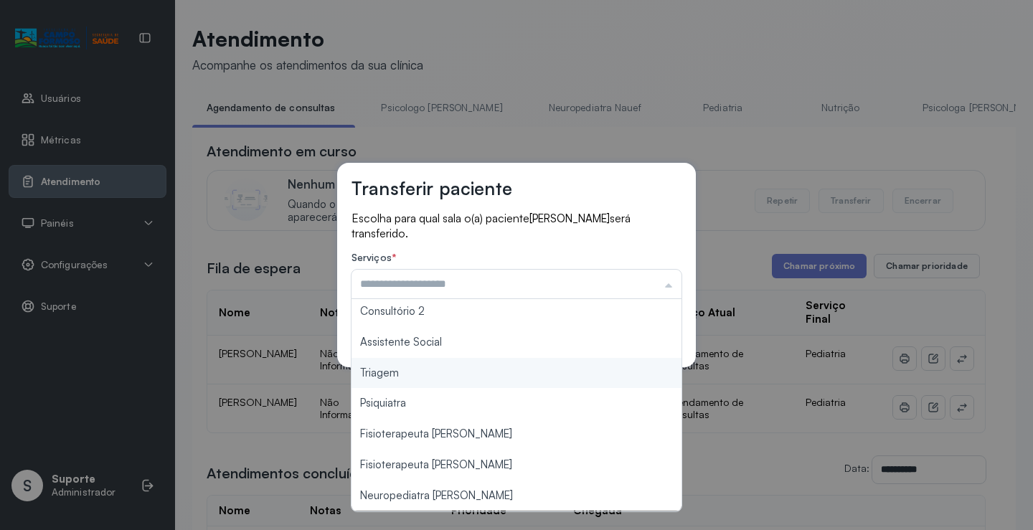
type input "*******"
click at [431, 369] on div "Transferir paciente Escolha para qual sala o(a) paciente [PERSON_NAME] será tra…" at bounding box center [516, 265] width 1033 height 530
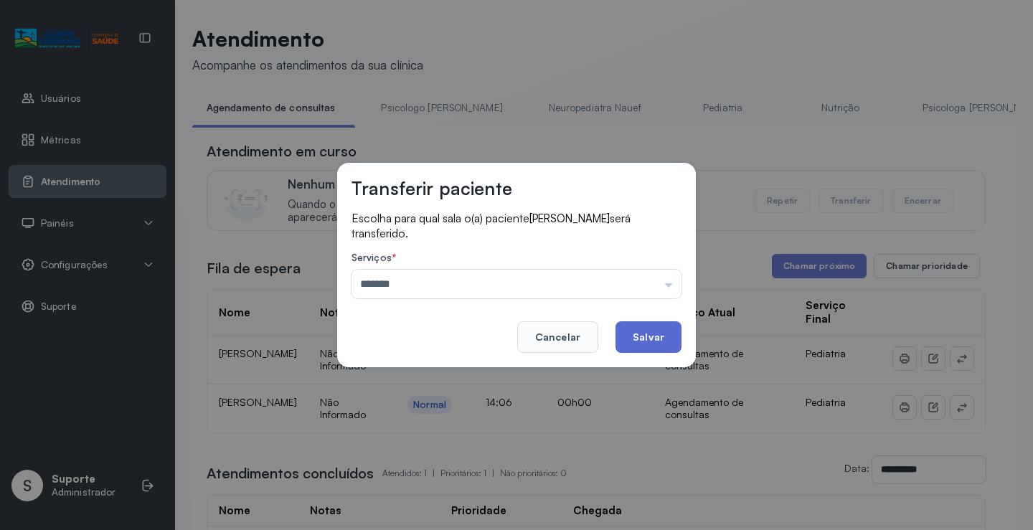
click at [626, 341] on button "Salvar" at bounding box center [648, 337] width 66 height 32
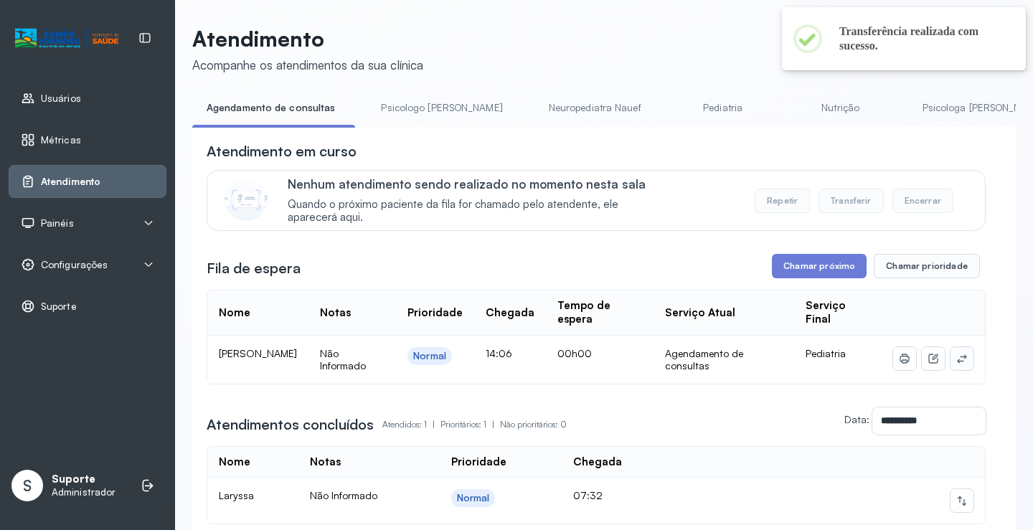
click at [956, 359] on icon at bounding box center [961, 358] width 11 height 11
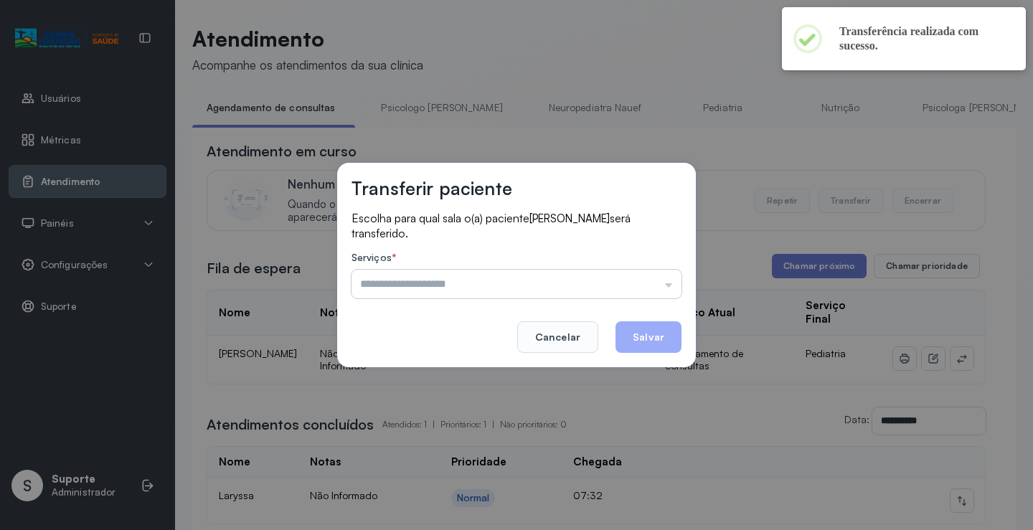
click at [655, 278] on input "text" at bounding box center [516, 284] width 330 height 29
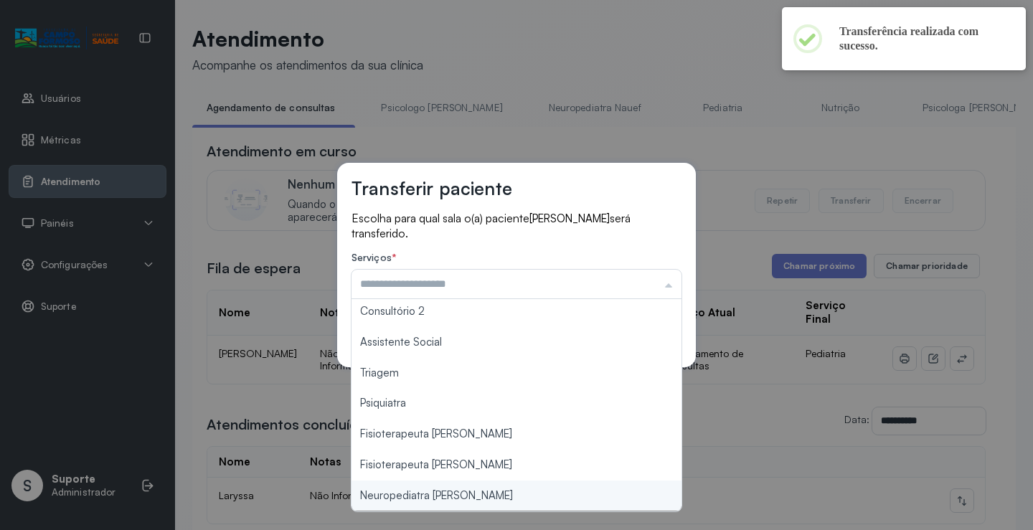
type input "**********"
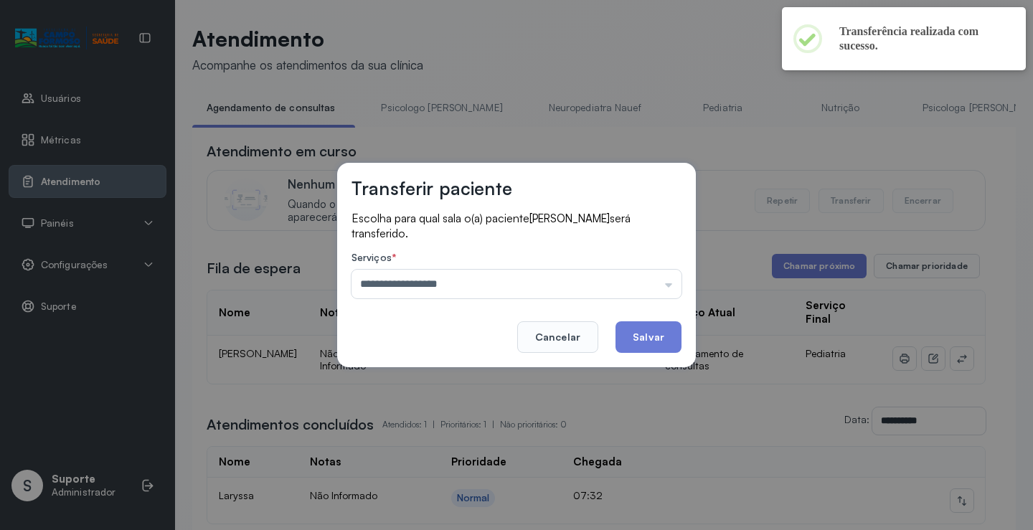
drag, startPoint x: 478, startPoint y: 496, endPoint x: 634, endPoint y: 379, distance: 194.8
click at [488, 489] on div "**********" at bounding box center [516, 265] width 1033 height 530
click at [653, 328] on button "Salvar" at bounding box center [648, 337] width 66 height 32
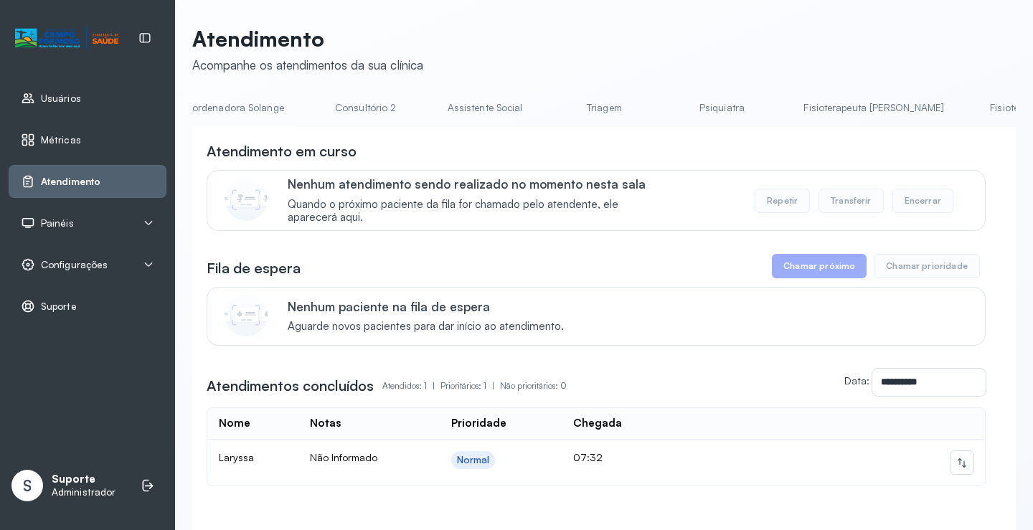
scroll to position [0, 1098]
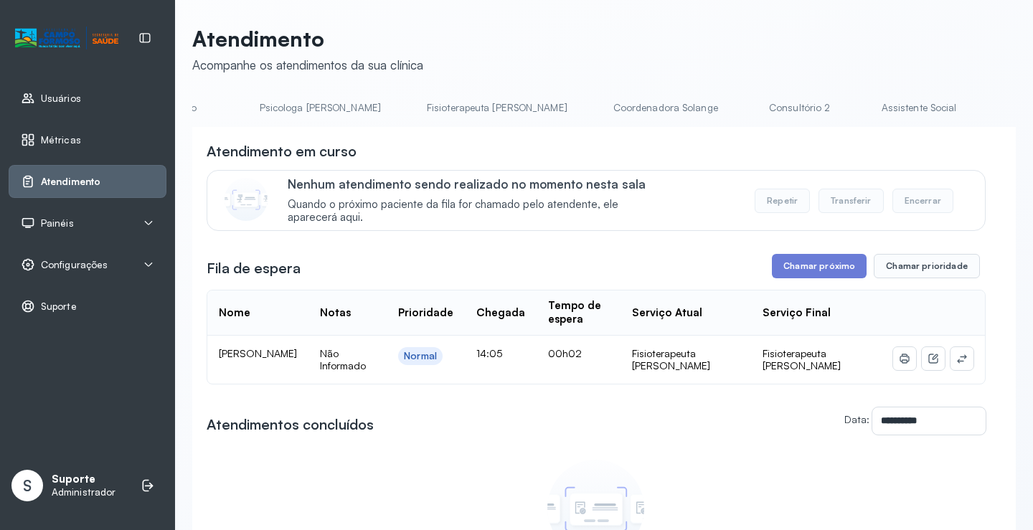
scroll to position [0, 0]
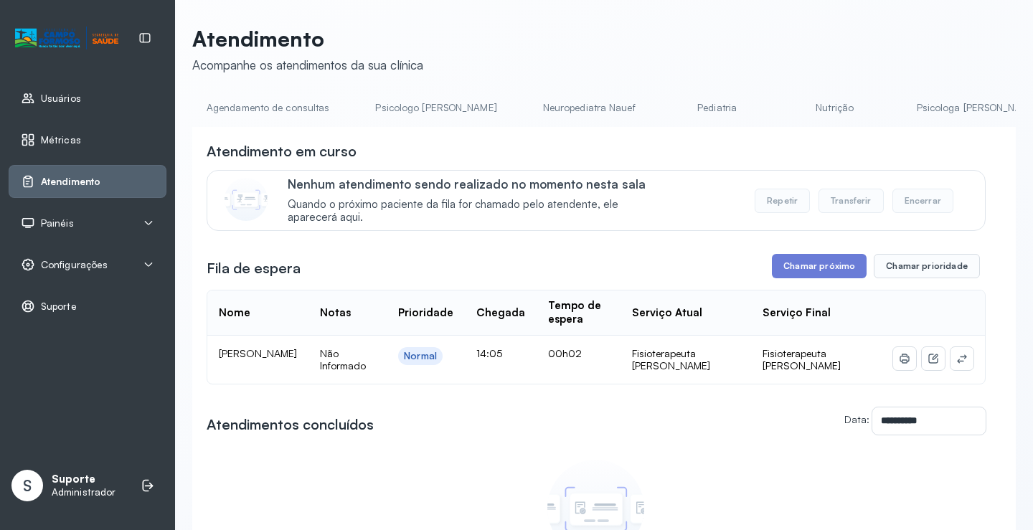
click at [257, 116] on link "Agendamento de consultas" at bounding box center [267, 108] width 151 height 24
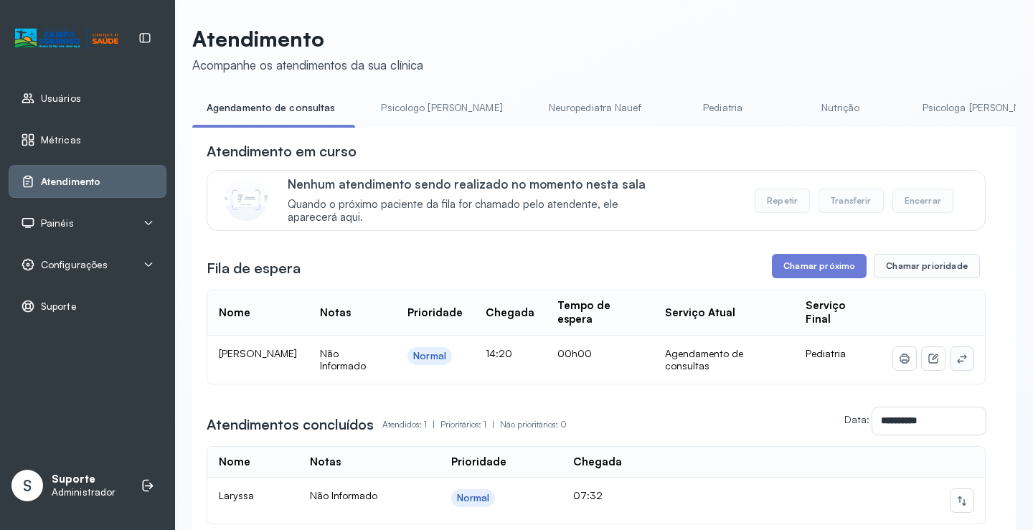
click at [957, 361] on button at bounding box center [961, 358] width 23 height 23
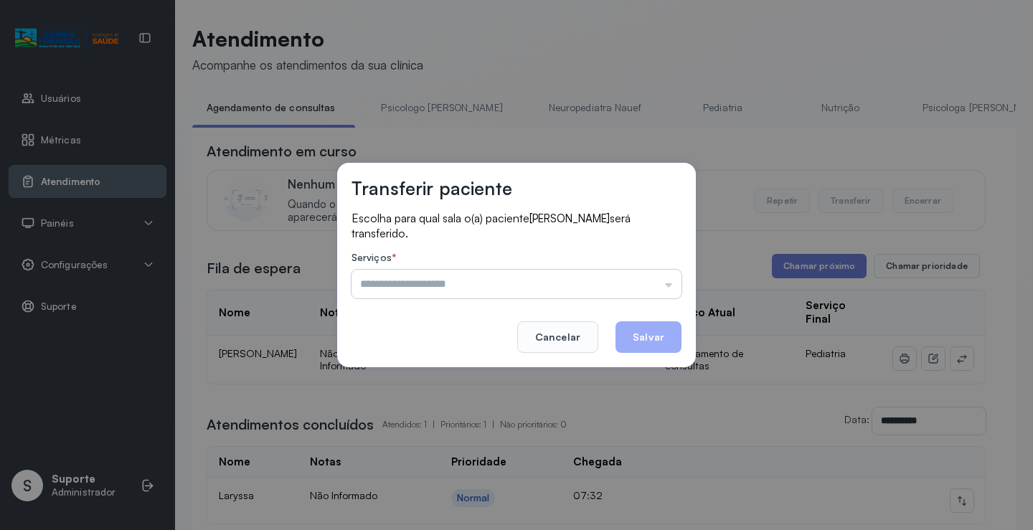
click at [642, 278] on input "text" at bounding box center [516, 284] width 330 height 29
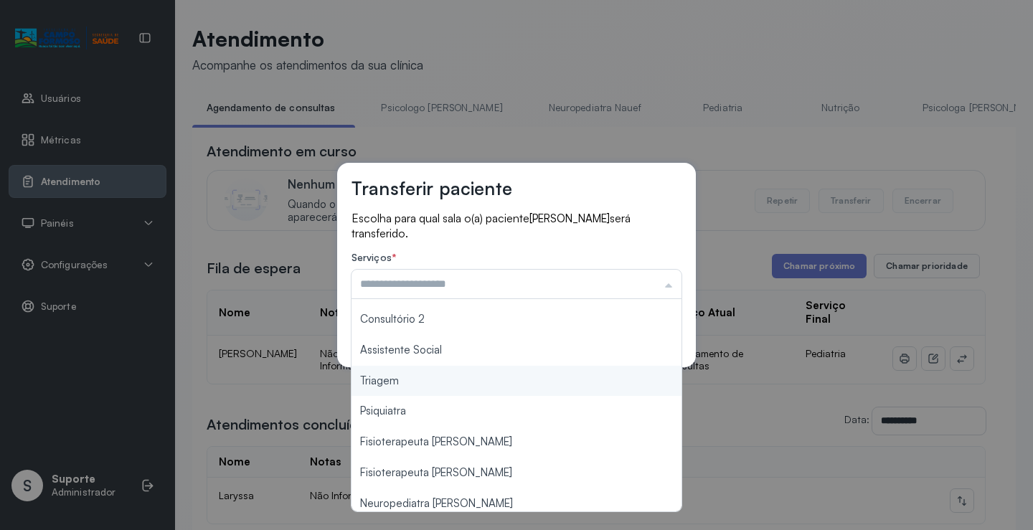
scroll to position [217, 0]
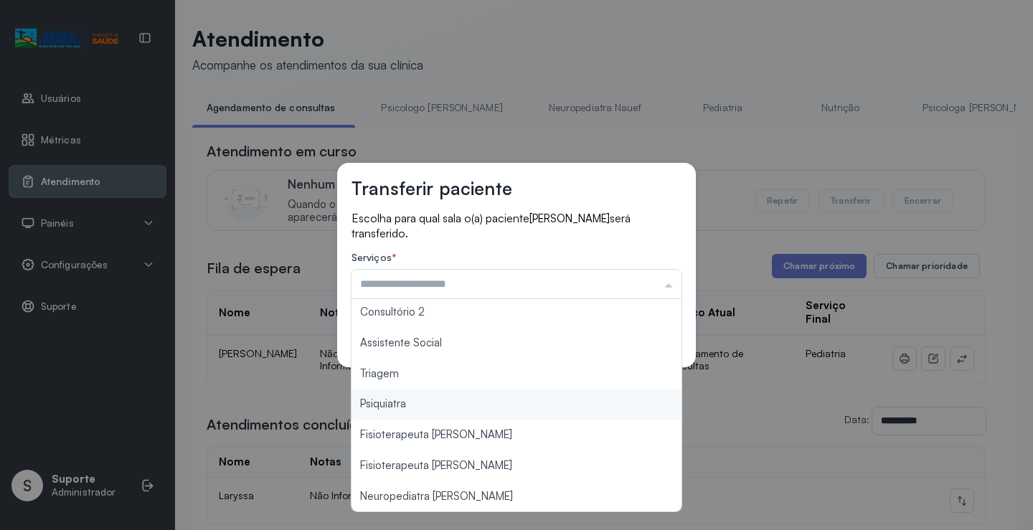
type input "*******"
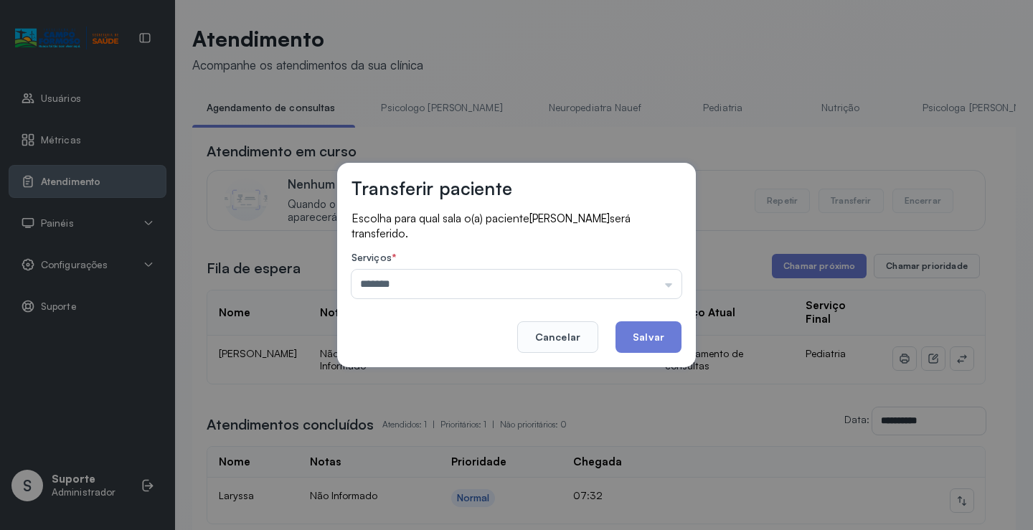
click at [435, 383] on div "Transferir paciente Escolha para qual sala o(a) paciente ANA JULIA SANTOS DA SI…" at bounding box center [516, 265] width 1033 height 530
click at [673, 330] on button "Salvar" at bounding box center [648, 337] width 66 height 32
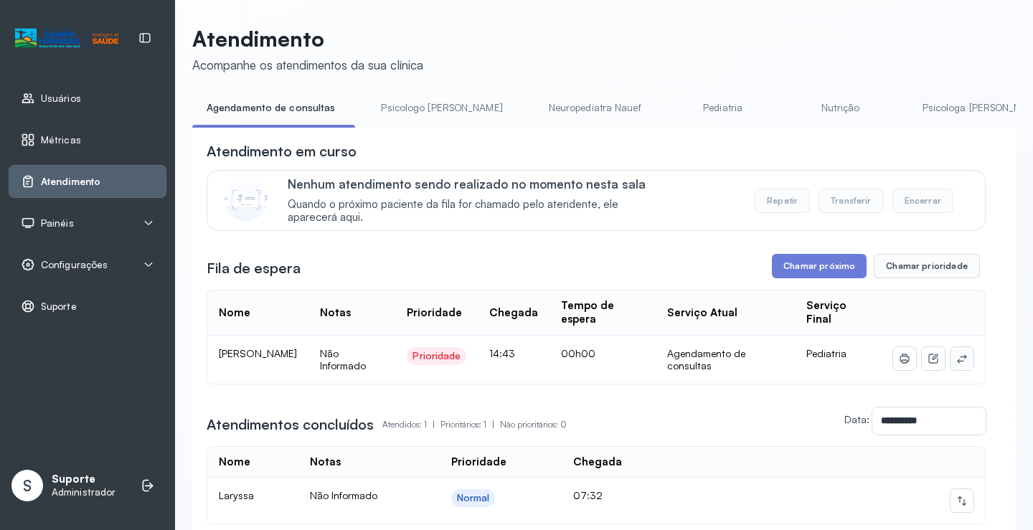
click at [956, 363] on icon at bounding box center [961, 358] width 11 height 11
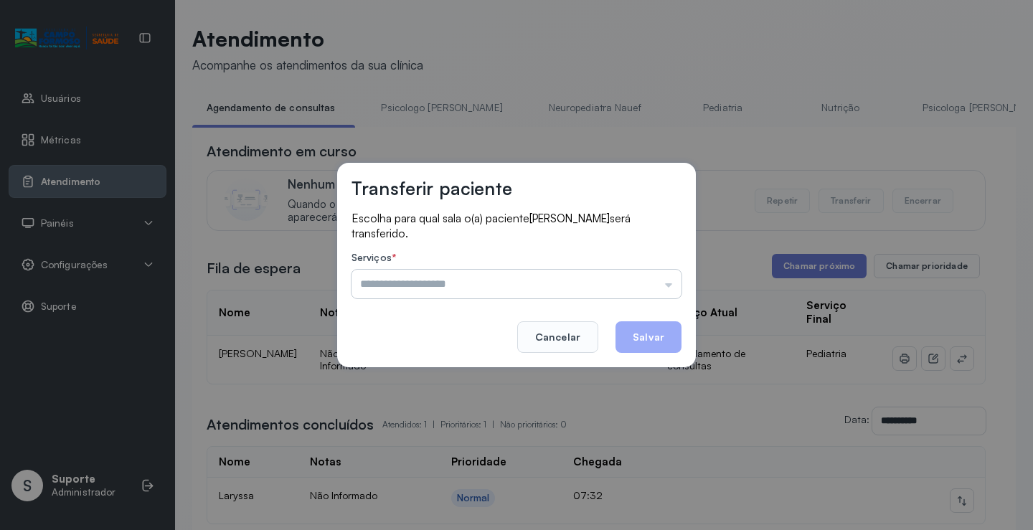
click at [649, 286] on input "text" at bounding box center [516, 284] width 330 height 29
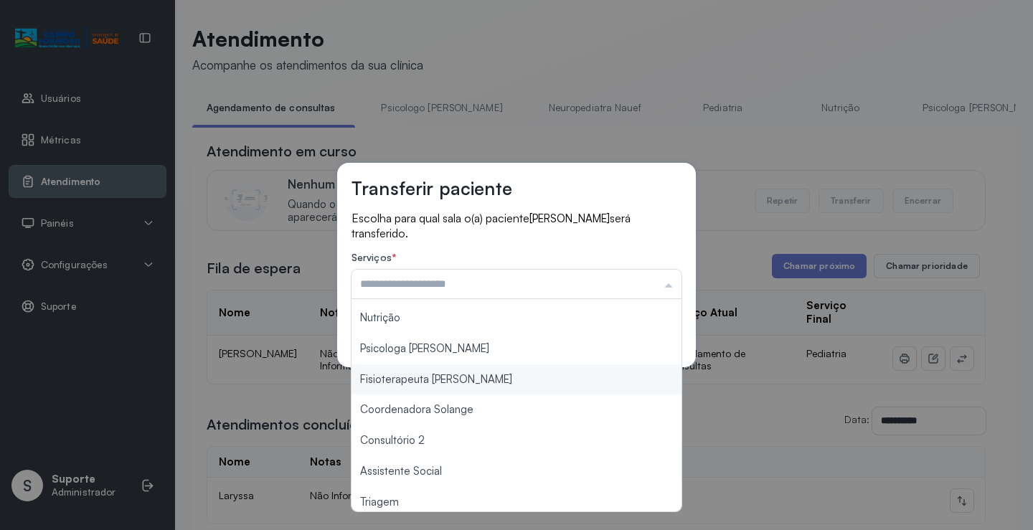
scroll to position [215, 0]
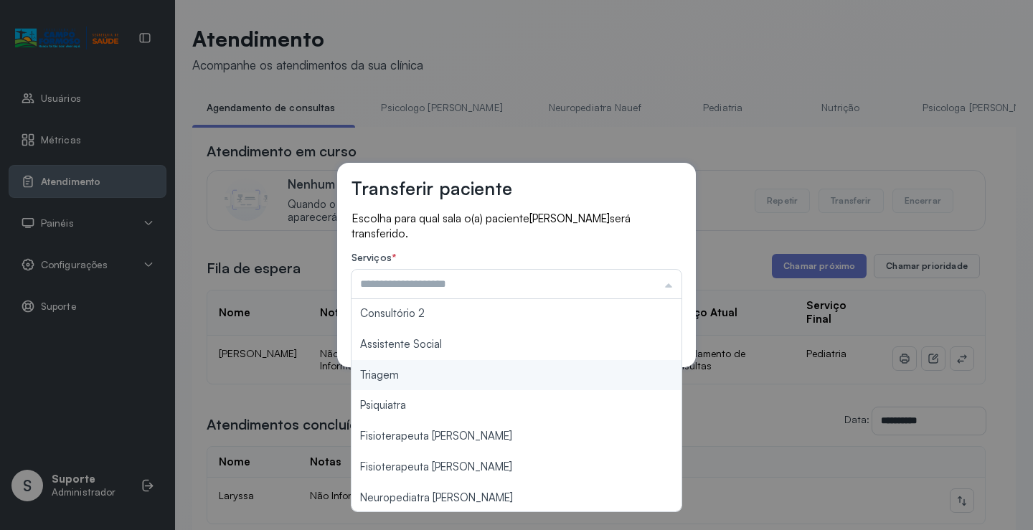
type input "*******"
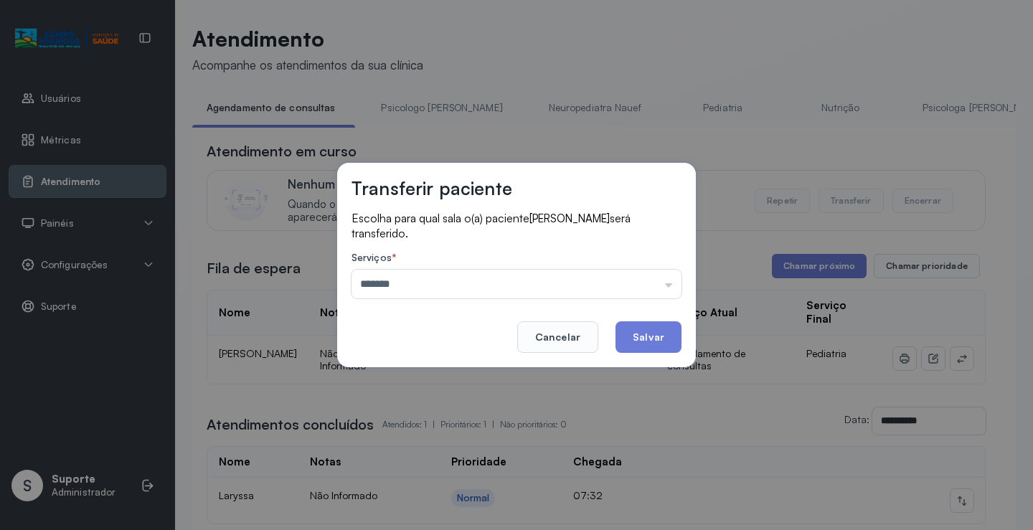
click at [409, 376] on div "Transferir paciente Escolha para qual sala o(a) paciente [PERSON_NAME] será tra…" at bounding box center [516, 265] width 1033 height 530
click at [664, 336] on button "Salvar" at bounding box center [648, 337] width 66 height 32
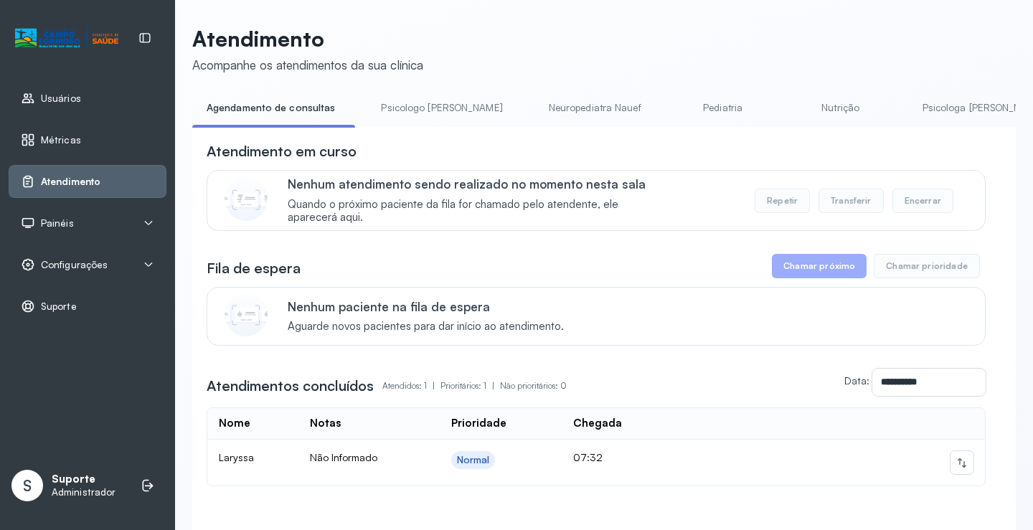
click at [681, 105] on link "Pediatria" at bounding box center [723, 108] width 100 height 24
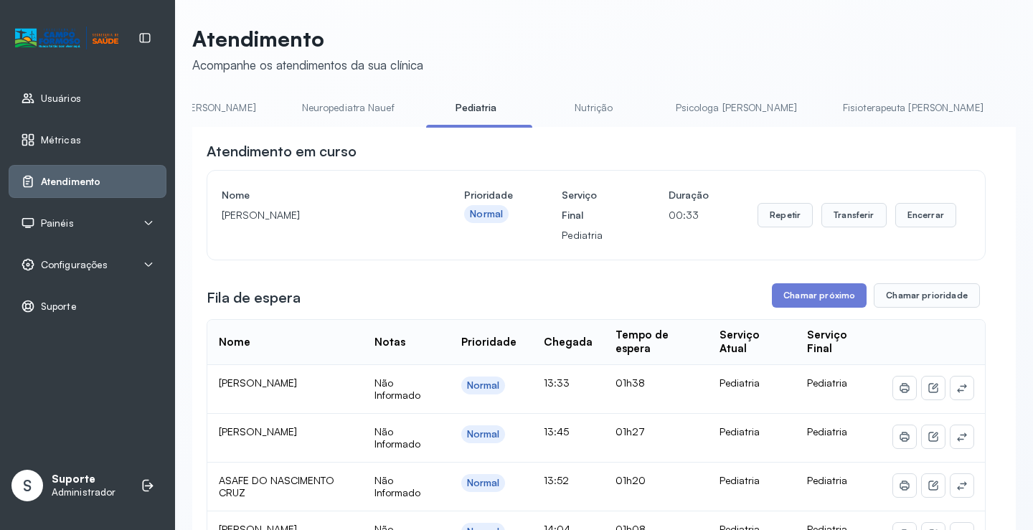
scroll to position [0, 0]
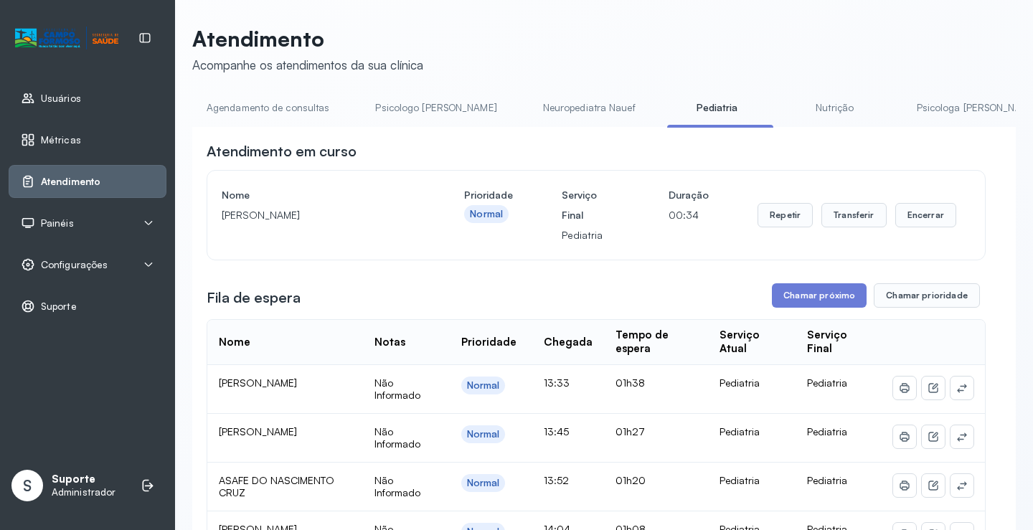
click at [302, 112] on link "Agendamento de consultas" at bounding box center [267, 108] width 151 height 24
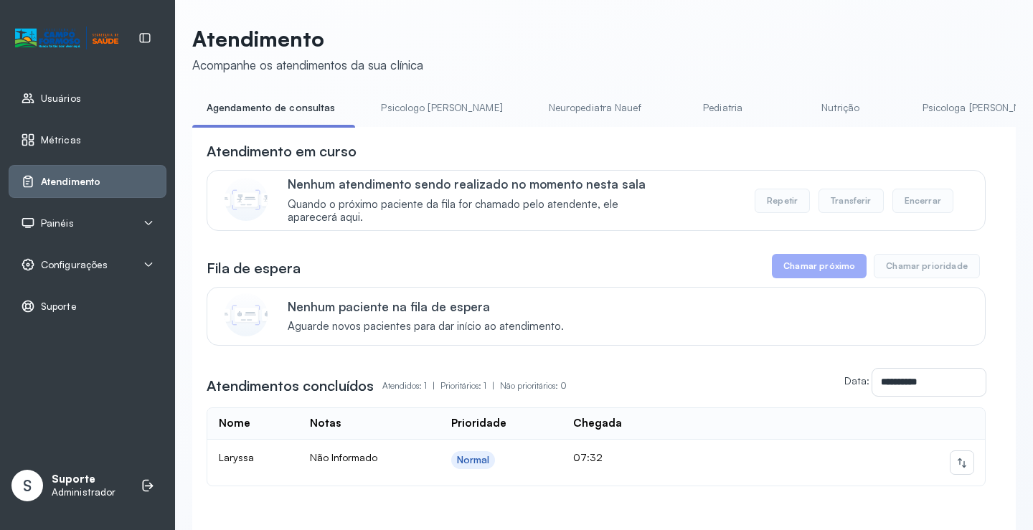
click at [697, 99] on link "Pediatria" at bounding box center [723, 108] width 100 height 24
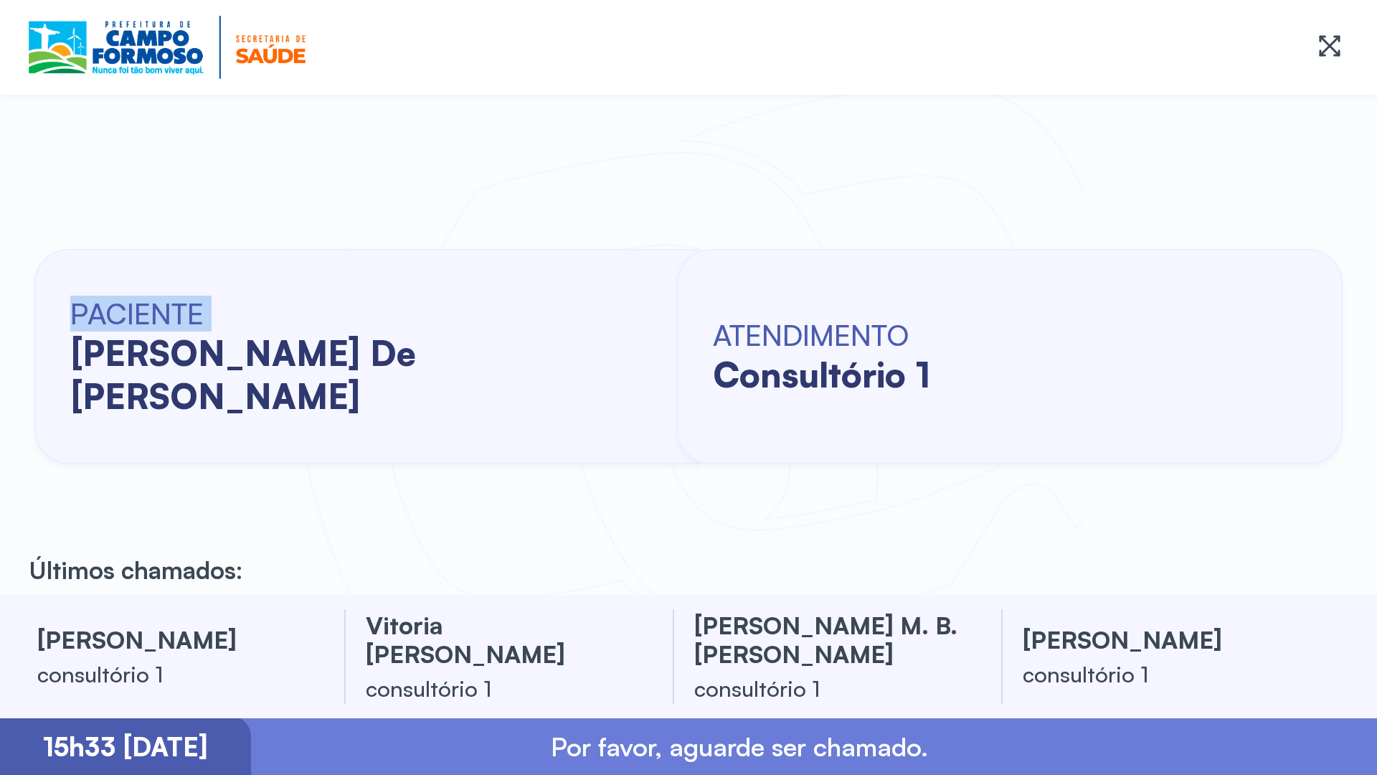
click at [6, 309] on div "PACIENTE [PERSON_NAME] de [PERSON_NAME] ATENDIMENTO consultório 1" at bounding box center [688, 356] width 1377 height 477
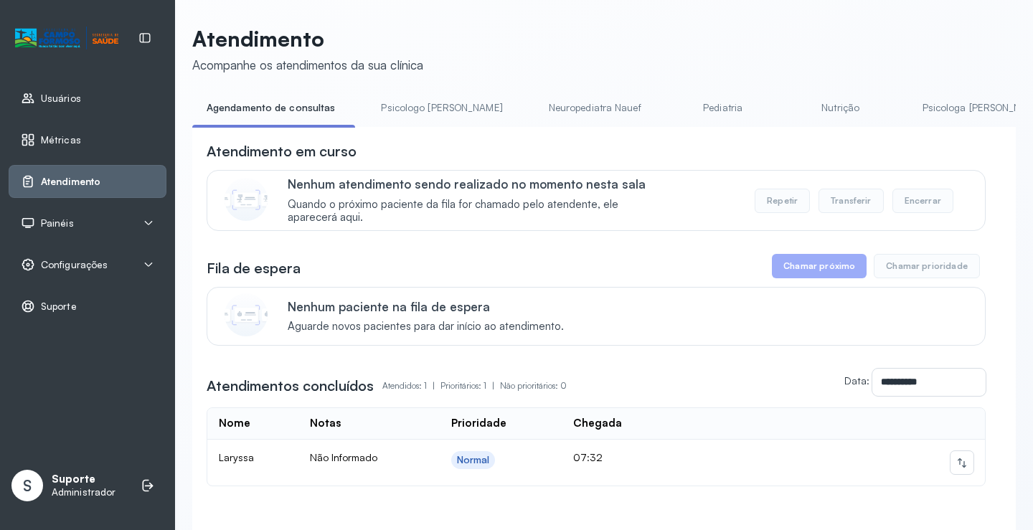
click at [673, 106] on link "Pediatria" at bounding box center [723, 108] width 100 height 24
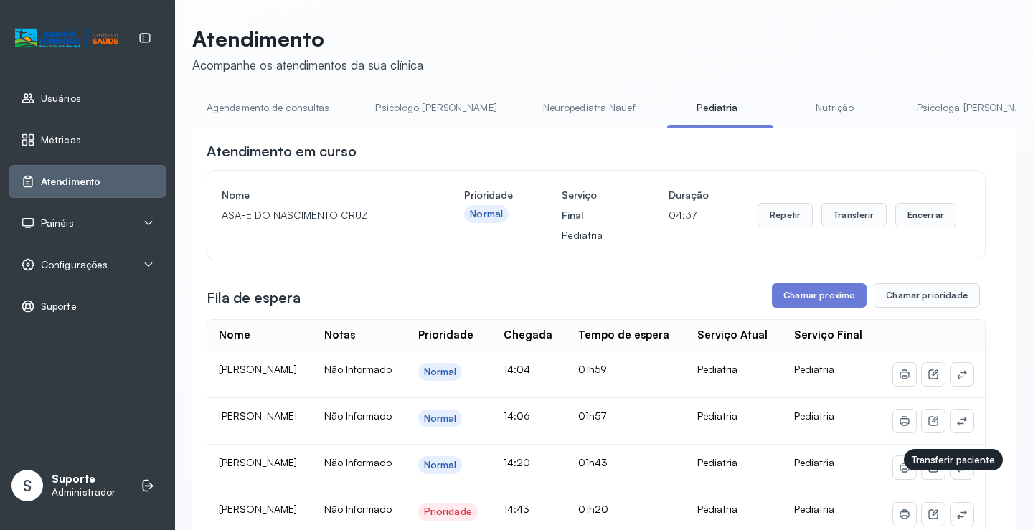
click at [956, 473] on icon at bounding box center [961, 467] width 11 height 11
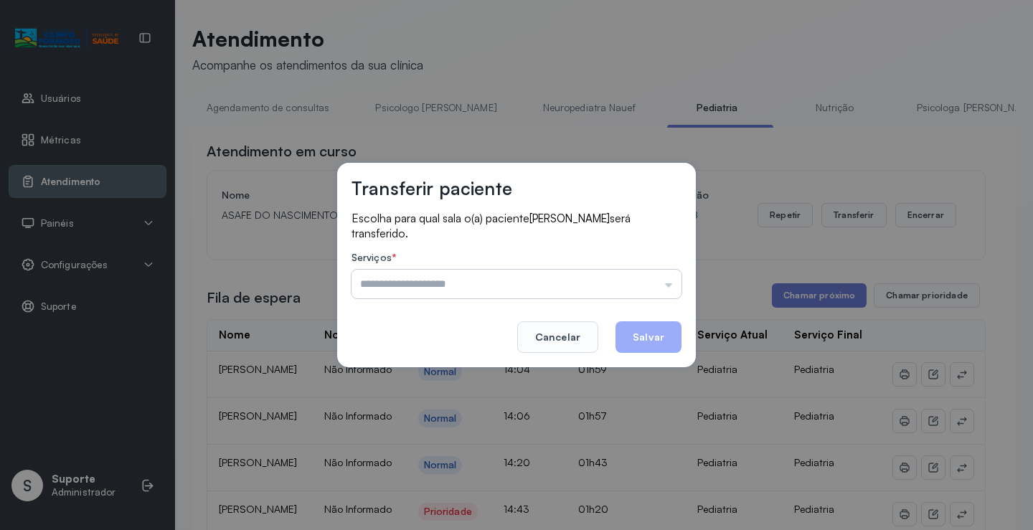
click at [656, 287] on input "text" at bounding box center [516, 284] width 330 height 29
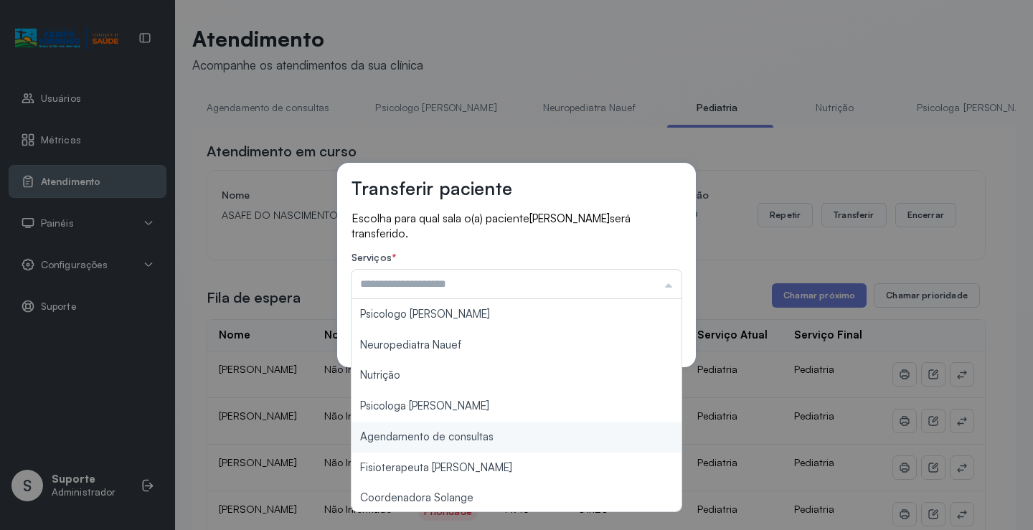
type input "**********"
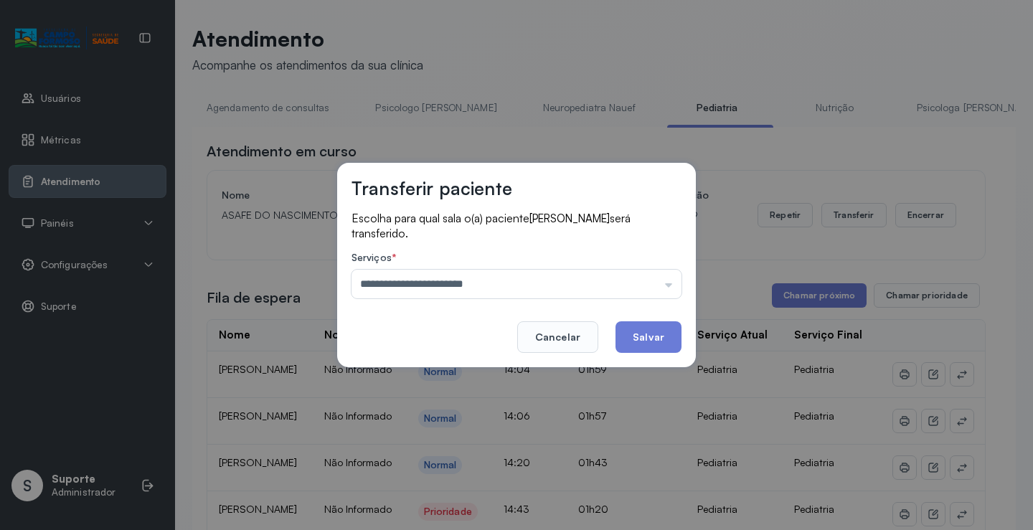
click at [483, 433] on div "**********" at bounding box center [516, 265] width 1033 height 530
click at [666, 325] on button "Salvar" at bounding box center [648, 337] width 66 height 32
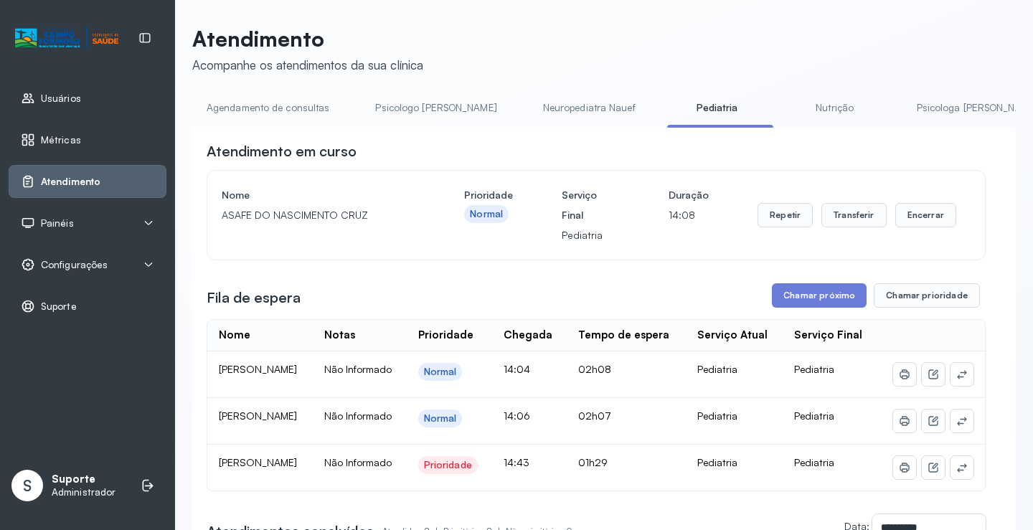
click at [279, 106] on link "Agendamento de consultas" at bounding box center [267, 108] width 151 height 24
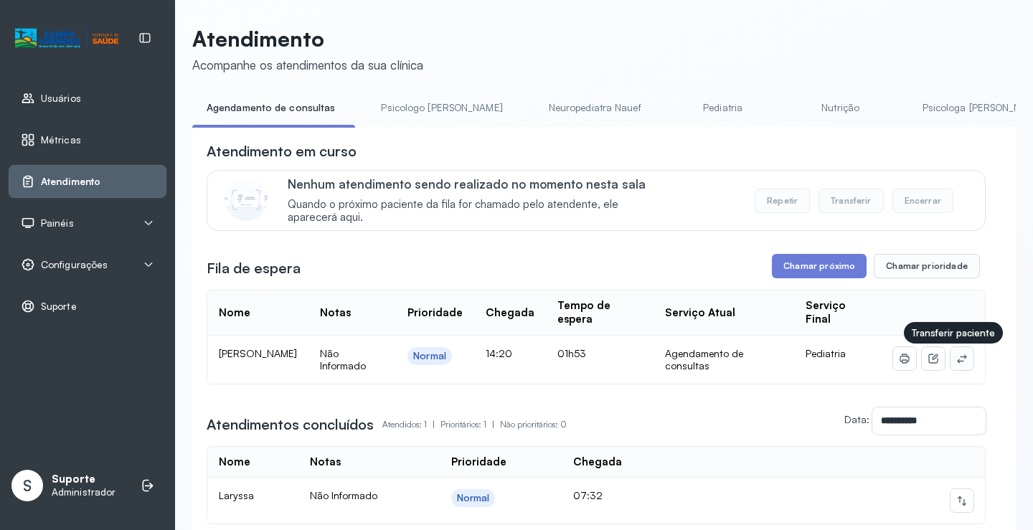
click at [956, 358] on icon at bounding box center [961, 358] width 11 height 11
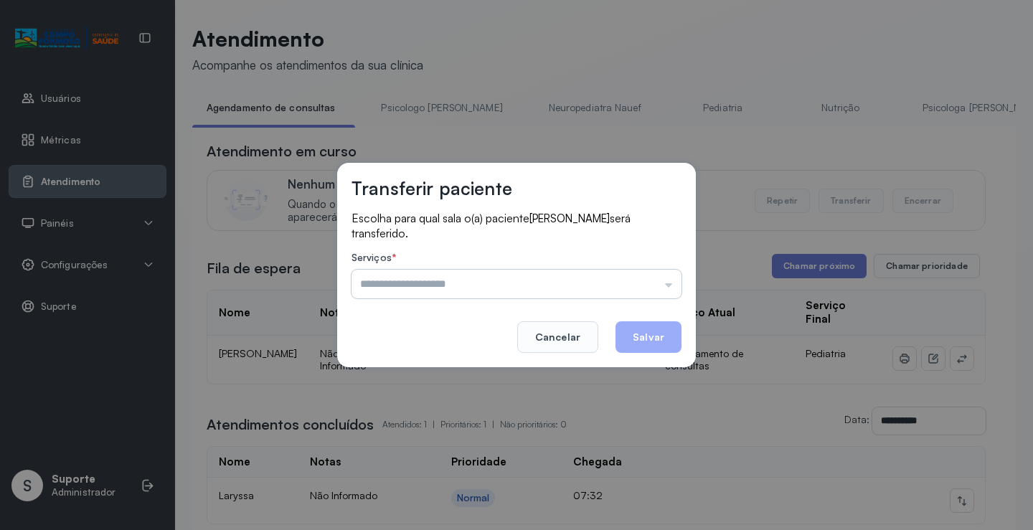
drag, startPoint x: 626, startPoint y: 278, endPoint x: 627, endPoint y: 286, distance: 8.6
click at [627, 278] on input "text" at bounding box center [516, 284] width 330 height 29
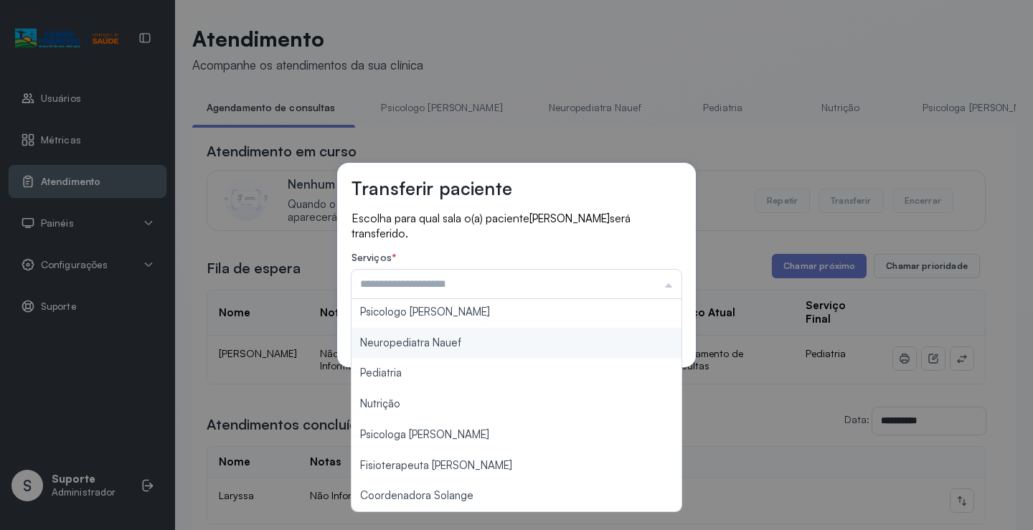
scroll to position [1, 0]
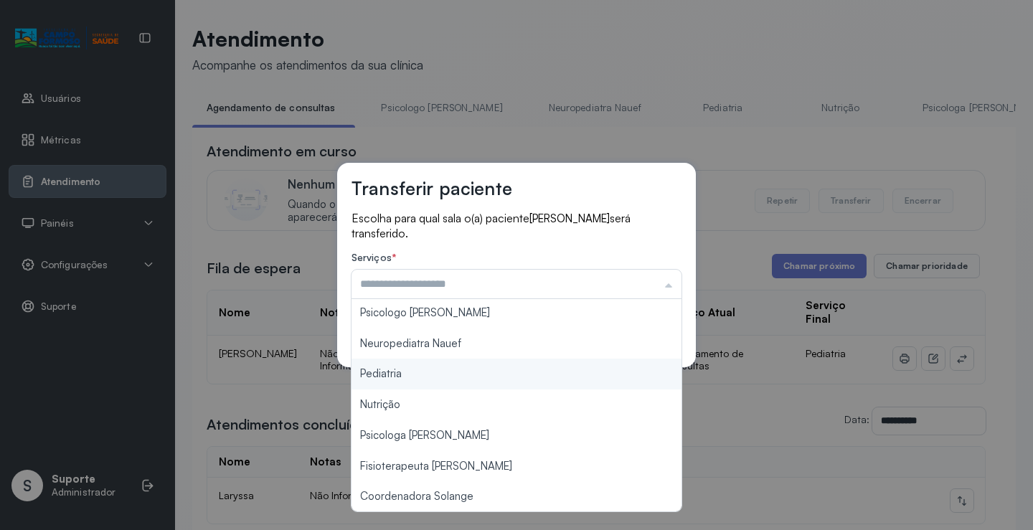
type input "*********"
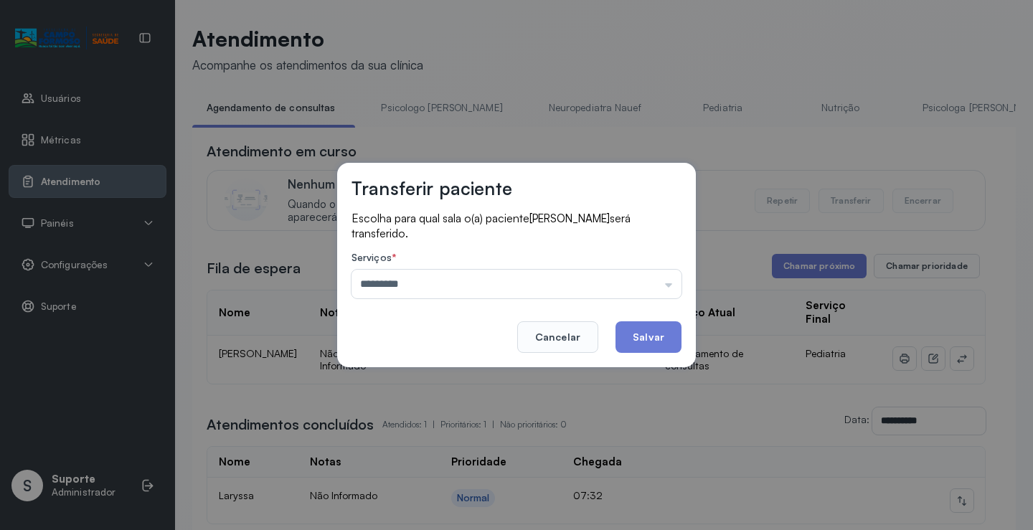
click at [435, 374] on div "Transferir paciente Escolha para qual sala o(a) paciente ANA JULIA SANTOS DA SI…" at bounding box center [516, 265] width 1033 height 530
click at [641, 332] on button "Salvar" at bounding box center [648, 337] width 66 height 32
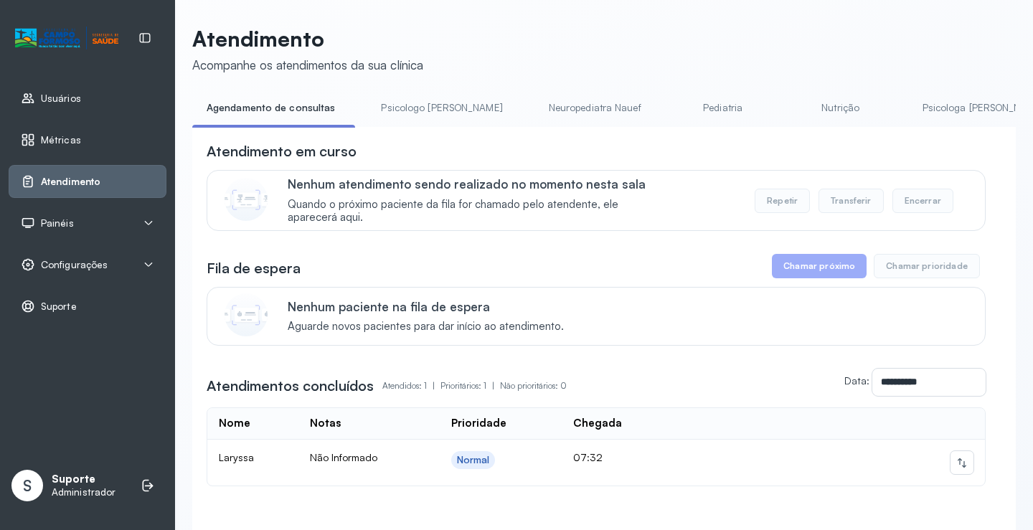
click at [673, 110] on link "Pediatria" at bounding box center [723, 108] width 100 height 24
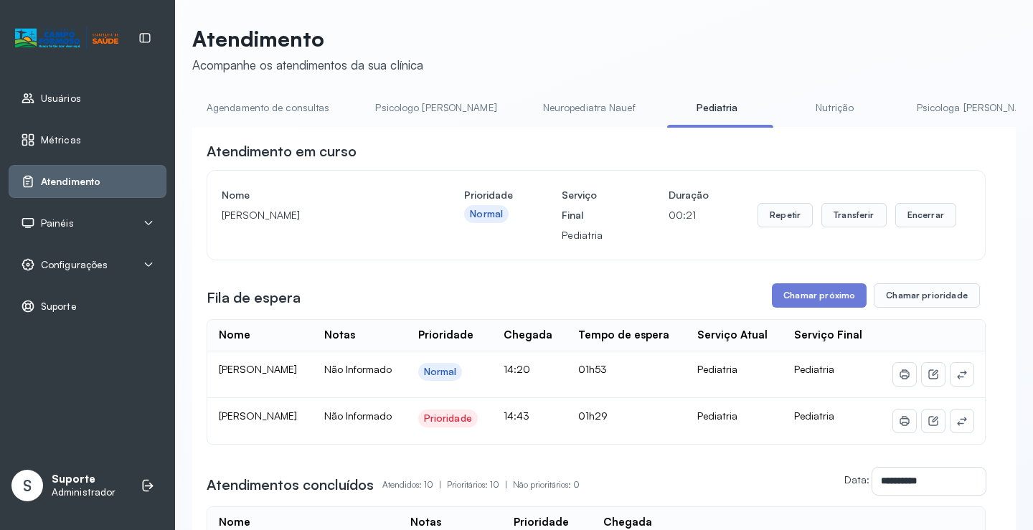
click at [230, 115] on link "Agendamento de consultas" at bounding box center [267, 108] width 151 height 24
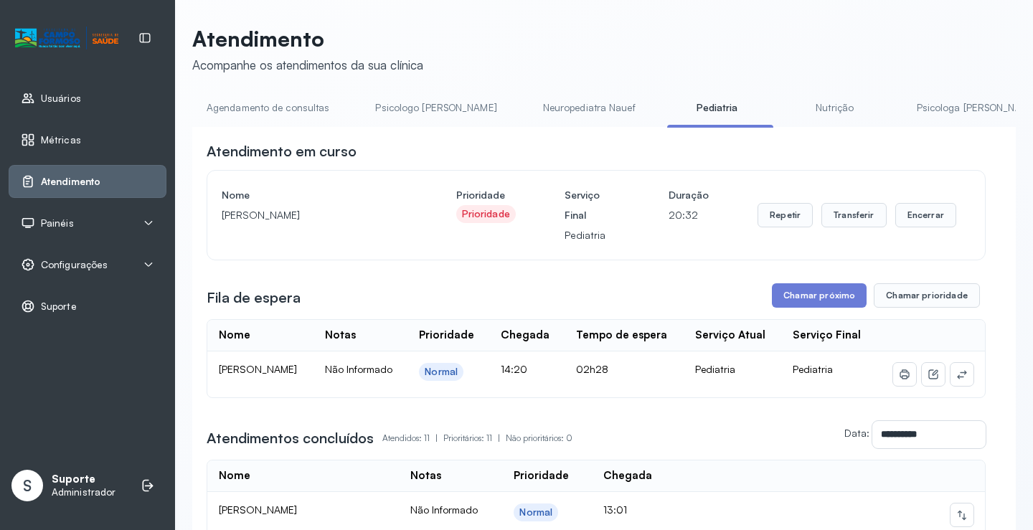
click at [287, 108] on link "Agendamento de consultas" at bounding box center [267, 108] width 151 height 24
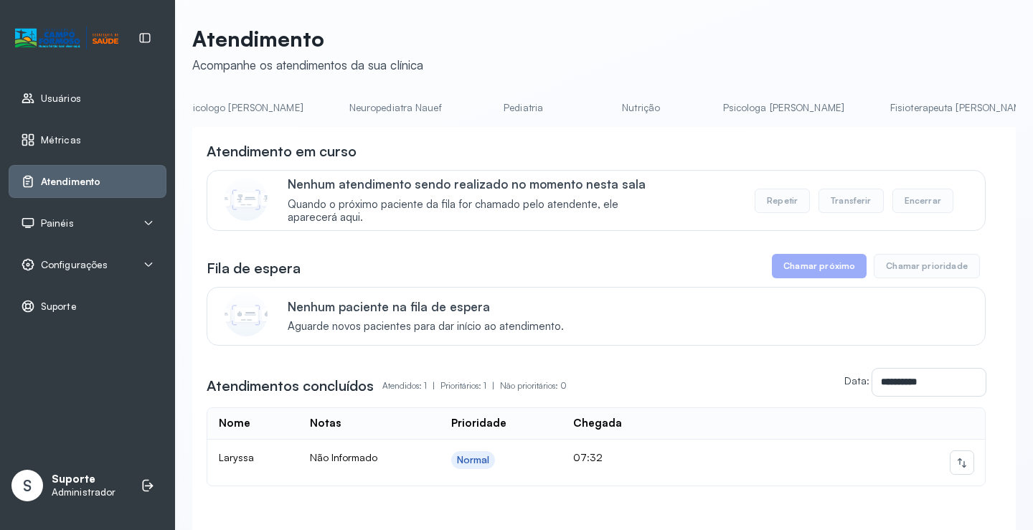
scroll to position [0, 214]
click at [465, 105] on link "Pediatria" at bounding box center [509, 108] width 100 height 24
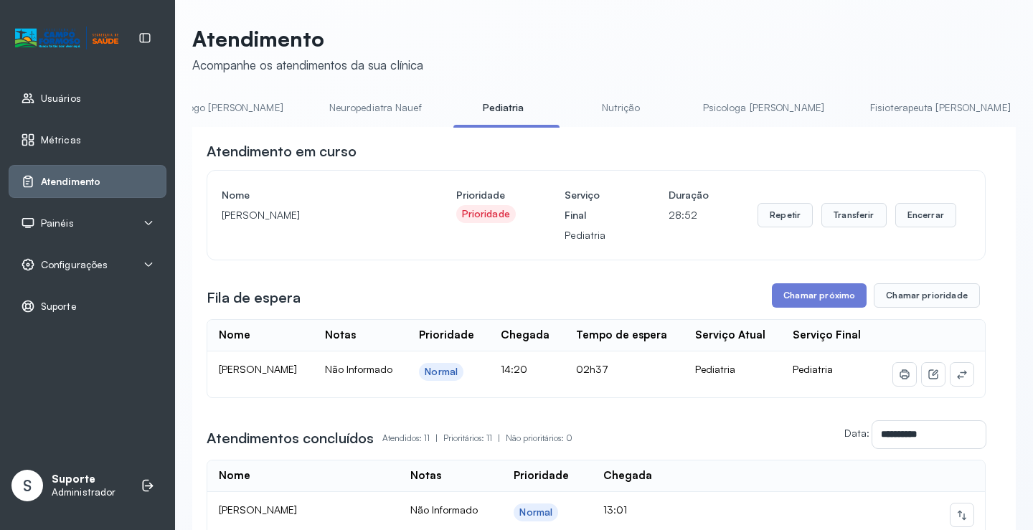
scroll to position [0, 0]
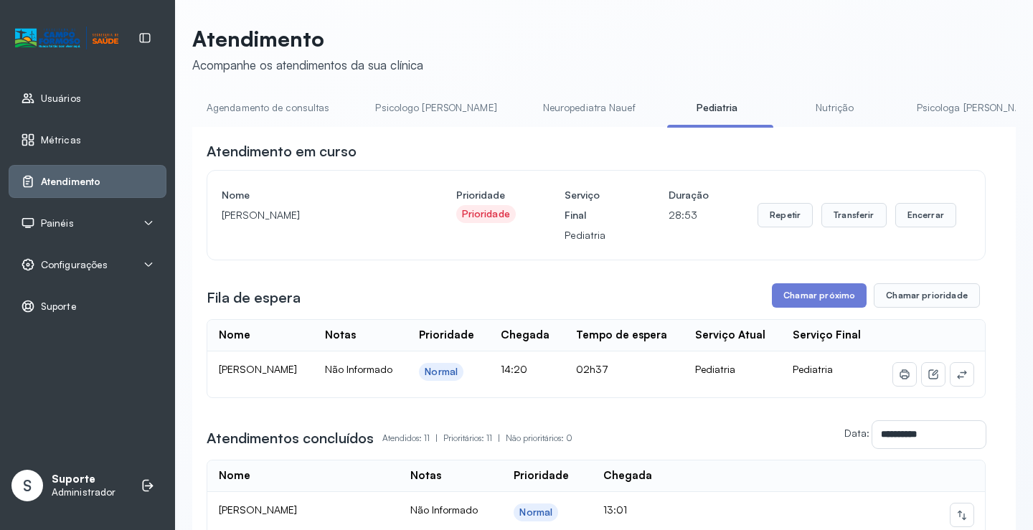
click at [272, 106] on link "Agendamento de consultas" at bounding box center [267, 108] width 151 height 24
